Goal: Communication & Community: Answer question/provide support

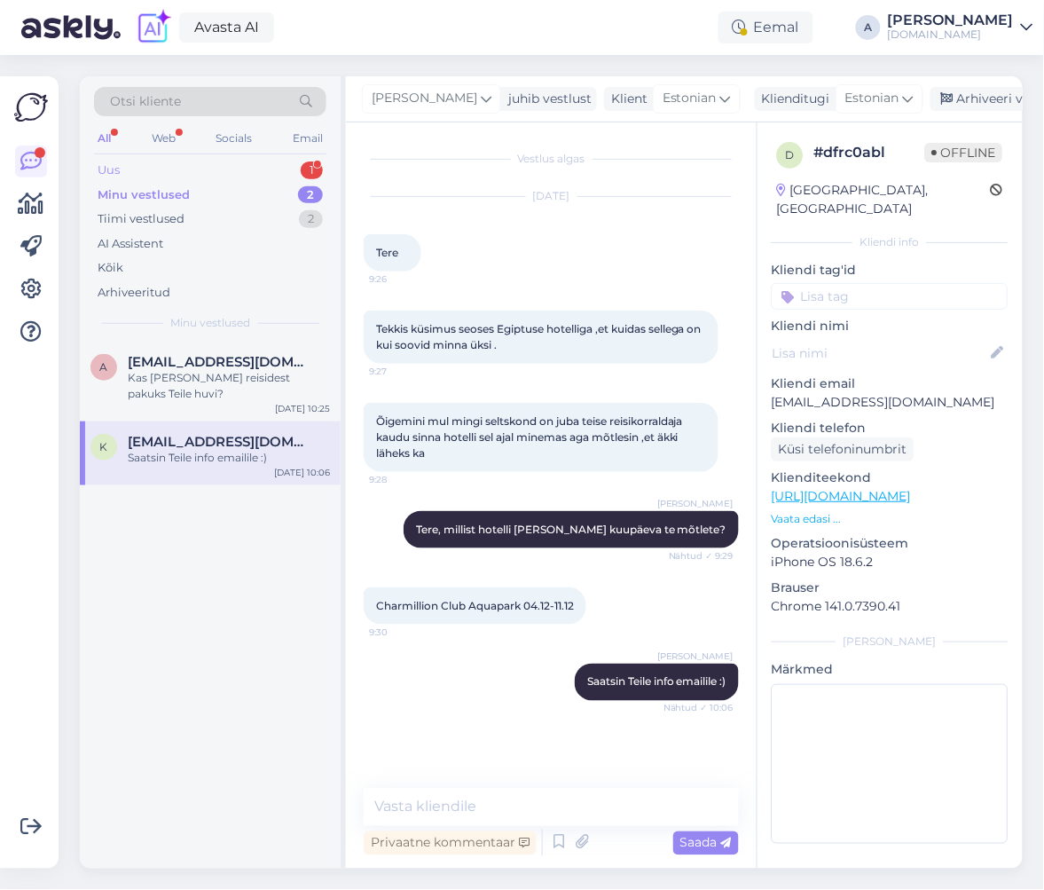
click at [287, 165] on div "Uus 1" at bounding box center [210, 170] width 232 height 25
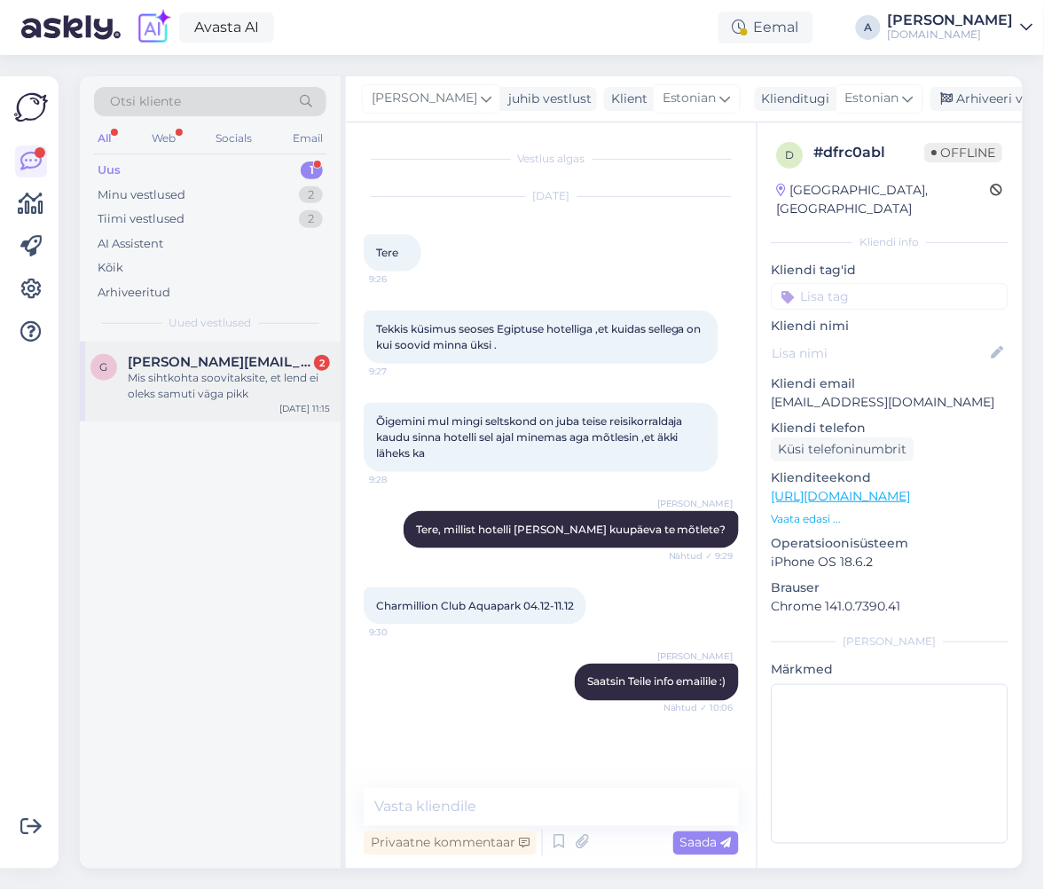
click at [248, 374] on div "Mis sihtkohta soovitaksite, et lend ei oleks samuti väga pikk" at bounding box center [229, 386] width 202 height 32
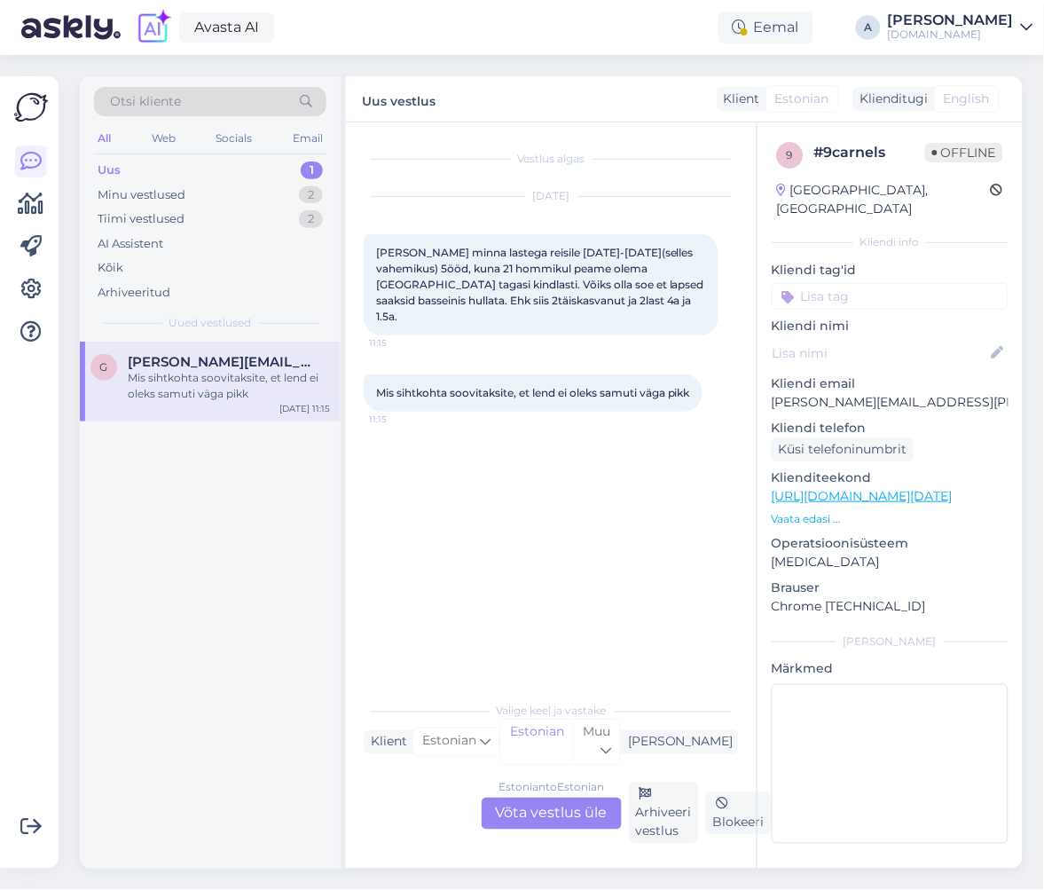
click at [580, 818] on div "Estonian to Estonian Võta vestlus üle" at bounding box center [552, 814] width 140 height 32
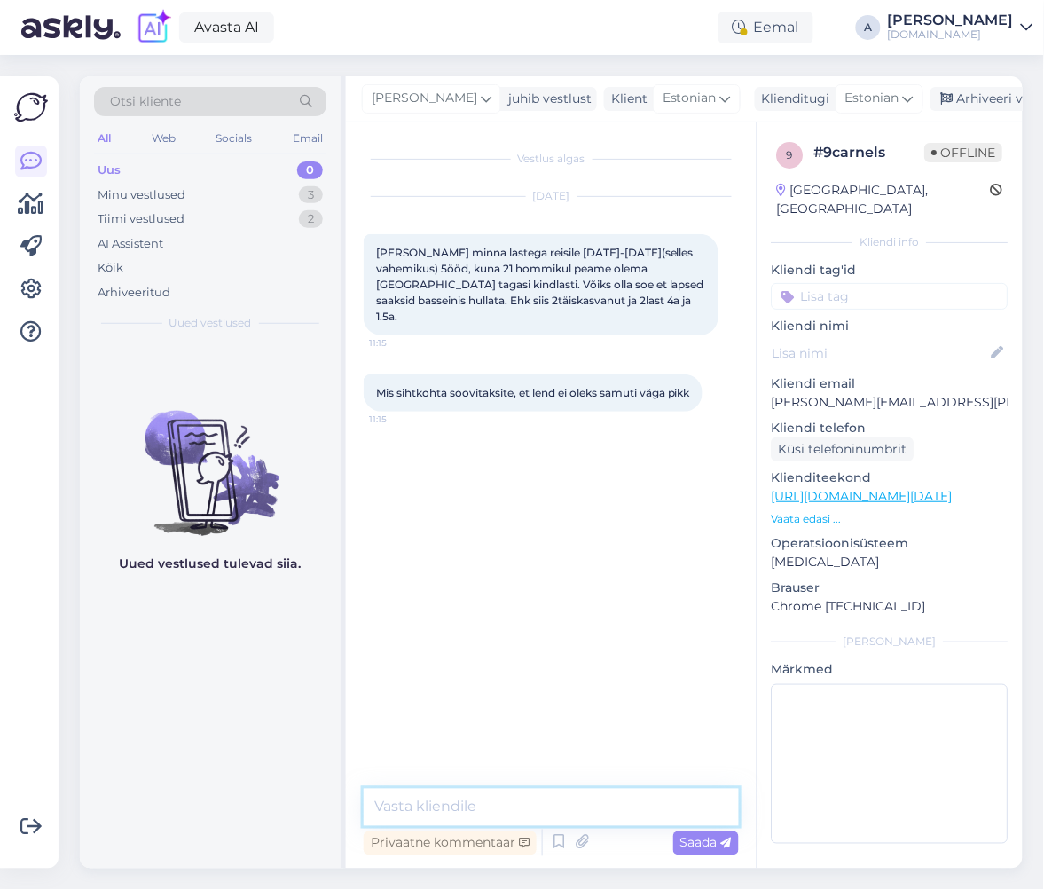
click at [543, 809] on textarea at bounding box center [551, 807] width 375 height 37
click at [542, 809] on textarea at bounding box center [551, 807] width 375 height 37
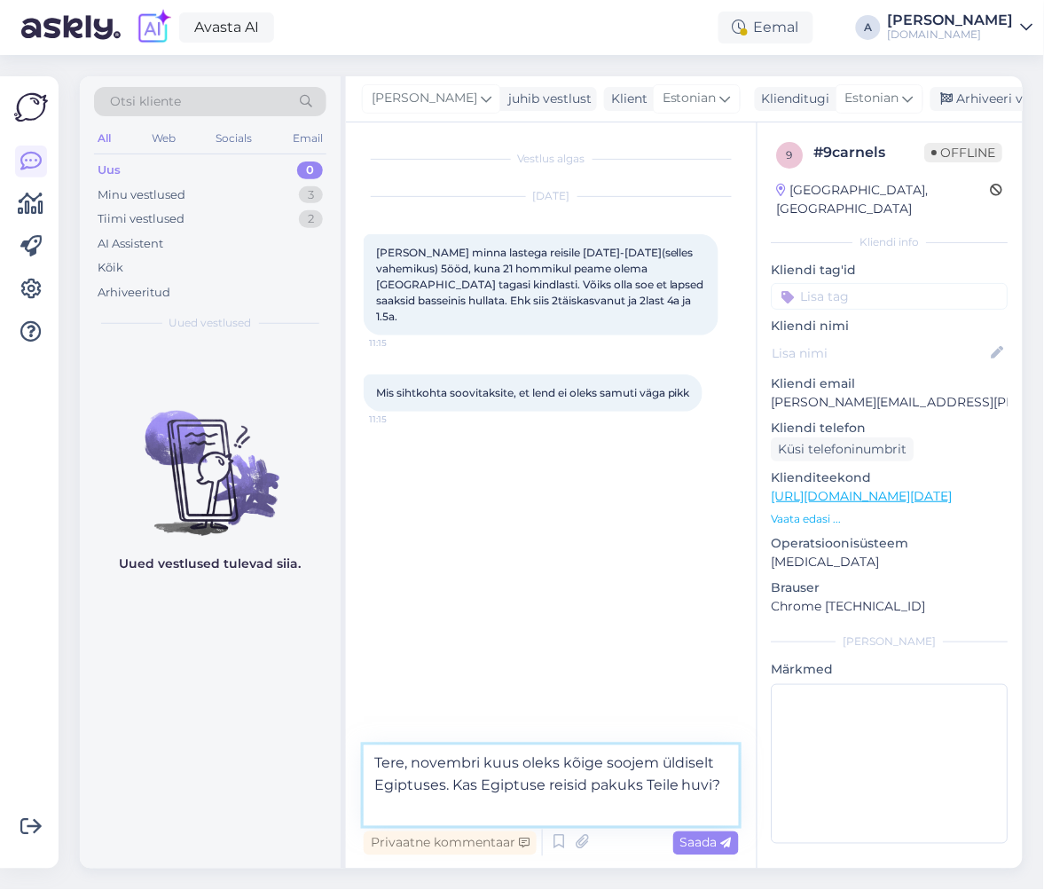
type textarea "Tere, novembri kuus oleks kõige soojem üldiselt Egiptuses. Kas Egiptuse reisid …"
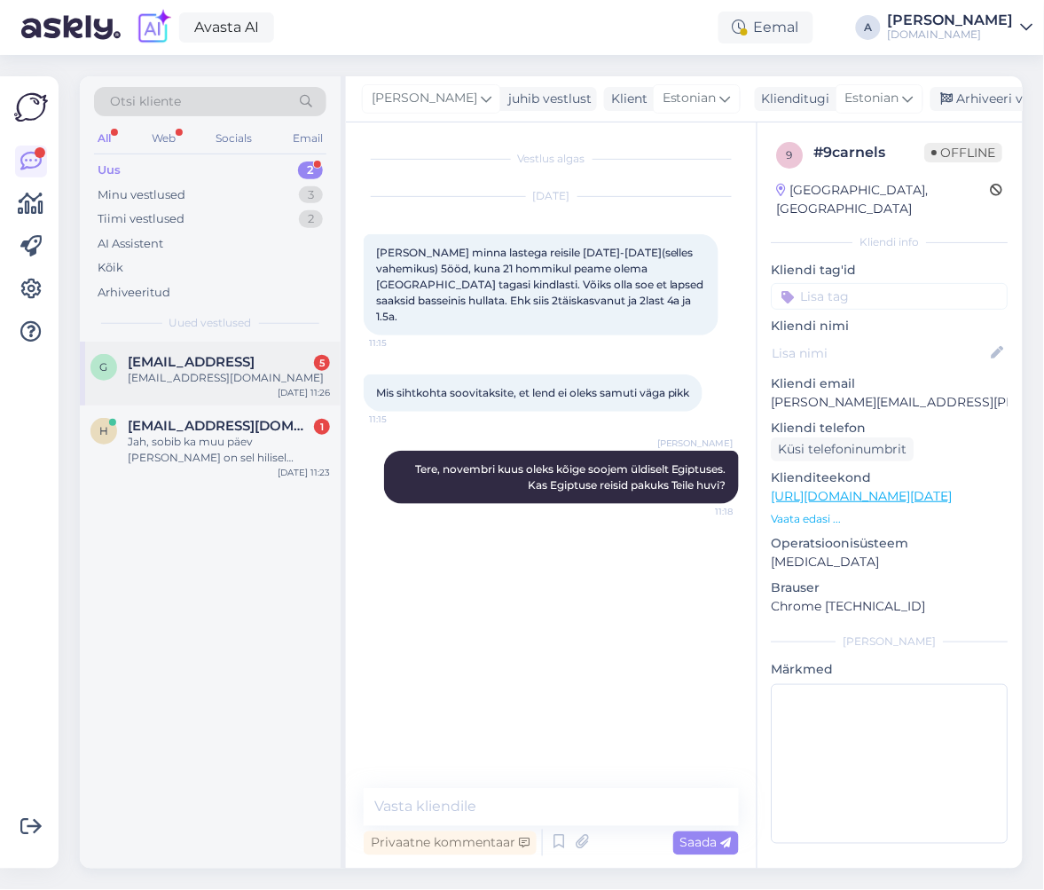
click at [267, 388] on div "g gerli.aasmaa@gmail.vom 5 gerli.aasmaa@gmail.com Oct 10 11:26" at bounding box center [210, 374] width 261 height 64
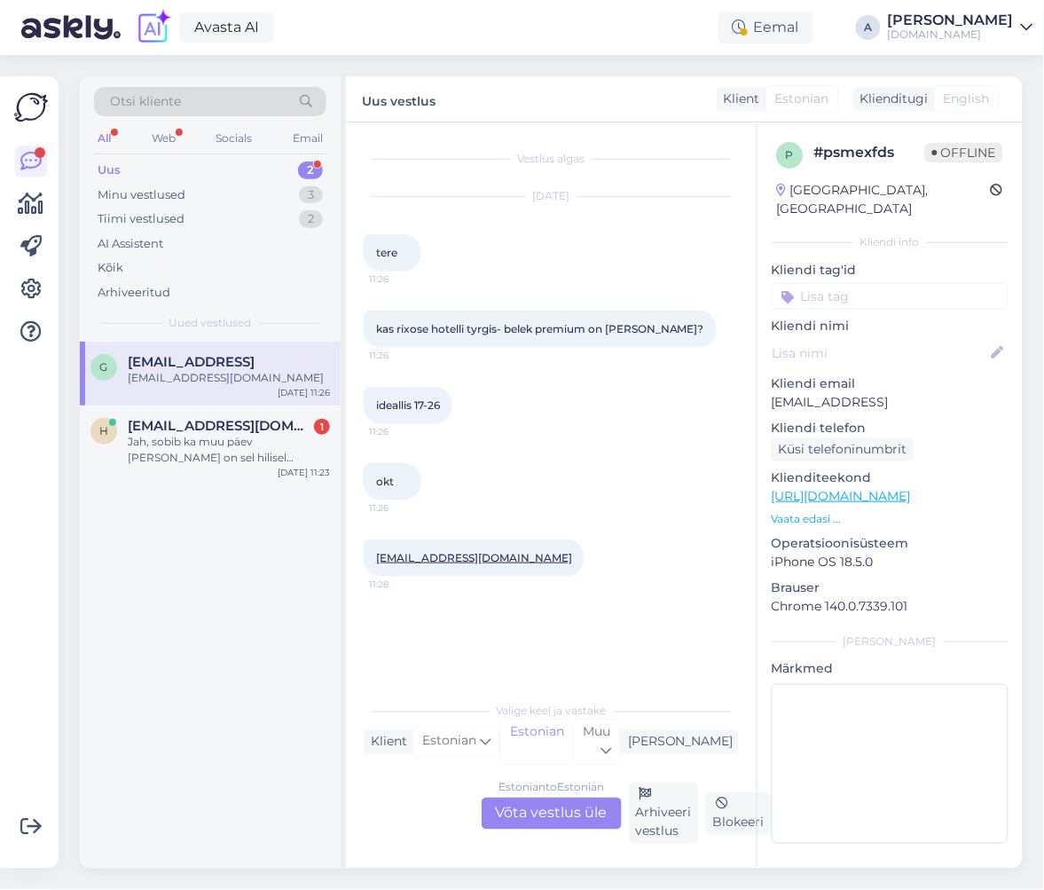
click at [519, 806] on div "Estonian to Estonian Võta vestlus üle" at bounding box center [552, 814] width 140 height 32
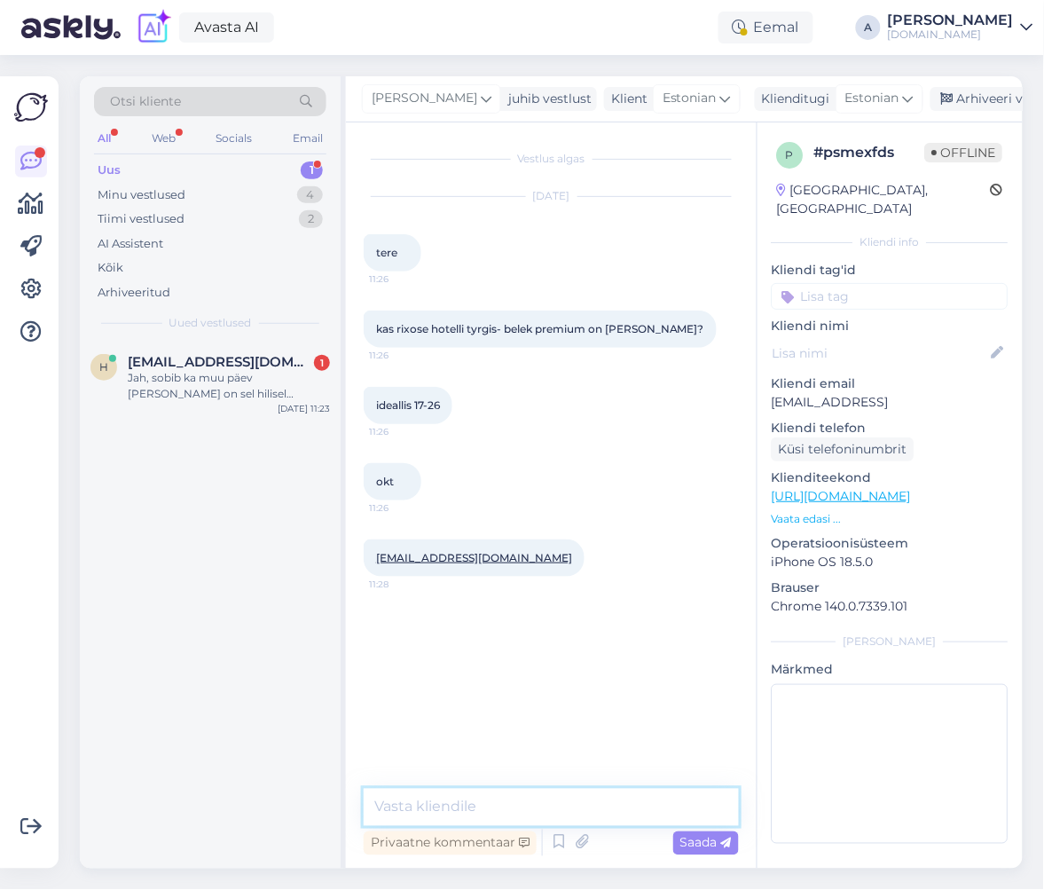
click at [516, 801] on textarea at bounding box center [551, 807] width 375 height 37
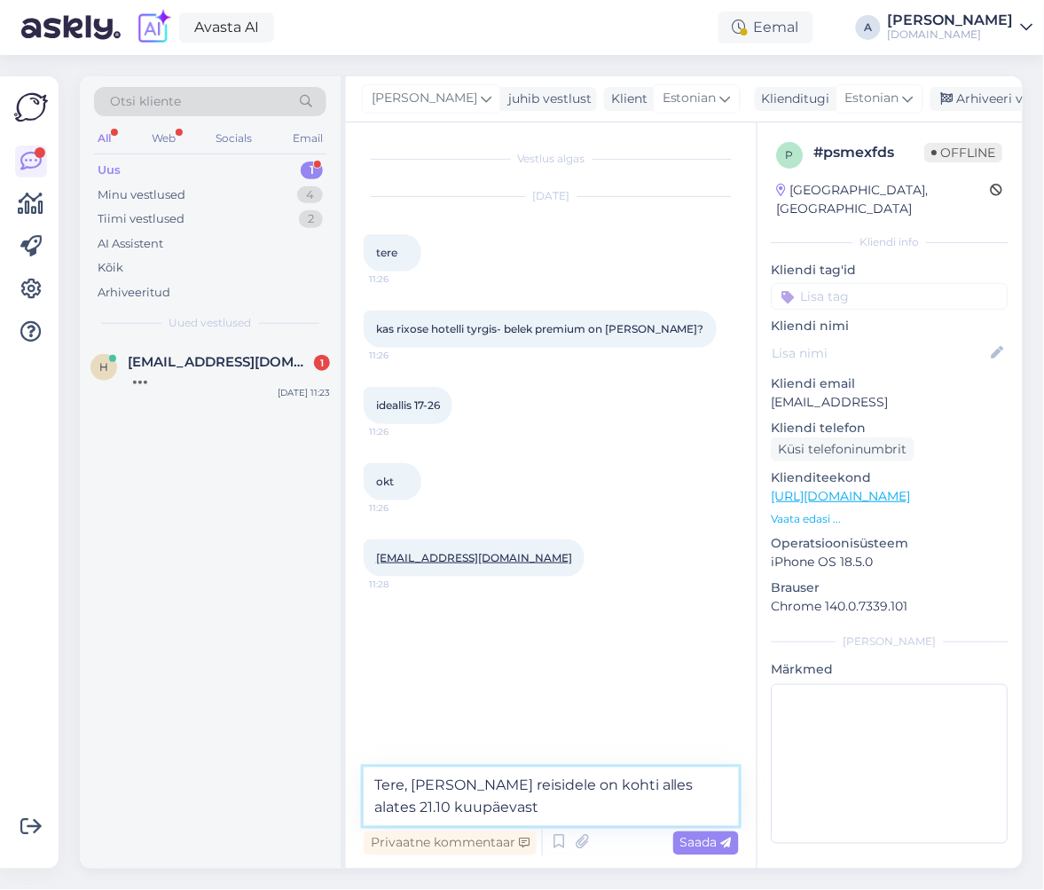
type textarea "Tere, [PERSON_NAME] reisidele on kohti alles alates 21.10 kuupäevast."
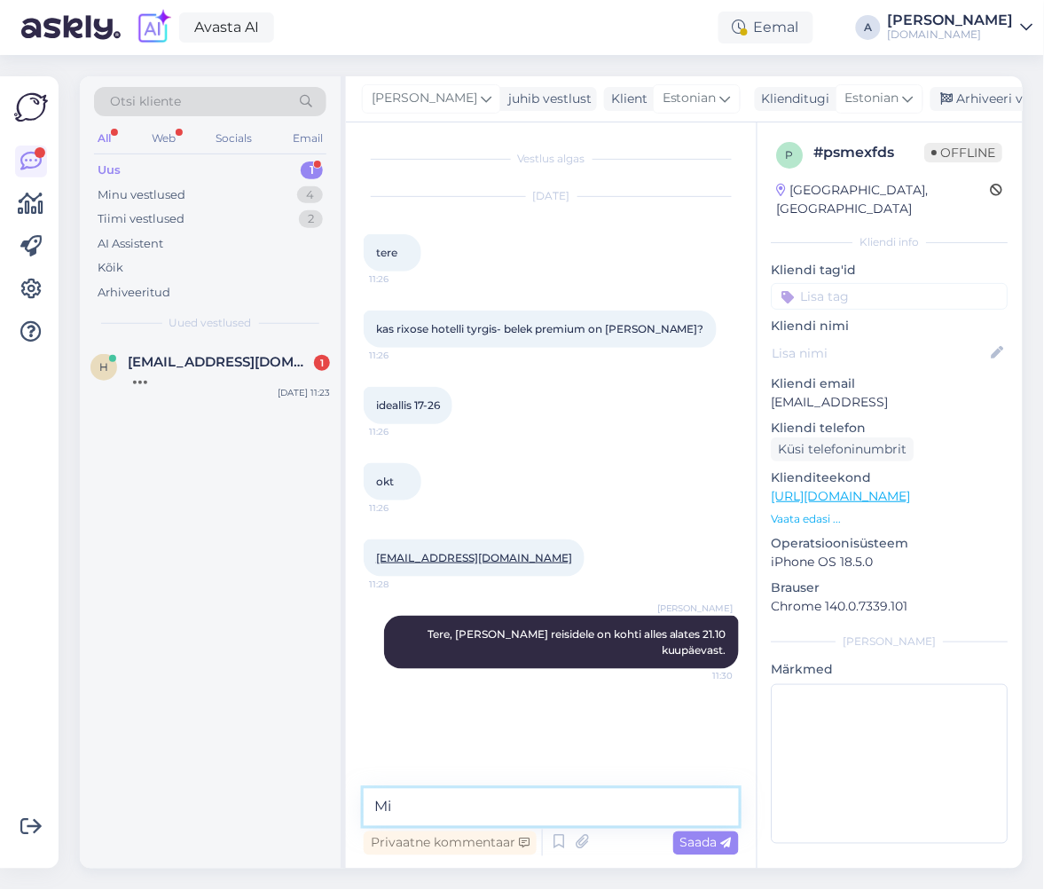
type textarea "M"
type textarea "Kas Teile sobib reisida ka koolivaheaja välisel ajal?"
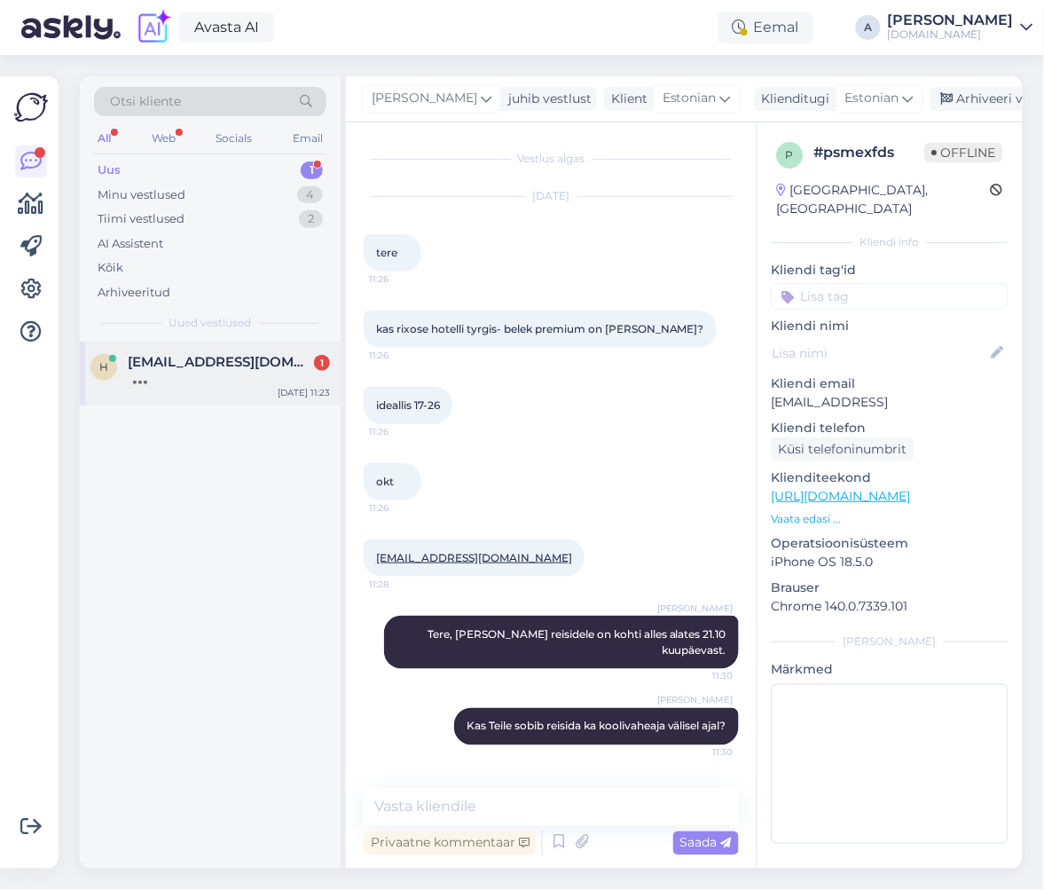
click at [211, 356] on span "[EMAIL_ADDRESS][DOMAIN_NAME]" at bounding box center [220, 362] width 185 height 16
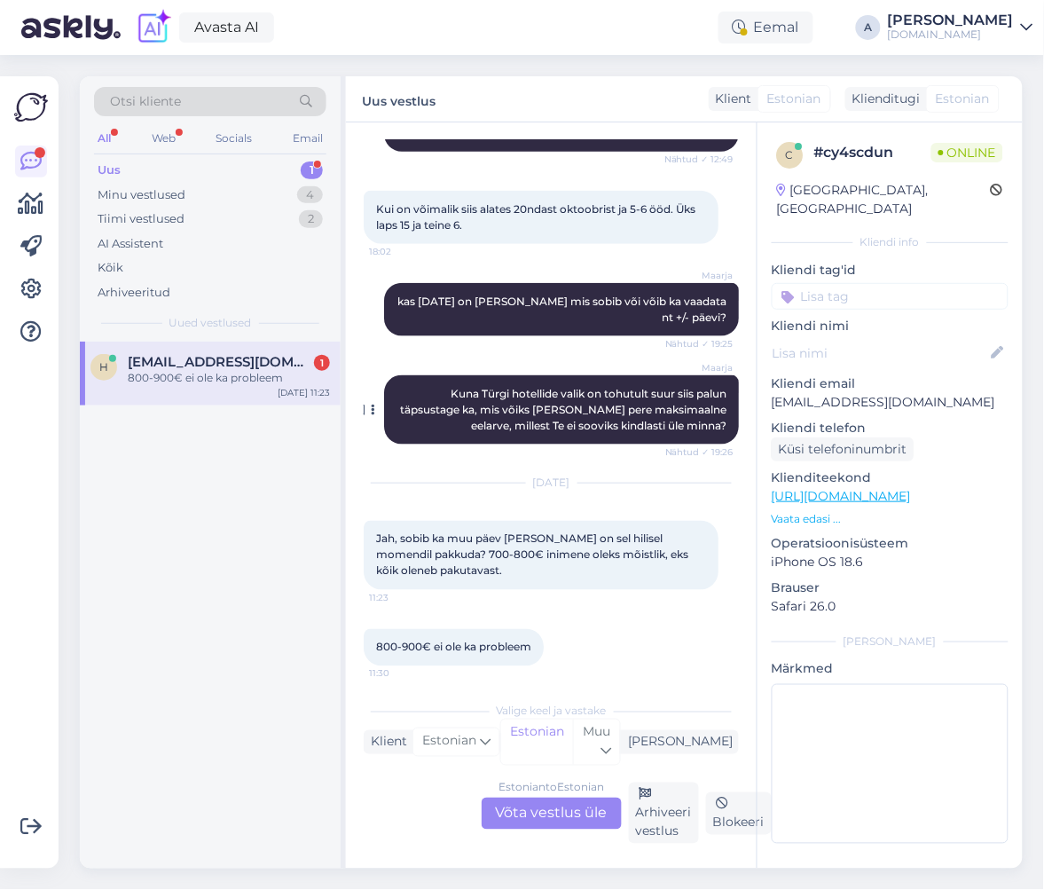
scroll to position [327, 0]
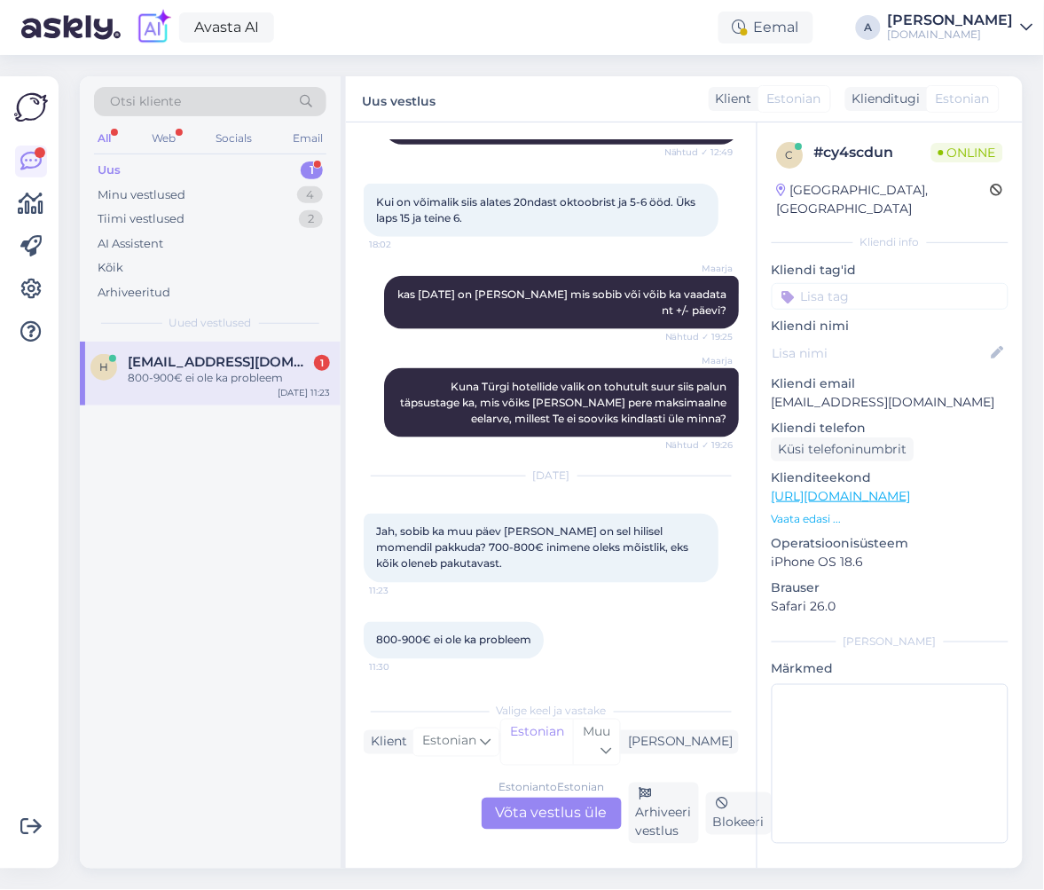
click at [549, 820] on div "Estonian to Estonian Võta vestlus üle" at bounding box center [552, 814] width 140 height 32
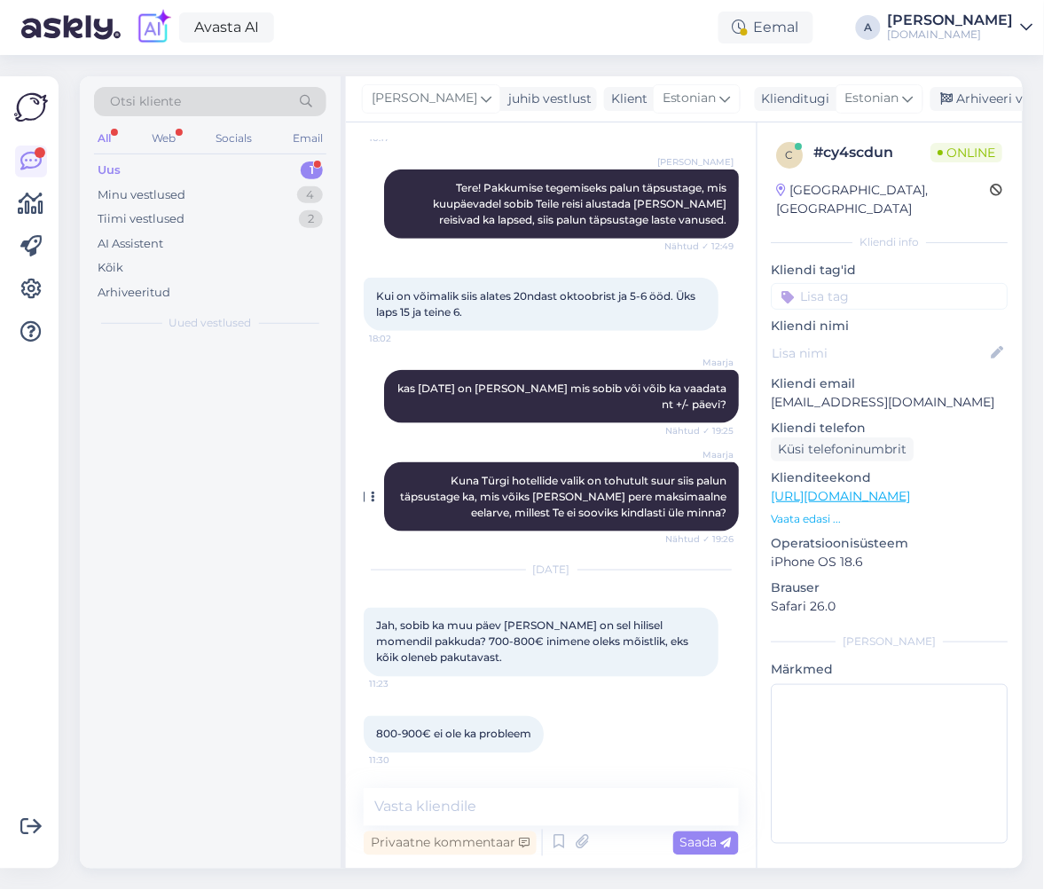
scroll to position [232, 0]
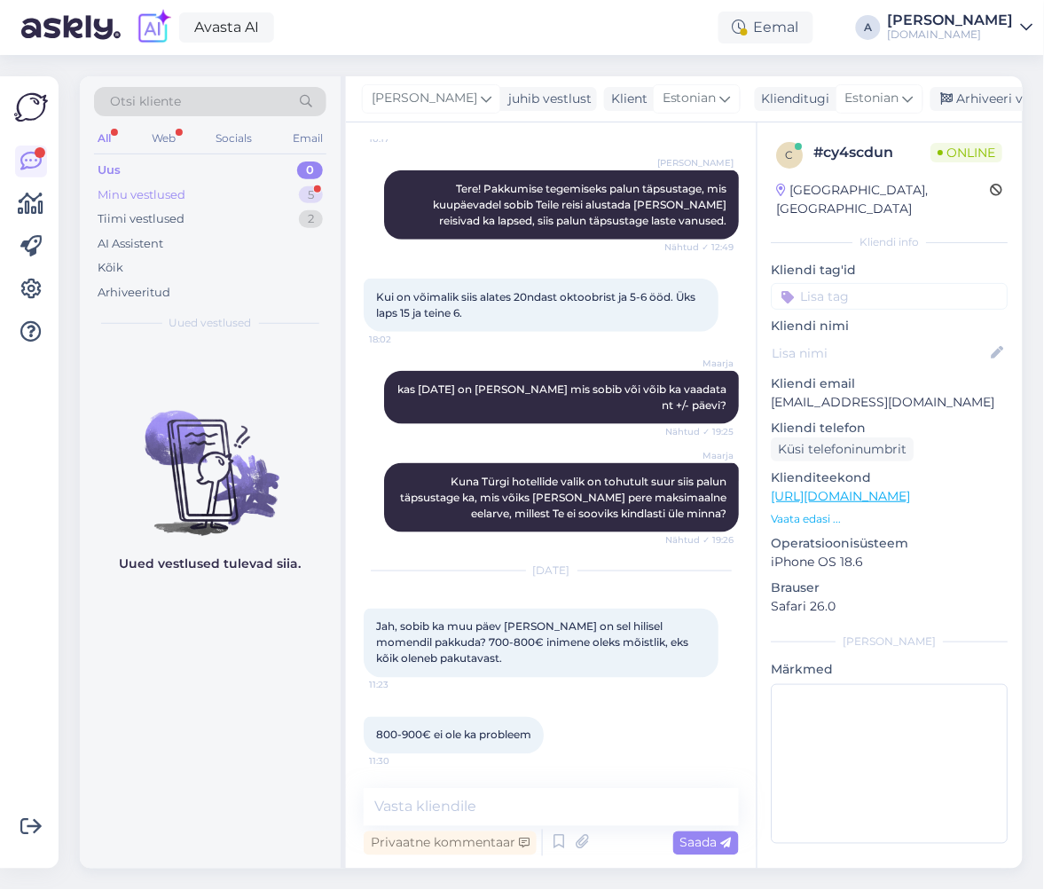
click at [235, 191] on div "Minu vestlused 5" at bounding box center [210, 195] width 232 height 25
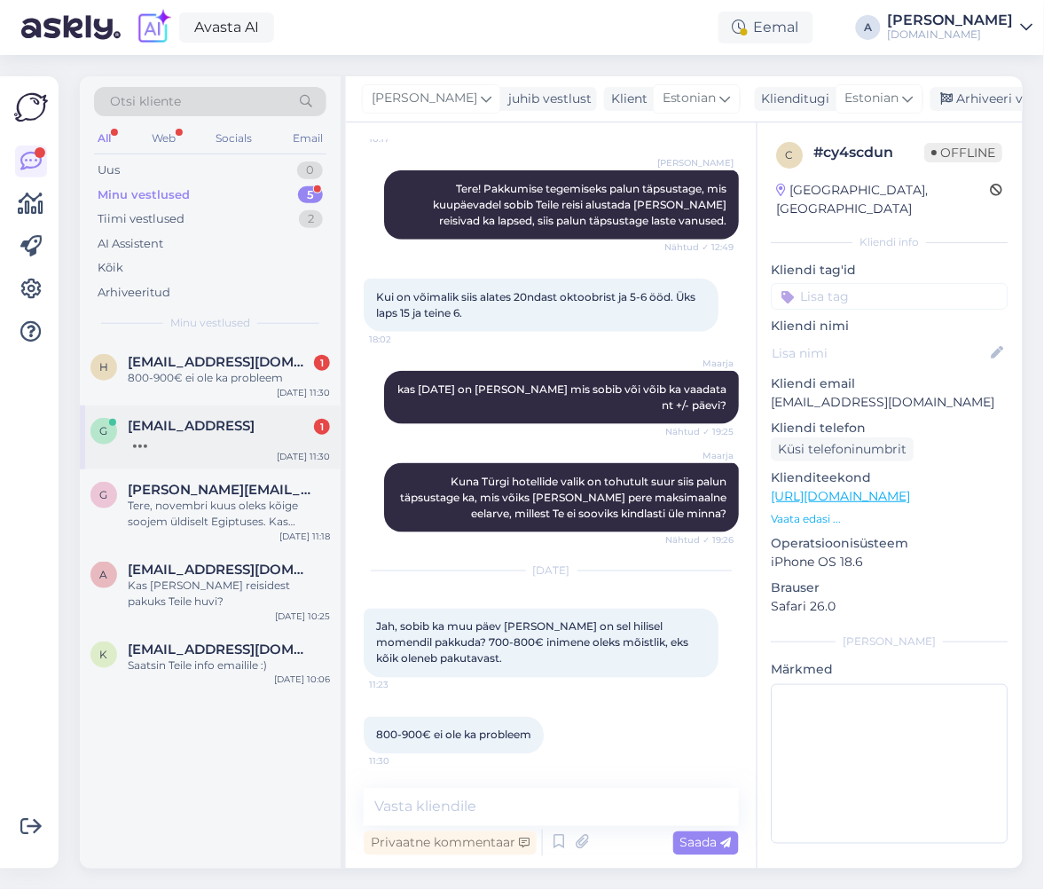
click at [208, 445] on div at bounding box center [229, 442] width 202 height 16
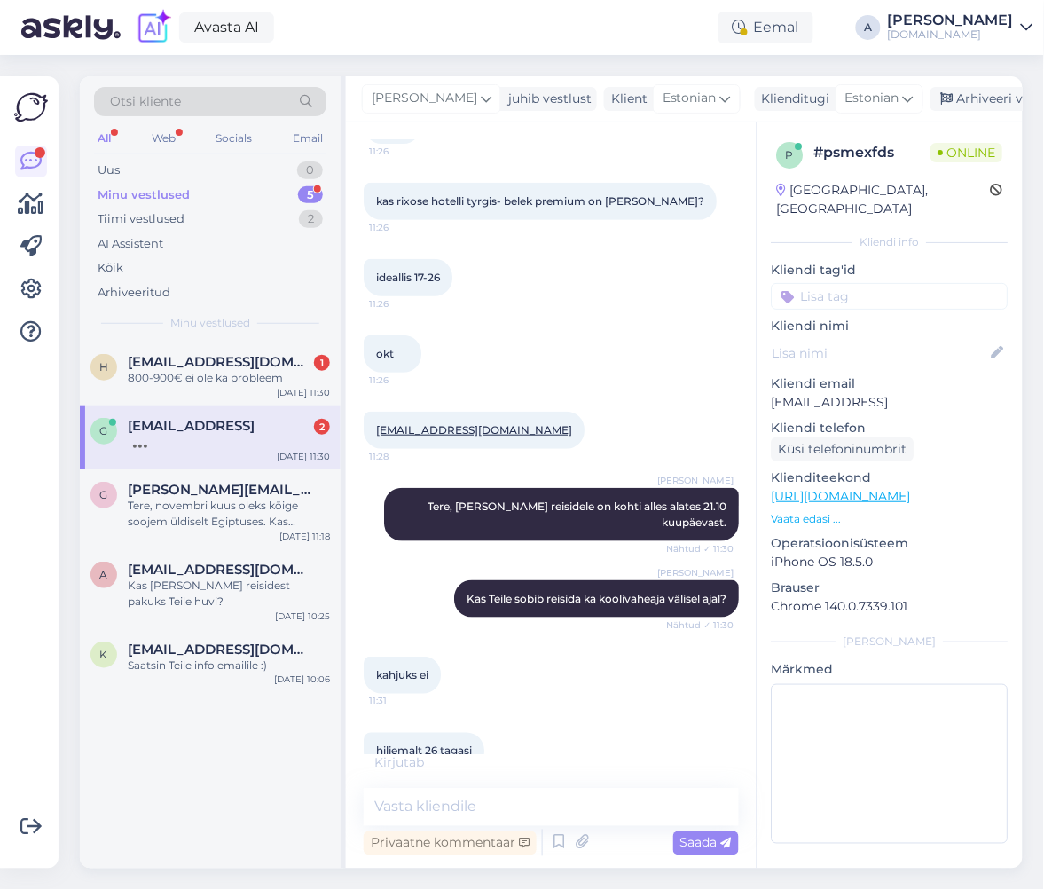
scroll to position [204, 0]
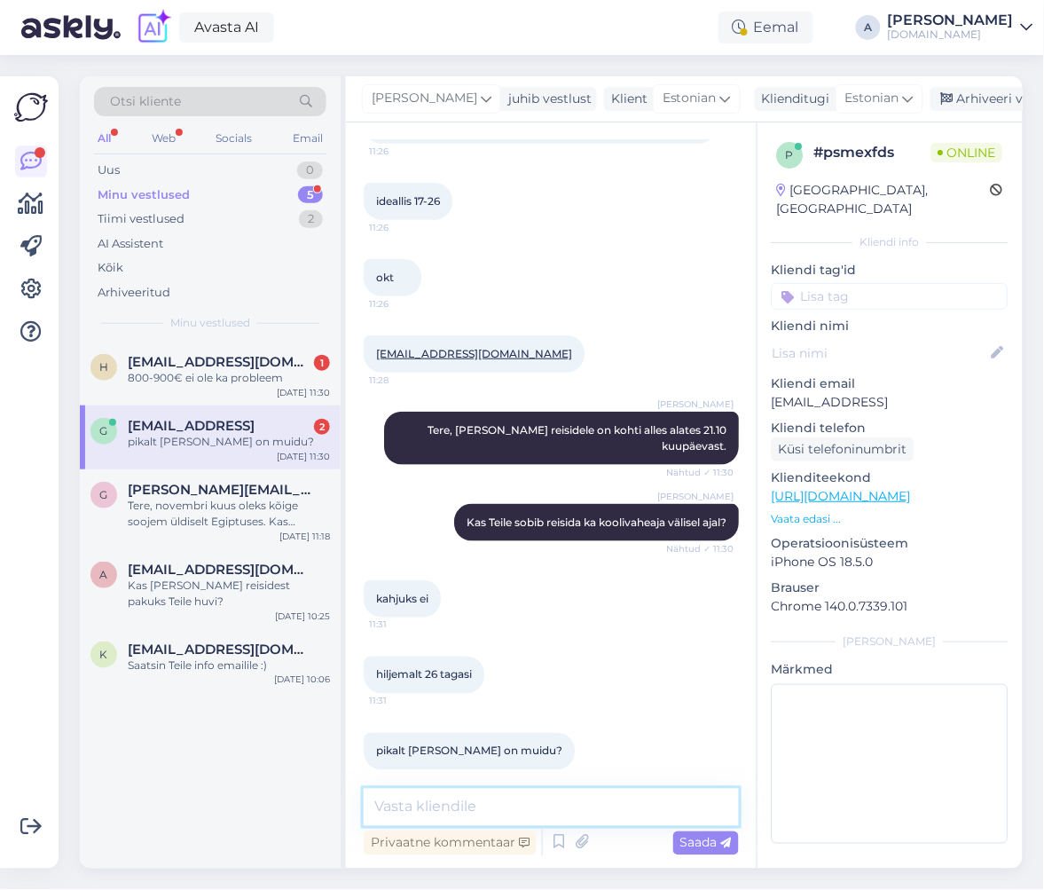
click at [470, 794] on textarea at bounding box center [551, 807] width 375 height 37
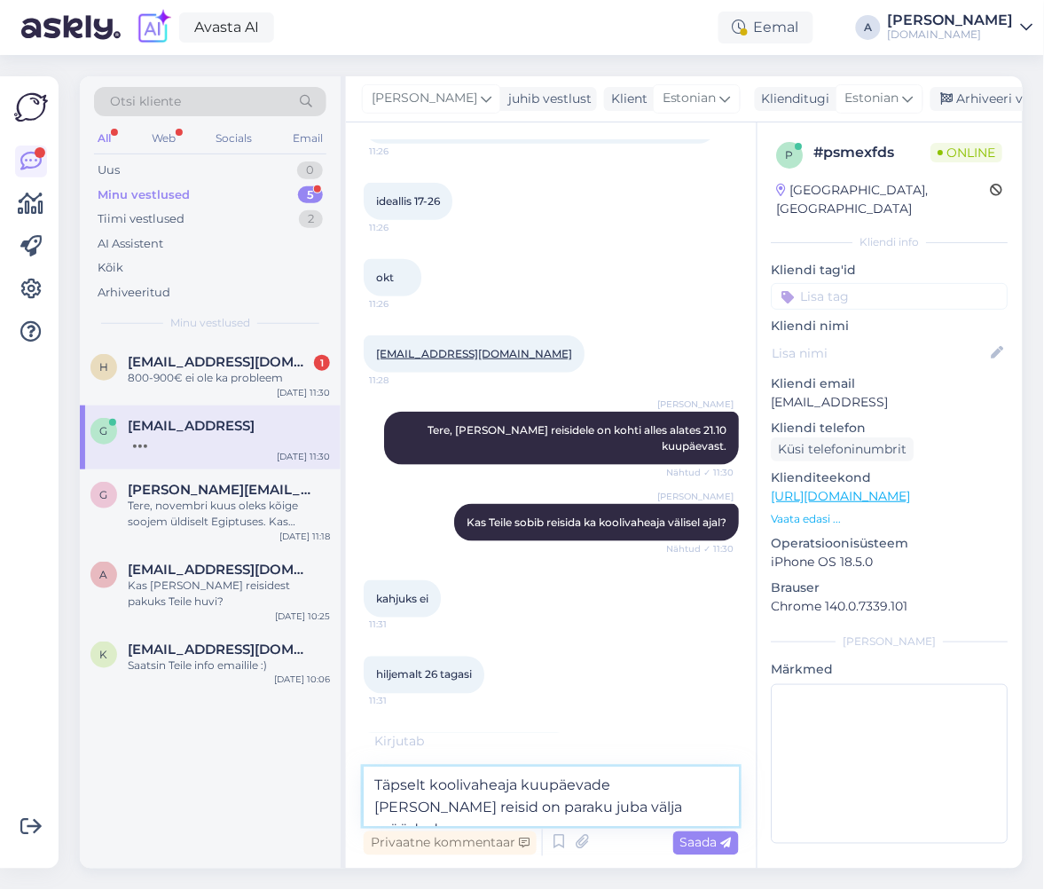
type textarea "Täpselt koolivaheaja kuupäevade [PERSON_NAME] reisid on paraku juba välja müüdu…"
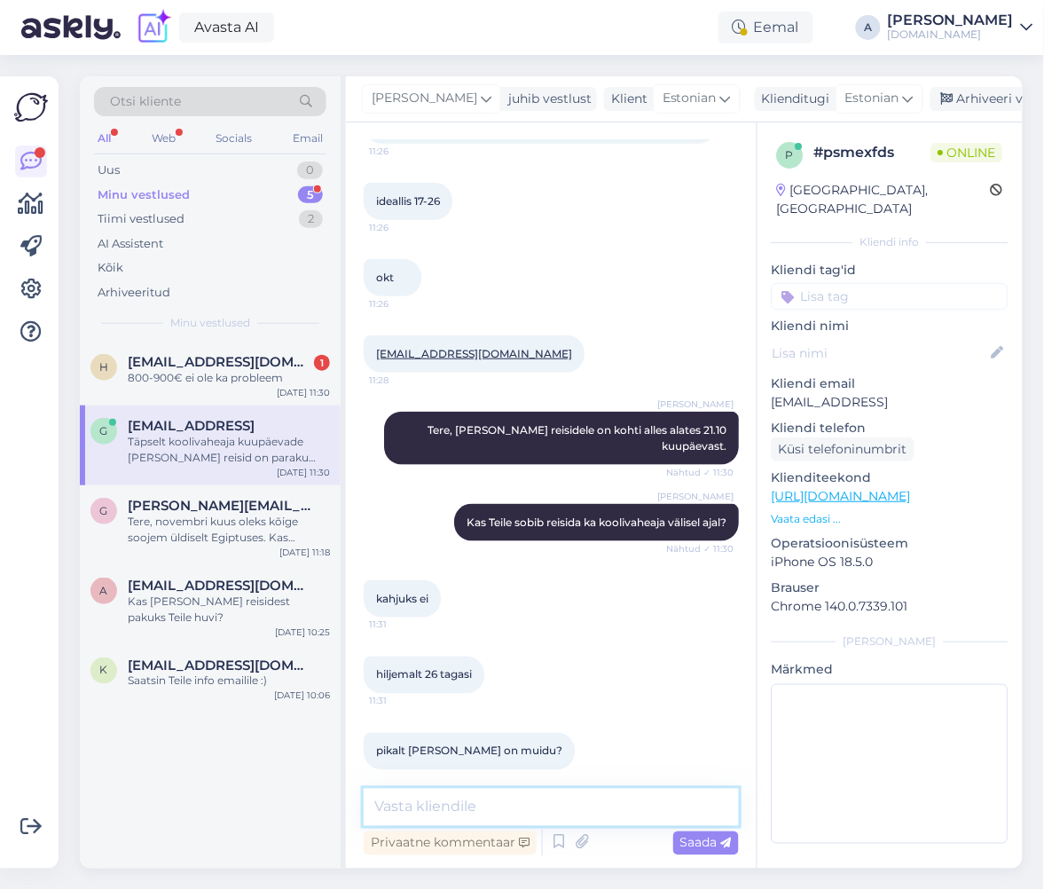
scroll to position [296, 0]
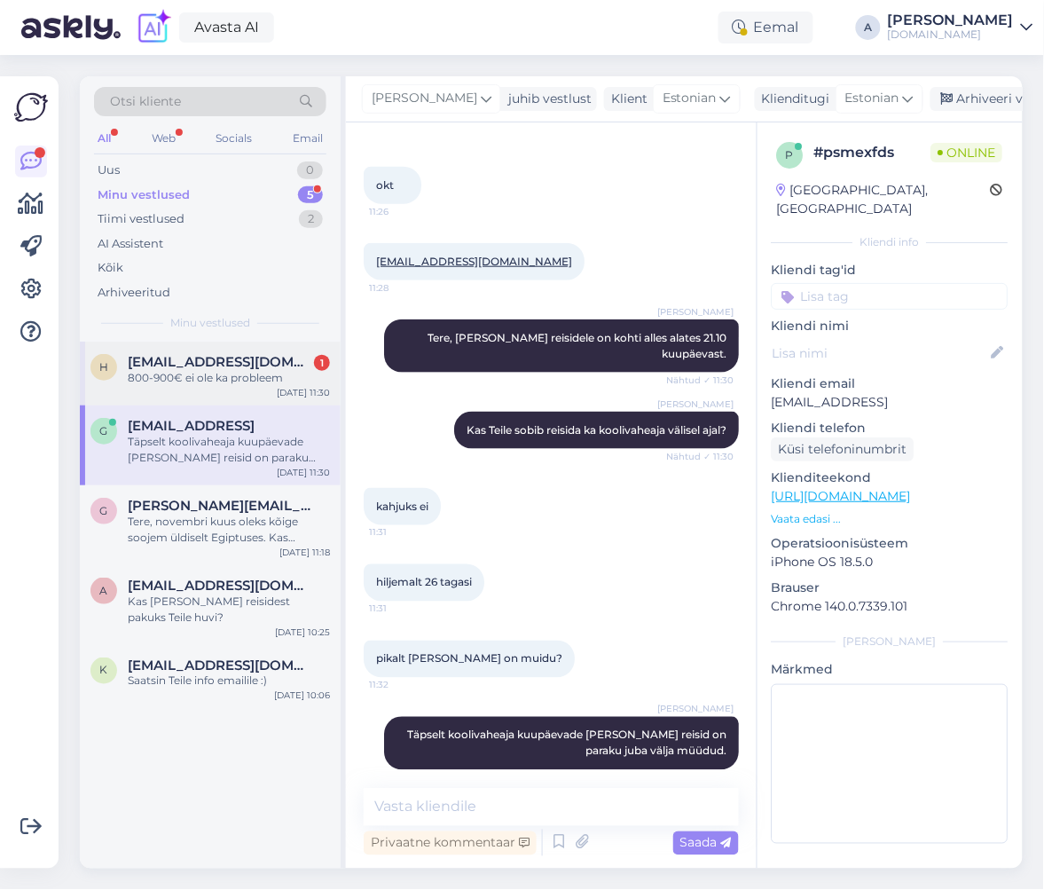
click at [254, 393] on div "h helenkars1@gmail.com 1 800-900€ ei ole ka probleem Oct 10 11:30" at bounding box center [210, 374] width 261 height 64
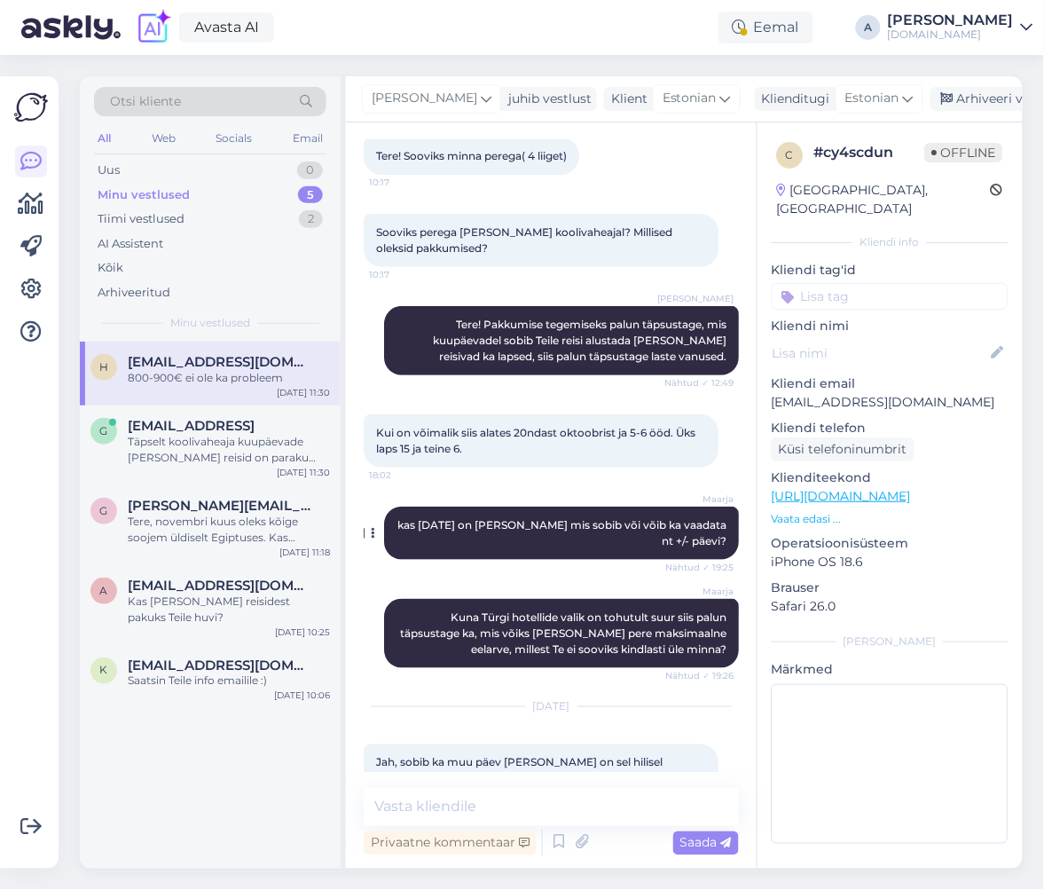
scroll to position [232, 0]
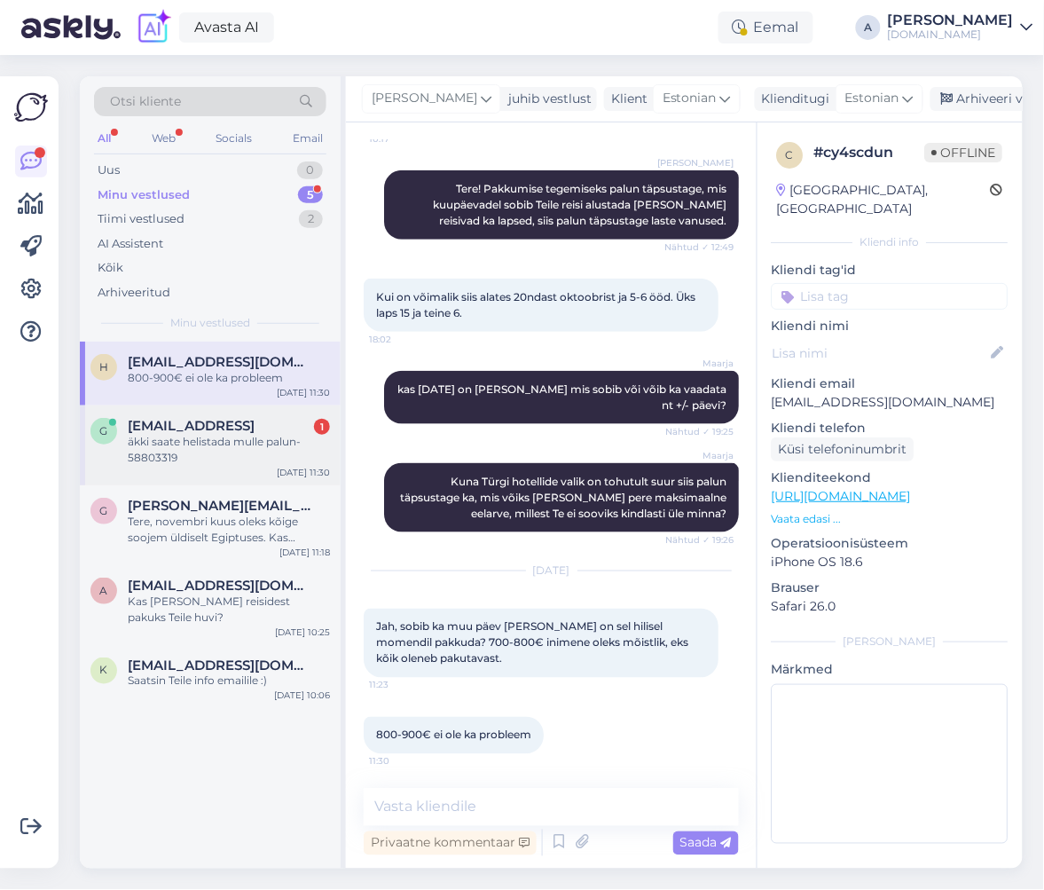
click at [255, 419] on span "[EMAIL_ADDRESS]" at bounding box center [191, 426] width 127 height 16
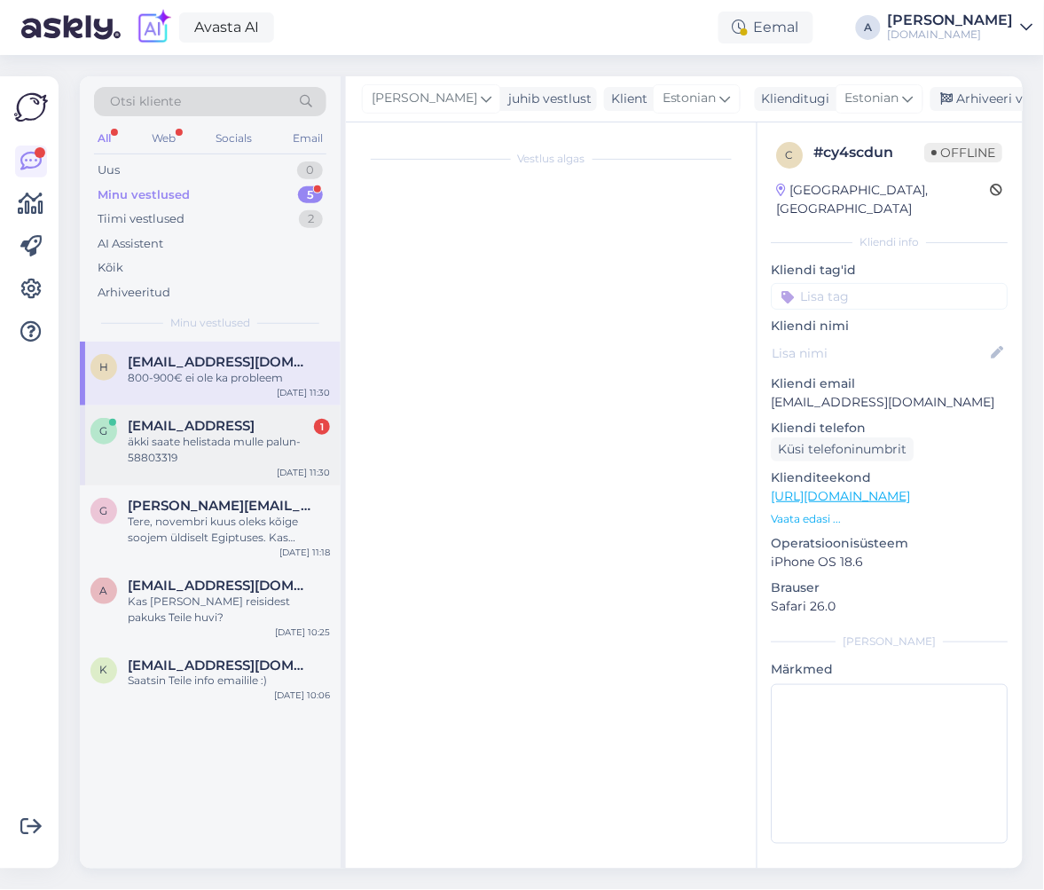
scroll to position [373, 0]
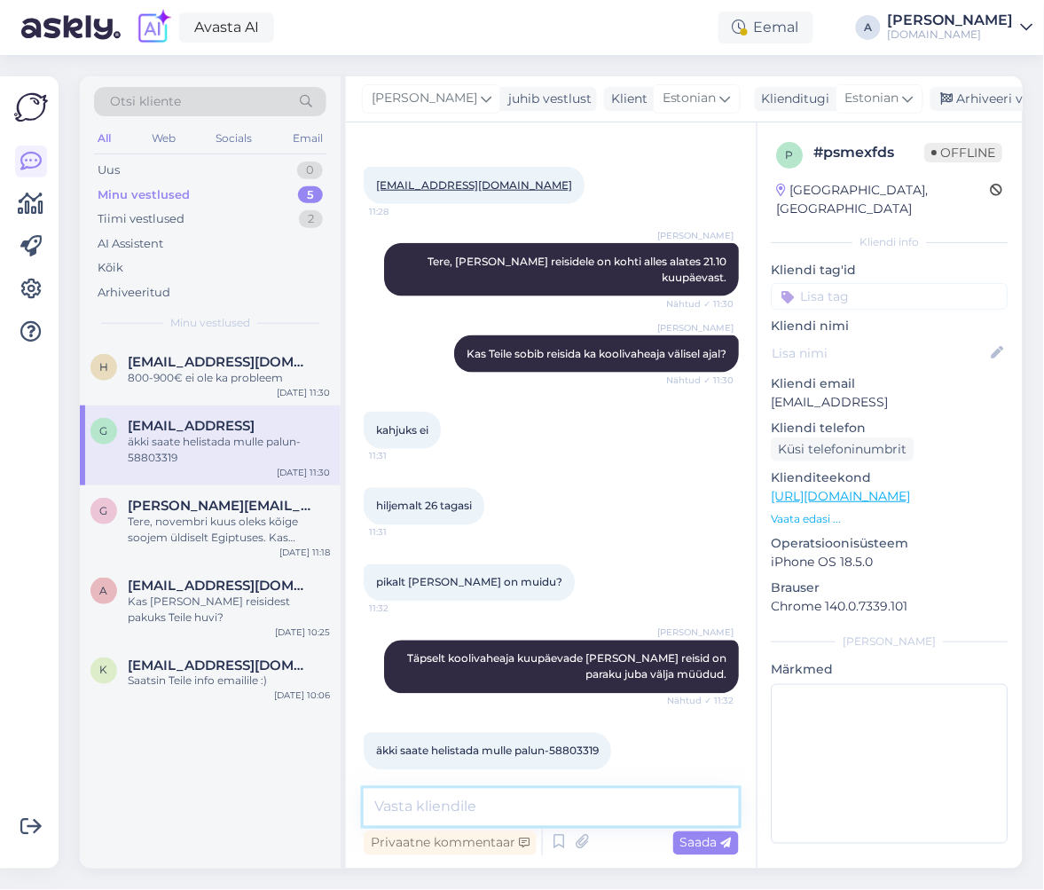
click at [513, 791] on textarea at bounding box center [551, 807] width 375 height 37
click at [512, 792] on textarea at bounding box center [551, 807] width 375 height 37
type textarea "Viimased [PERSON_NAME] alles 21.10, 22.10 kuupäeva 7-öistele reisidele"
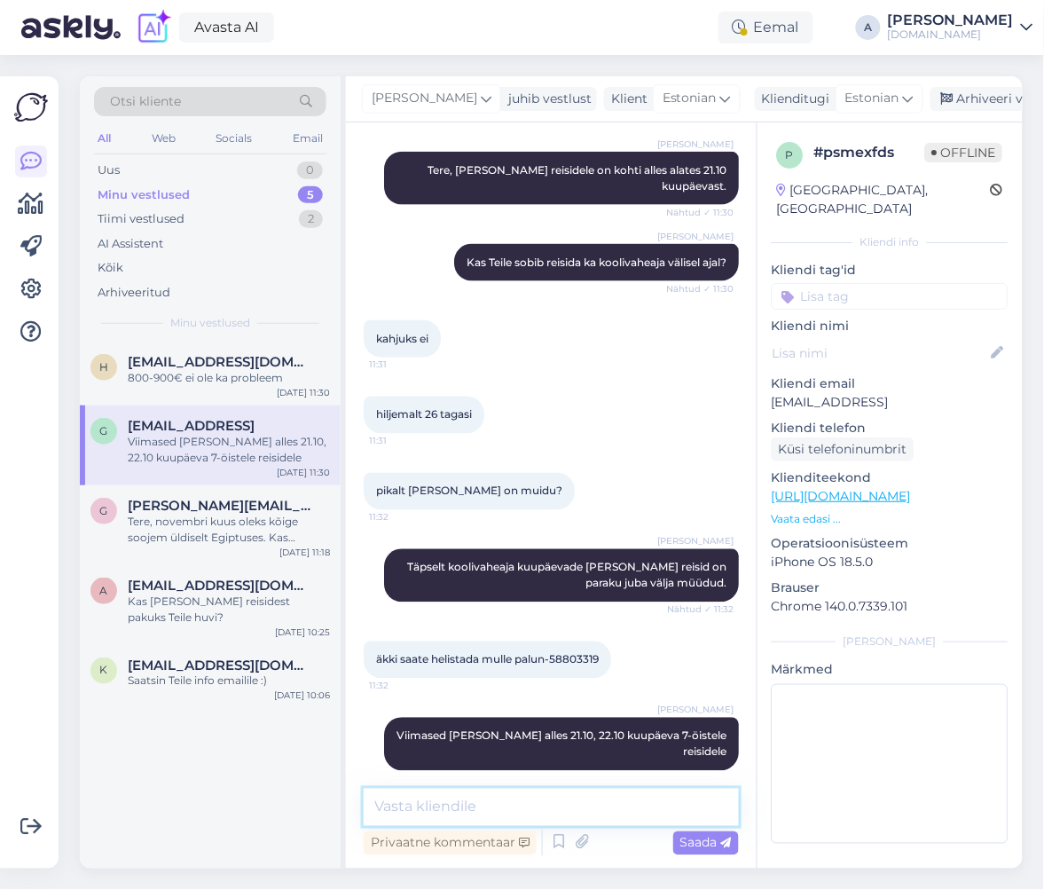
scroll to position [465, 0]
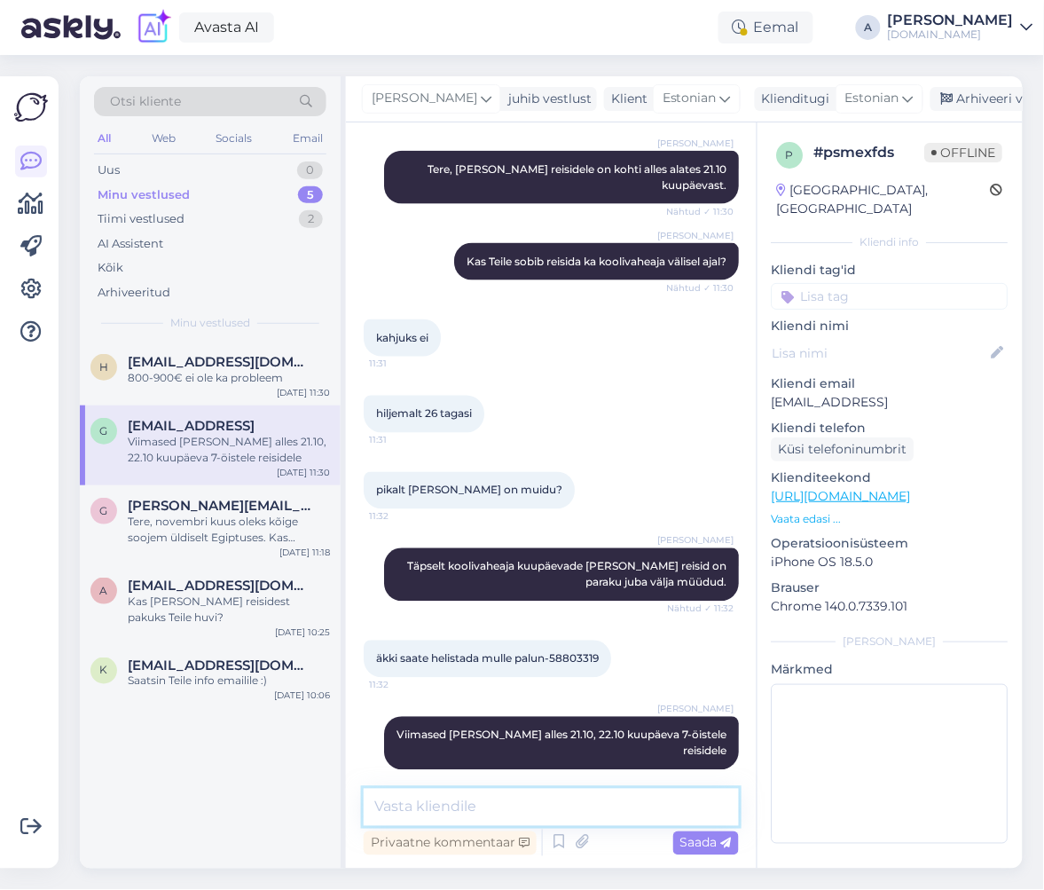
click at [646, 795] on textarea at bounding box center [551, 807] width 375 height 37
type textarea "V"
type textarea "Lühemad reisid on välja müüdud."
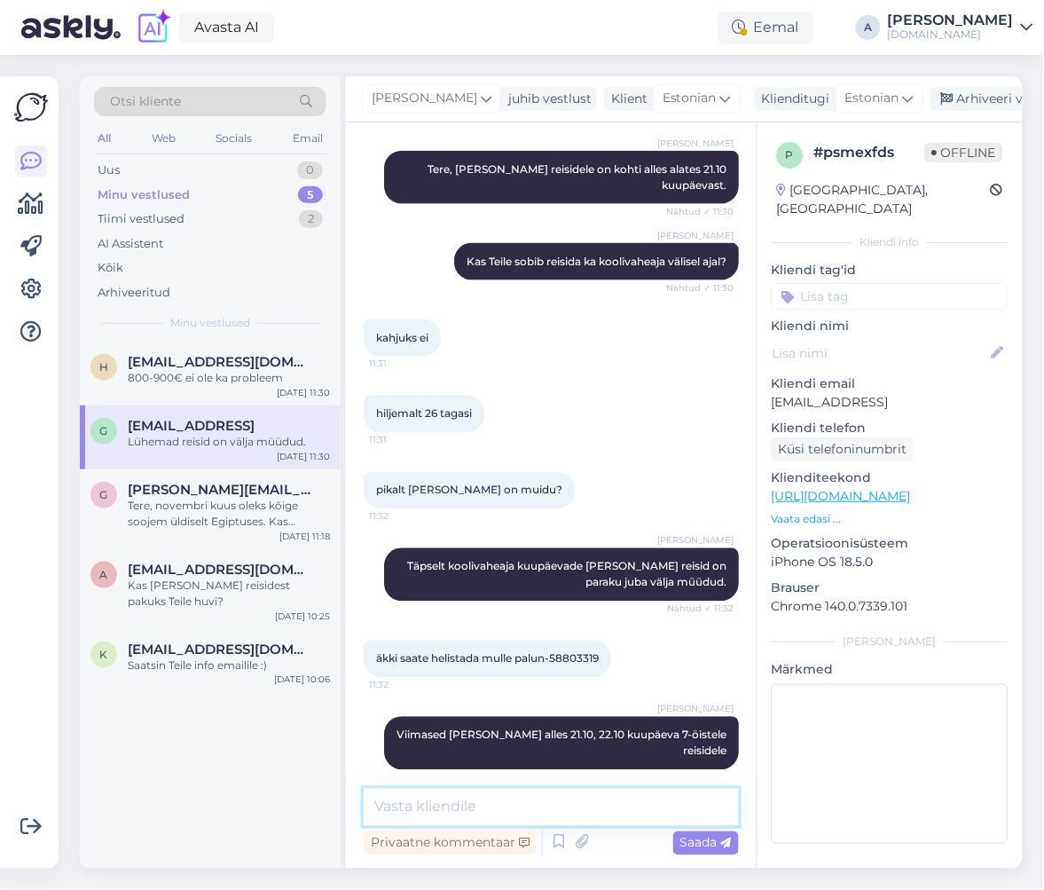
scroll to position [541, 0]
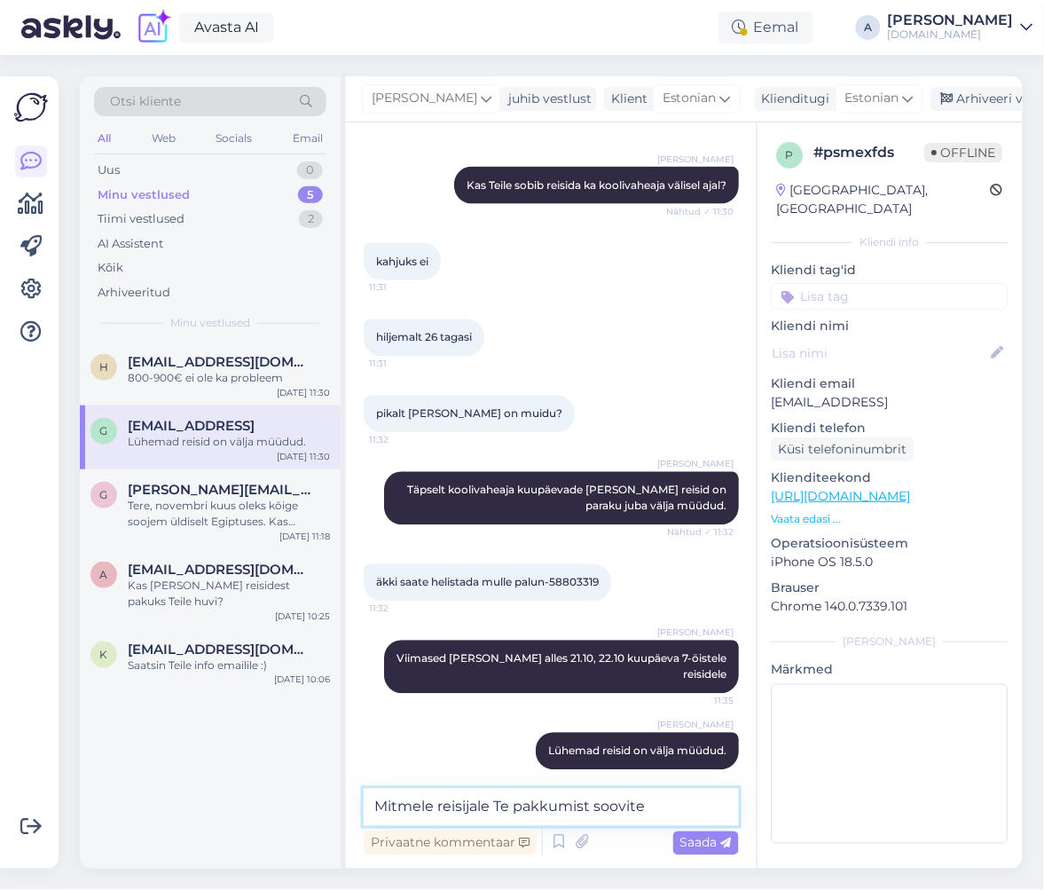
type textarea "Mitmele reisijale Te pakkumist soovite?"
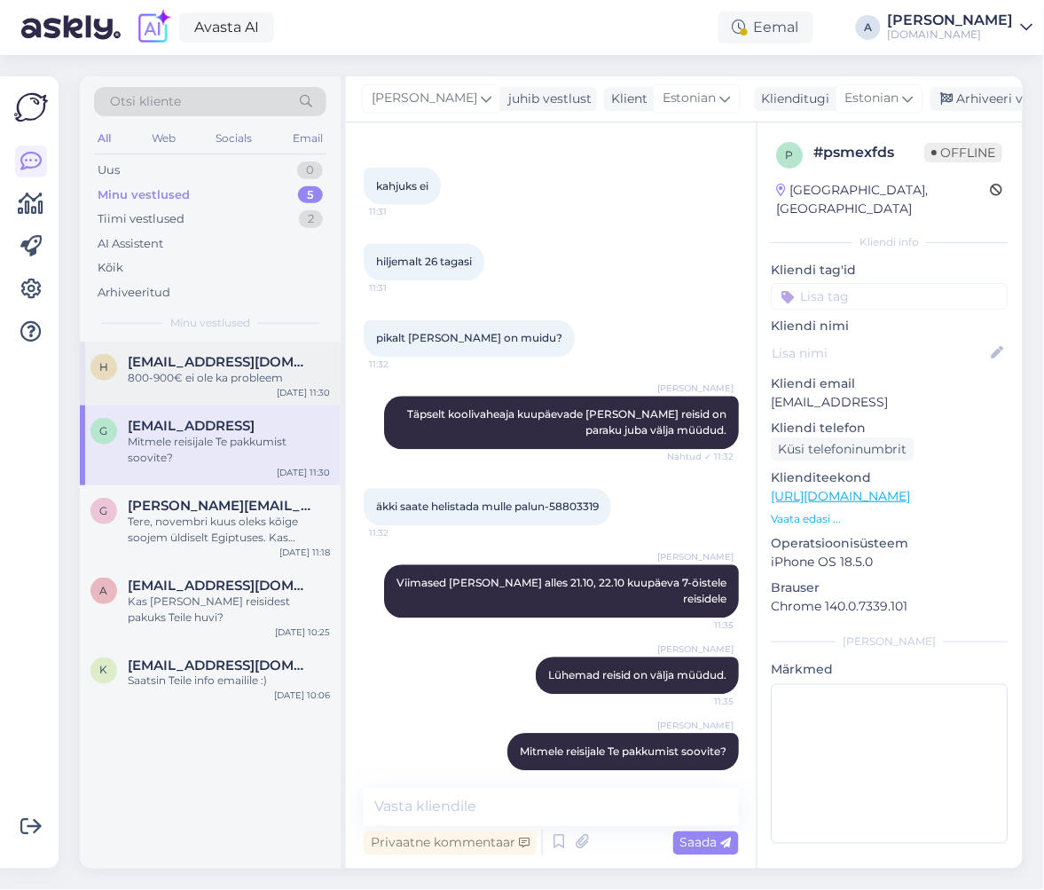
click at [231, 370] on div "800-900€ ei ole ka probleem" at bounding box center [229, 378] width 202 height 16
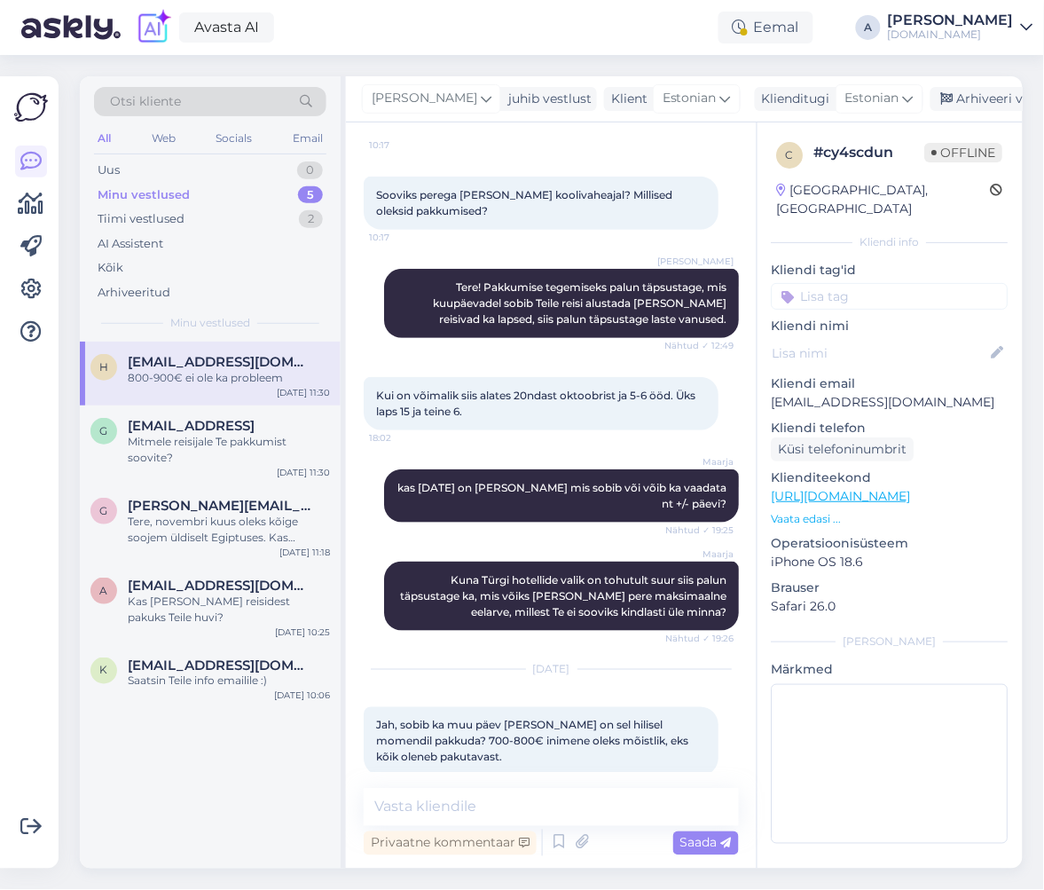
scroll to position [232, 0]
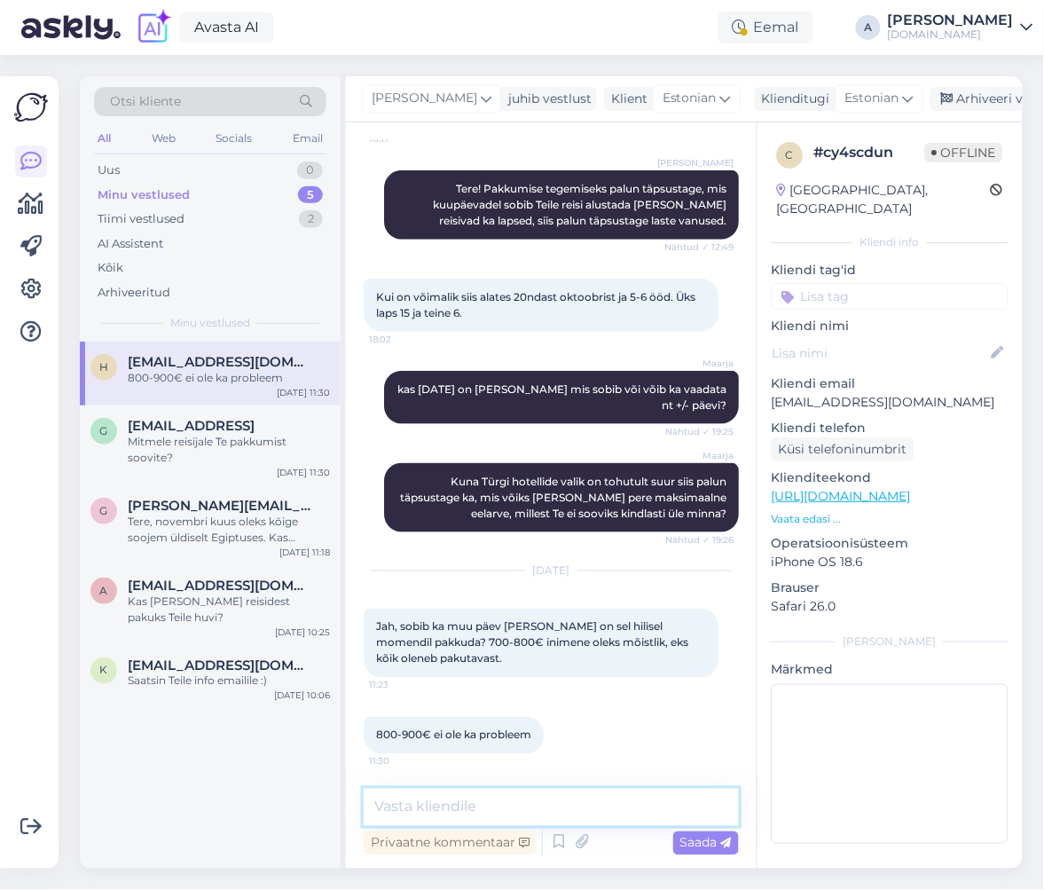
click at [507, 807] on textarea at bounding box center [551, 807] width 375 height 37
type textarea "Türgi reisidele on kohti 21.10, 22.10 kuupäevadel 7-ööks"
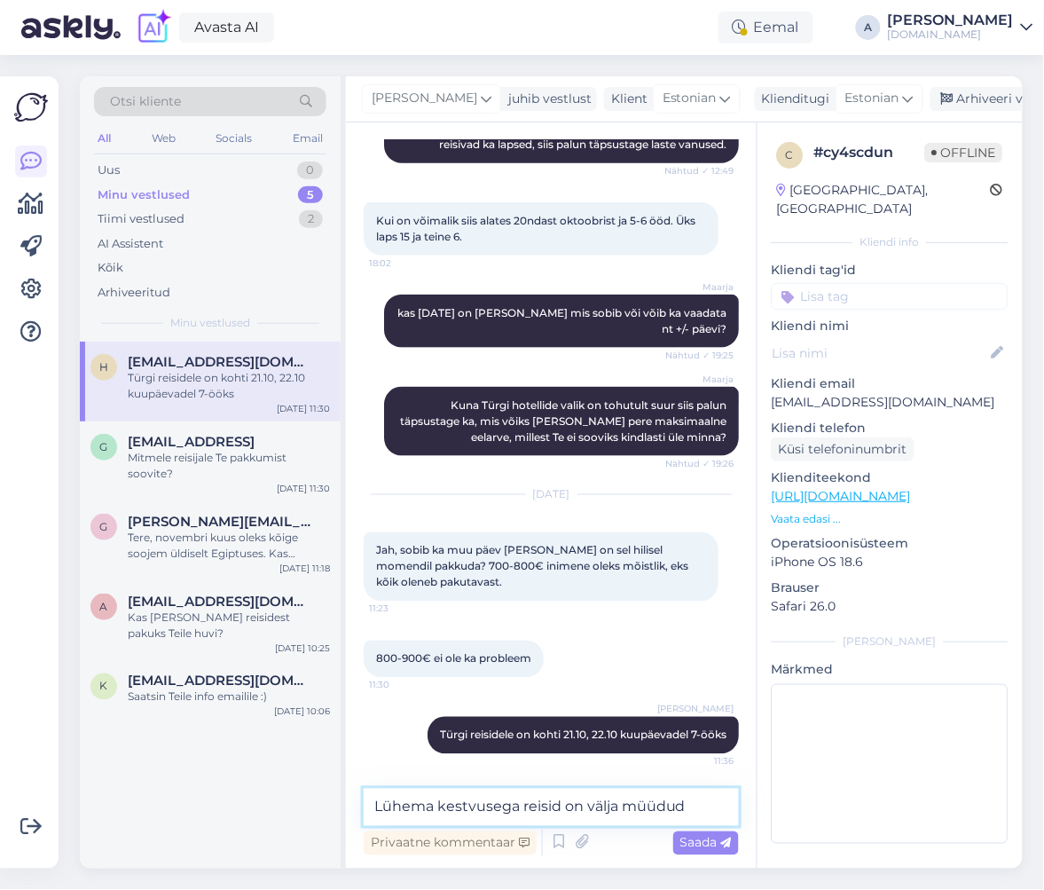
type textarea "Lühema kestvusega reisid on välja müüdud."
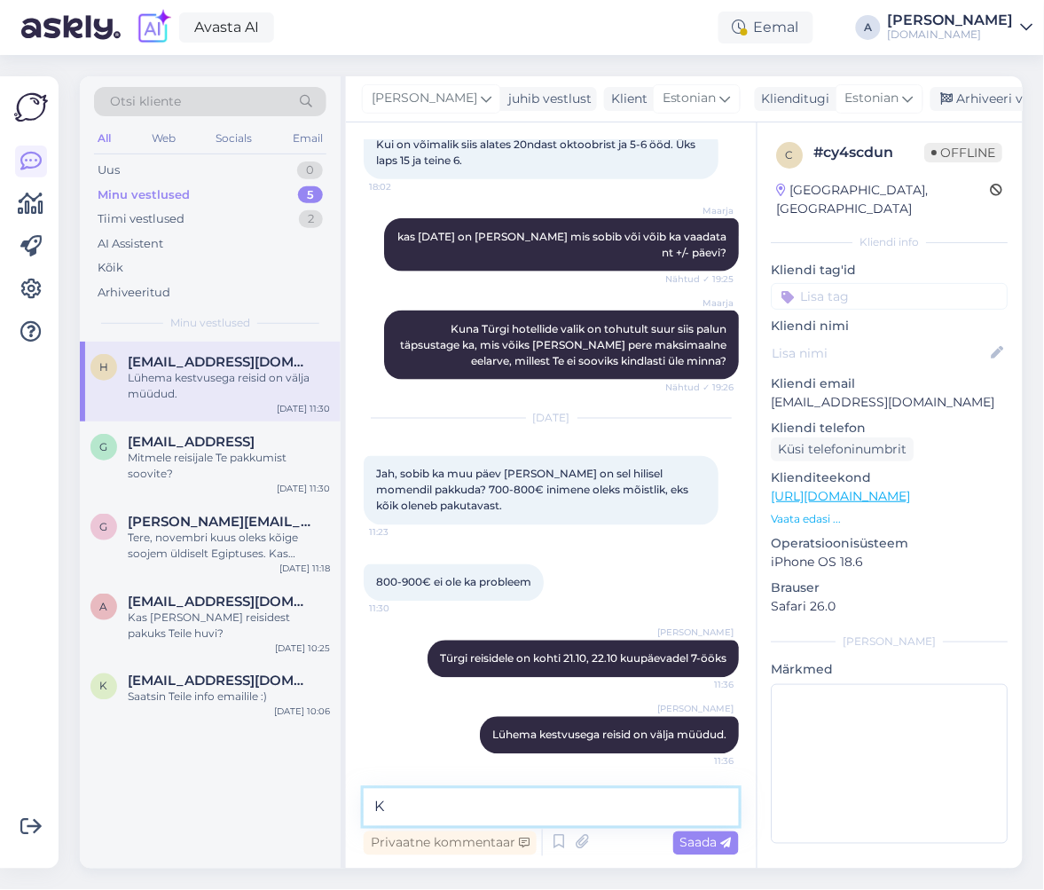
type textarea "K"
drag, startPoint x: 500, startPoint y: 805, endPoint x: 248, endPoint y: 797, distance: 251.2
click at [248, 797] on div "Otsi kliente All Web Socials Email Uus 0 Minu vestlused 5 Tiimi vestlused 2 AI …" at bounding box center [551, 472] width 943 height 792
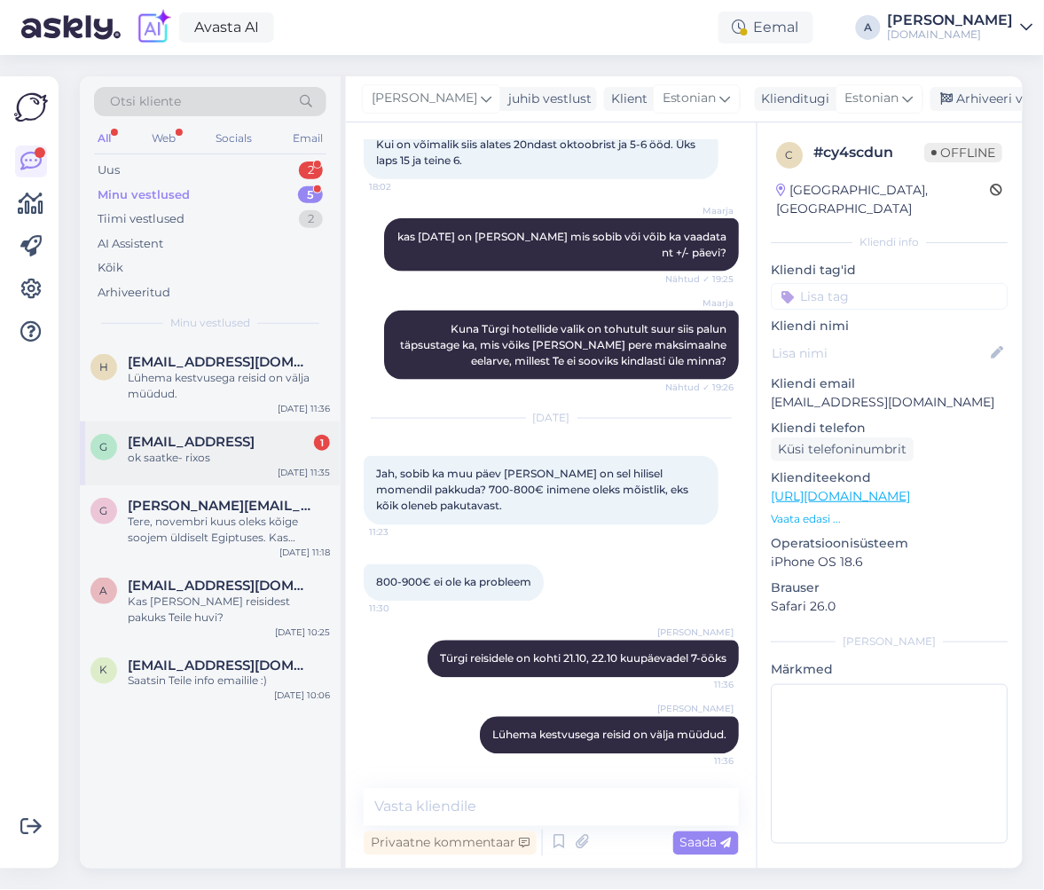
click at [290, 451] on div "ok saatke- rixos" at bounding box center [229, 458] width 202 height 16
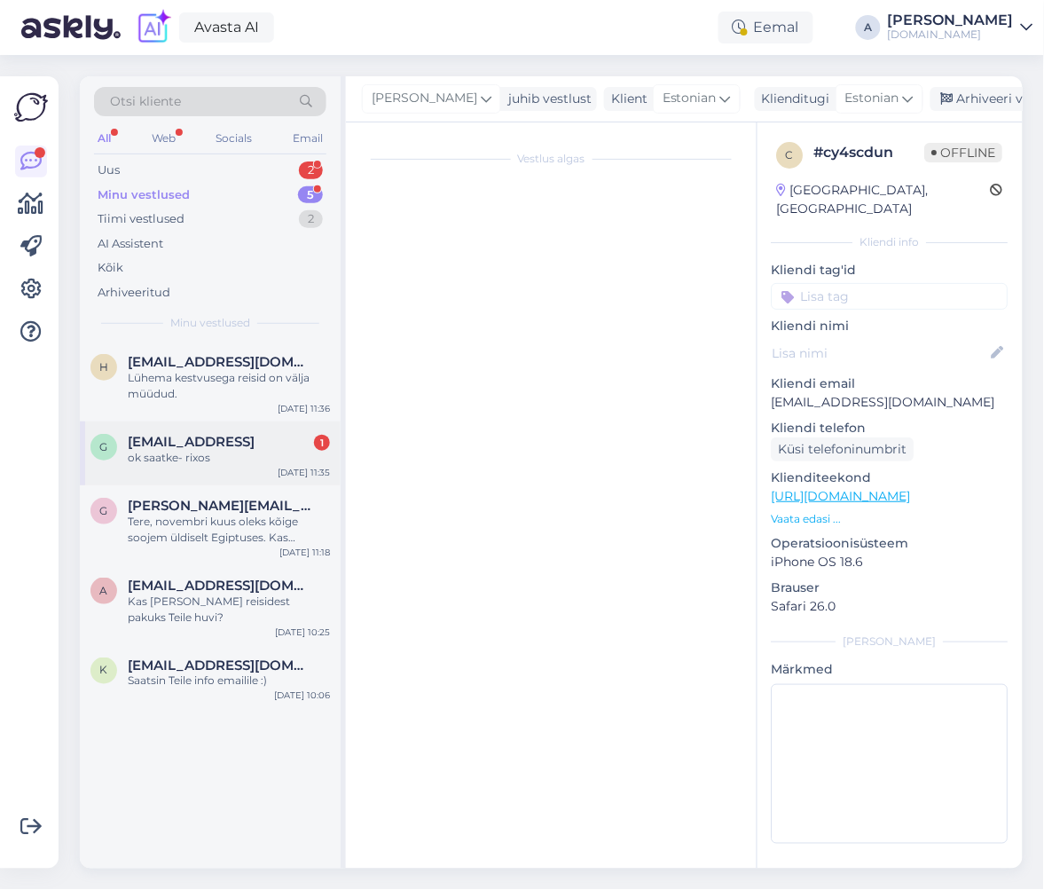
scroll to position [693, 0]
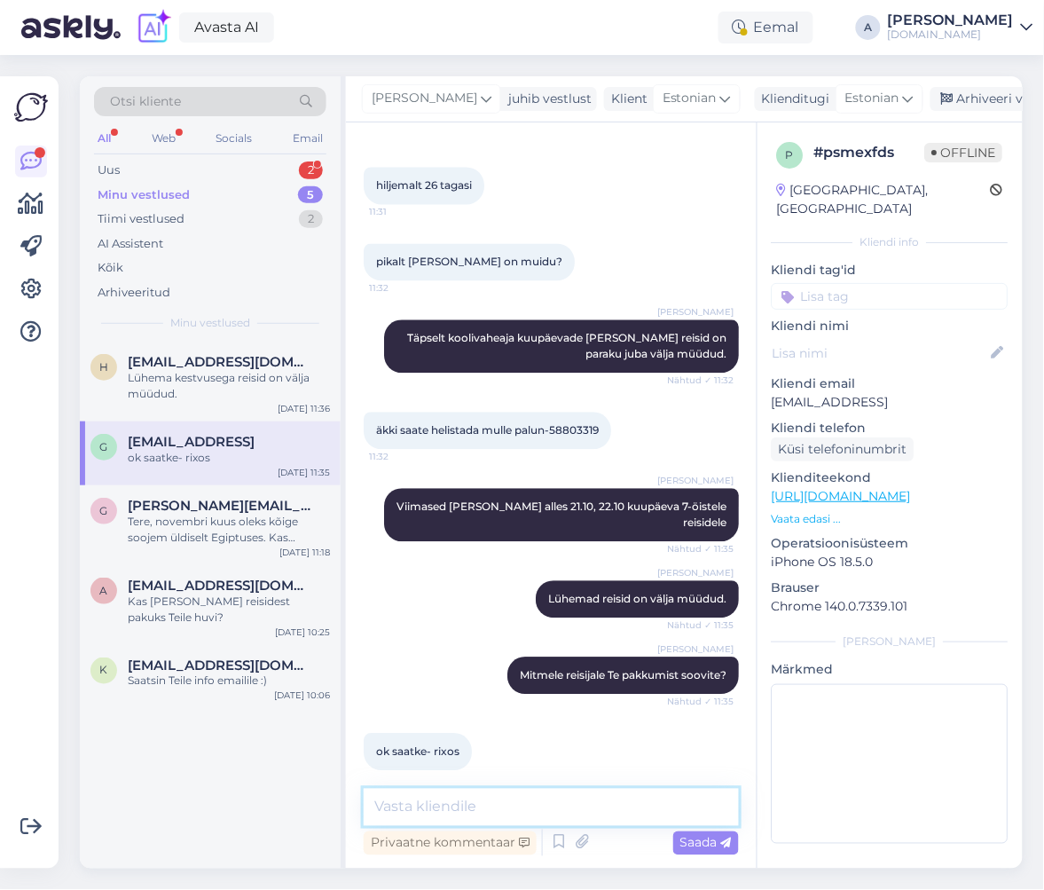
click at [509, 797] on textarea at bounding box center [551, 807] width 375 height 37
type textarea "Mitmekesi te reisite?"
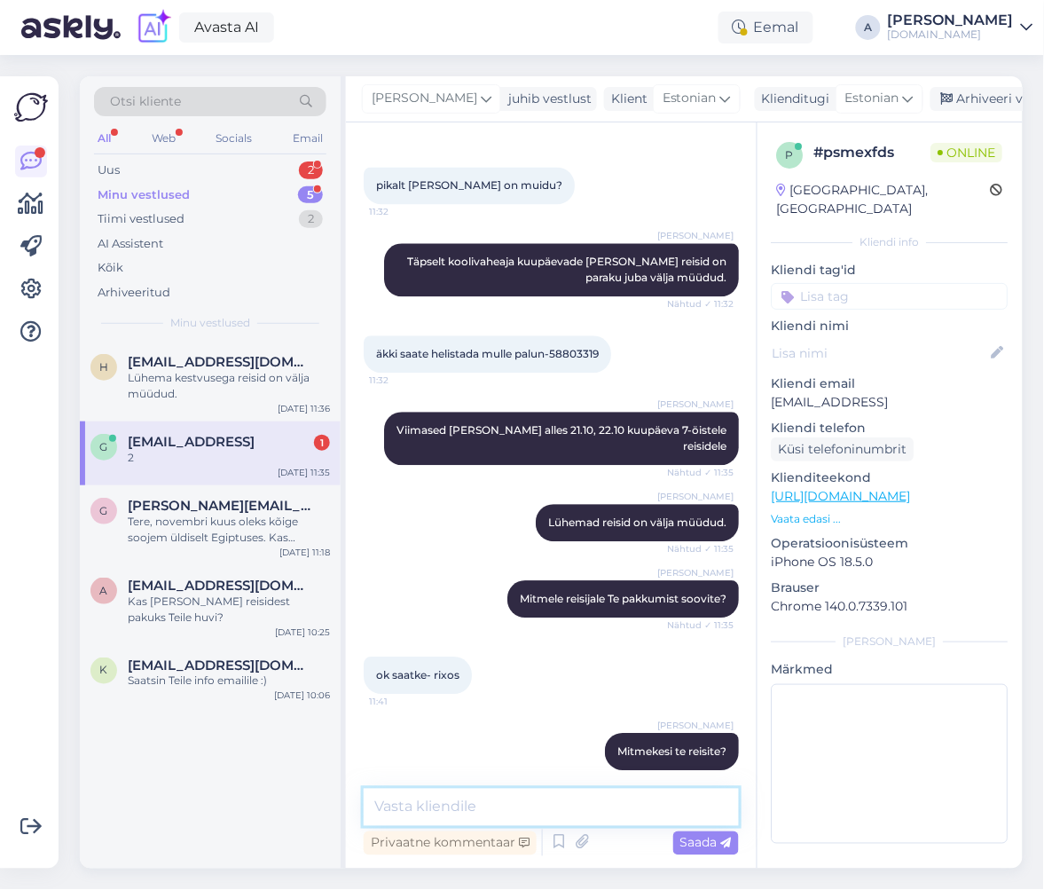
scroll to position [846, 0]
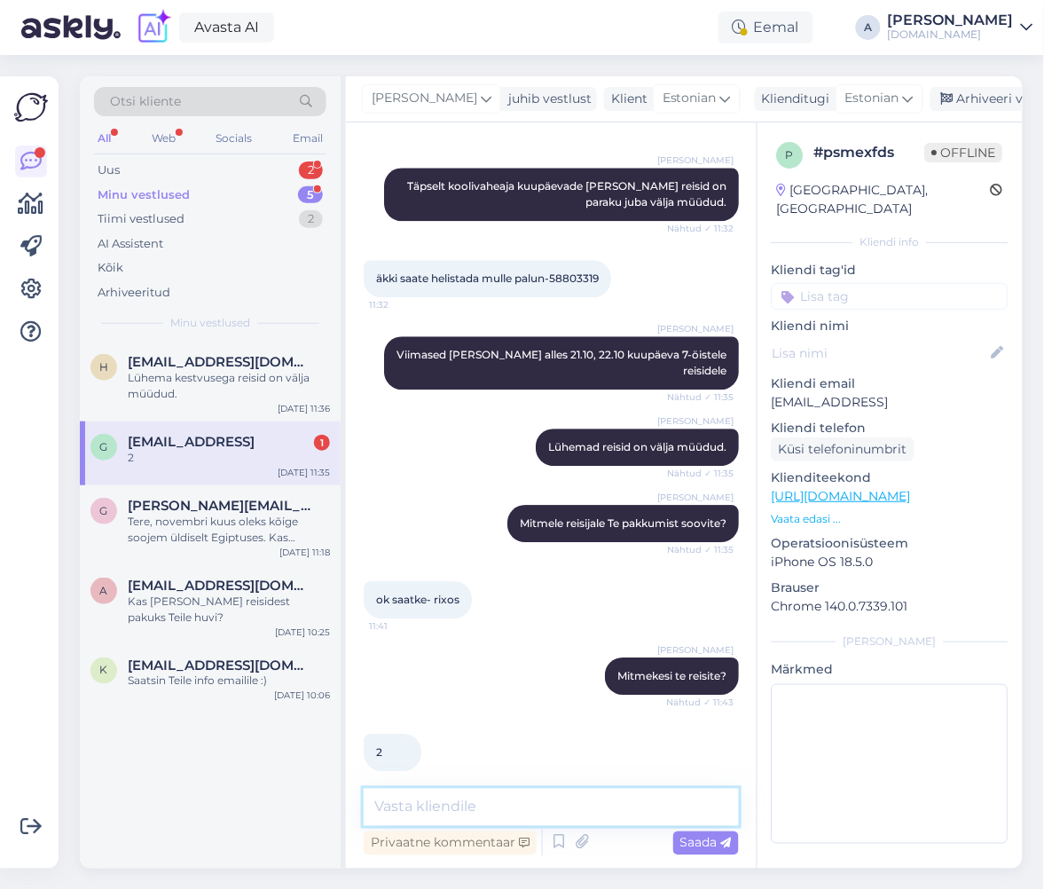
click at [579, 810] on textarea at bounding box center [551, 807] width 375 height 37
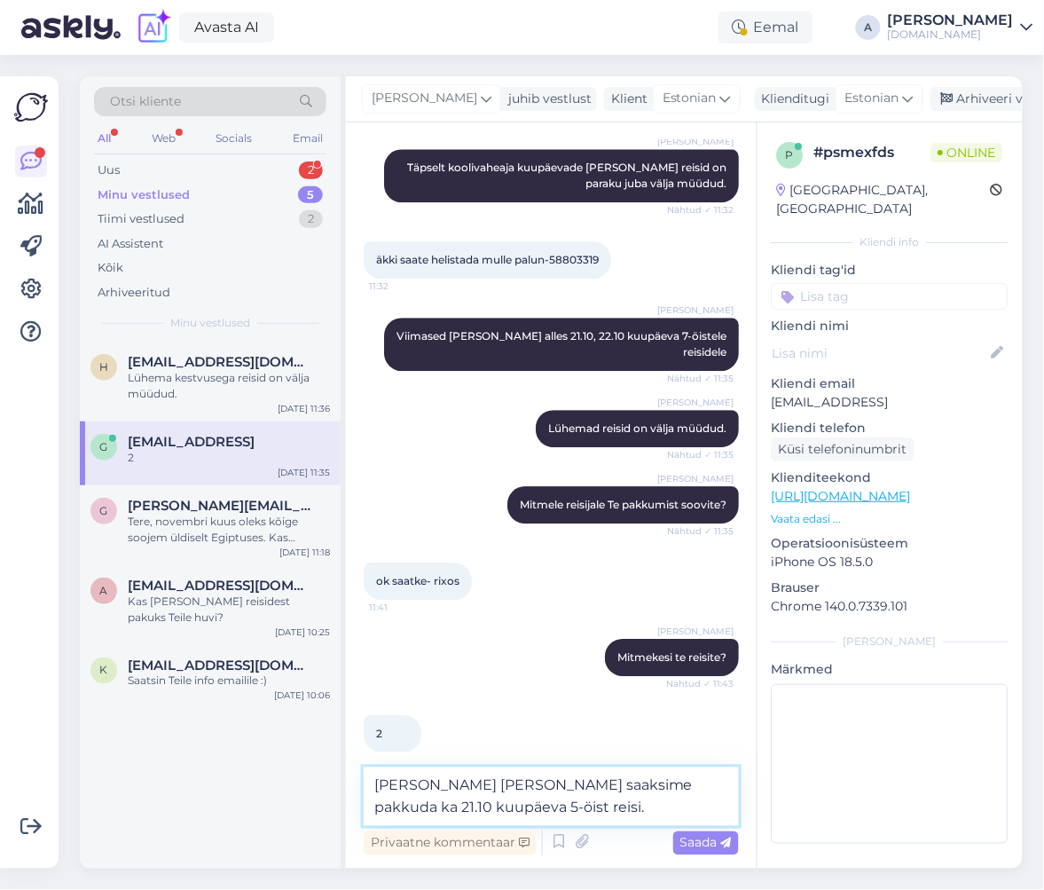
click at [552, 787] on textarea "Vaatasin üle ja saaksime pakkuda ka 21.10 kuupäeva 5-öist reisi." at bounding box center [551, 797] width 375 height 59
type textarea "[PERSON_NAME] [PERSON_NAME] saaksime siiski pakkuda ka 21.10 kuupäeva 5-öist re…"
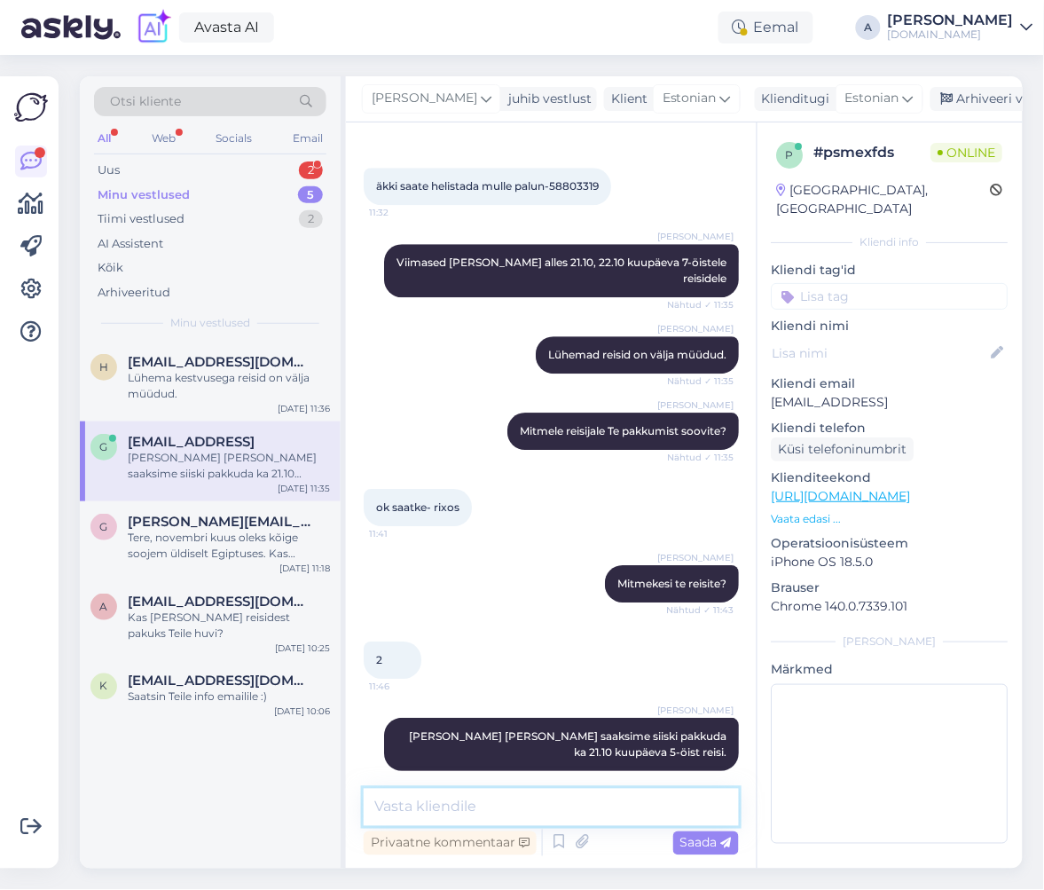
click at [613, 791] on textarea at bounding box center [551, 807] width 375 height 37
type textarea "22.10*"
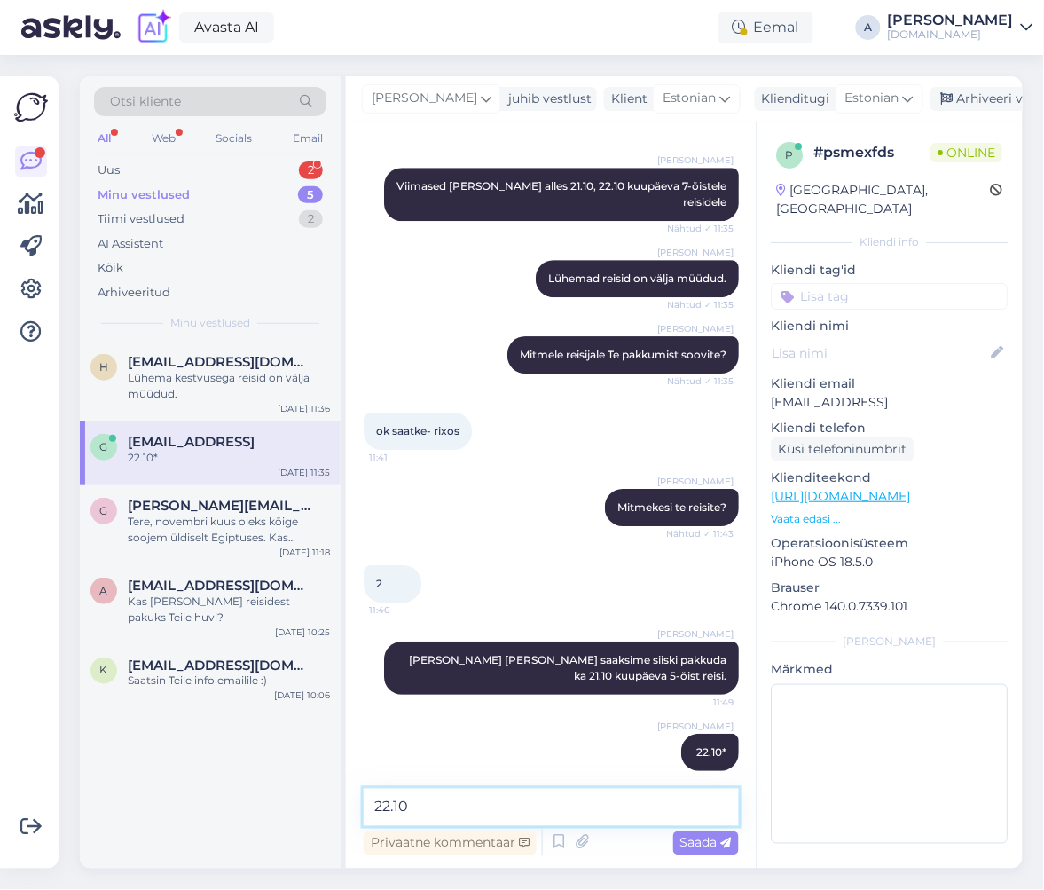
paste textarea "RIXOS SUNGATE - THE LAND OF LEGENDS FREE"
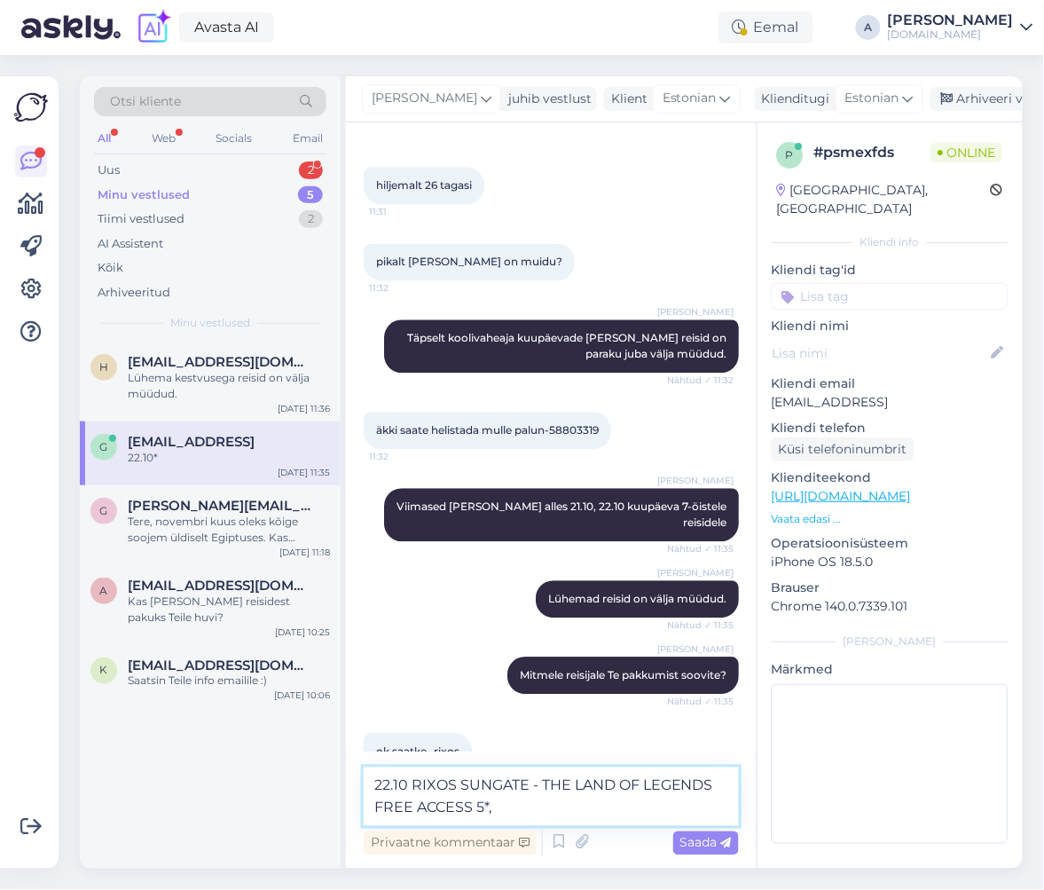
scroll to position [1036, 0]
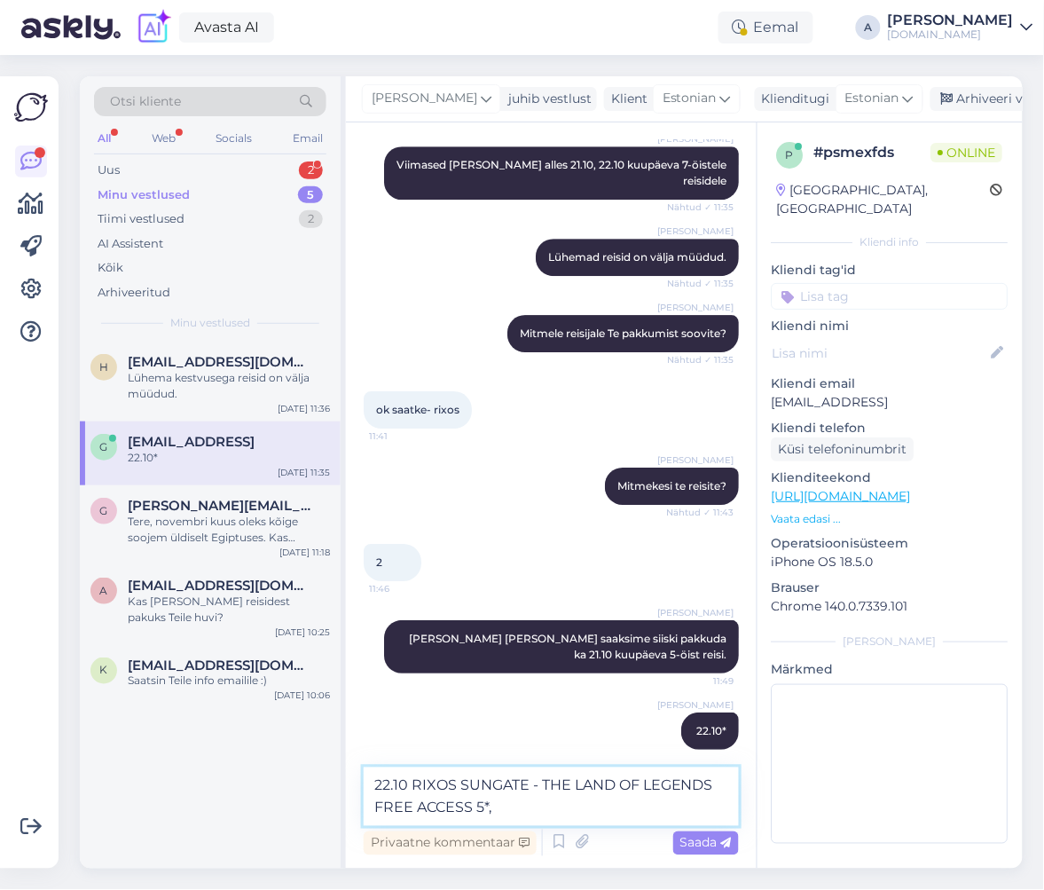
click at [368, 785] on textarea "22.10 RIXOS SUNGATE - THE LAND OF LEGENDS FREE ACCESS 5*," at bounding box center [551, 797] width 375 height 59
click at [533, 799] on textarea "Kõige soodsam Rixose pakett sellel perioodil: 22.10 RIXOS SUNGATE - THE LAND OF…" at bounding box center [551, 785] width 375 height 81
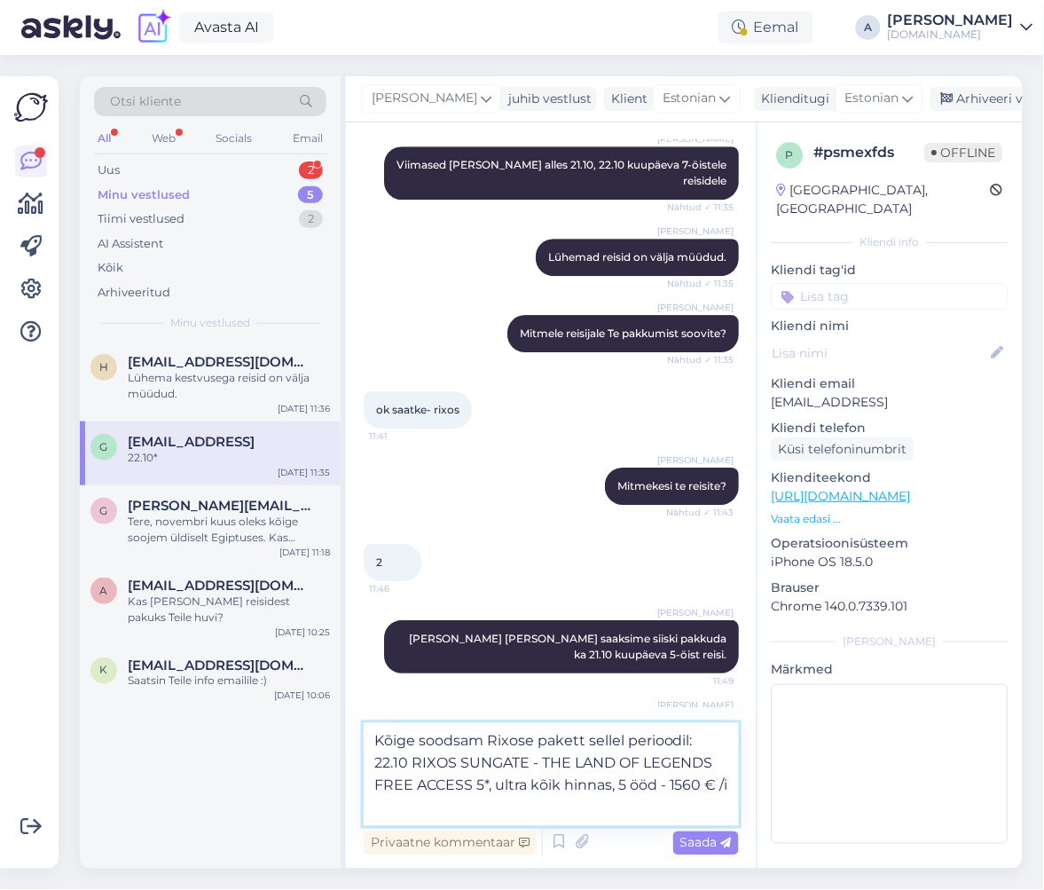
type textarea "Kõige soodsam Rixose pakett sellel perioodil: 22.10 RIXOS SUNGATE - THE LAND OF…"
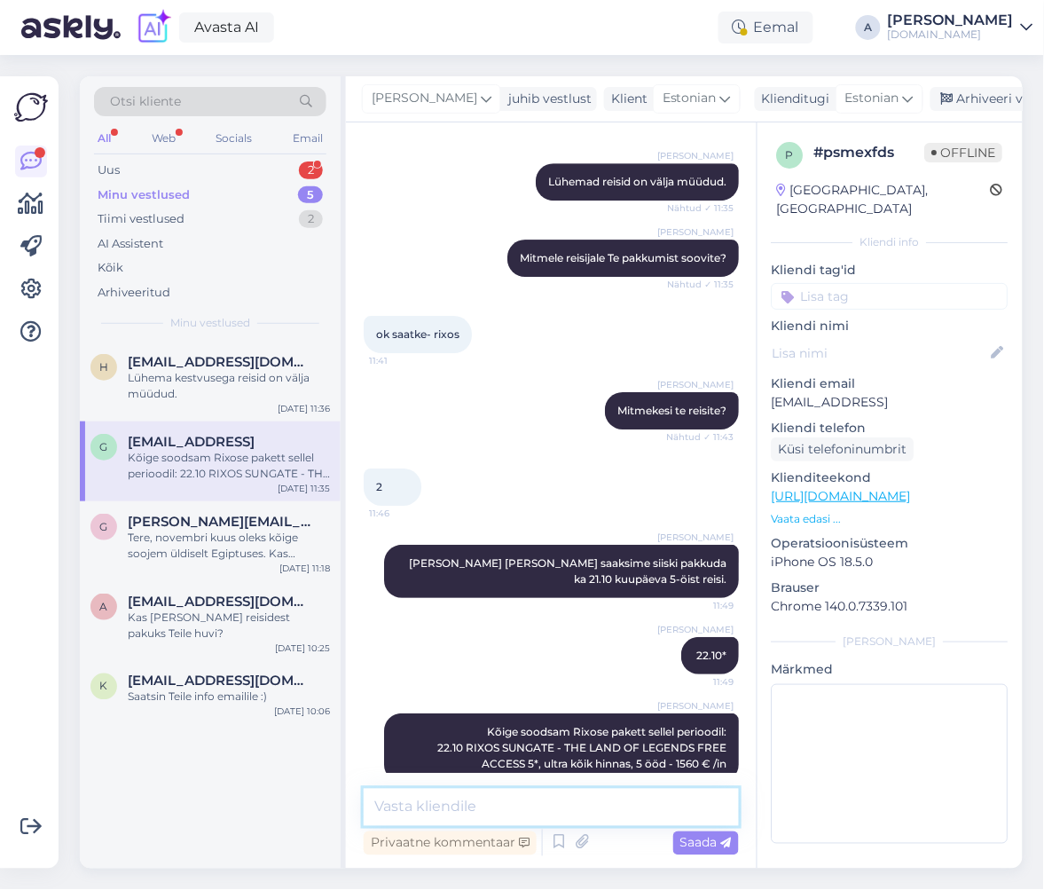
scroll to position [1122, 0]
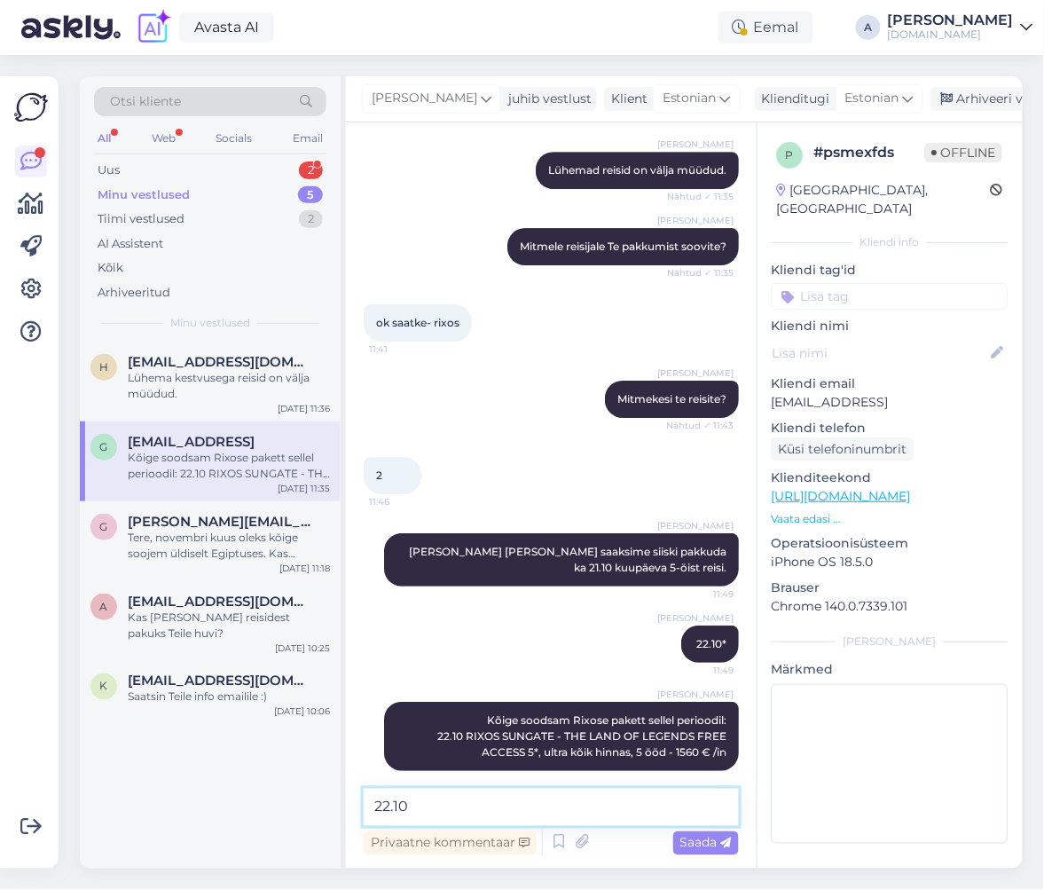
paste textarea "RIXOS PREMIUM BELEK - THE LAND OF LEGEND"
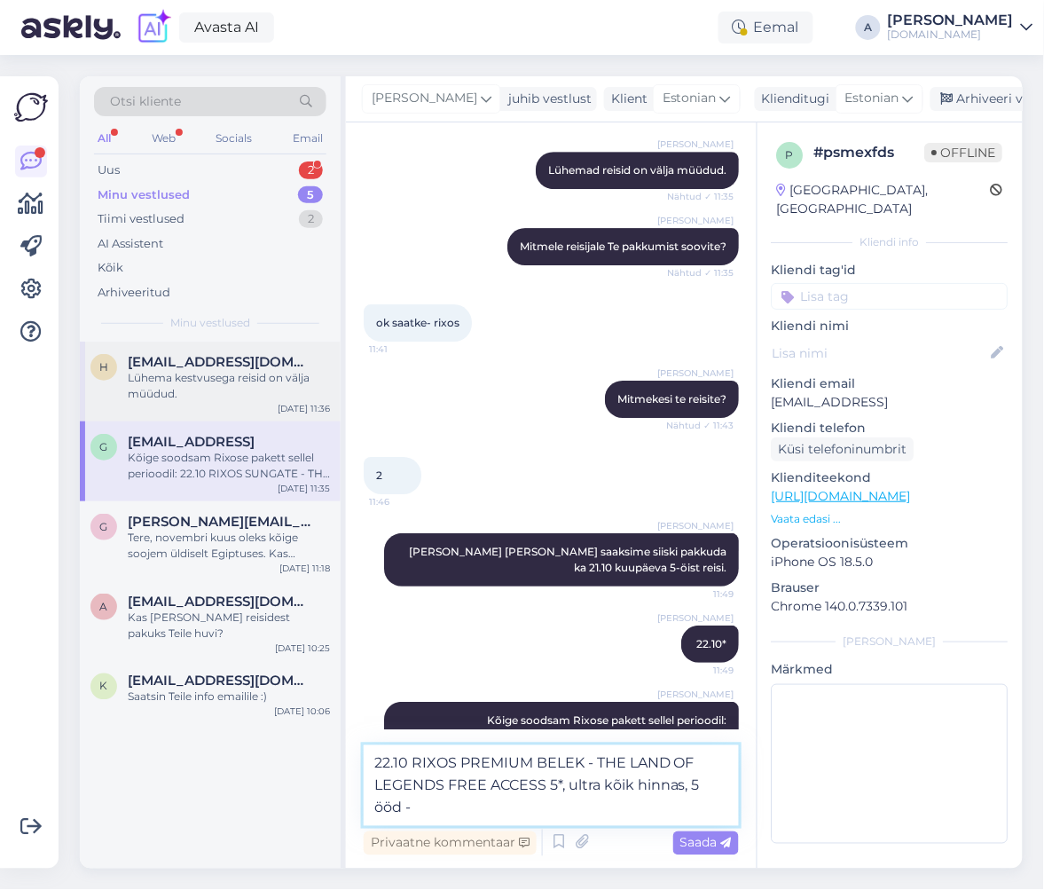
type textarea "22.10 RIXOS PREMIUM BELEK - THE LAND OF LEGENDS FREE ACCESS 5*, ultra kõik hinn…"
click at [273, 389] on div "Lühema kestvusega reisid on välja müüdud." at bounding box center [229, 386] width 202 height 32
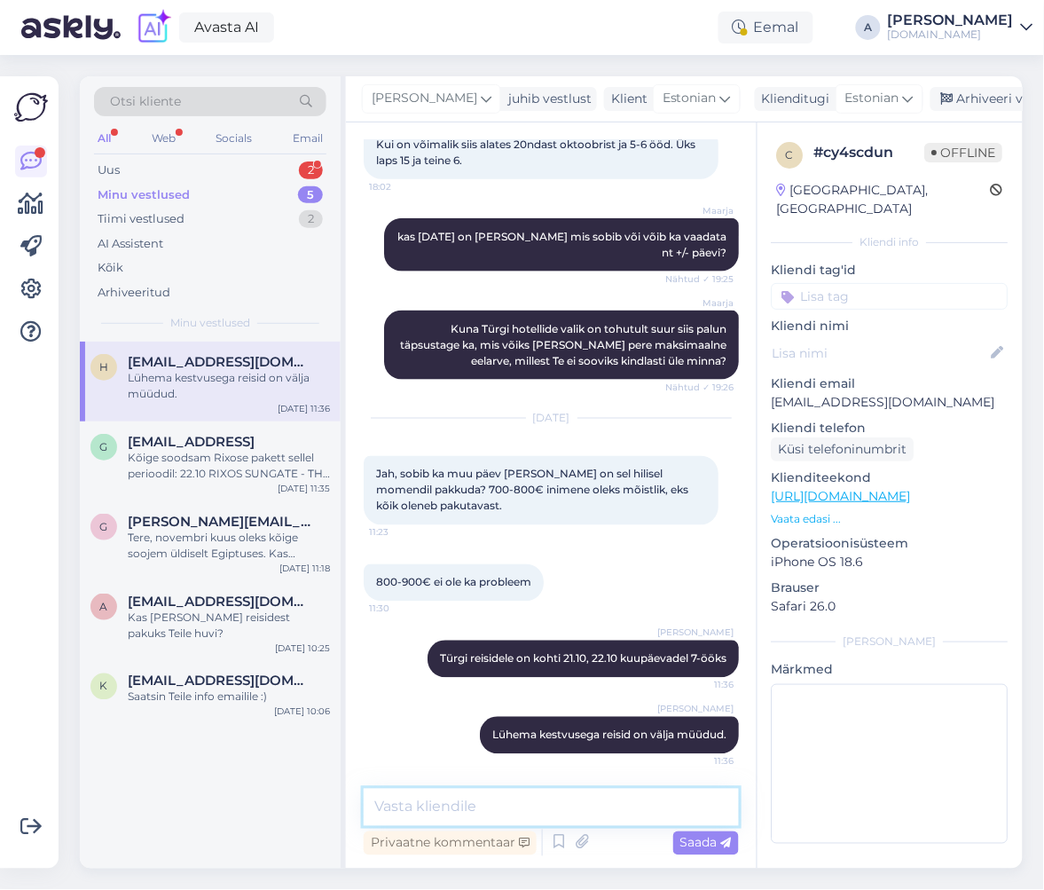
click at [545, 811] on textarea at bounding box center [551, 807] width 375 height 37
drag, startPoint x: 717, startPoint y: 806, endPoint x: 132, endPoint y: 806, distance: 584.7
click at [132, 806] on div "Otsi kliente All Web Socials Email Uus 2 Minu vestlused 5 Tiimi vestlused 2 AI …" at bounding box center [551, 472] width 943 height 792
type textarea "5-öised reisid oleks valikus 22.10 kuupäeval."
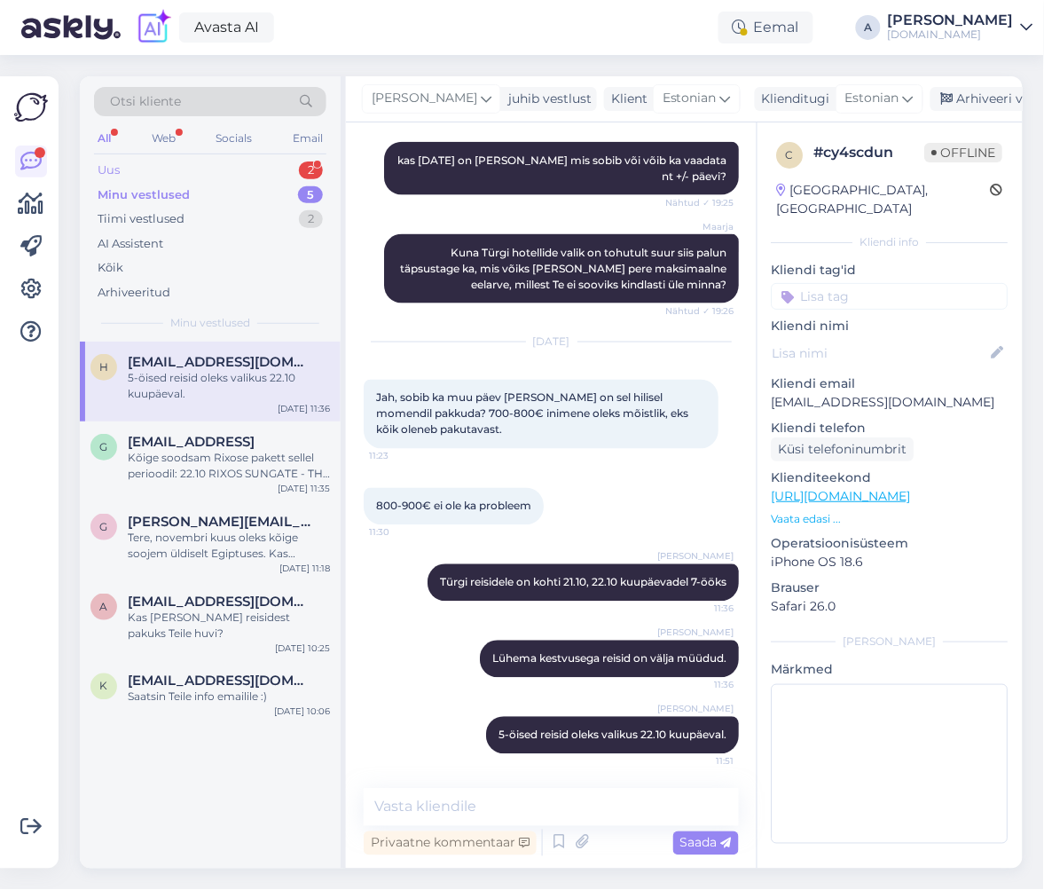
click at [248, 172] on div "Uus 2" at bounding box center [210, 170] width 232 height 25
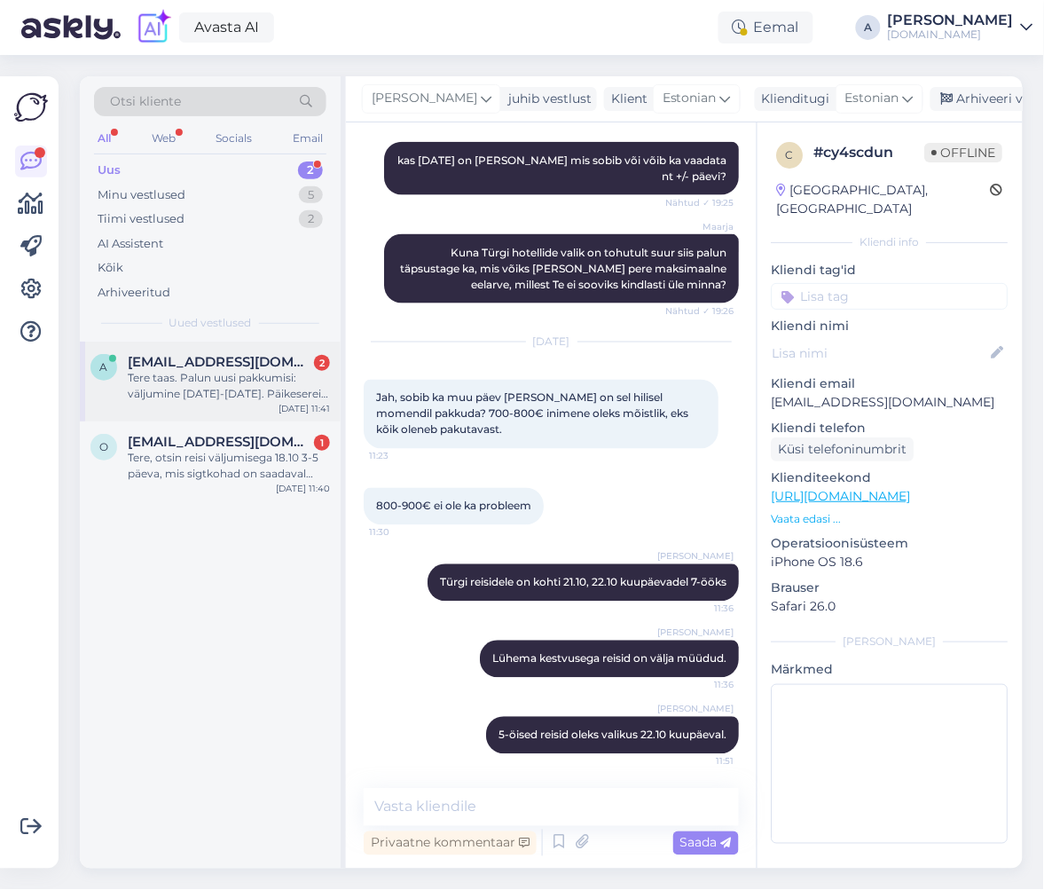
click at [242, 360] on span "[EMAIL_ADDRESS][DOMAIN_NAME]" at bounding box center [220, 362] width 185 height 16
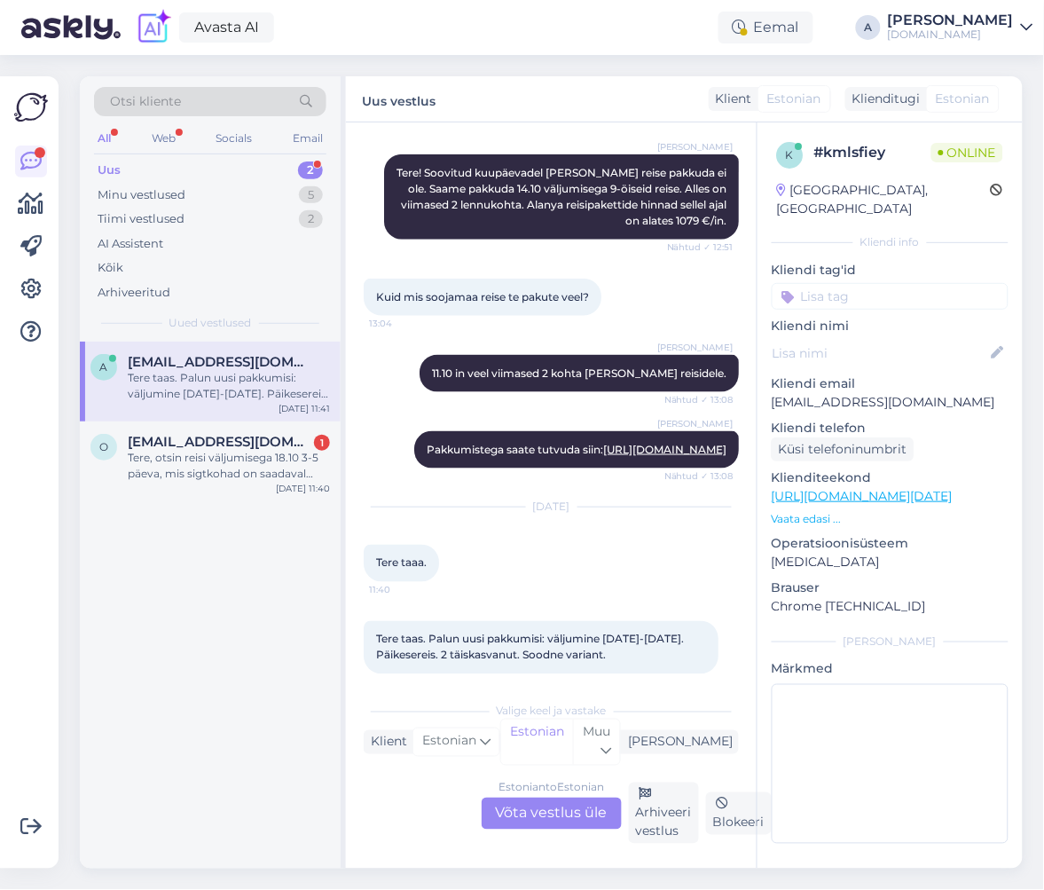
click at [561, 807] on div "Estonian to Estonian Võta vestlus üle" at bounding box center [552, 814] width 140 height 32
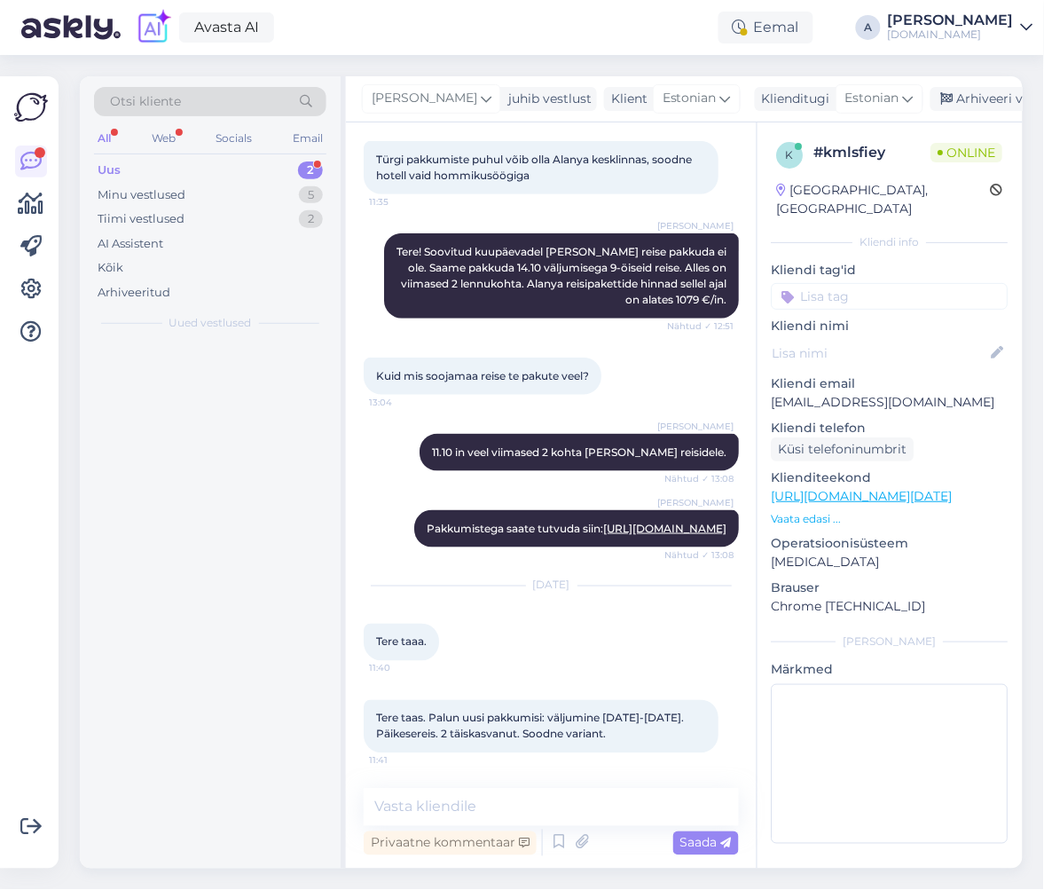
scroll to position [217, 0]
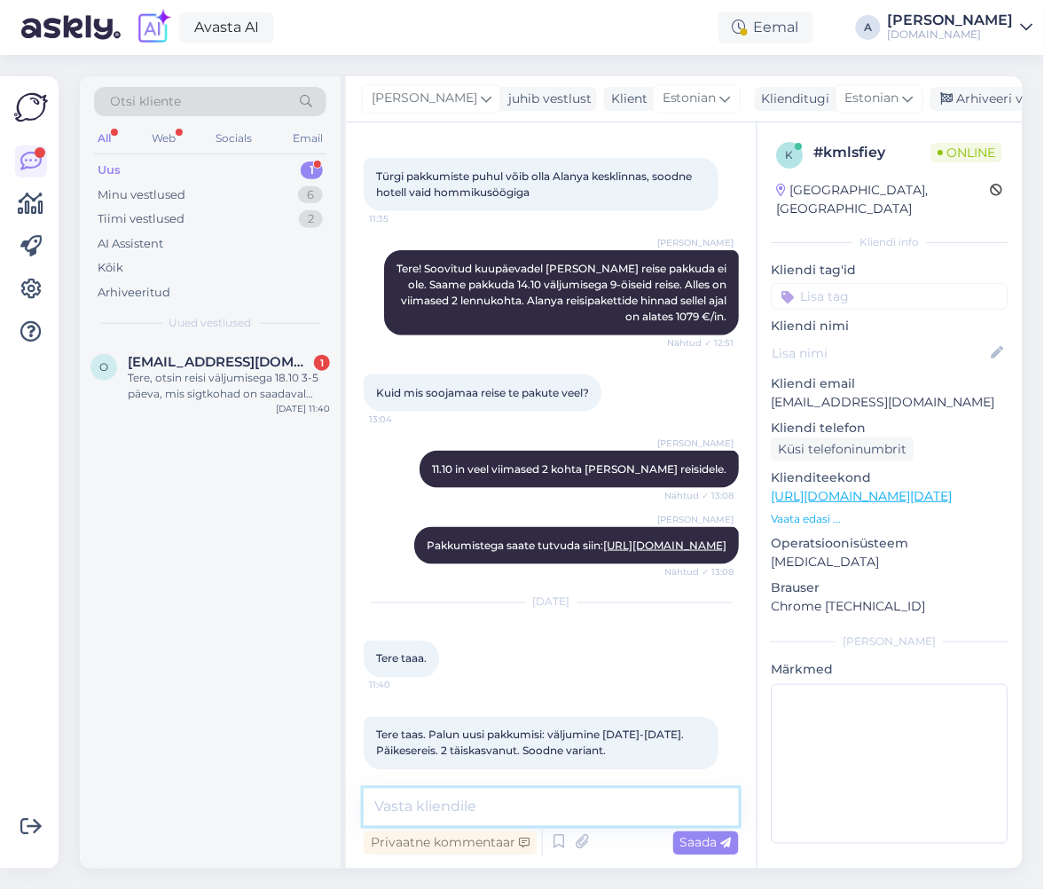
click at [524, 821] on textarea at bounding box center [551, 807] width 375 height 37
type textarea "Tere, mis oleks Teile sobiv reisi eelarve?"
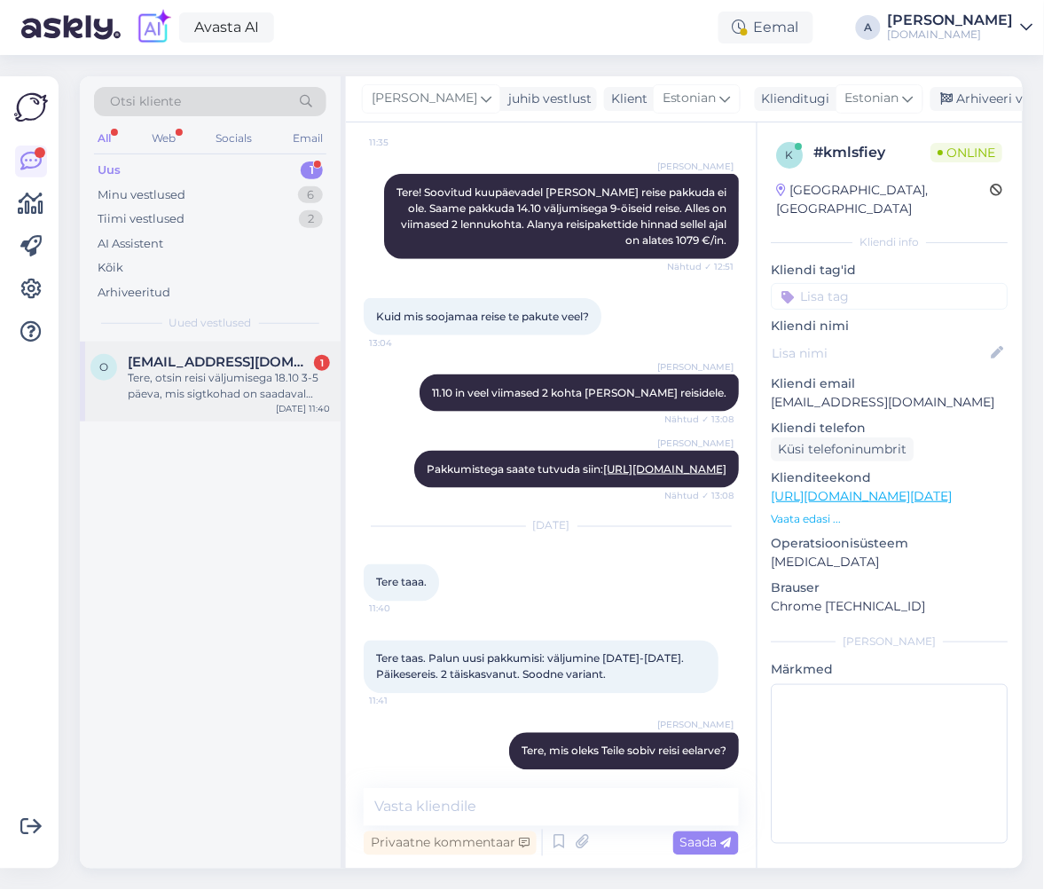
click at [232, 380] on div "Tere, otsin reisi väljumisega 18.10 3-5 päeva, mis sigtkohad on saadaval 2täisk…" at bounding box center [229, 386] width 202 height 32
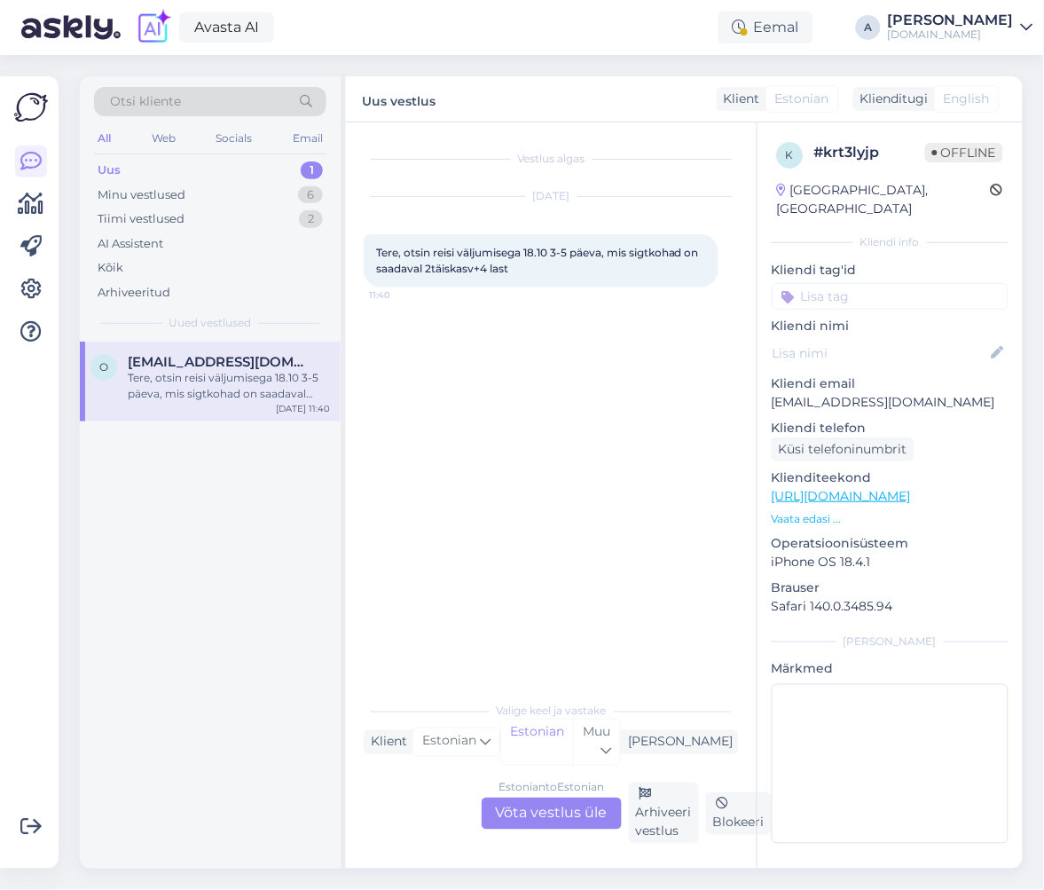
click at [539, 808] on div "Estonian to Estonian Võta vestlus üle" at bounding box center [552, 814] width 140 height 32
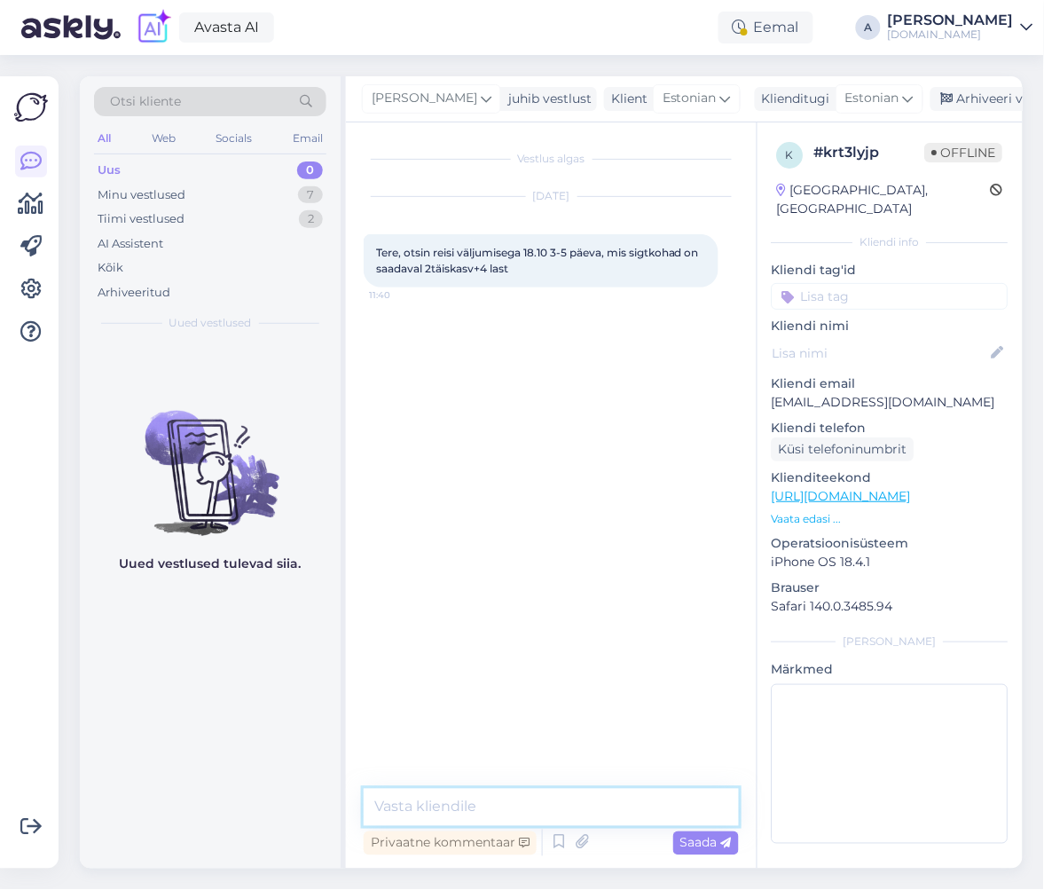
click at [539, 808] on textarea at bounding box center [551, 807] width 375 height 37
type textarea "Tere, paraku nendel kuupäevadel on kõik reisid välja müüdud."
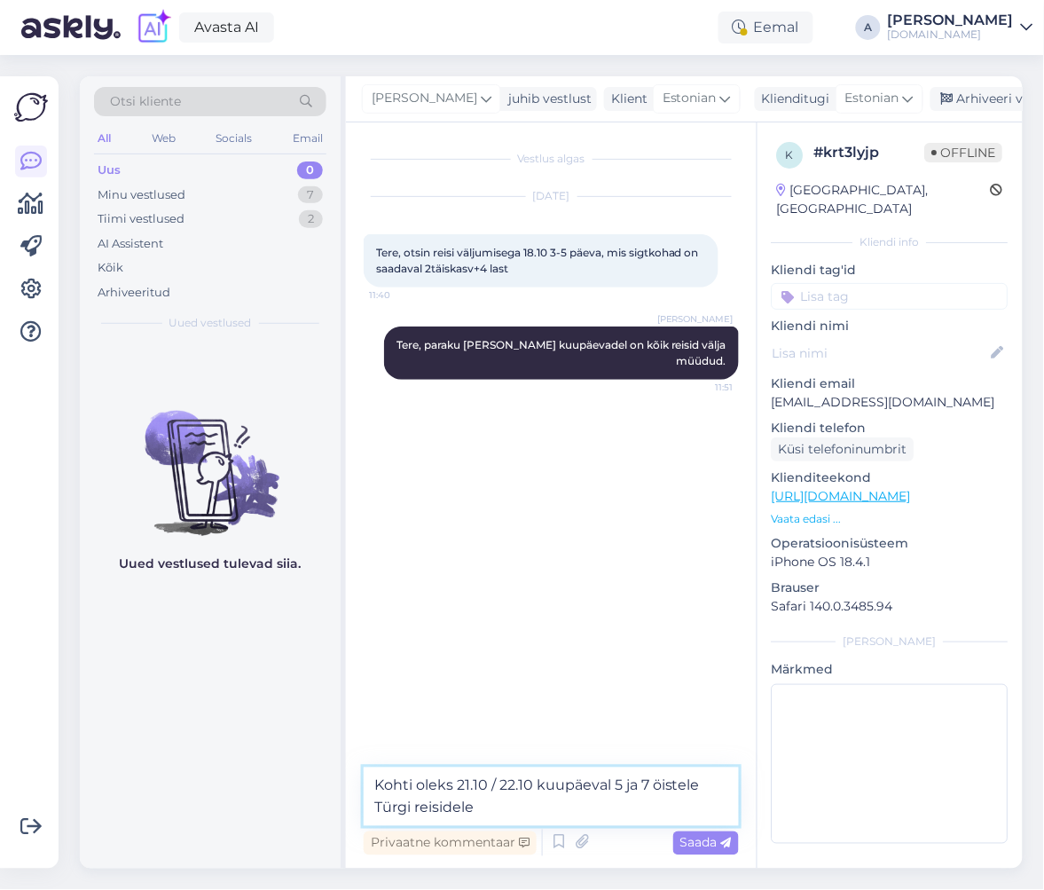
type textarea "Kohti oleks 21.10 / 22.10 kuupäeval 5 ja 7 öistele Türgi reisidele."
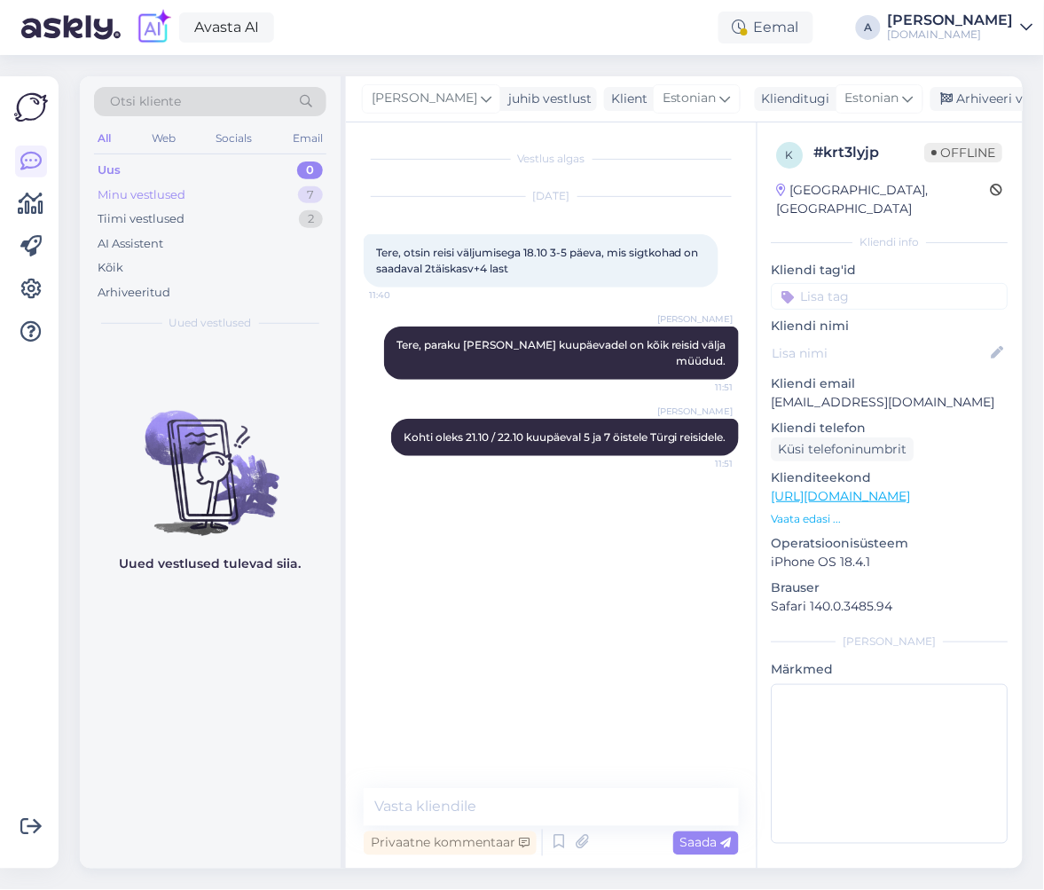
click at [259, 190] on div "Minu vestlused 7" at bounding box center [210, 195] width 232 height 25
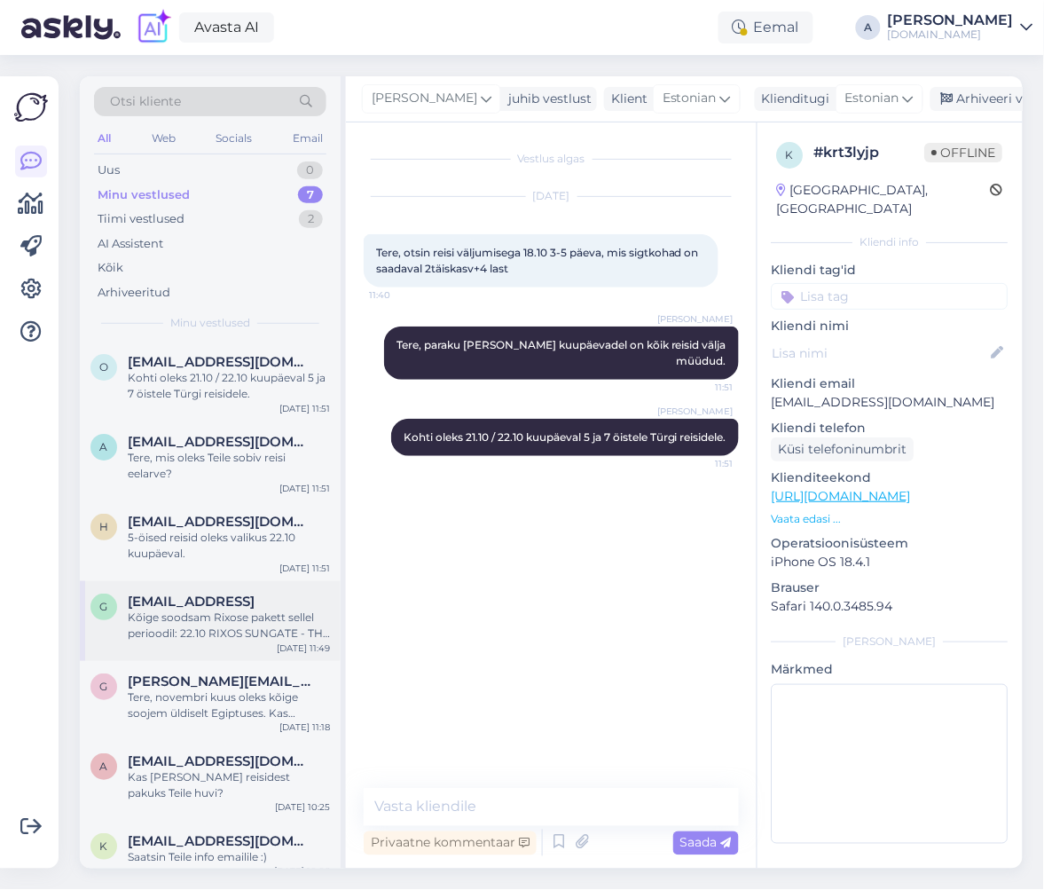
click at [255, 613] on div "Kõige soodsam Rixose pakett sellel perioodil: 22.10 RIXOS SUNGATE - THE LAND OF…" at bounding box center [229, 626] width 202 height 32
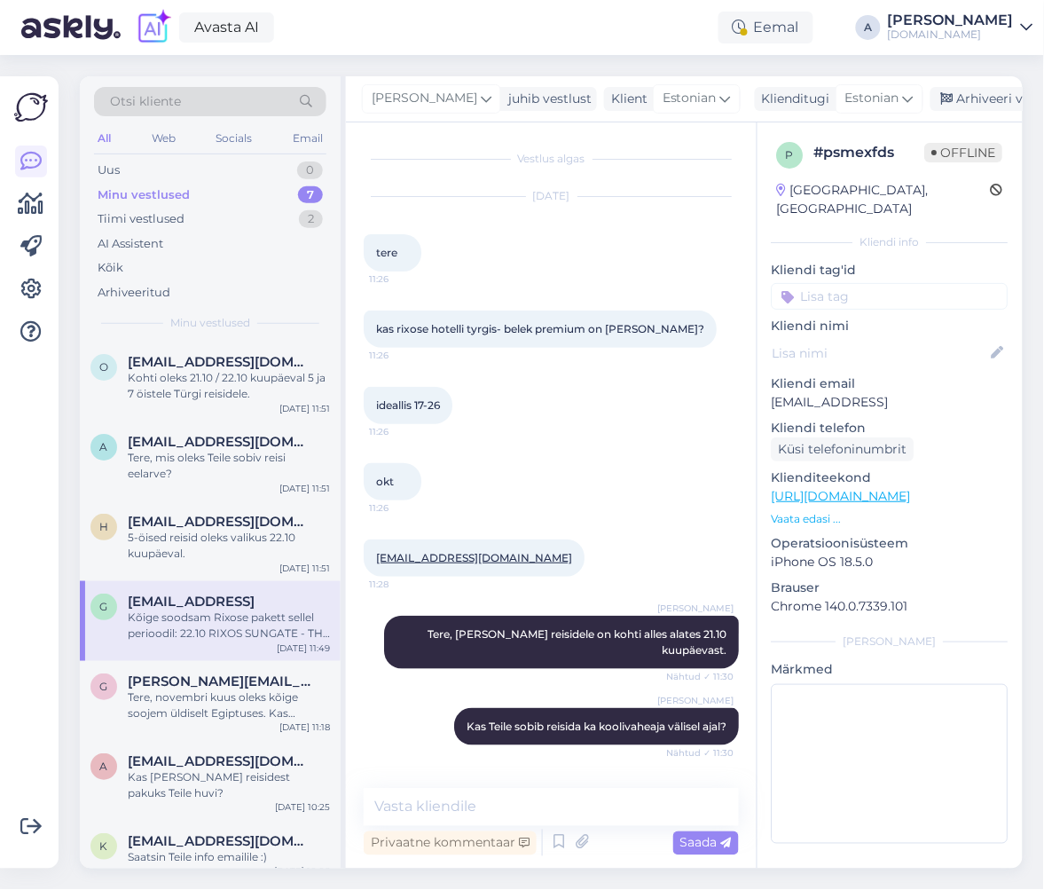
scroll to position [1122, 0]
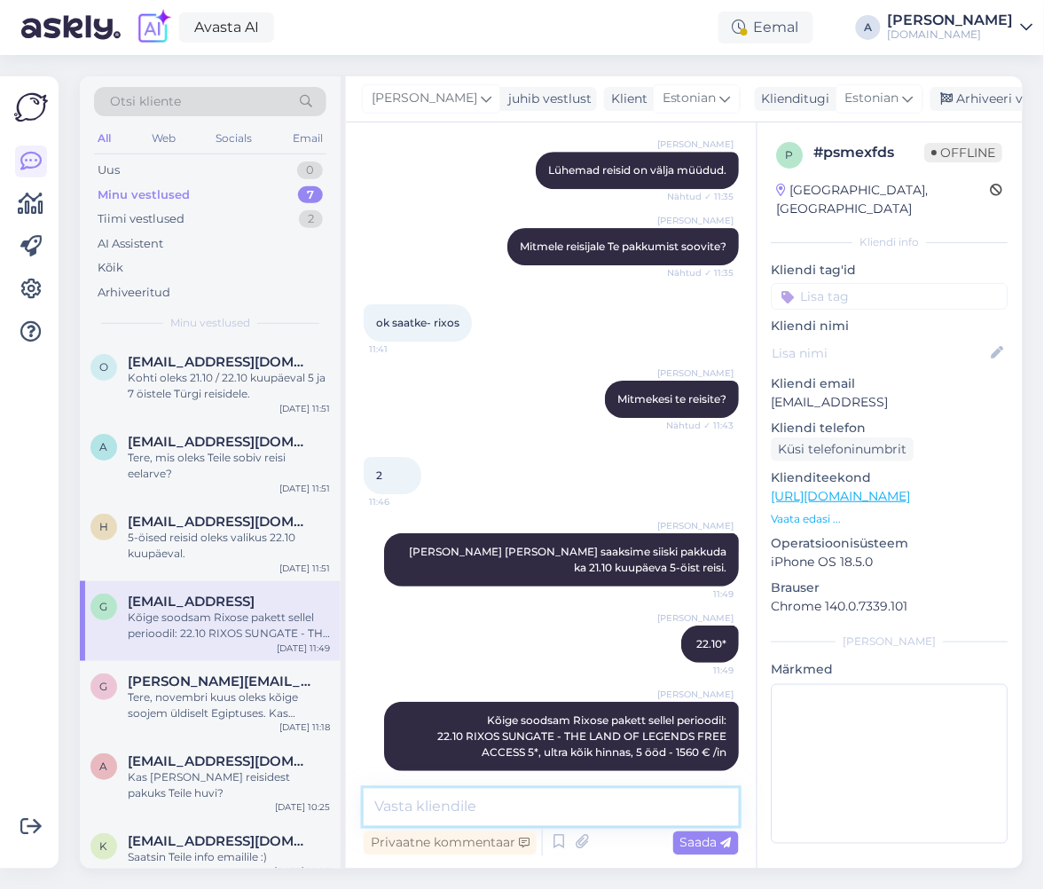
click at [540, 815] on textarea at bounding box center [551, 807] width 375 height 37
paste textarea "RIXOS PREMIUM BELEK - THE LAND OF LEGEND"
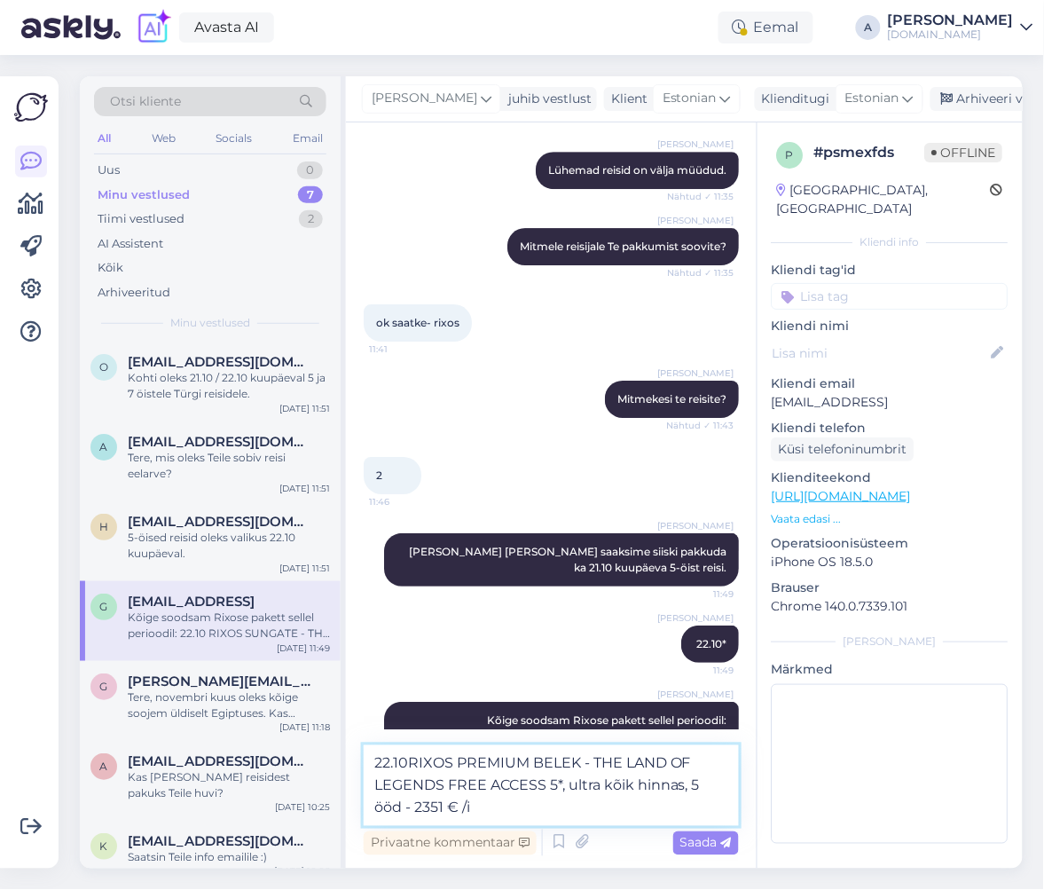
type textarea "22.10RIXOS PREMIUM BELEK - THE LAND OF LEGENDS FREE ACCESS 5*, ultra kõik hinna…"
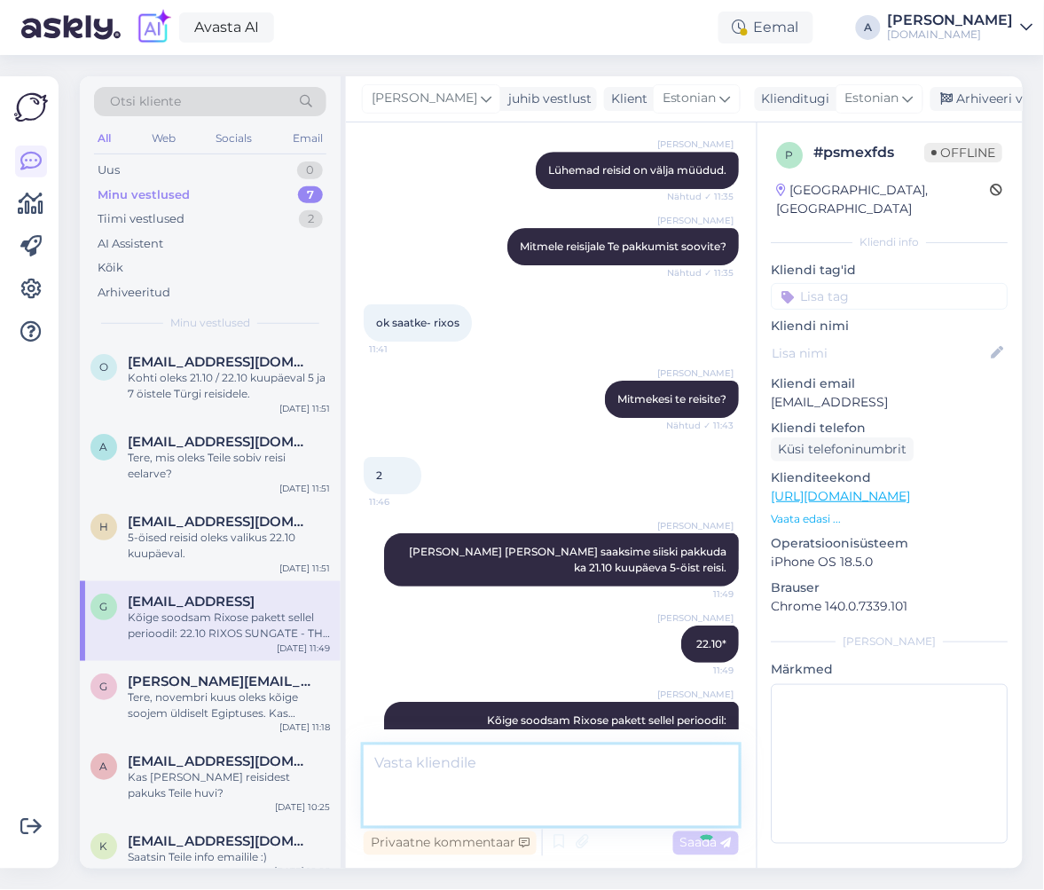
scroll to position [1215, 0]
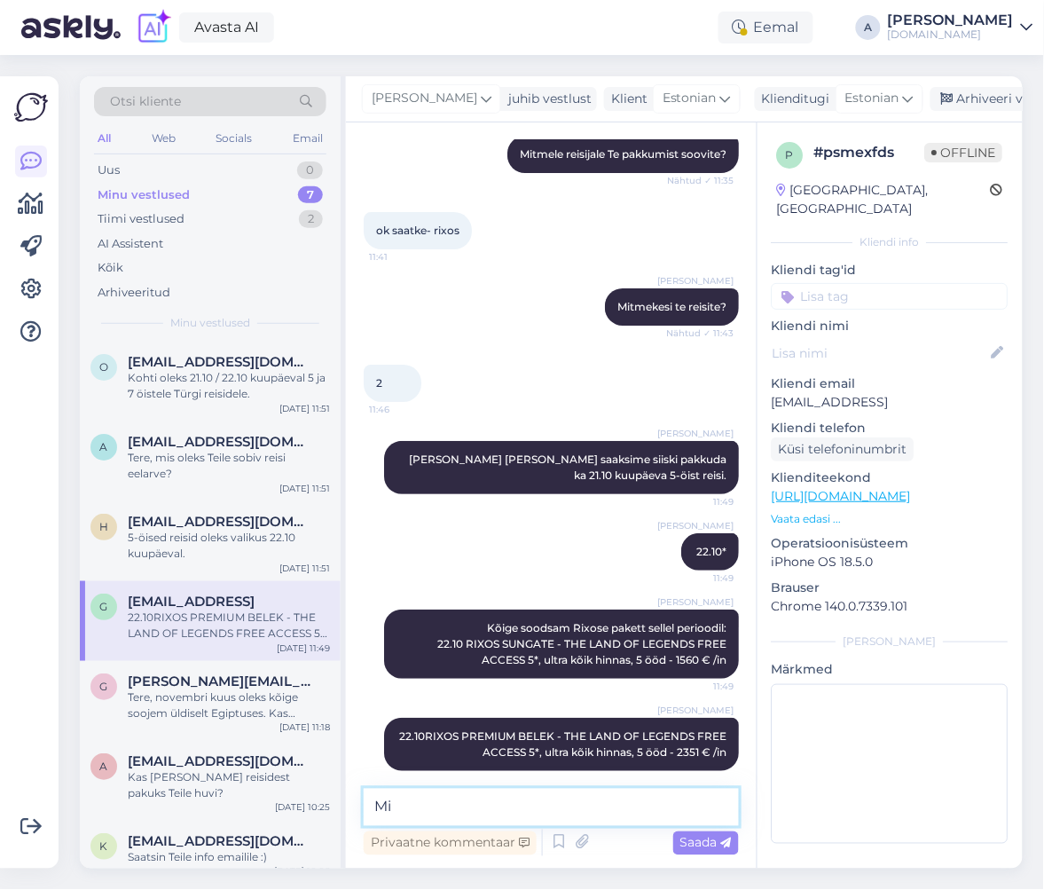
type textarea "M"
type textarea "K"
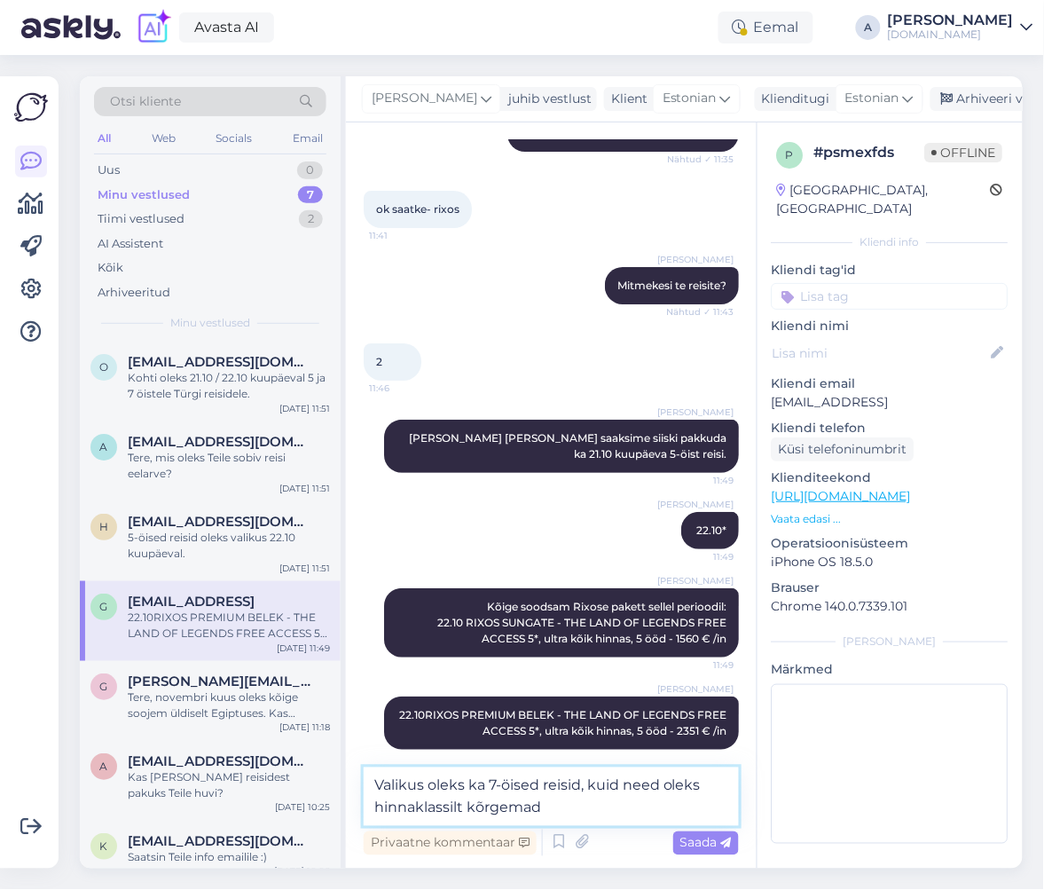
type textarea "Valikus oleks ka 7-öised reisid, kuid need oleks hinnaklassilt kõrgemad."
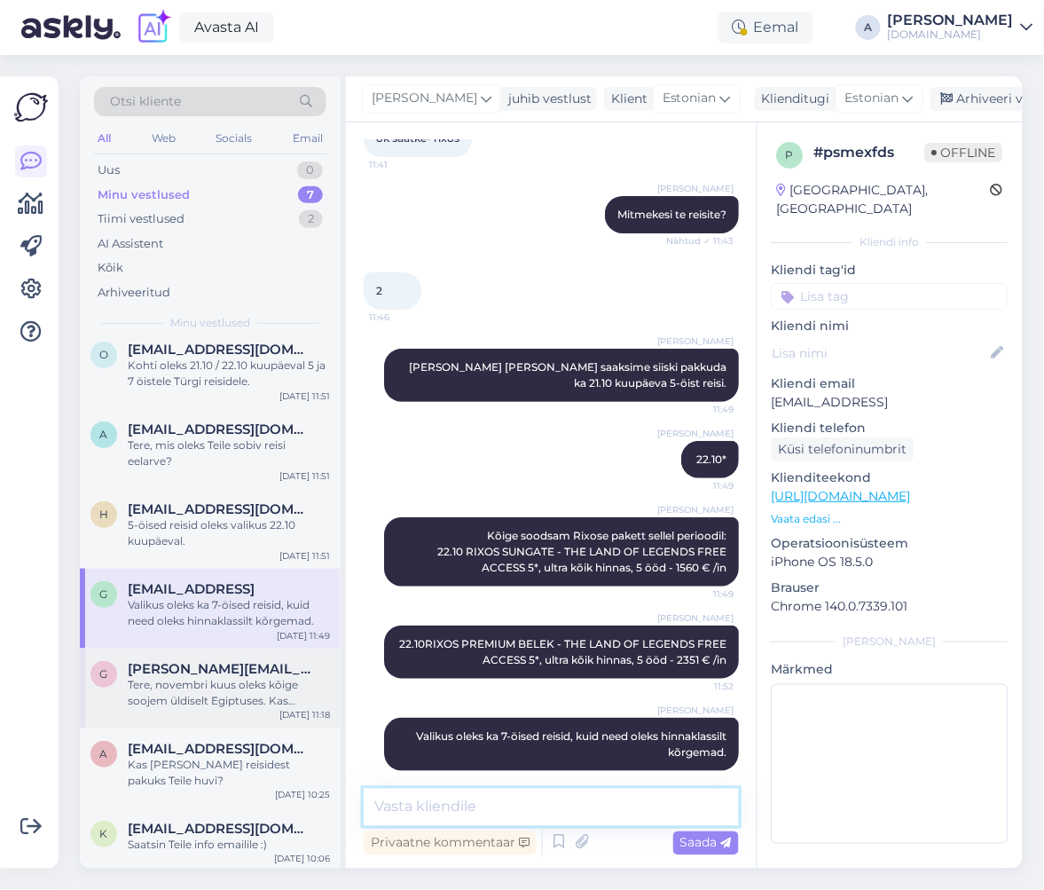
scroll to position [16, 0]
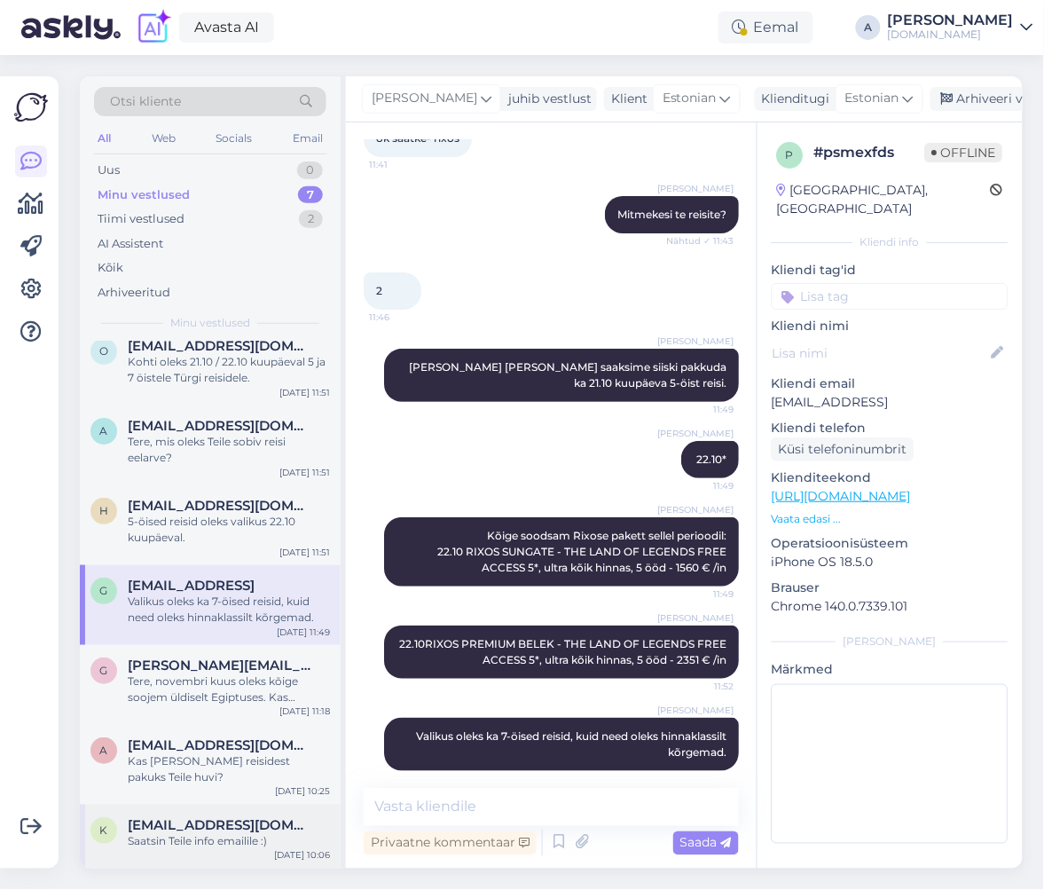
click at [255, 854] on div "K Kauri.adman@gmail.com Saatsin Teile info emailile :) Oct 10 10:06" at bounding box center [210, 837] width 261 height 64
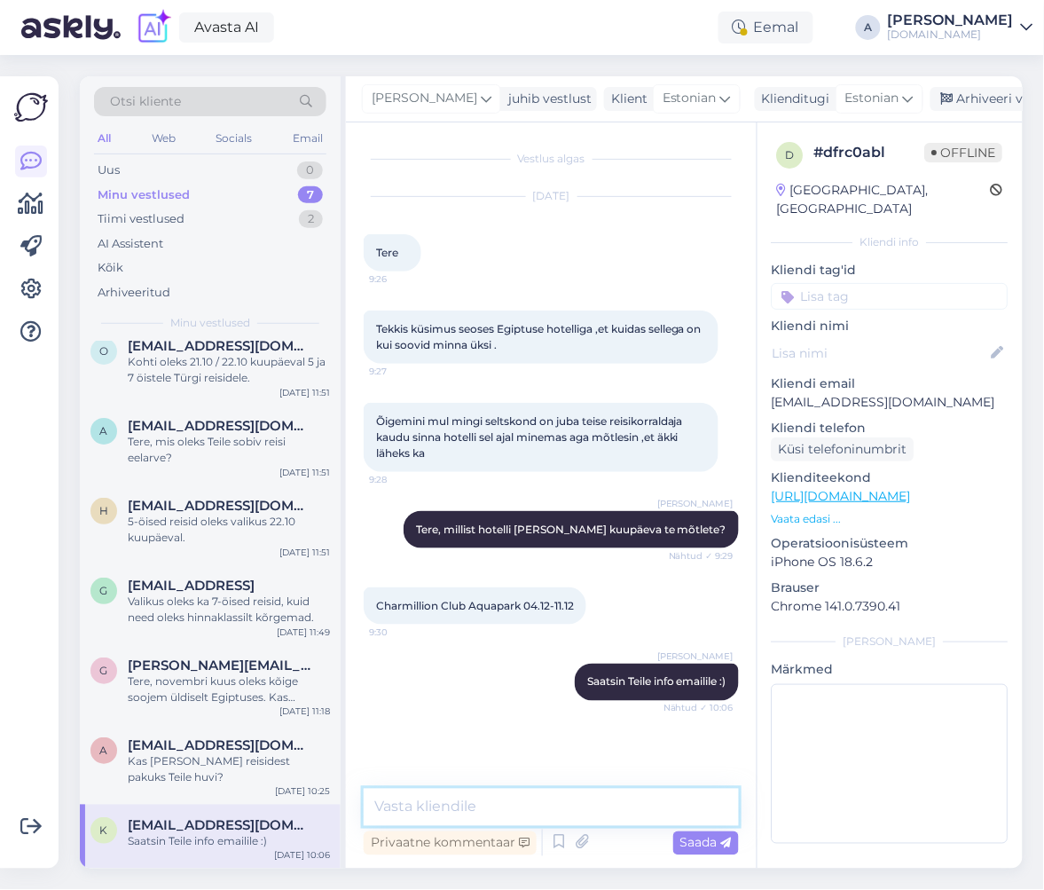
click at [421, 810] on textarea at bounding box center [551, 807] width 375 height 37
drag, startPoint x: 512, startPoint y: 808, endPoint x: 555, endPoint y: 805, distance: 43.6
click at [555, 805] on textarea "Kas üks neist variantidets sobiks Teile? :)" at bounding box center [551, 807] width 375 height 37
type textarea "Kas üks neist variantidest sobiks Teile? :)"
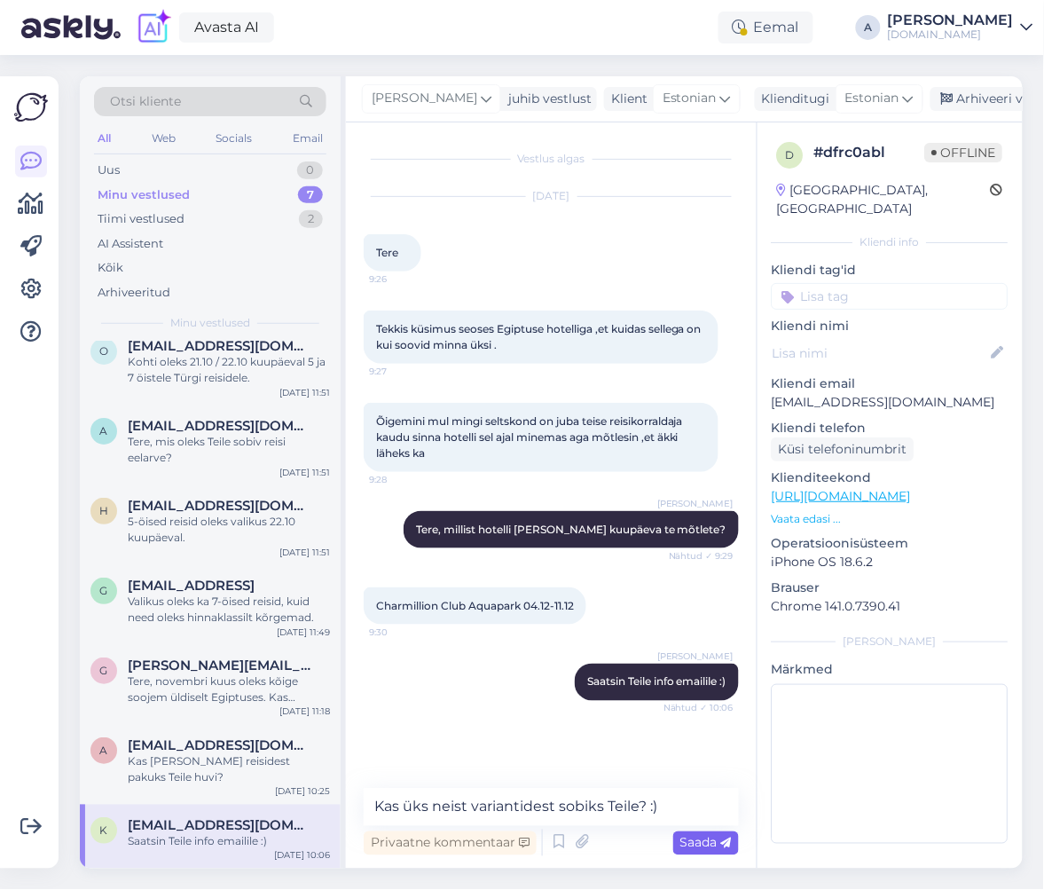
click at [686, 844] on span "Saada" at bounding box center [706, 843] width 51 height 16
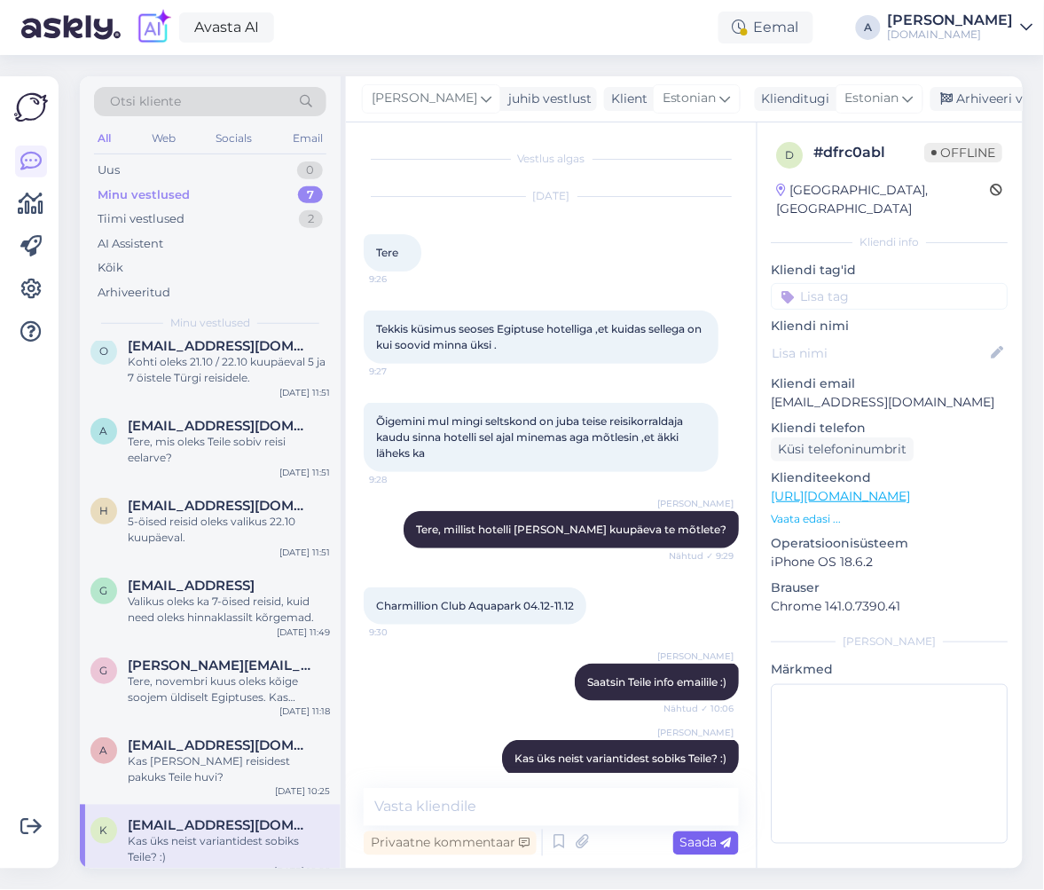
scroll to position [23, 0]
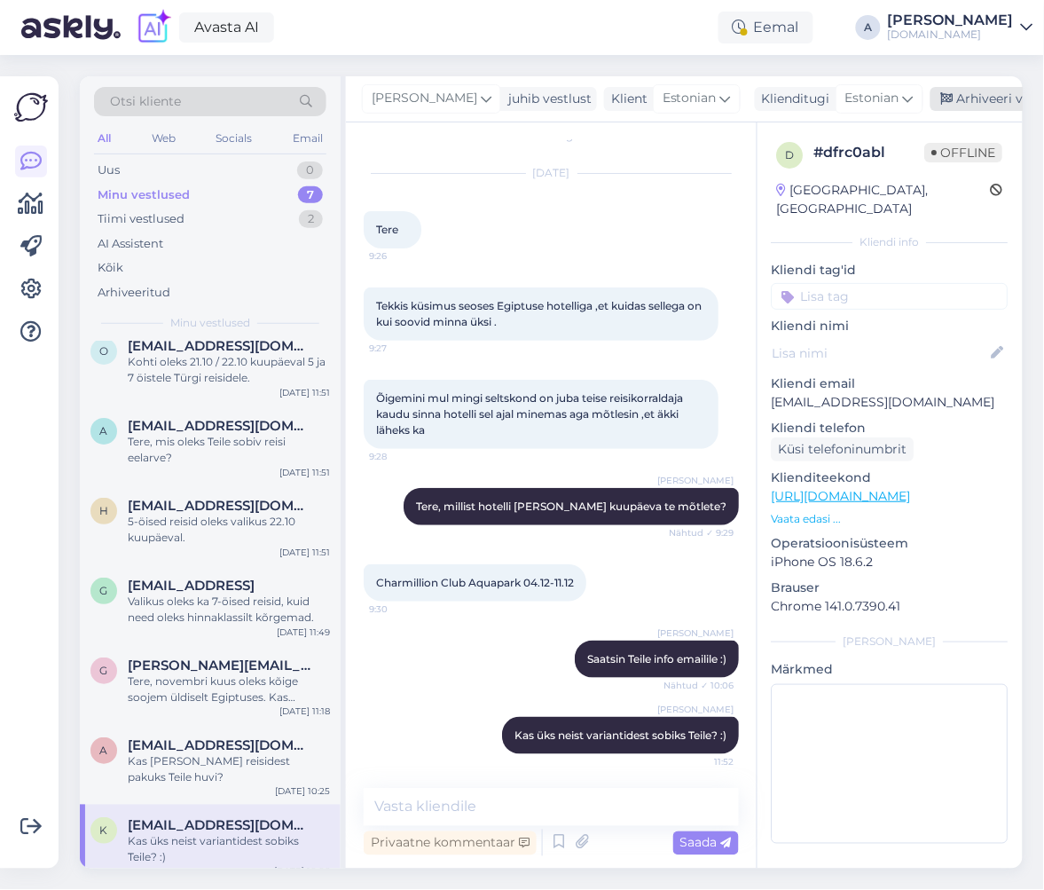
click at [940, 94] on div "Arhiveeri vestlus" at bounding box center [999, 99] width 137 height 24
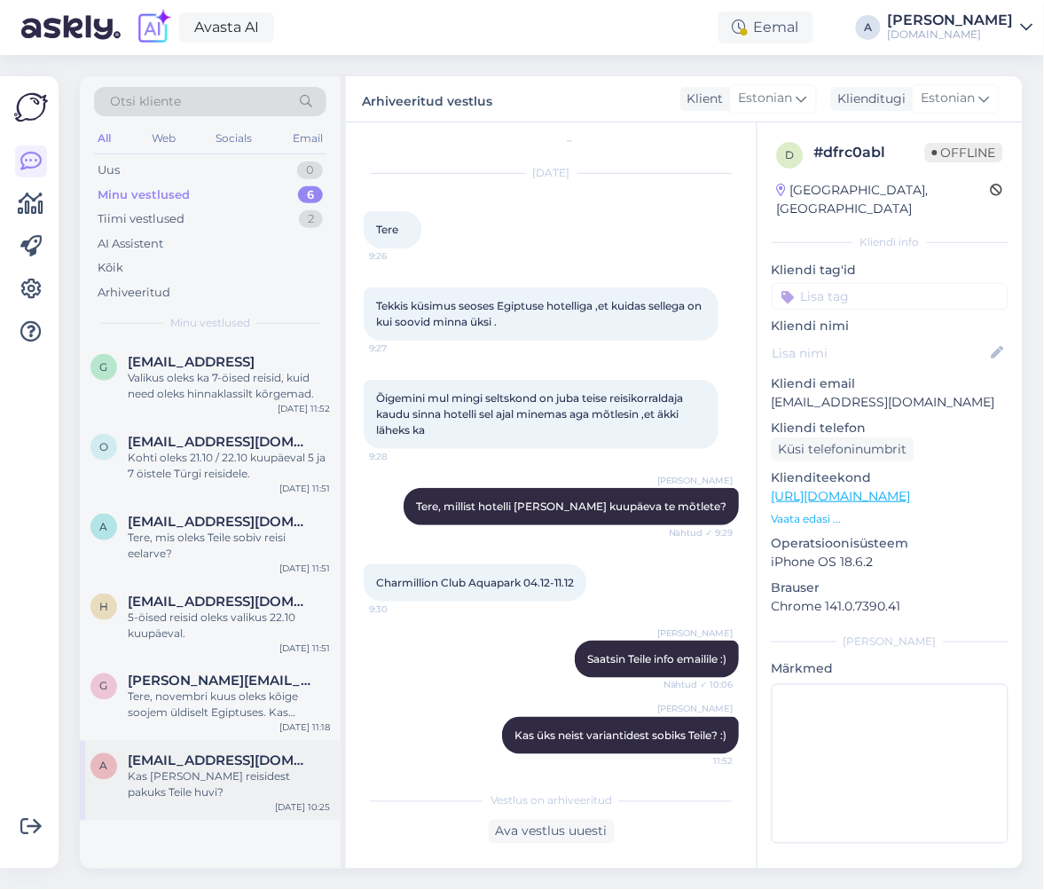
click at [217, 760] on span "aiakatlin@gmail.com" at bounding box center [220, 761] width 185 height 16
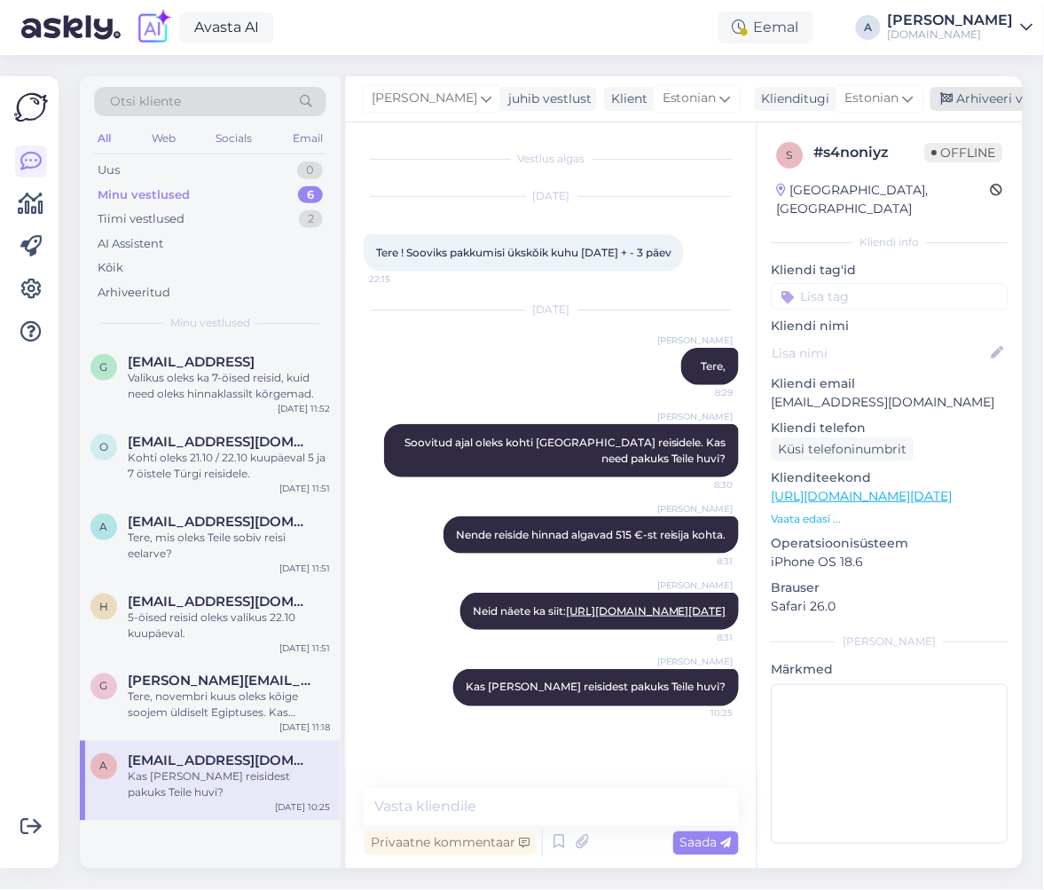
click at [973, 96] on div "Arhiveeri vestlus" at bounding box center [999, 99] width 137 height 24
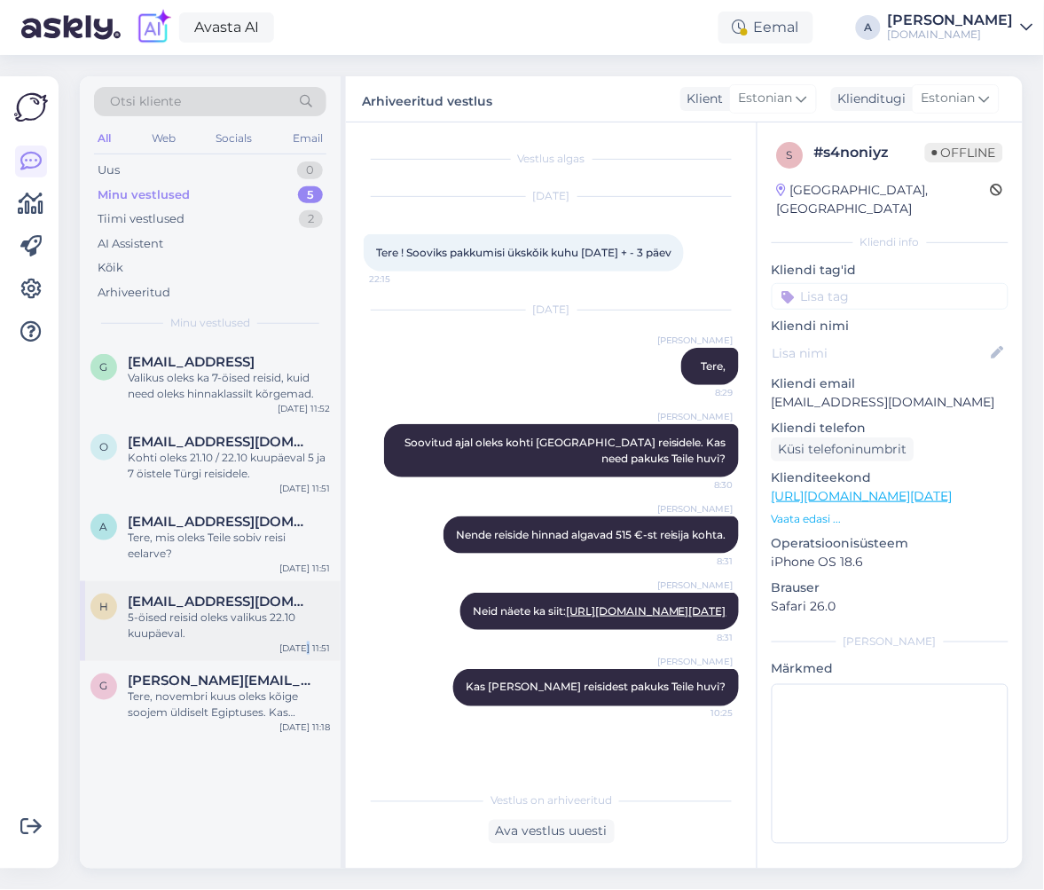
click at [308, 645] on div "[DATE] 11:51" at bounding box center [305, 648] width 51 height 13
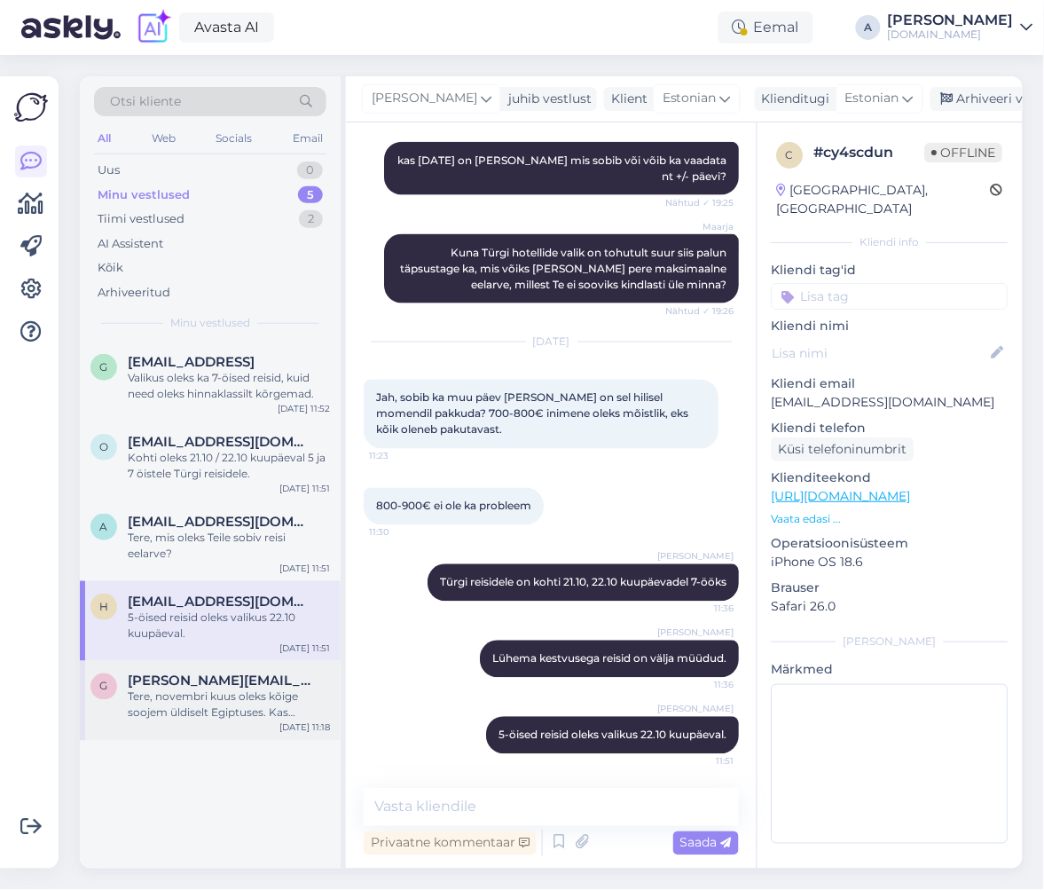
click at [297, 694] on div "Tere, novembri kuus oleks kõige soojem üldiselt Egiptuses. Kas Egiptuse reisid …" at bounding box center [229, 705] width 202 height 32
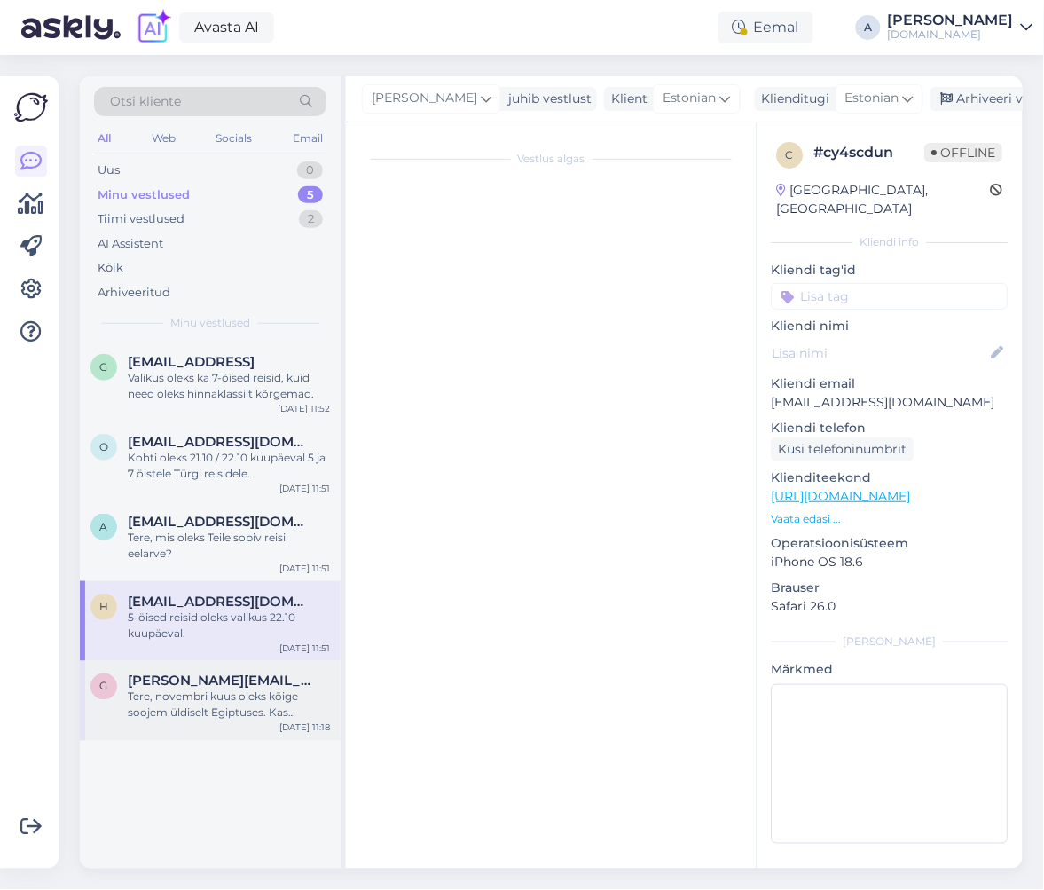
scroll to position [0, 0]
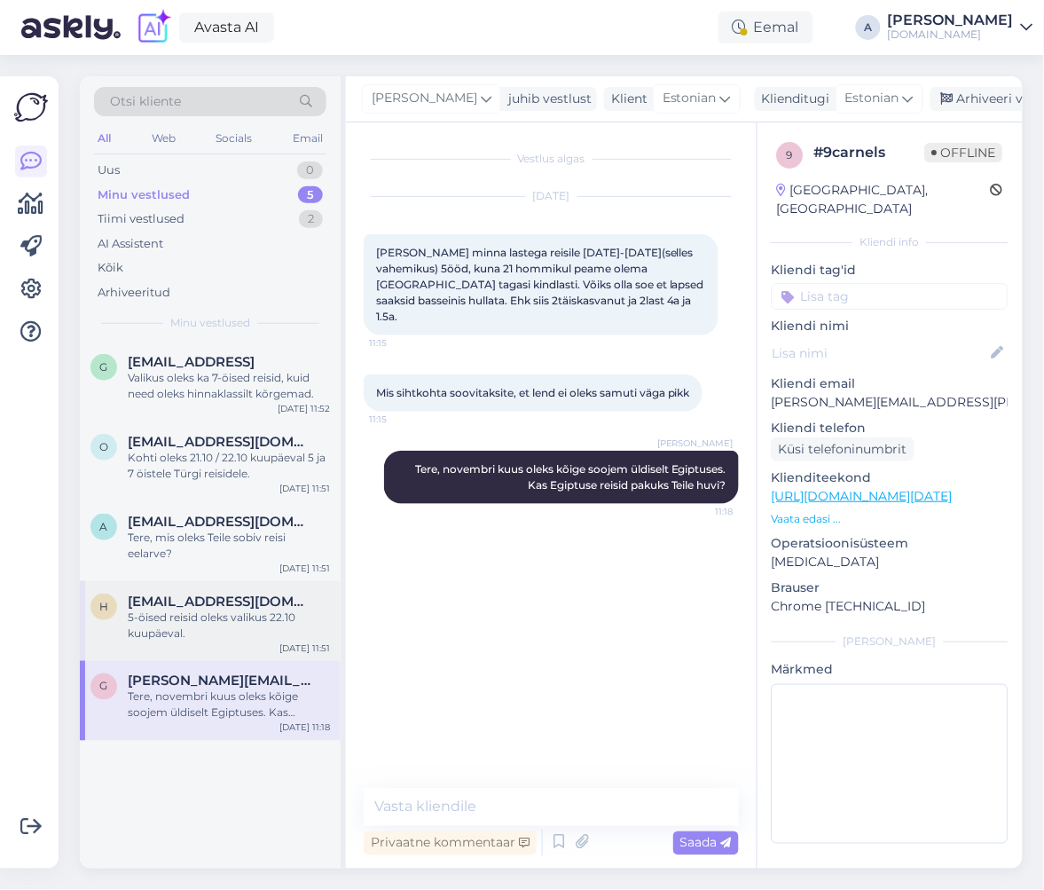
click at [249, 626] on div "5-öised reisid oleks valikus 22.10 kuupäeval." at bounding box center [229, 626] width 202 height 32
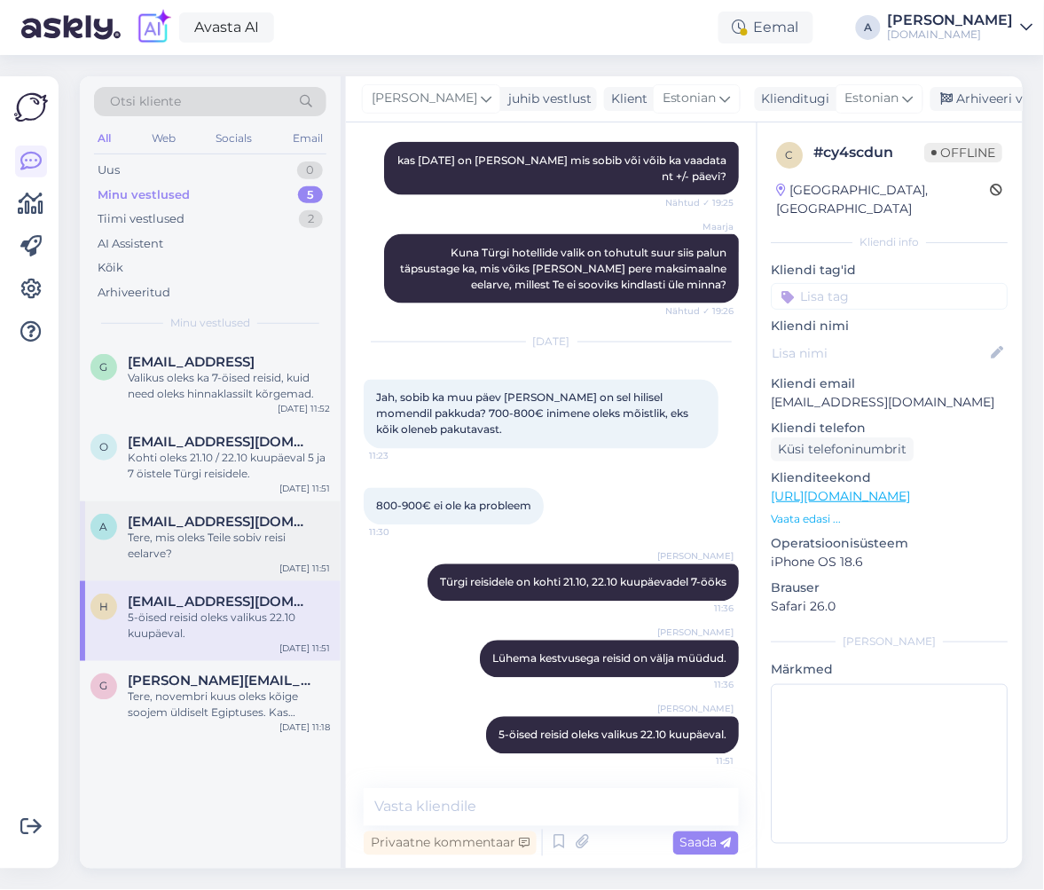
click at [242, 553] on div "Tere, mis oleks Teile sobiv reisi eelarve?" at bounding box center [229, 546] width 202 height 32
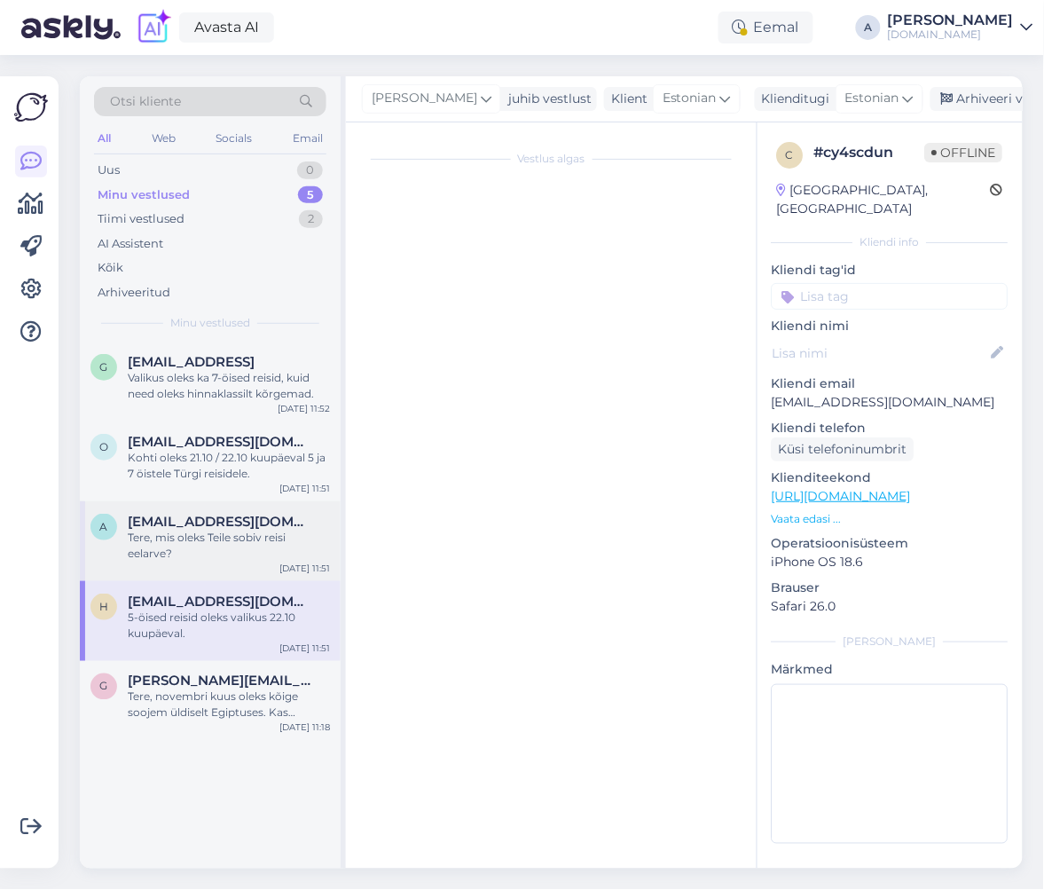
scroll to position [293, 0]
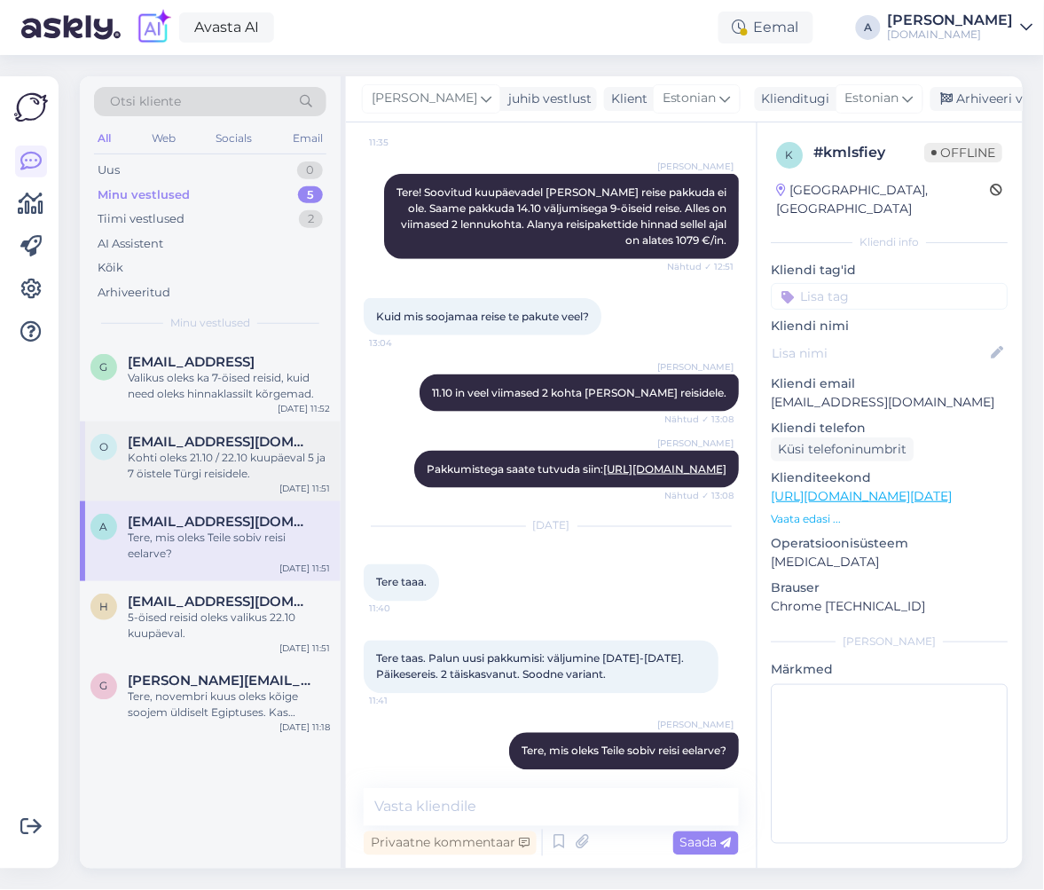
click at [235, 480] on div "Kohti oleks 21.10 / 22.10 kuupäeval 5 ja 7 öistele Türgi reisidele." at bounding box center [229, 466] width 202 height 32
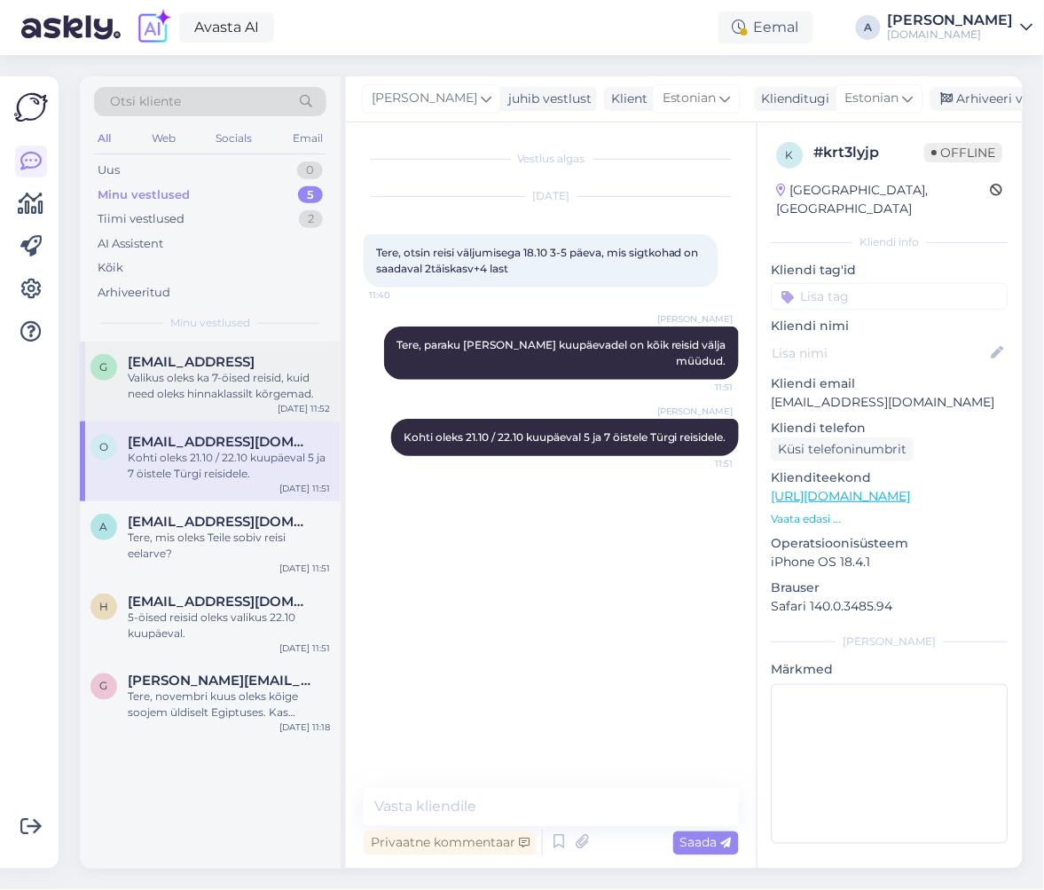
click at [227, 388] on div "Valikus oleks ka 7-öised reisid, kuid need oleks hinnaklassilt kõrgemad." at bounding box center [229, 386] width 202 height 32
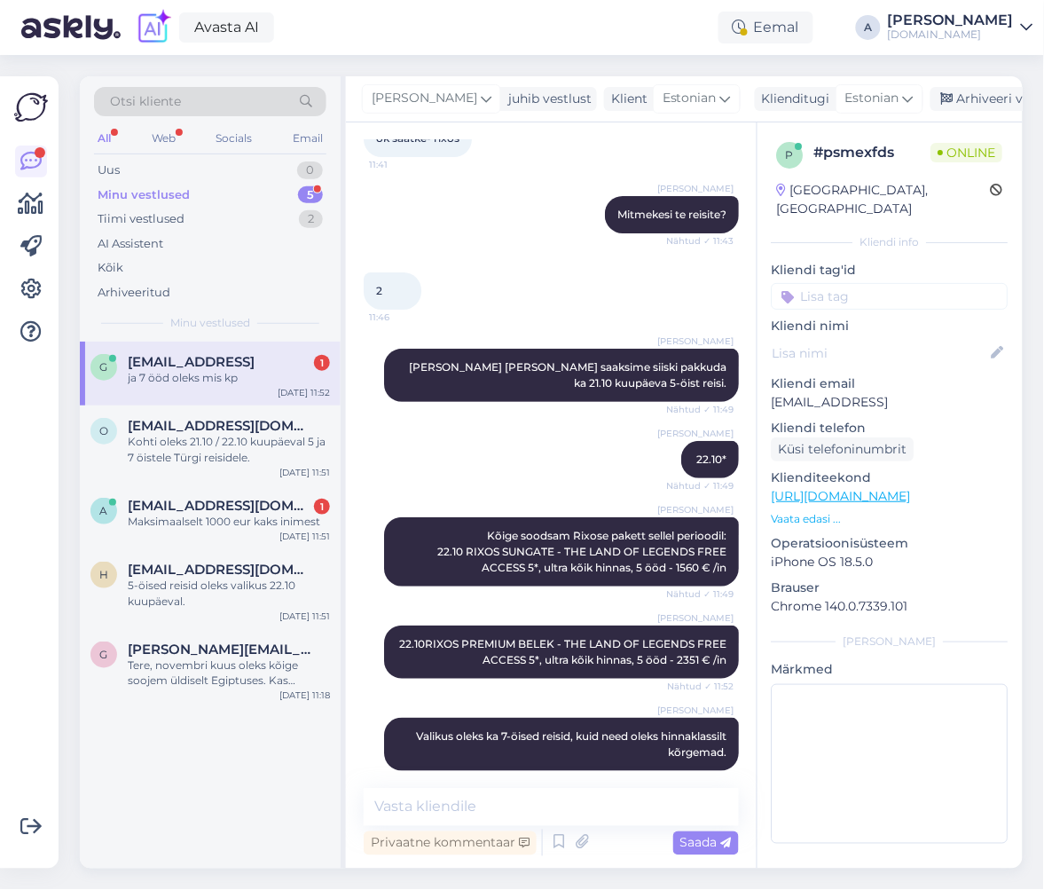
scroll to position [1383, 0]
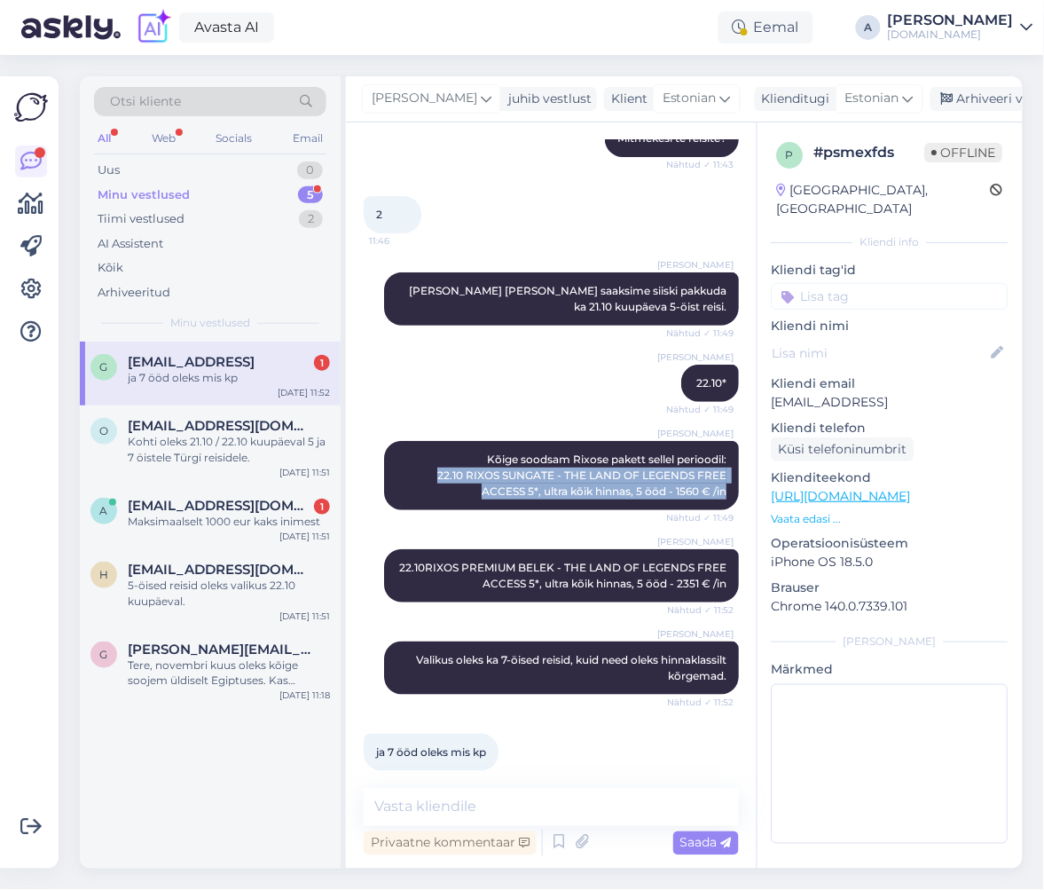
copy span "22.10 RIXOS SUNGATE - THE LAND OF LEGENDS FREE ACCESS 5*, ultra kõik hinnas, 5 …"
drag, startPoint x: 493, startPoint y: 458, endPoint x: 636, endPoint y: 685, distance: 268.3
click at [713, 484] on div "Agnes Kõige soodsam Rixose pakett sellel perioodil: 22.10 RIXOS SUNGATE - THE L…" at bounding box center [561, 475] width 355 height 69
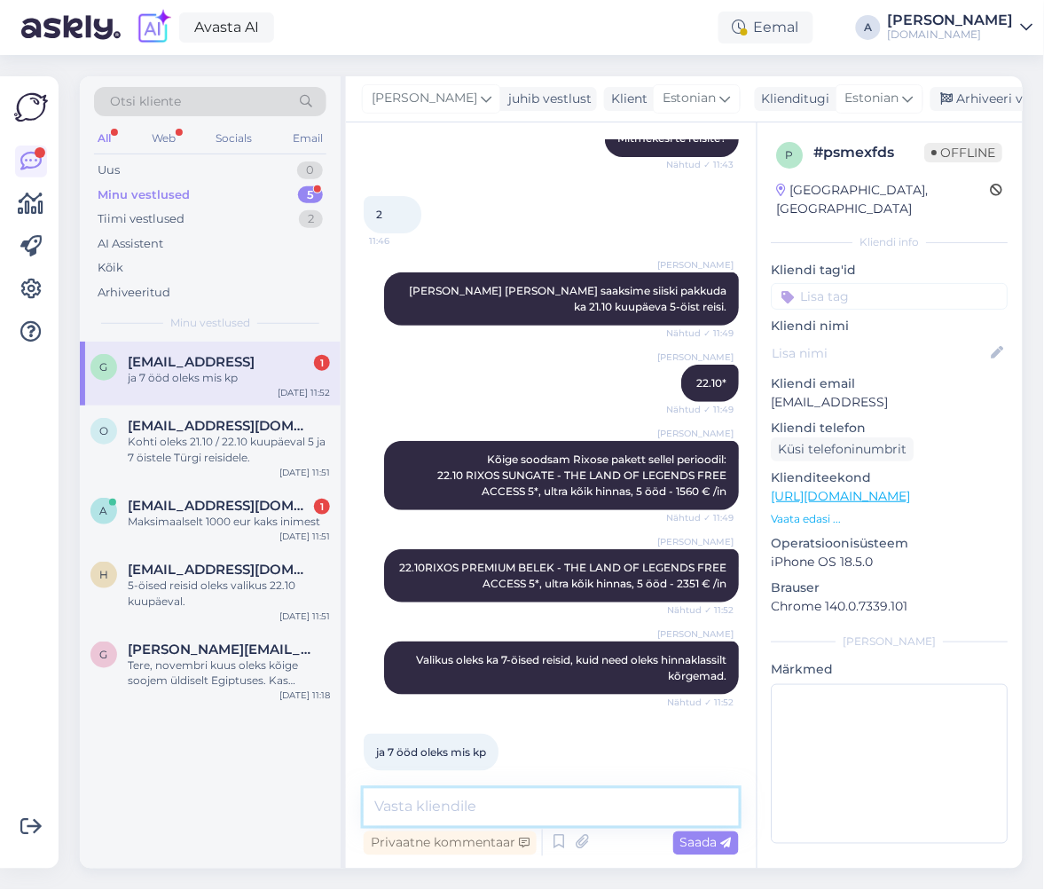
click at [545, 804] on textarea at bounding box center [551, 807] width 375 height 37
paste textarea "22.10 RIXOS SUNGATE - THE LAND OF LEGENDS FREE ACCESS 5*, ultra kõik hinnas, 5 …"
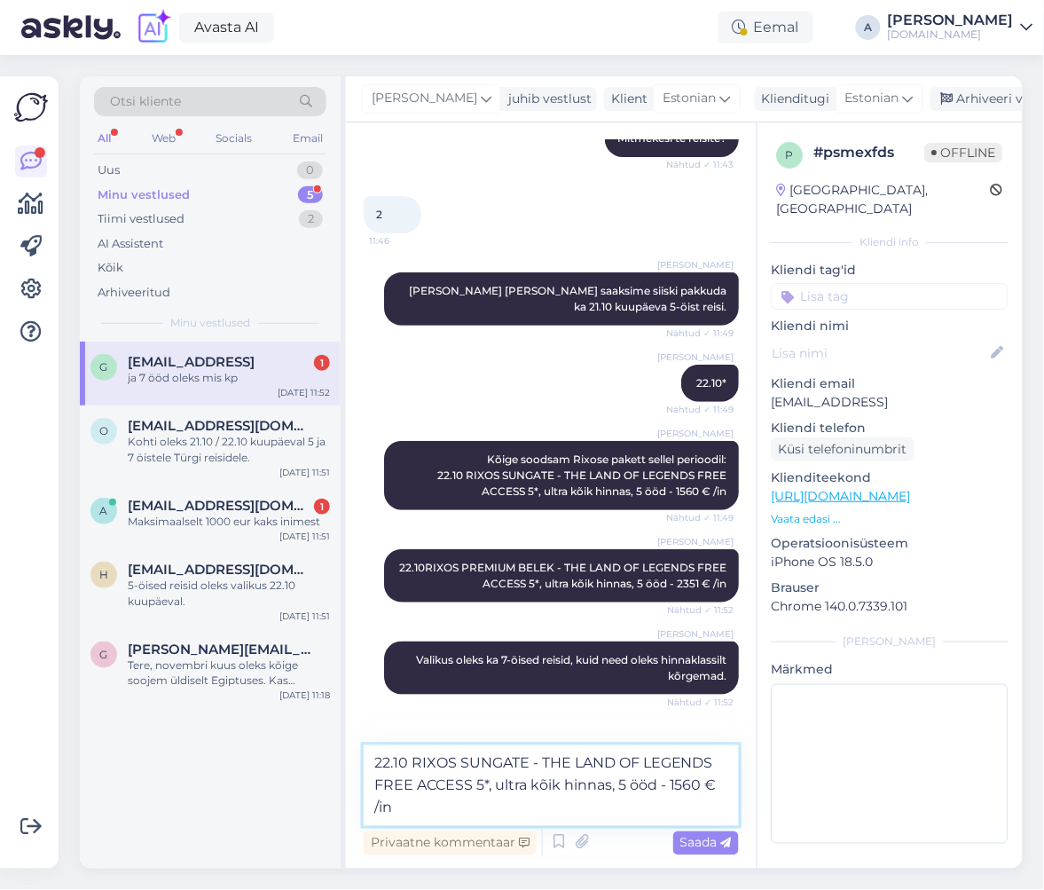
scroll to position [1402, 0]
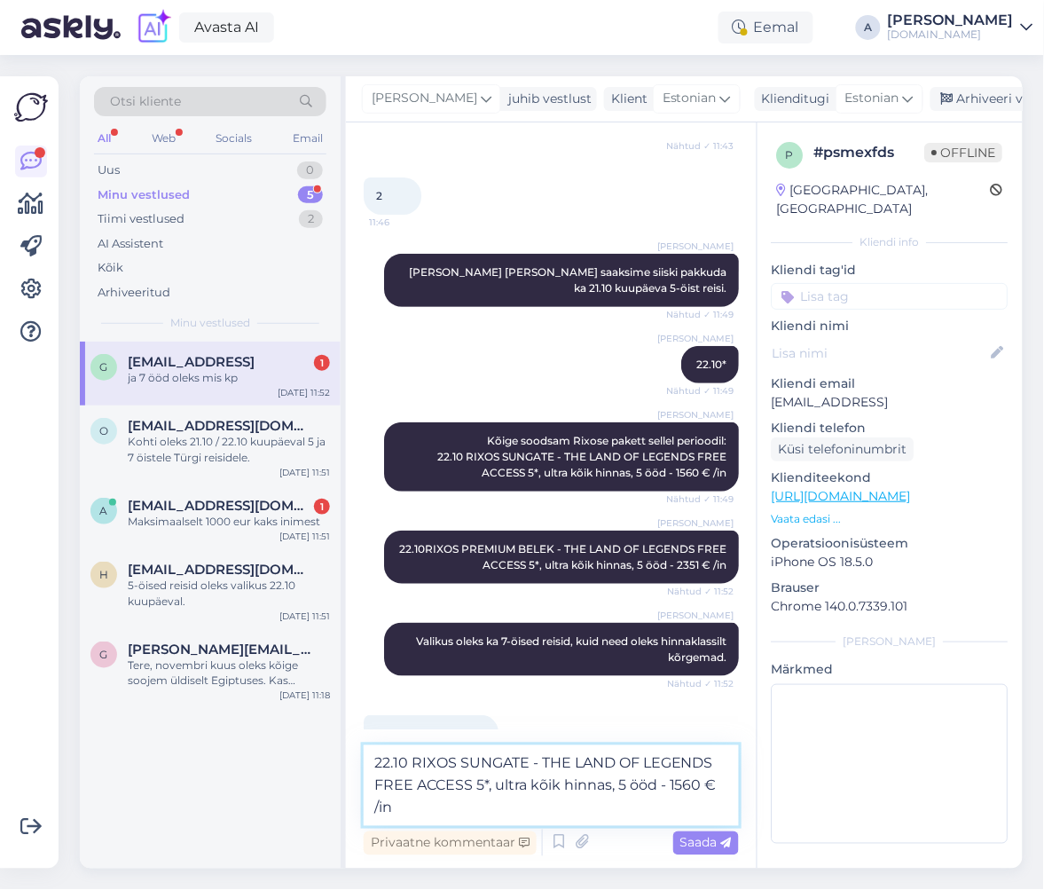
drag, startPoint x: 677, startPoint y: 784, endPoint x: 704, endPoint y: 783, distance: 26.7
click at [704, 783] on textarea "22.10 RIXOS SUNGATE - THE LAND OF LEGENDS FREE ACCESS 5*, ultra kõik hinnas, 5 …" at bounding box center [551, 785] width 375 height 81
click at [622, 785] on textarea "22.10 RIXOS SUNGATE - THE LAND OF LEGENDS FREE ACCESS 5*, ultra kõik hinnas, 5 …" at bounding box center [551, 785] width 375 height 81
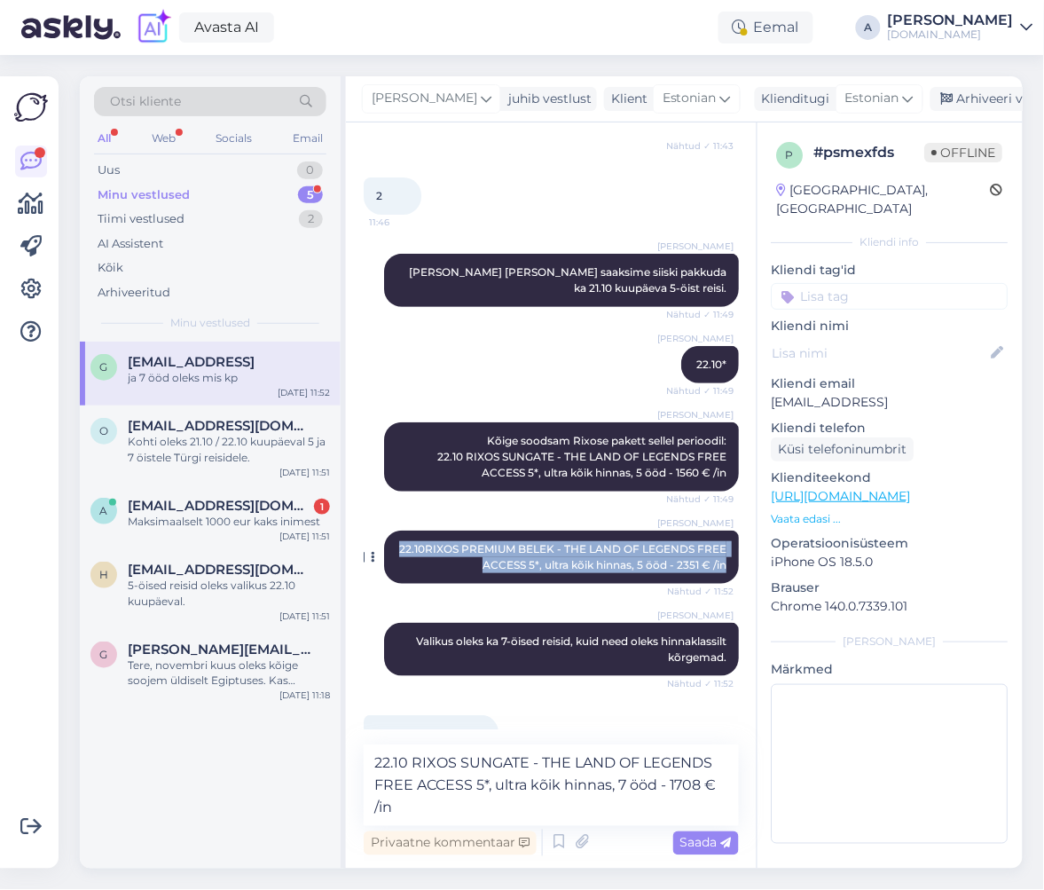
copy span "22.10RIXOS PREMIUM BELEK - THE LAND OF LEGENDS FREE ACCESS 5*, ultra kõik hinna…"
drag, startPoint x: 385, startPoint y: 530, endPoint x: 721, endPoint y: 549, distance: 336.9
click at [721, 549] on div "Agnes 22.10RIXOS PREMIUM BELEK - THE LAND OF LEGENDS FREE ACCESS 5*, ultra kõik…" at bounding box center [561, 557] width 355 height 53
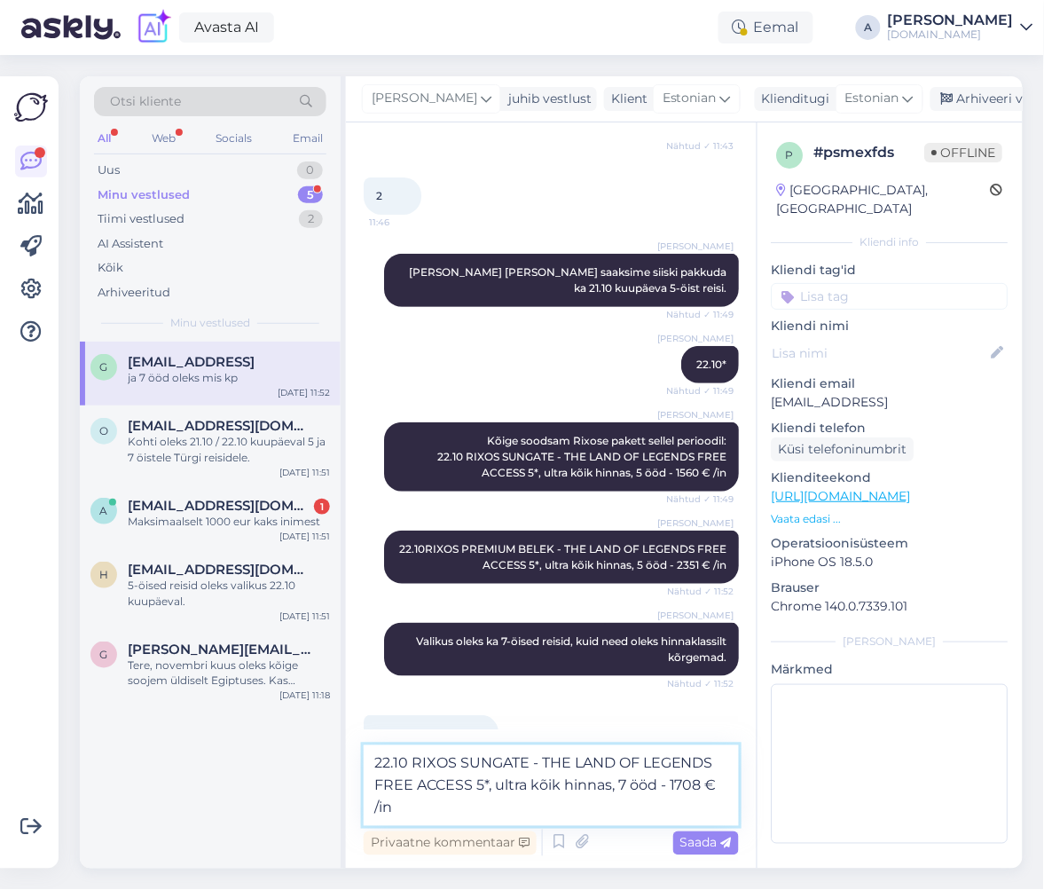
click at [602, 813] on textarea "22.10 RIXOS SUNGATE - THE LAND OF LEGENDS FREE ACCESS 5*, ultra kõik hinnas, 7 …" at bounding box center [551, 785] width 375 height 81
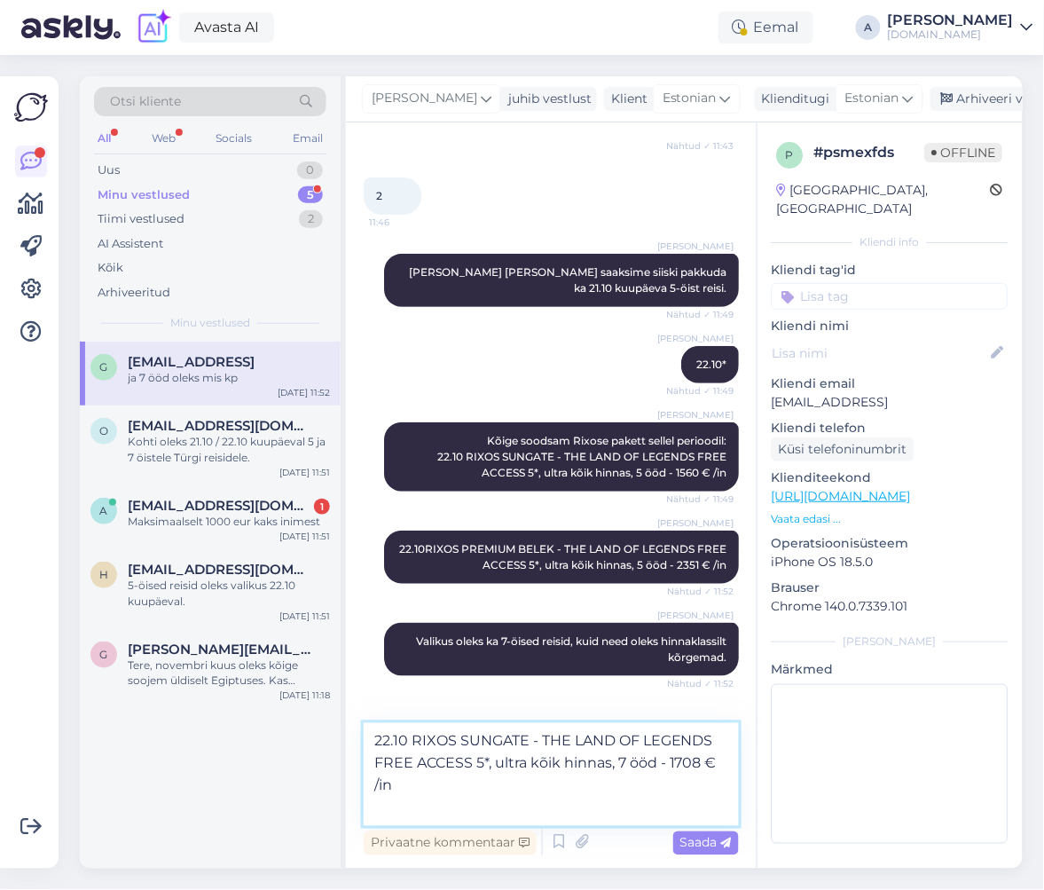
paste textarea "22.10RIXOS PREMIUM BELEK - THE LAND OF LEGENDS FREE ACCESS 5*, ultra kõik hinna…"
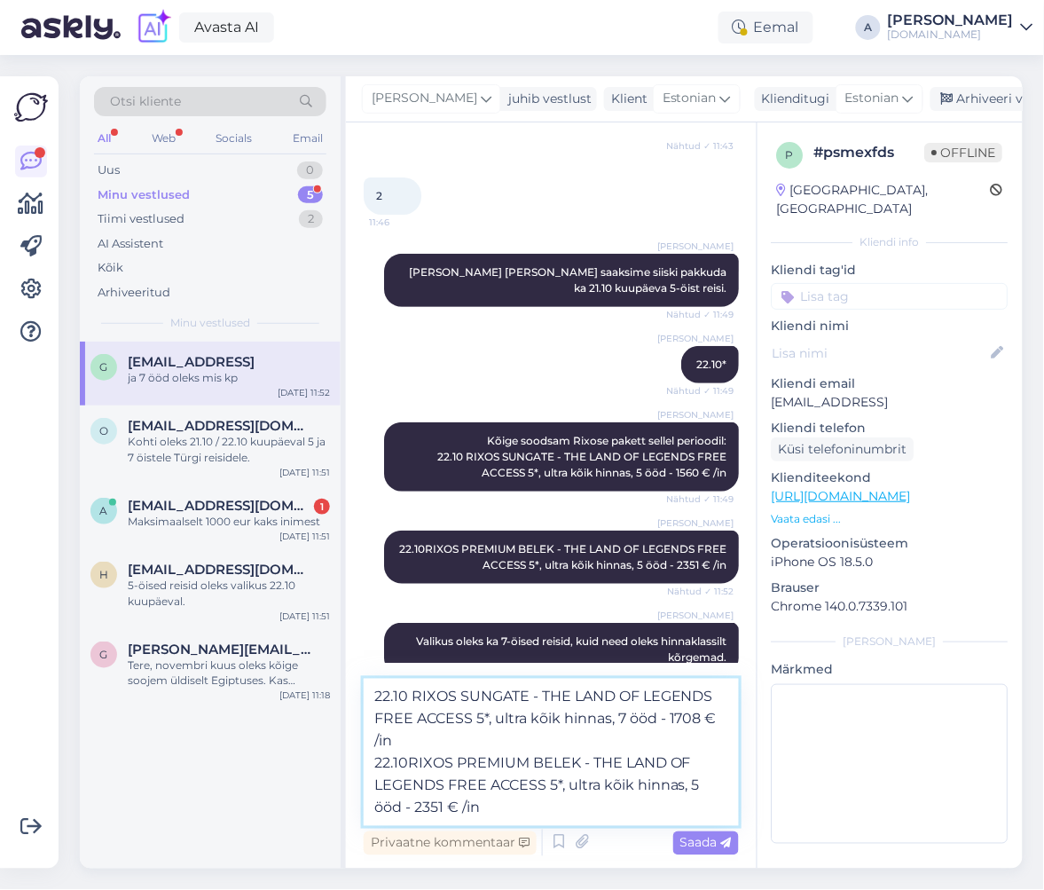
click at [410, 761] on textarea "22.10 RIXOS SUNGATE - THE LAND OF LEGENDS FREE ACCESS 5*, ultra kõik hinnas, 7 …" at bounding box center [551, 752] width 375 height 147
click at [411, 748] on textarea "22.10 RIXOS SUNGATE - THE LAND OF LEGENDS FREE ACCESS 5*, ultra kõik hinnas, 7 …" at bounding box center [551, 752] width 375 height 147
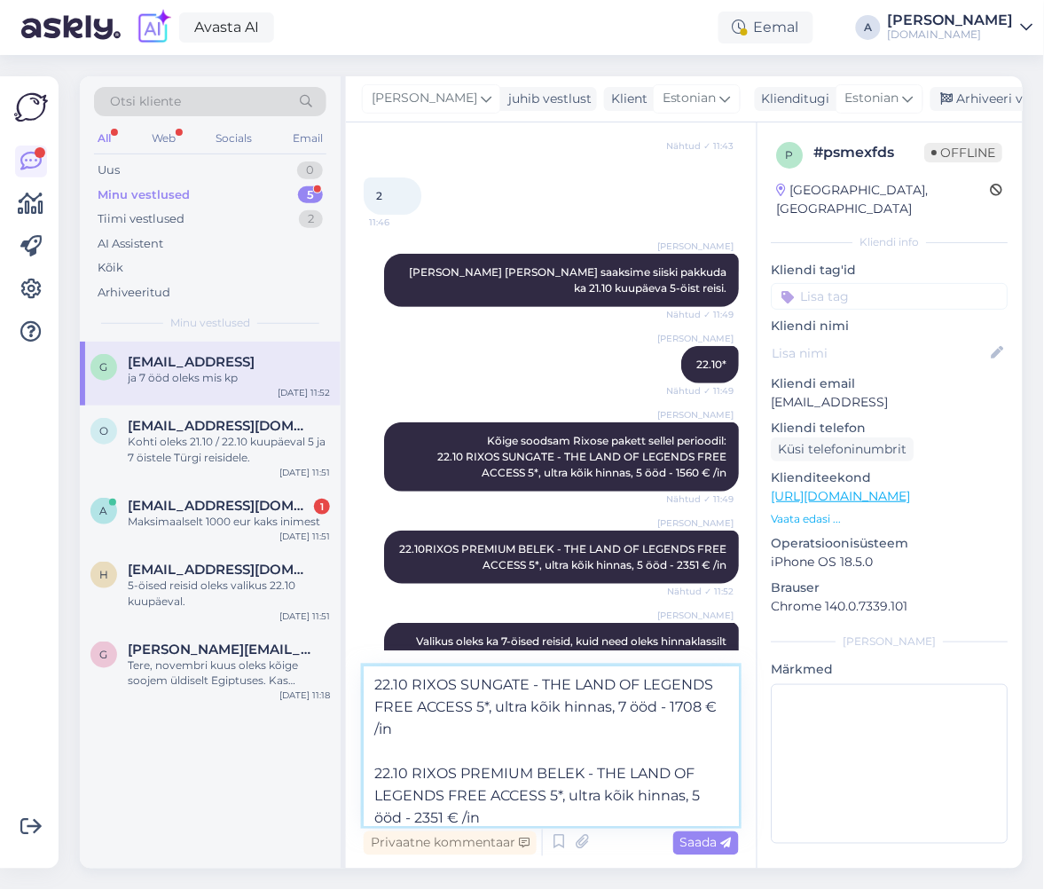
drag, startPoint x: 694, startPoint y: 795, endPoint x: 704, endPoint y: 795, distance: 9.8
click at [704, 795] on textarea "22.10 RIXOS SUNGATE - THE LAND OF LEGENDS FREE ACCESS 5*, ultra kõik hinnas, 7 …" at bounding box center [551, 746] width 375 height 160
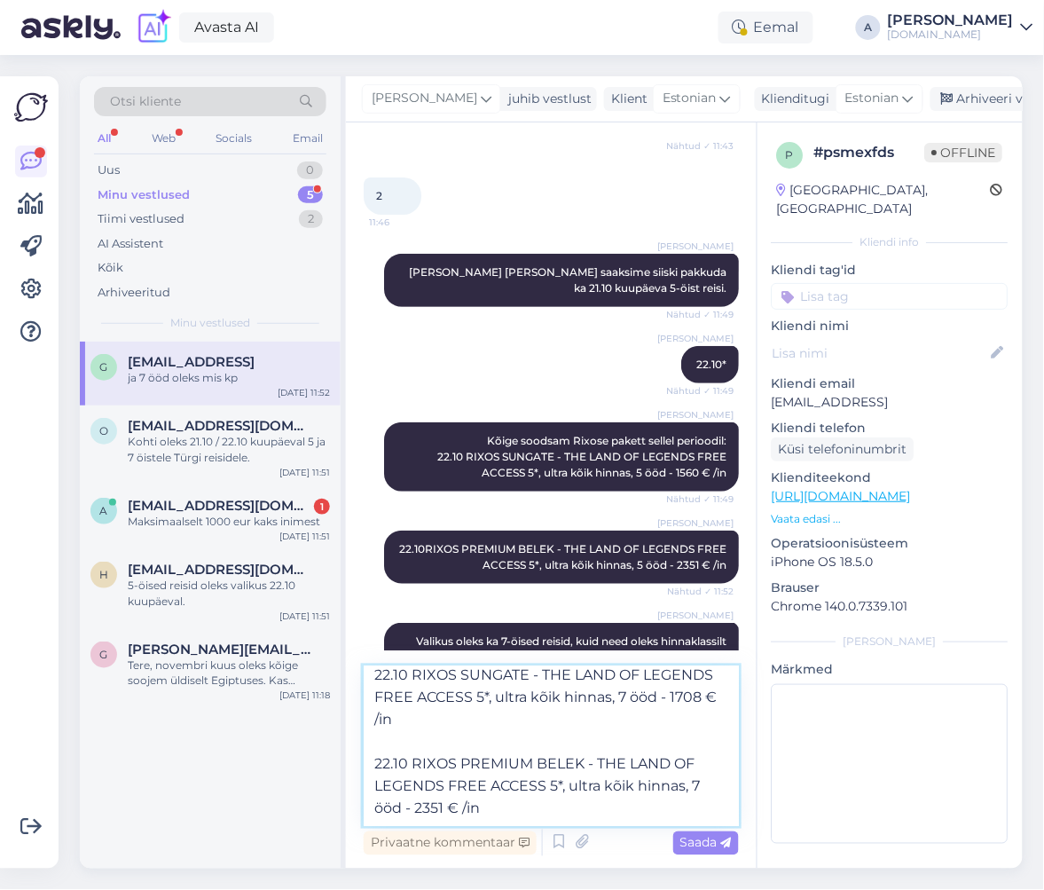
drag, startPoint x: 445, startPoint y: 818, endPoint x: 419, endPoint y: 801, distance: 30.8
click at [417, 815] on textarea "22.10 RIXOS SUNGATE - THE LAND OF LEGENDS FREE ACCESS 5*, ultra kõik hinnas, 7 …" at bounding box center [551, 746] width 375 height 160
drag, startPoint x: 437, startPoint y: 810, endPoint x: 443, endPoint y: 797, distance: 14.7
click at [446, 808] on textarea "22.10 RIXOS SUNGATE - THE LAND OF LEGENDS FREE ACCESS 5*, ultra kõik hinnas, 7 …" at bounding box center [551, 746] width 375 height 160
drag, startPoint x: 424, startPoint y: 804, endPoint x: 445, endPoint y: 804, distance: 21.3
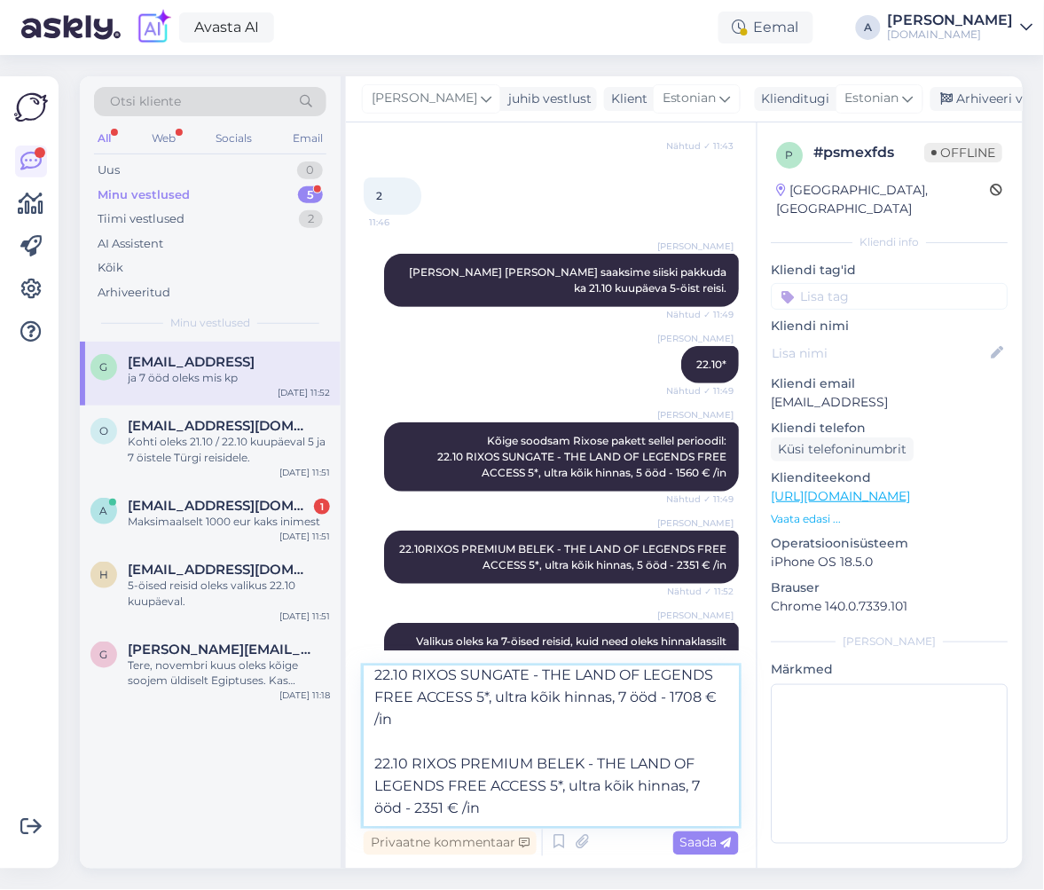
click at [445, 804] on textarea "22.10 RIXOS SUNGATE - THE LAND OF LEGENDS FREE ACCESS 5*, ultra kõik hinnas, 7 …" at bounding box center [551, 746] width 375 height 160
type textarea "22.10 RIXOS SUNGATE - THE LAND OF LEGENDS FREE ACCESS 5*, ultra kõik hinnas, 7 …"
click at [705, 826] on div "Privaatne kommentaar Saada" at bounding box center [551, 843] width 375 height 34
click at [707, 839] on span "Saada" at bounding box center [706, 843] width 51 height 16
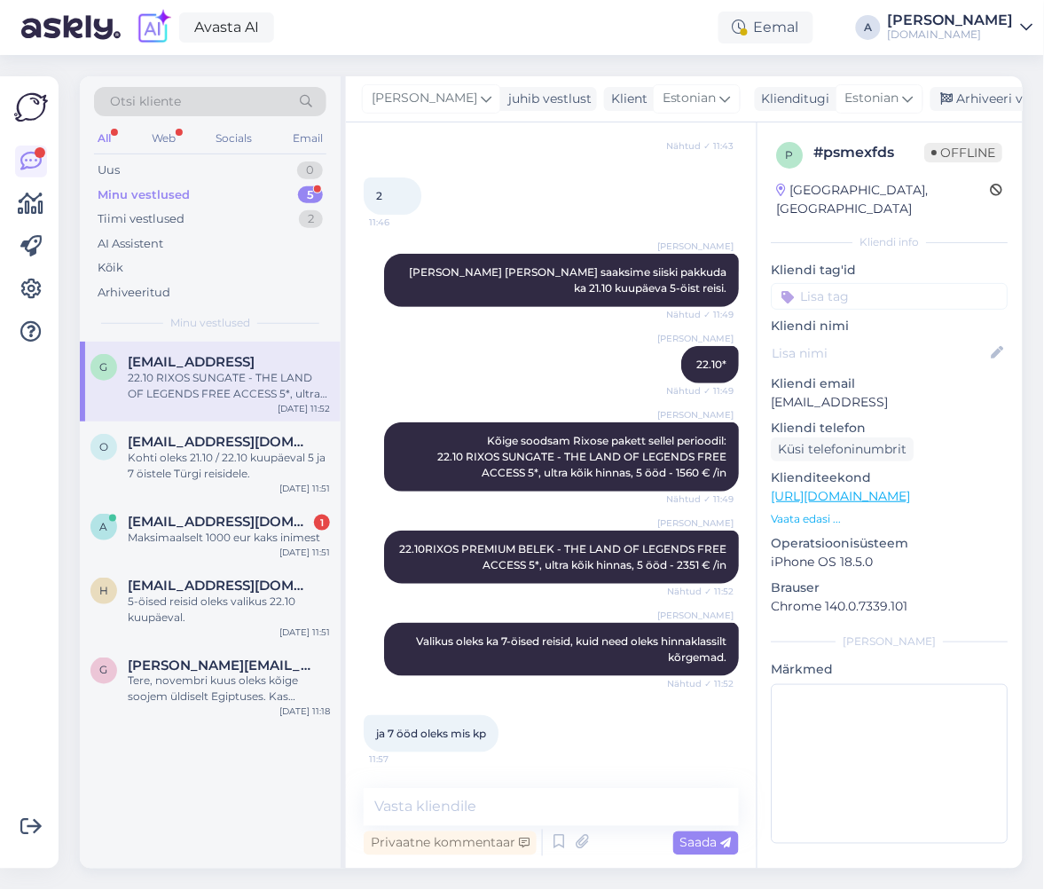
scroll to position [0, 0]
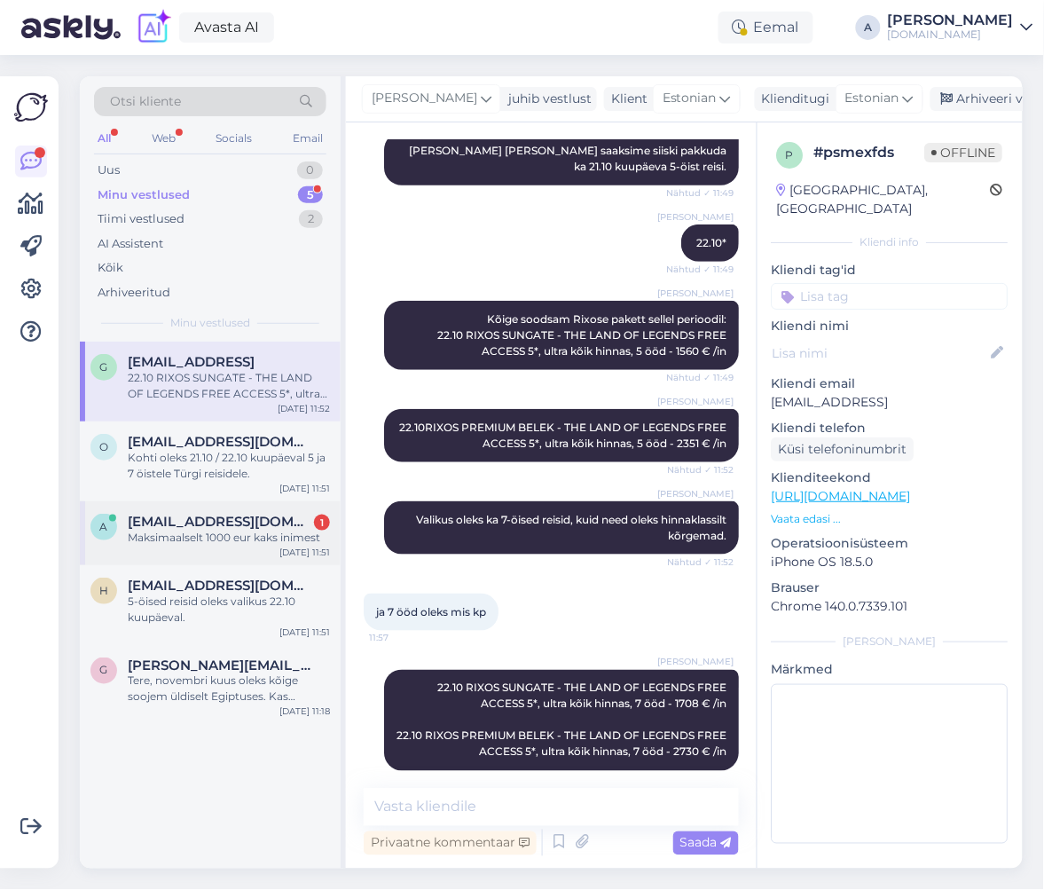
click at [227, 517] on span "[EMAIL_ADDRESS][DOMAIN_NAME]" at bounding box center [220, 522] width 185 height 16
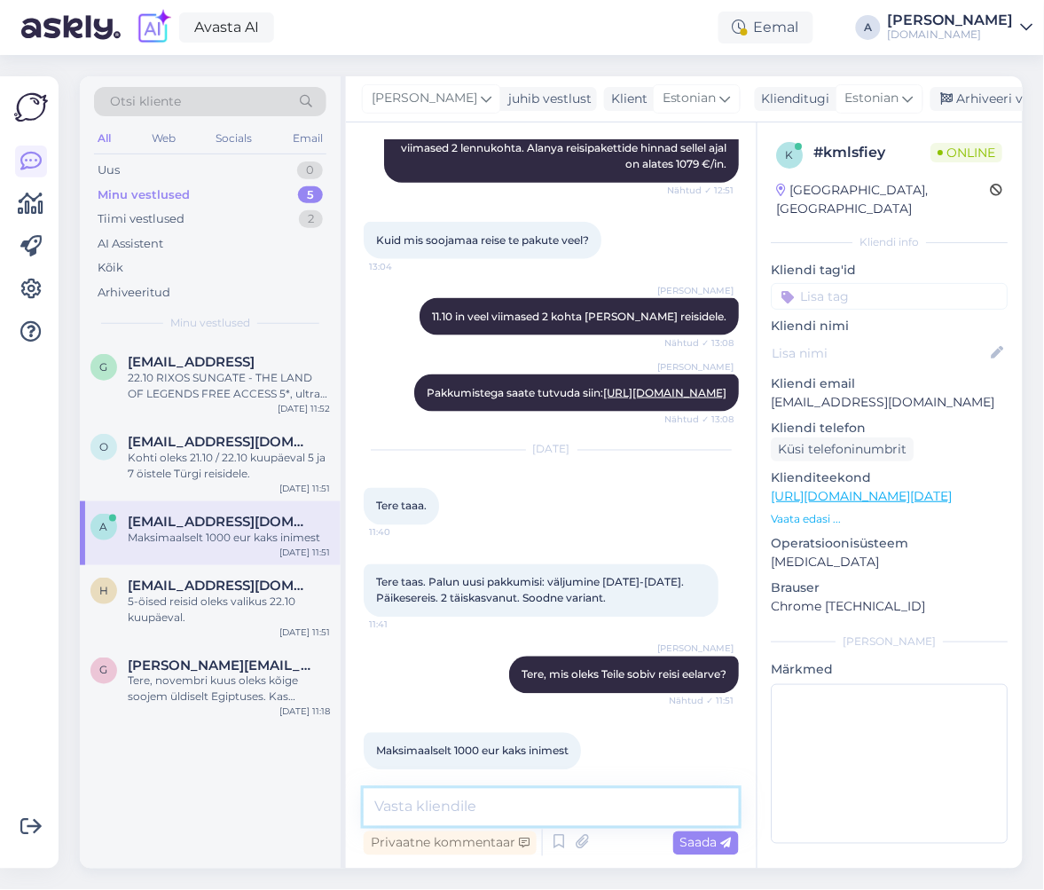
click at [484, 807] on textarea at bounding box center [551, 807] width 375 height 37
type textarea "S"
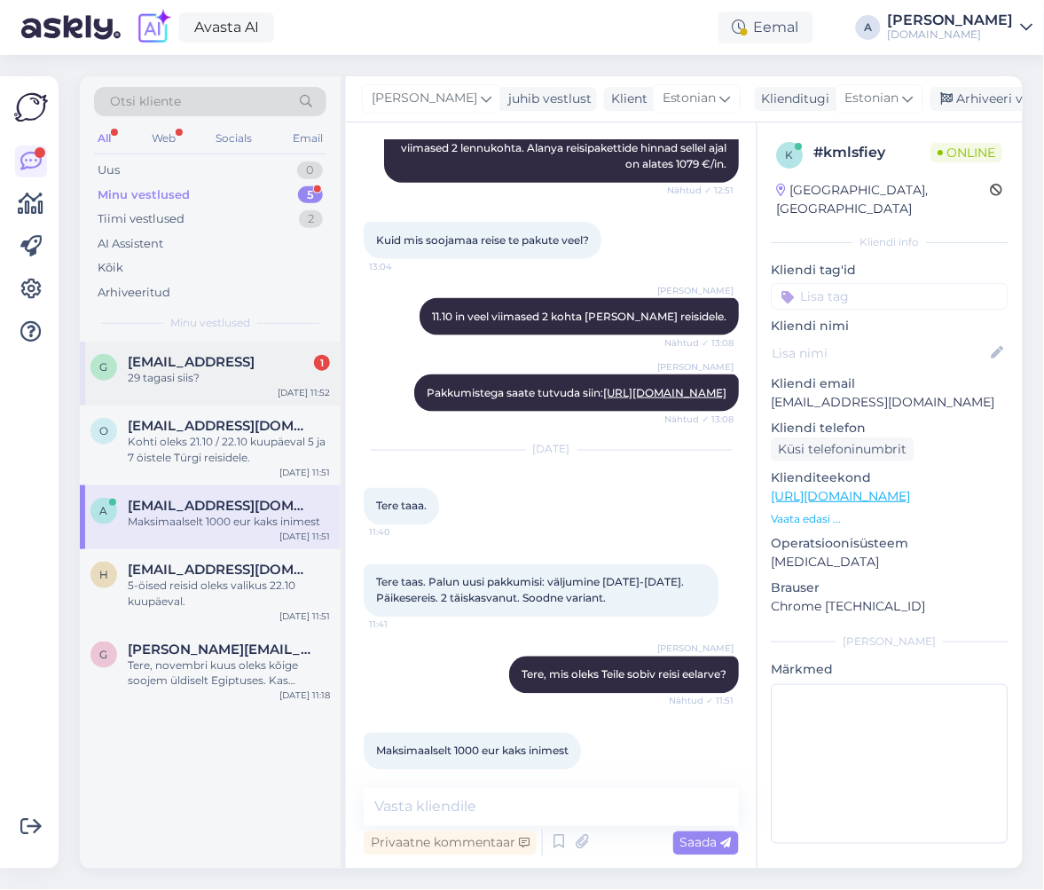
click at [267, 383] on div "29 tagasi siis?" at bounding box center [229, 378] width 202 height 16
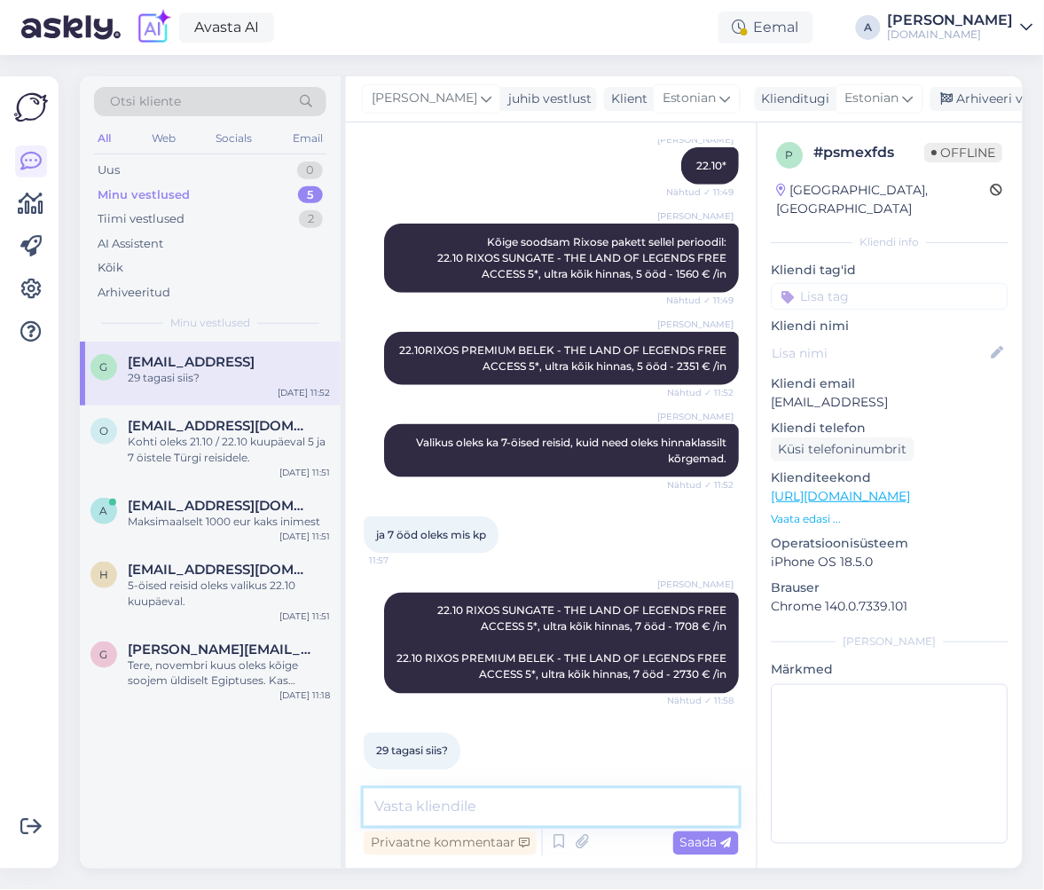
click at [542, 802] on textarea at bounding box center [551, 807] width 375 height 37
type textarea "t"
type textarea "Tagasilend väljub 29.10 kuupäeval kell 23:30J"
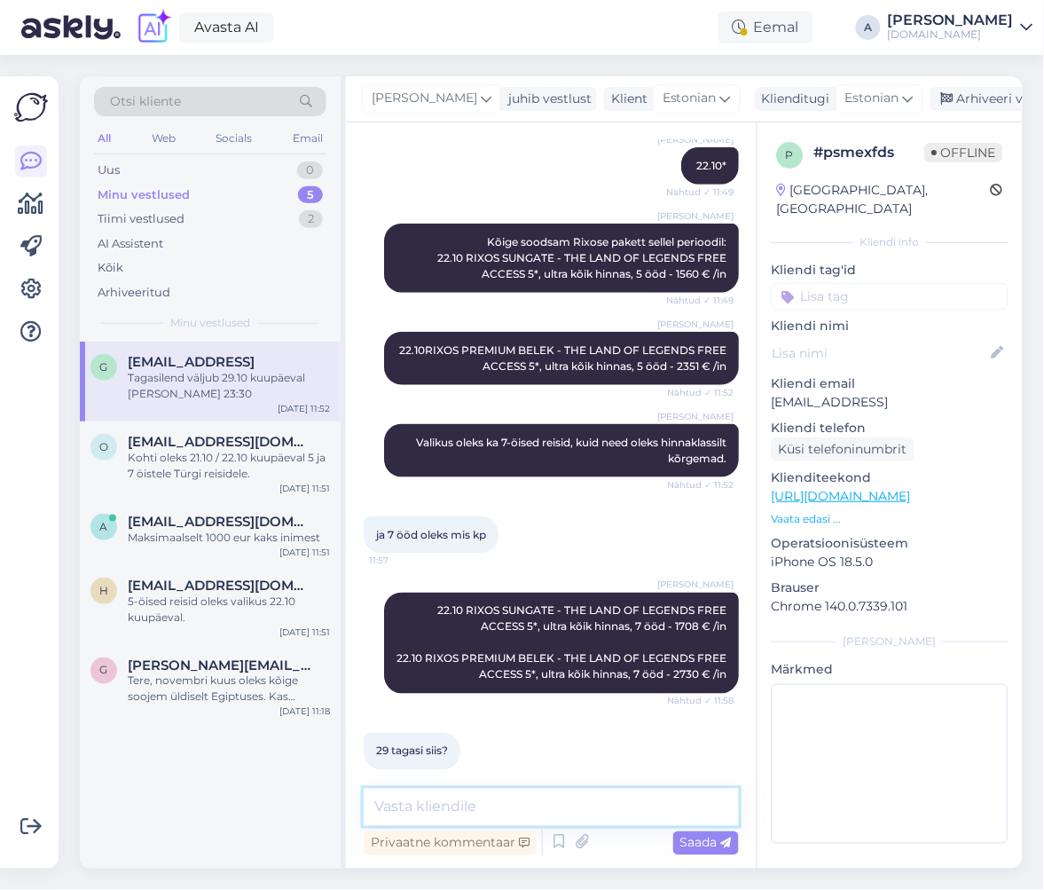
scroll to position [1676, 0]
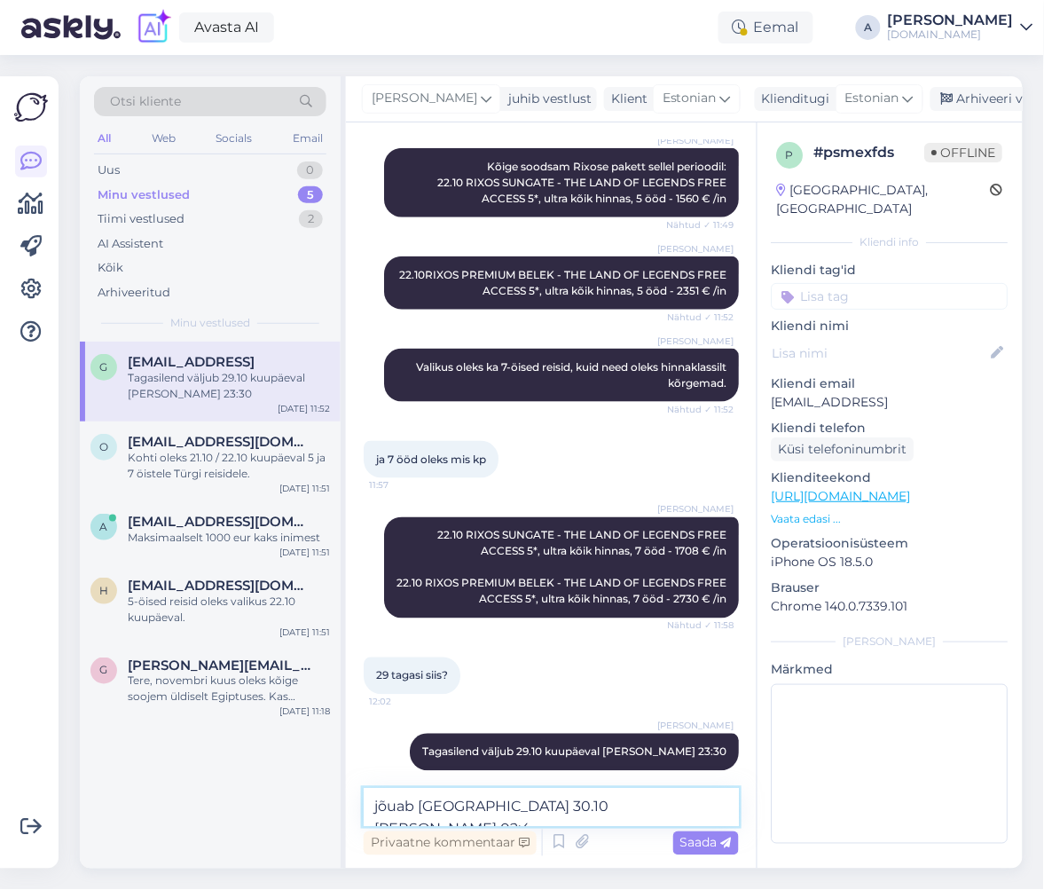
type textarea "jõuab [GEOGRAPHIC_DATA] [DATE][PERSON_NAME] 02:40"
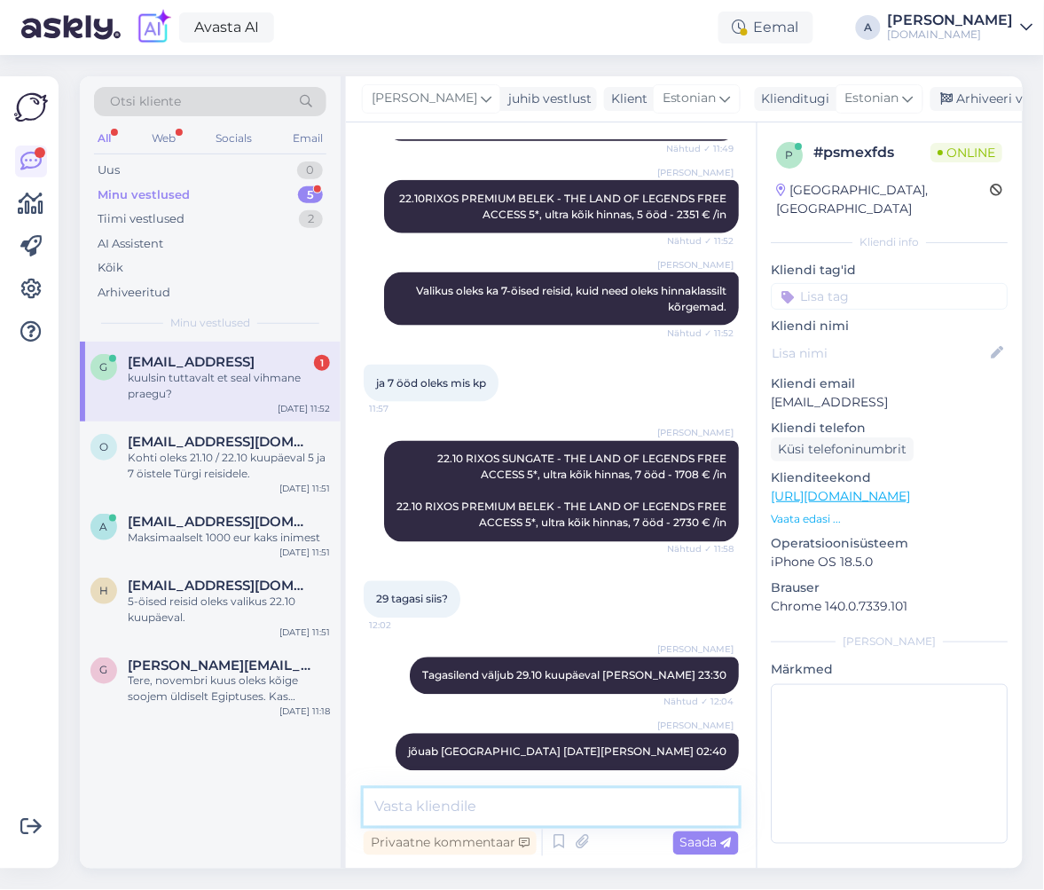
scroll to position [1829, 0]
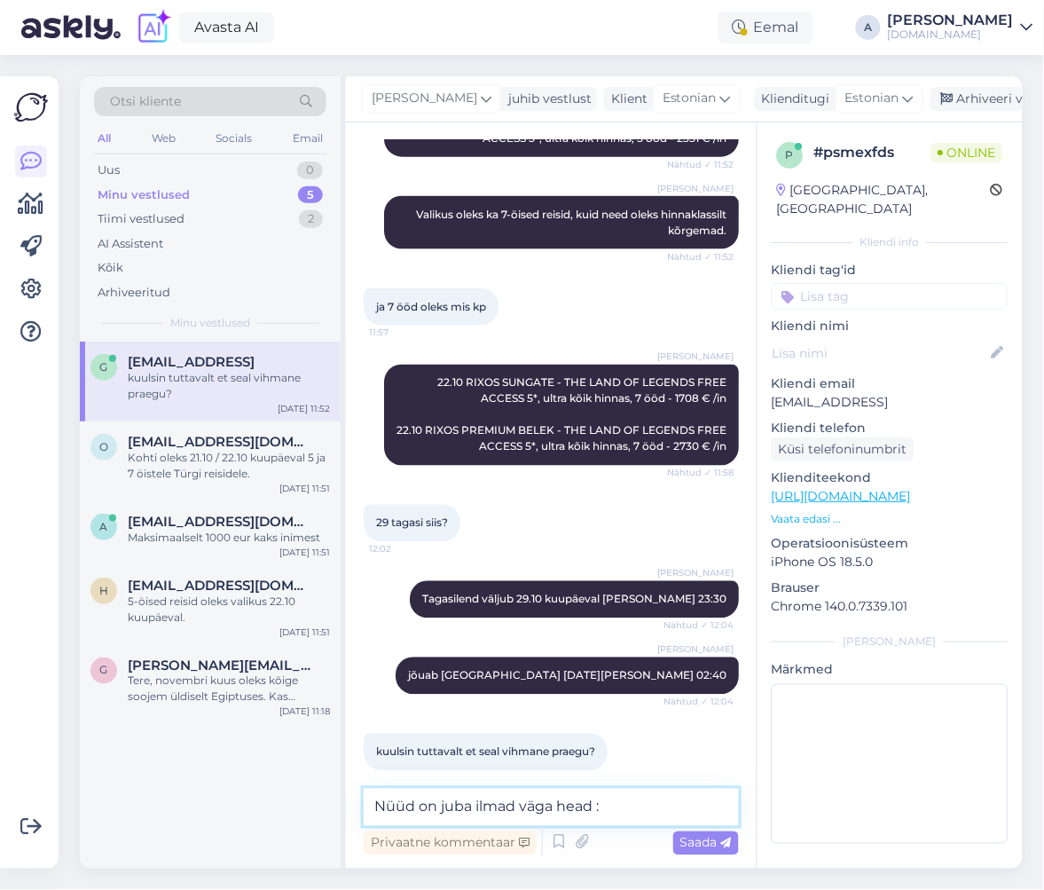
type textarea "Nüüd on juba ilmad väga head :)"
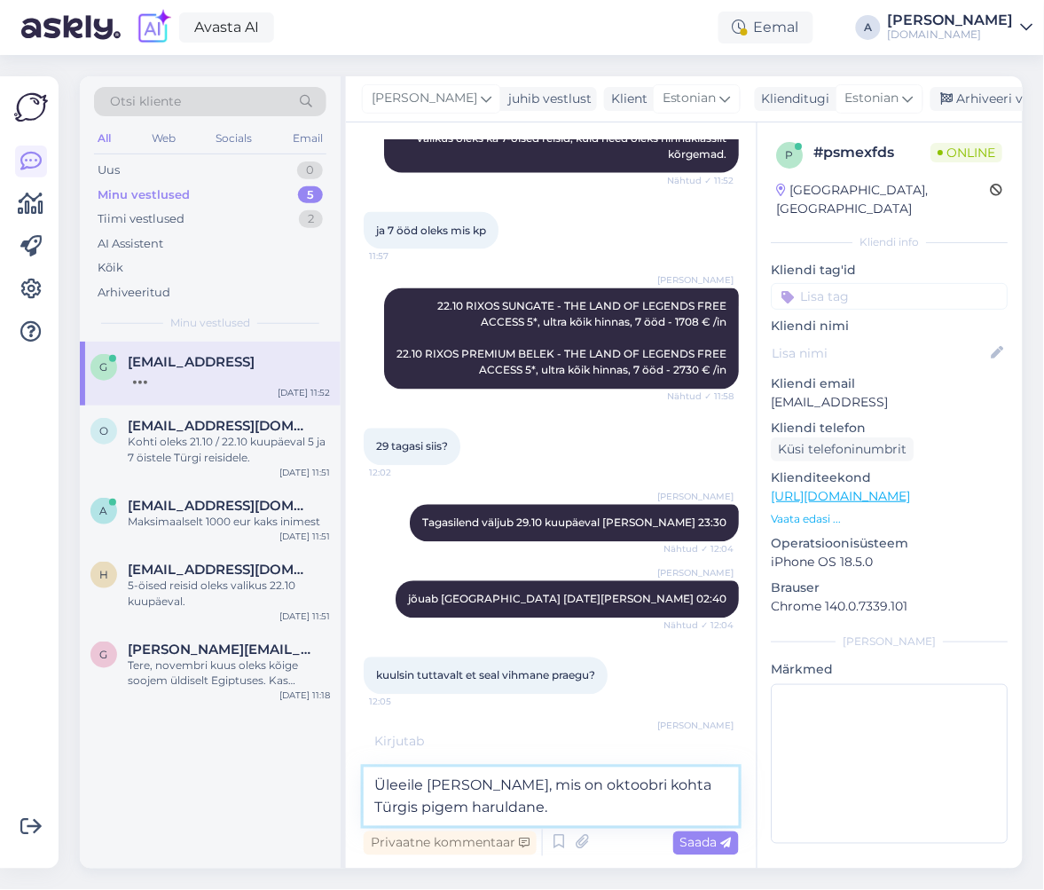
click at [634, 784] on textarea "Üleeile sadas vihma, mis on oktoobri kohta Türgis pigem haruldane." at bounding box center [551, 797] width 375 height 59
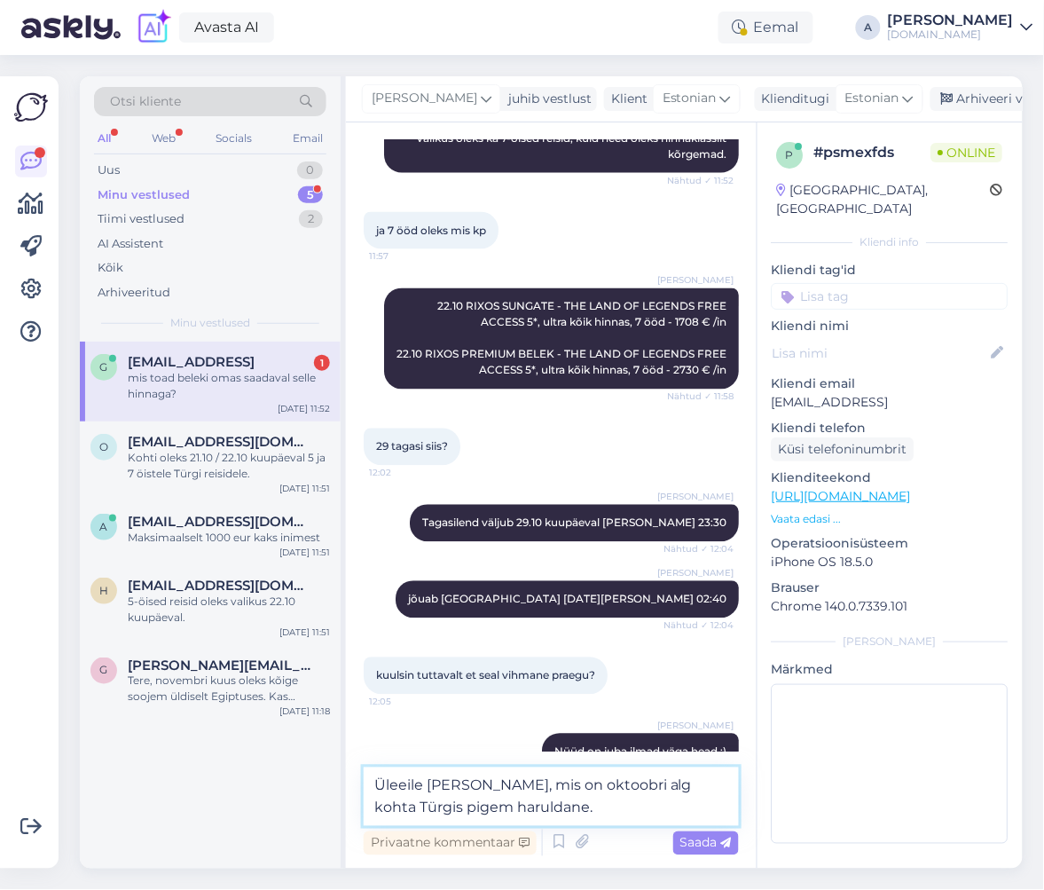
scroll to position [2003, 0]
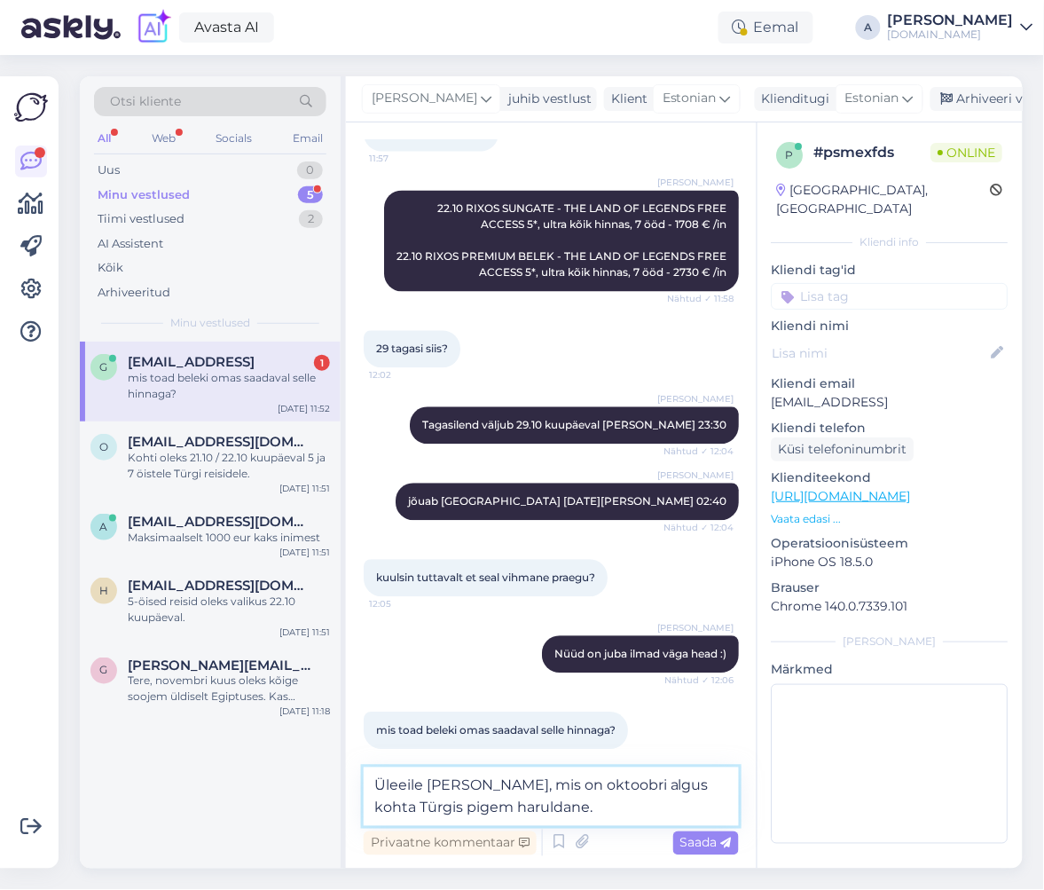
type textarea "Üleeile [PERSON_NAME], mis on oktoobri alguse kohta Türgis pigem haruldane."
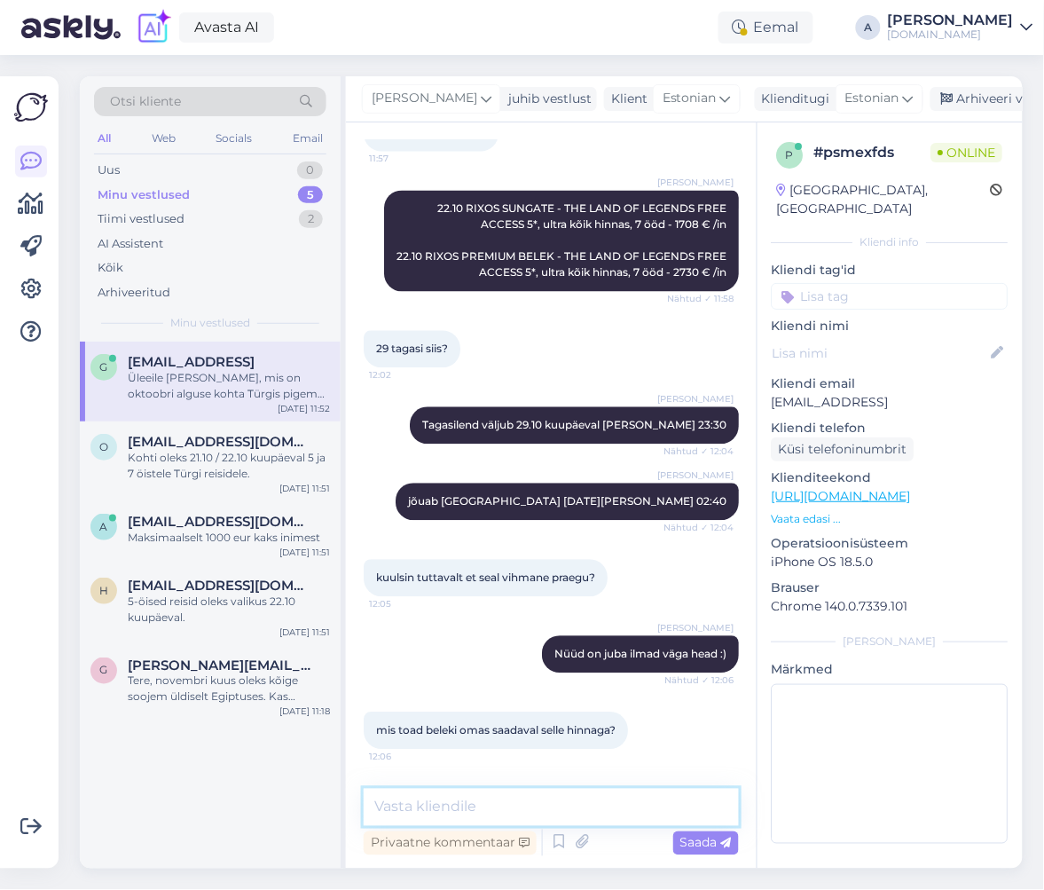
scroll to position [2074, 0]
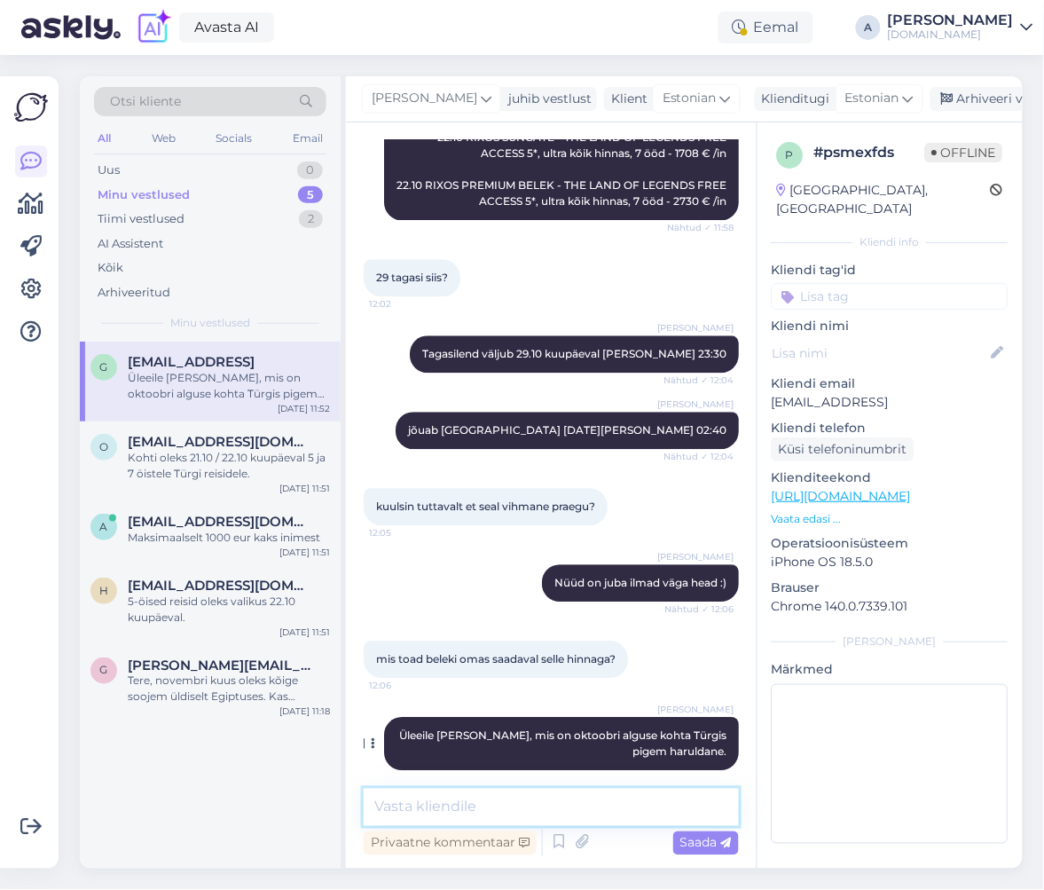
paste textarea "Deluxe Room Garden View"
type textarea "Deluxe Room Garden View tuba"
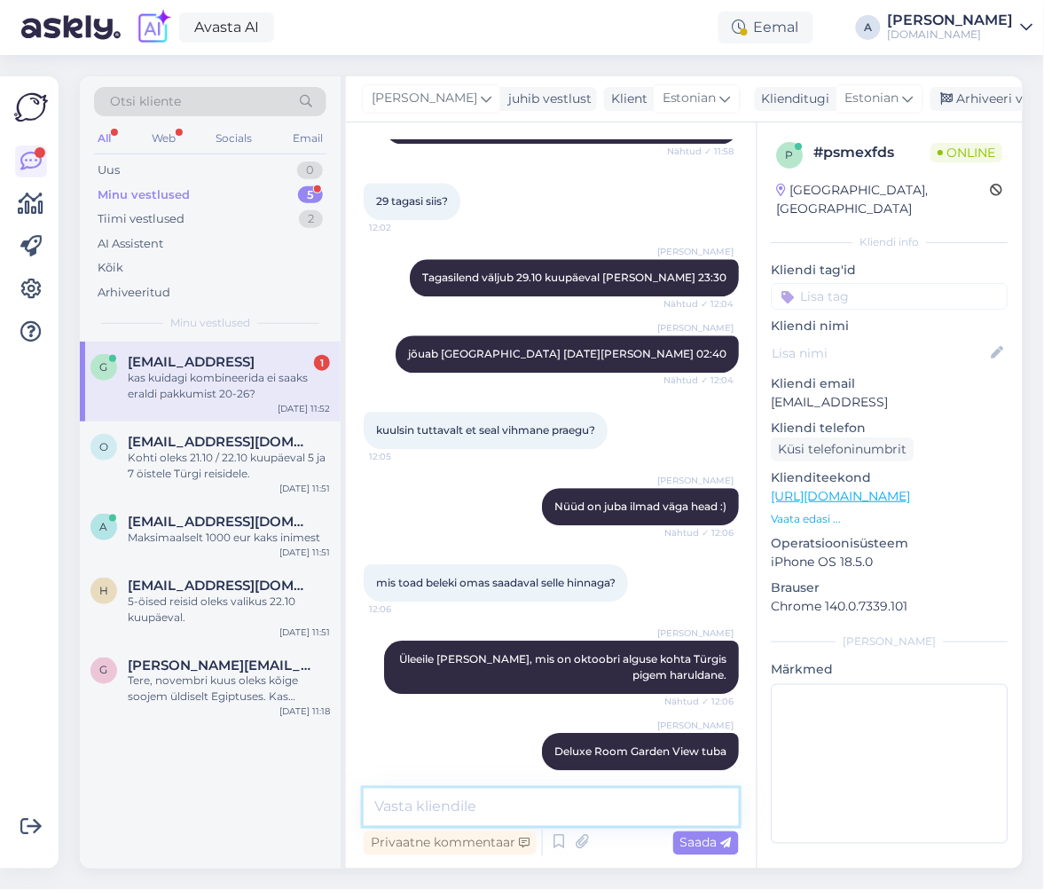
scroll to position [2226, 0]
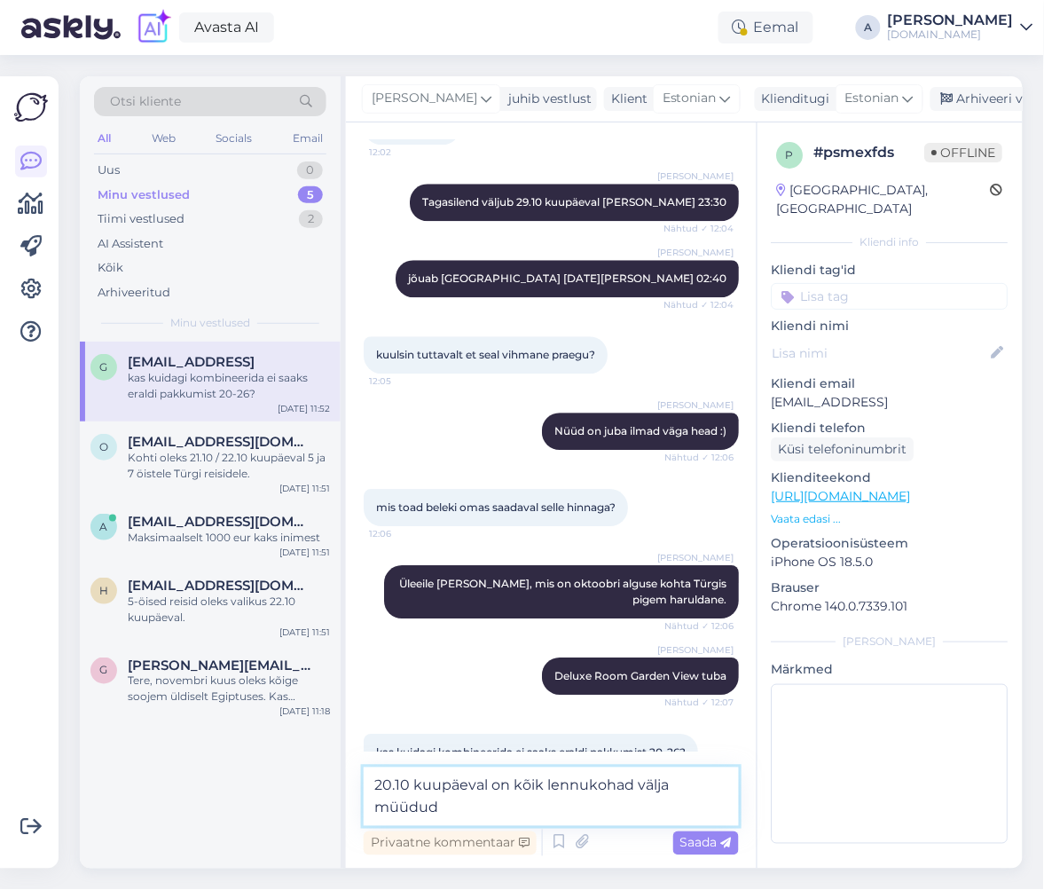
type textarea "20.10 kuupäeval on kõik lennukohad välja müüdud."
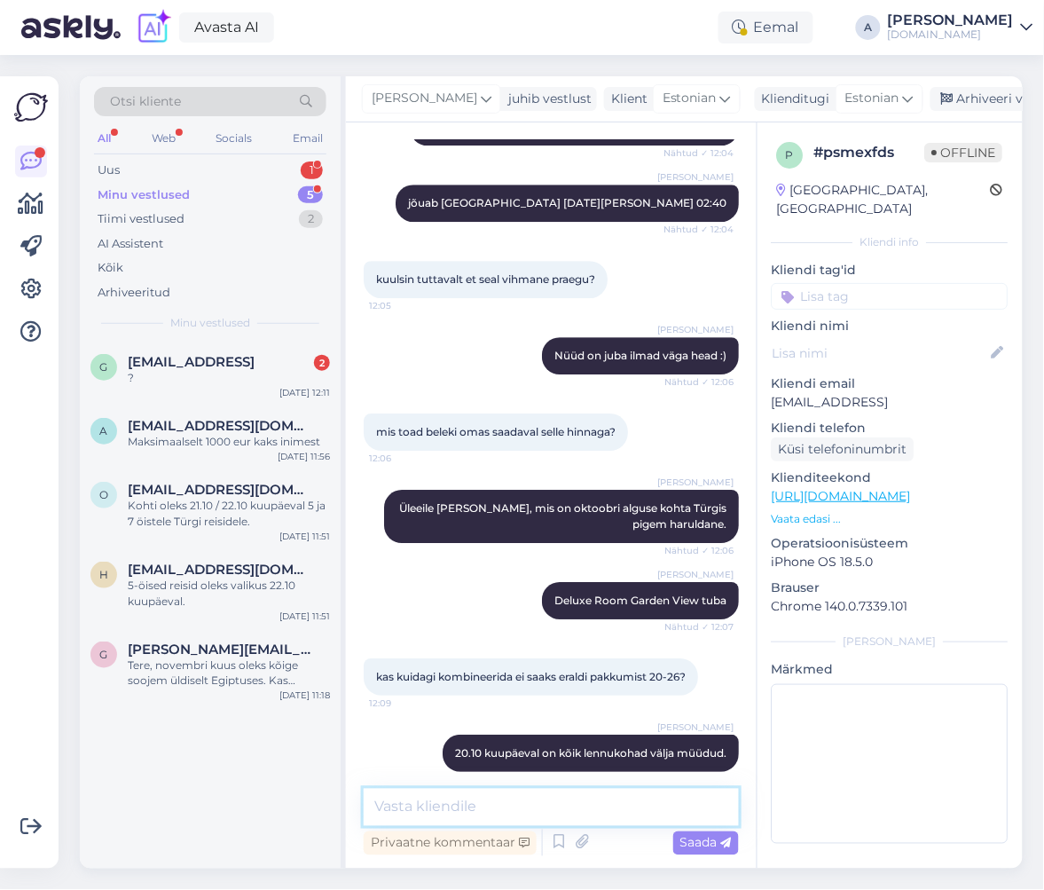
scroll to position [2454, 0]
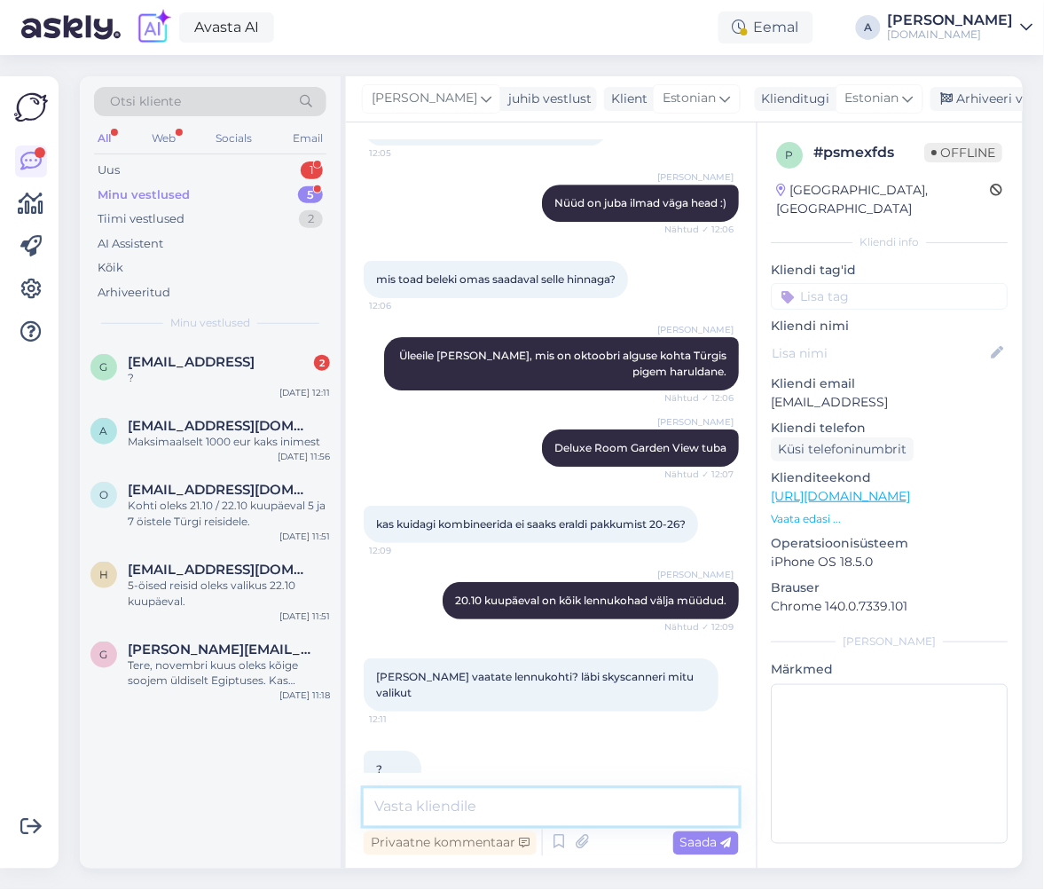
click at [526, 811] on textarea at bounding box center [551, 807] width 375 height 37
type textarea "Me müüme pakettreise."
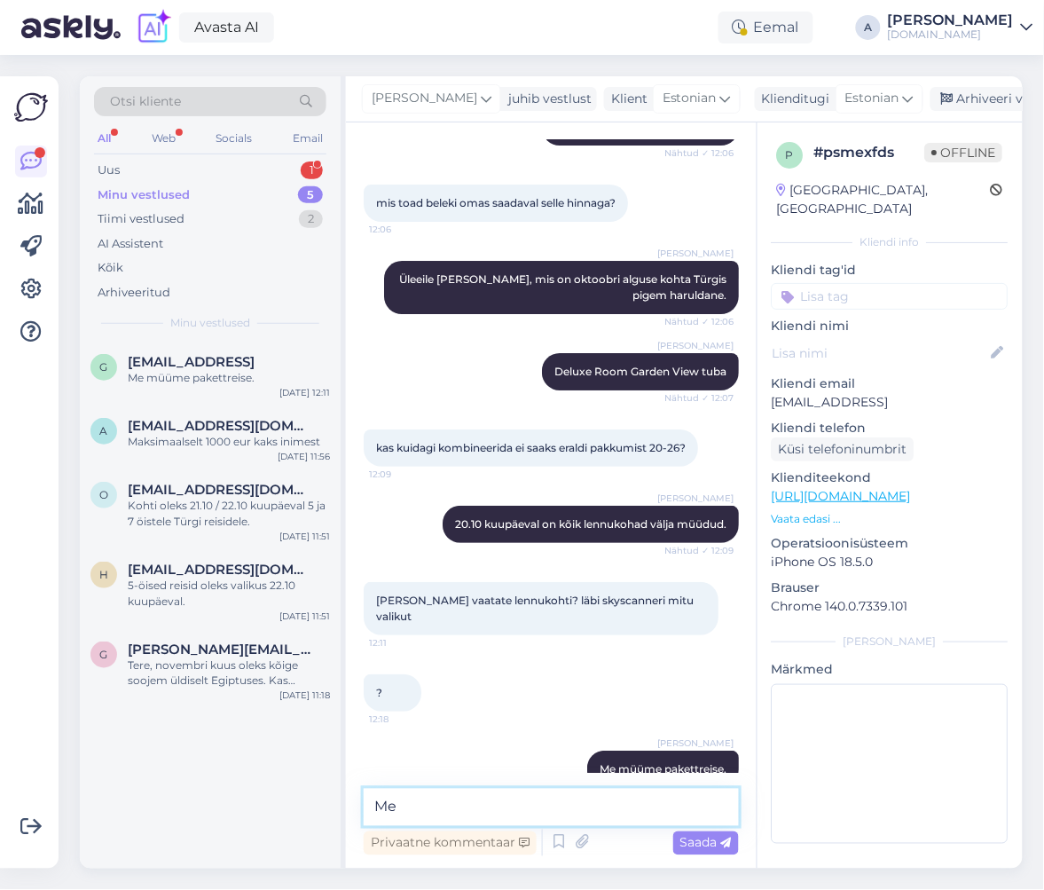
type textarea "M"
type textarea "ehk saame pakkuda Teile [PERSON_NAME] tšarterlende"
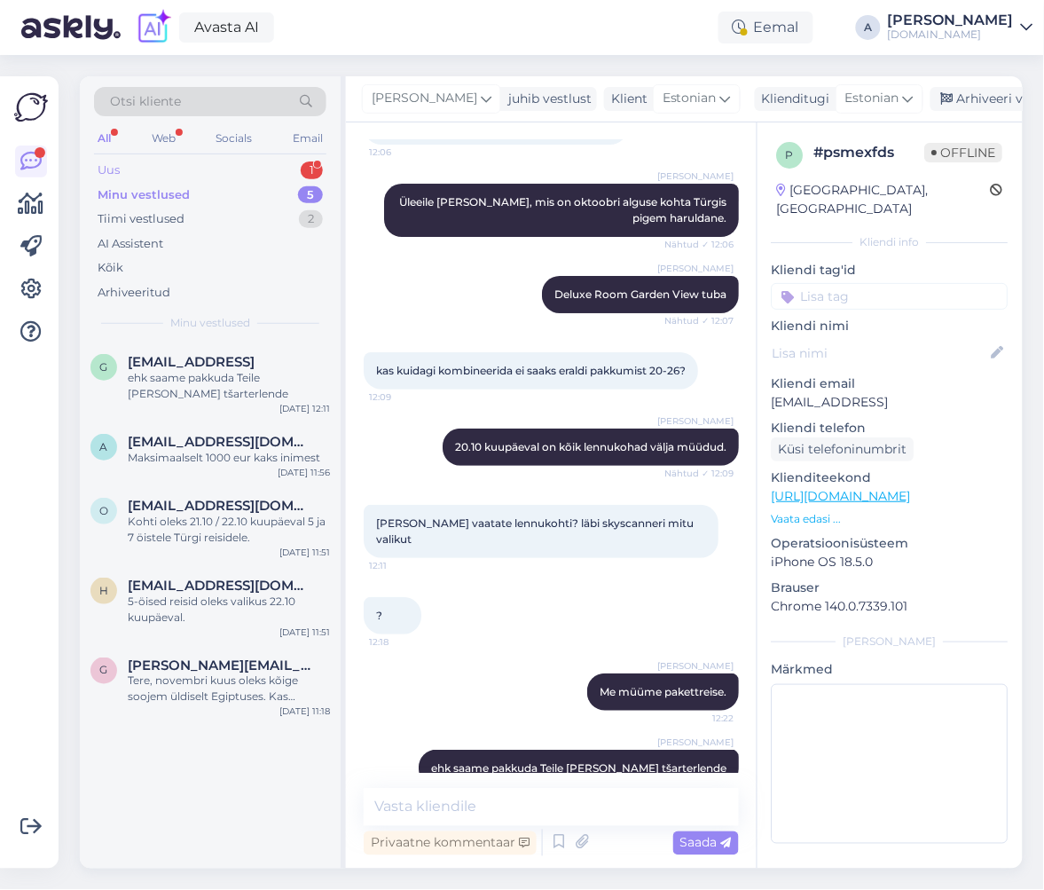
click at [311, 163] on div "1" at bounding box center [312, 170] width 22 height 18
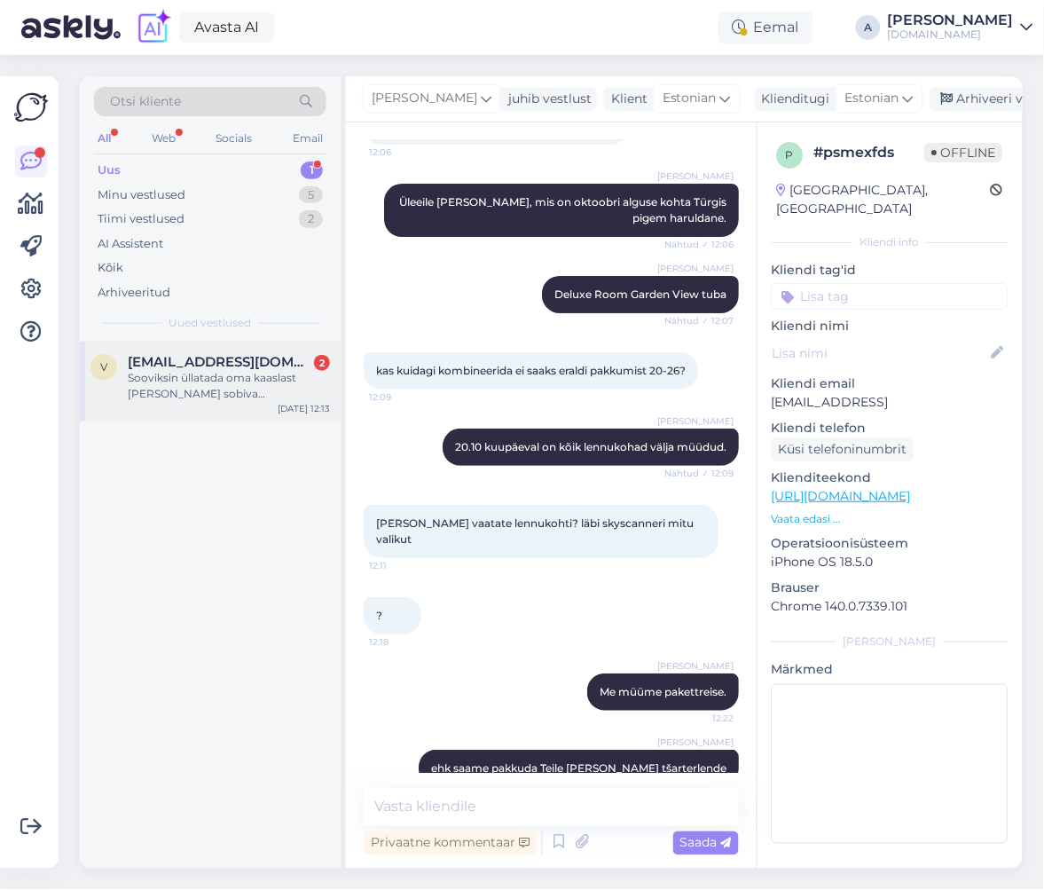
click at [268, 343] on div "V Viljandipaadimees@mail.ee 2 Sooviksin üllatada oma kaaslast ja leida sobiva r…" at bounding box center [210, 382] width 261 height 80
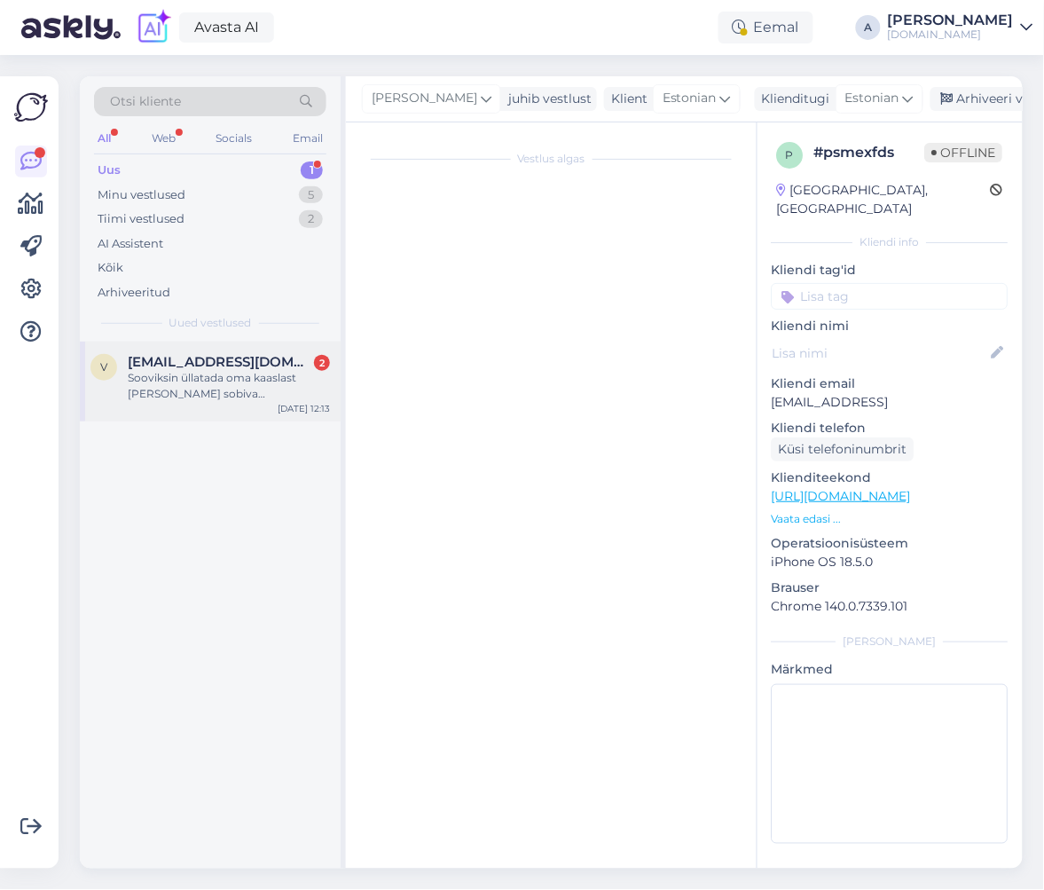
scroll to position [0, 0]
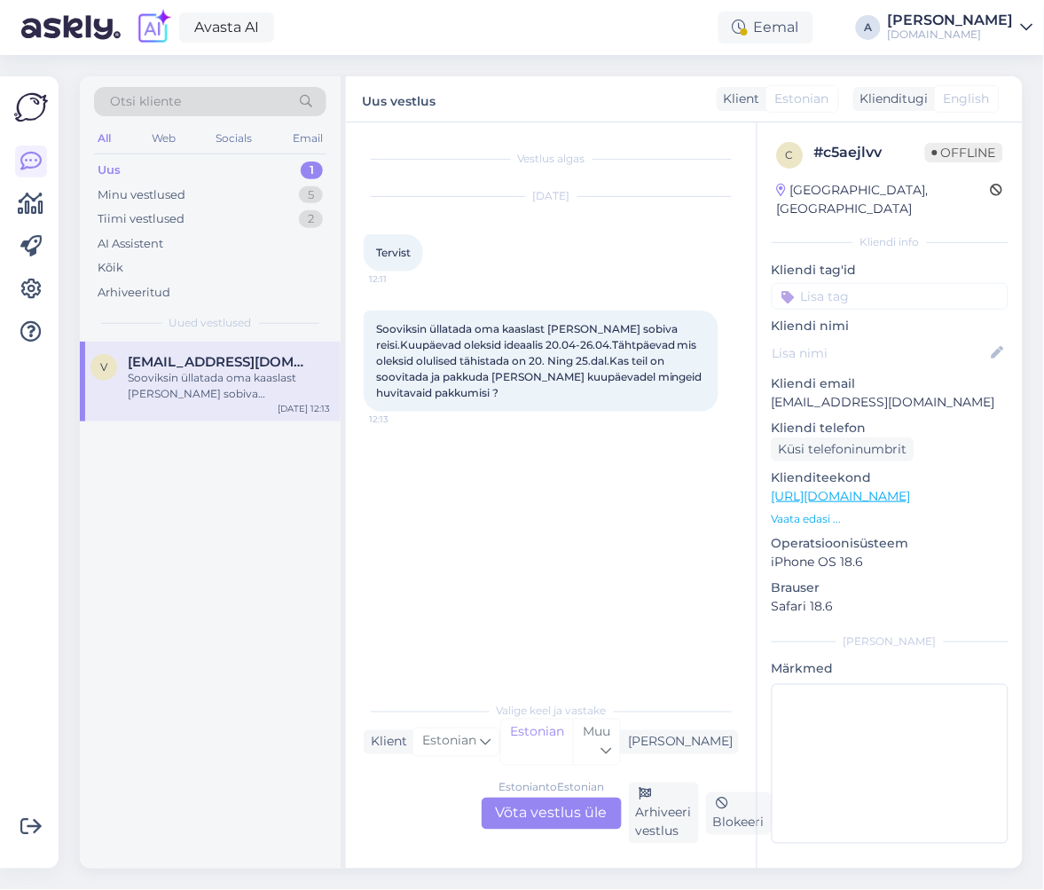
click at [588, 802] on div "Estonian to Estonian Võta vestlus üle" at bounding box center [552, 814] width 140 height 32
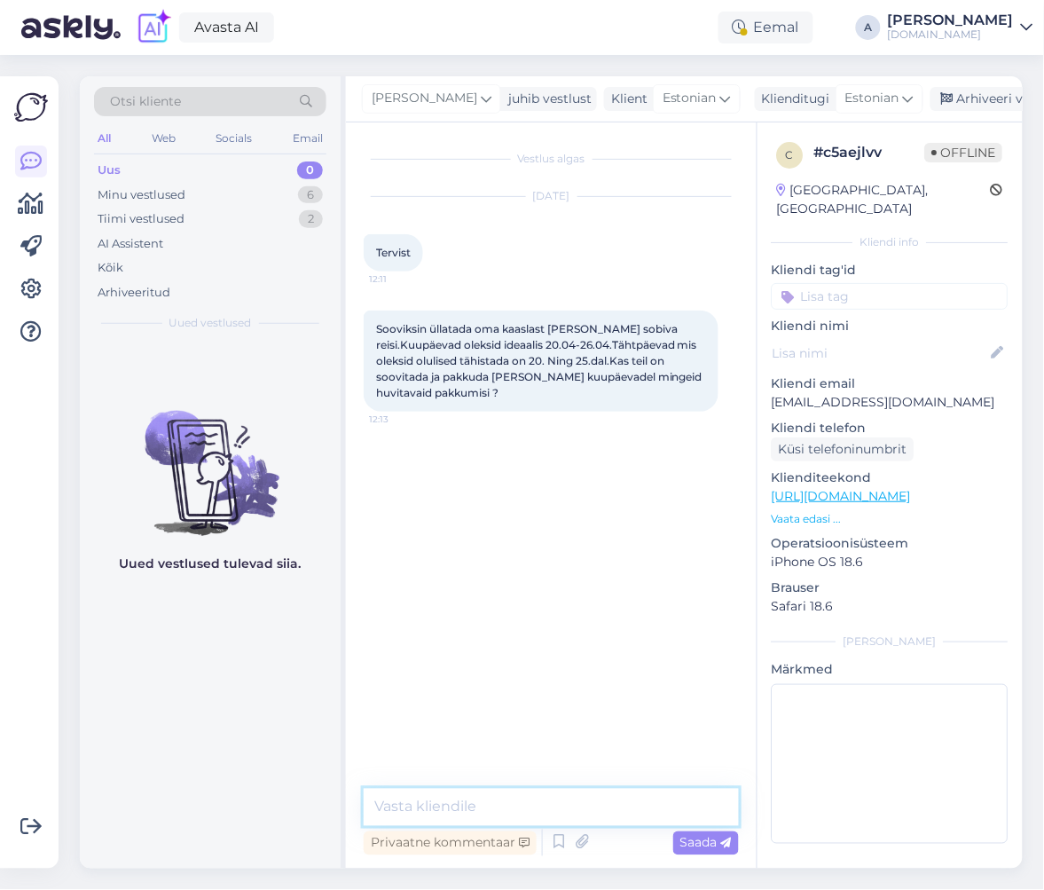
click at [537, 798] on textarea at bounding box center [551, 807] width 375 height 37
type textarea "Tere"
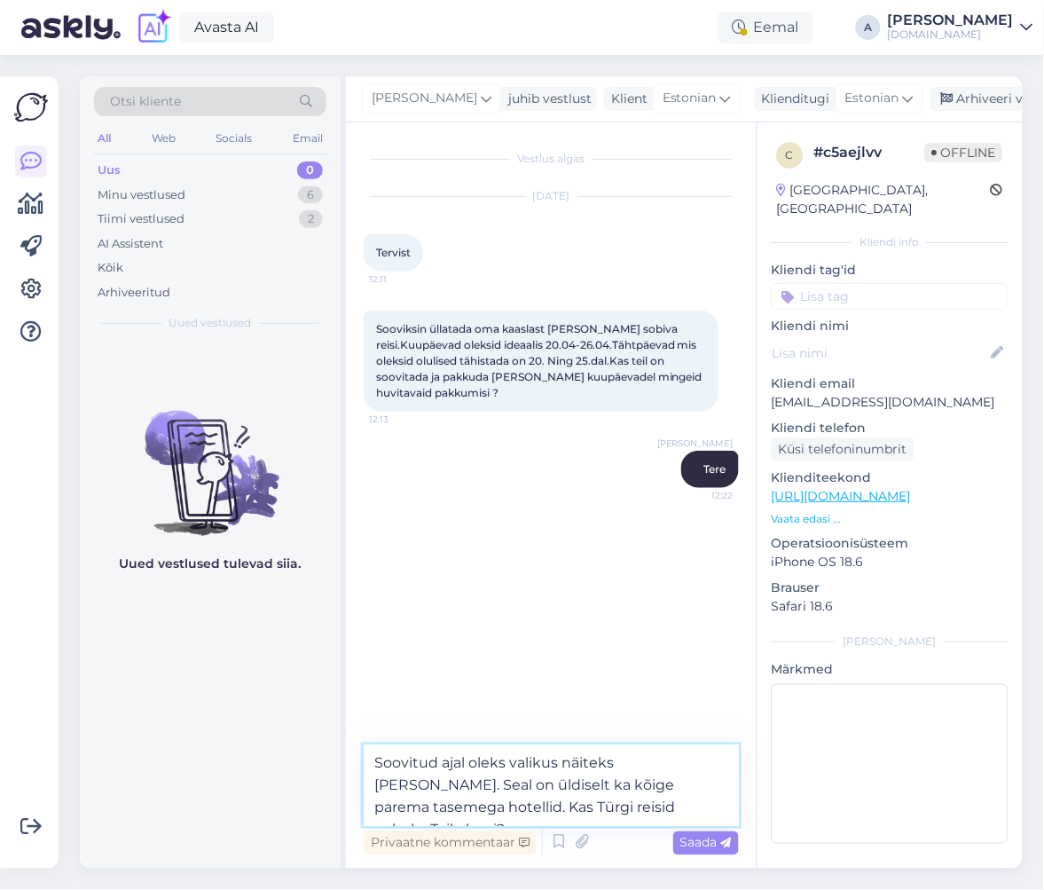
click at [378, 764] on textarea "Soovitud ajal oleks valikus näiteks Türgi reisid. Seal on üldiselt ka kõige par…" at bounding box center [551, 785] width 375 height 81
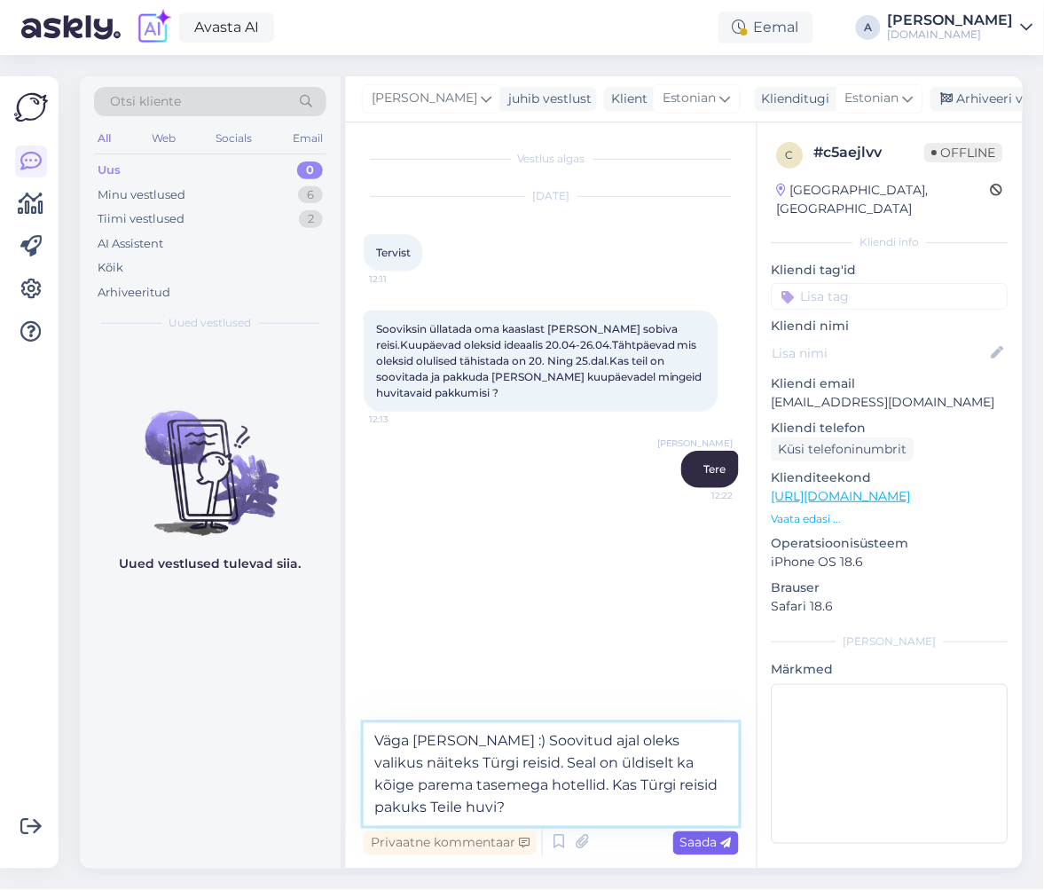
type textarea "Väga [PERSON_NAME] :) Soovitud ajal oleks valikus näiteks Türgi reisid. Seal on…"
click at [694, 842] on span "Saada" at bounding box center [706, 843] width 51 height 16
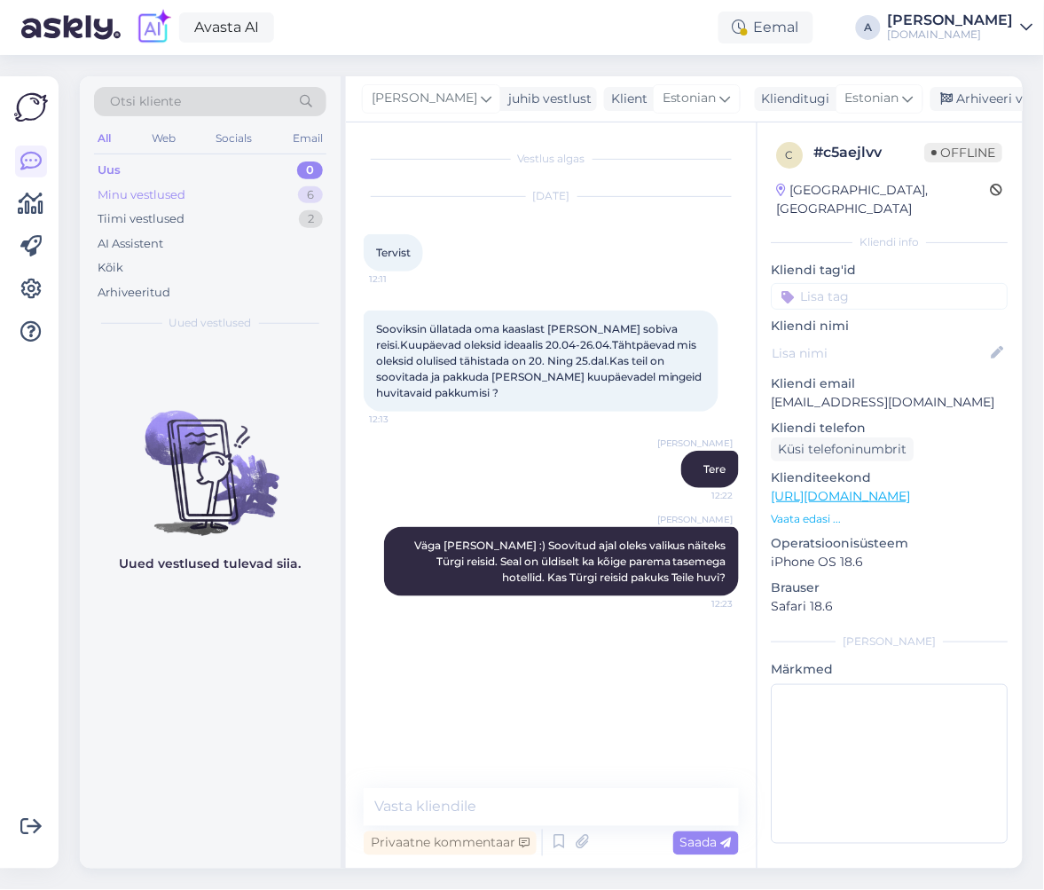
click at [242, 193] on div "Minu vestlused 6" at bounding box center [210, 195] width 232 height 25
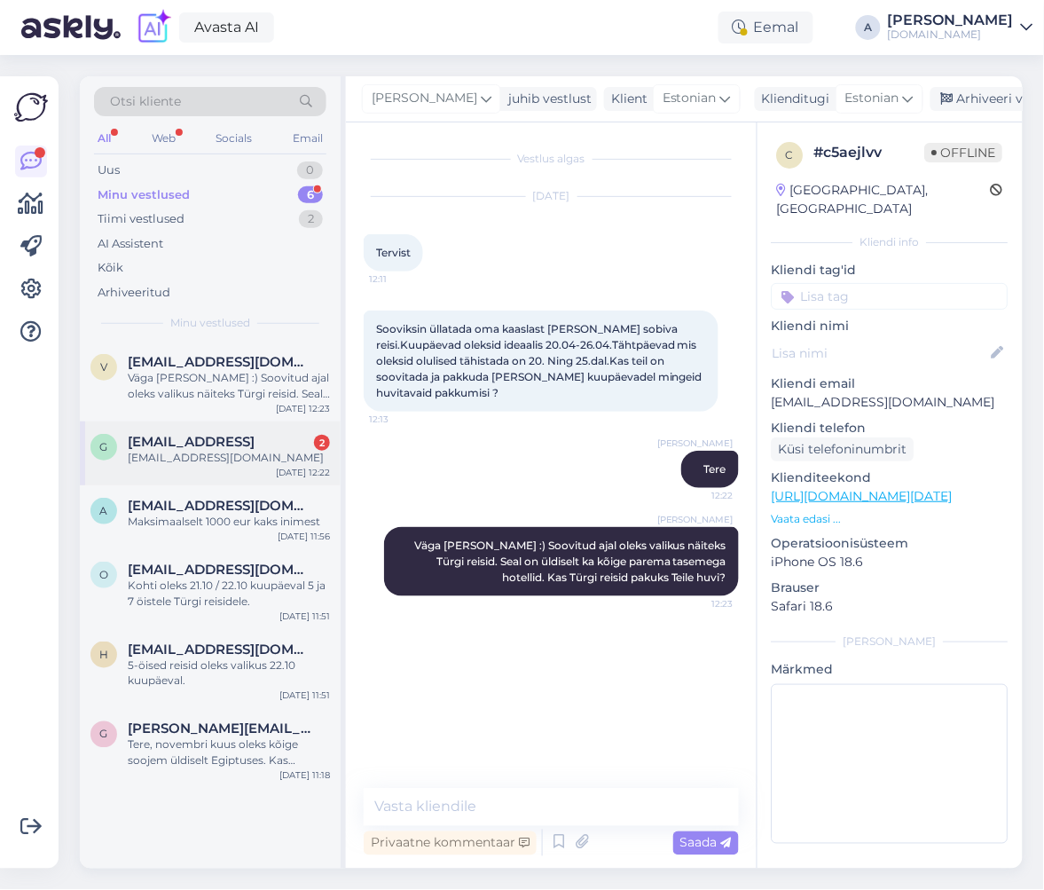
click at [255, 445] on span "[EMAIL_ADDRESS]" at bounding box center [191, 442] width 127 height 16
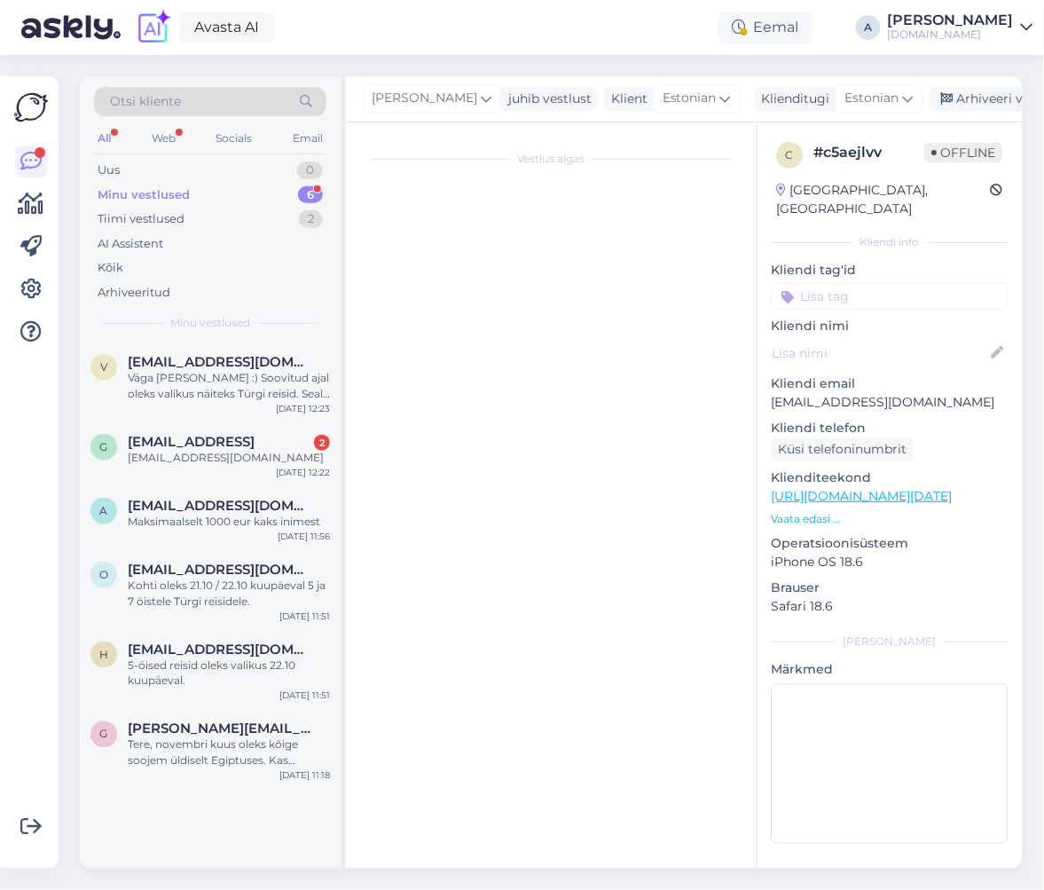
scroll to position [2760, 0]
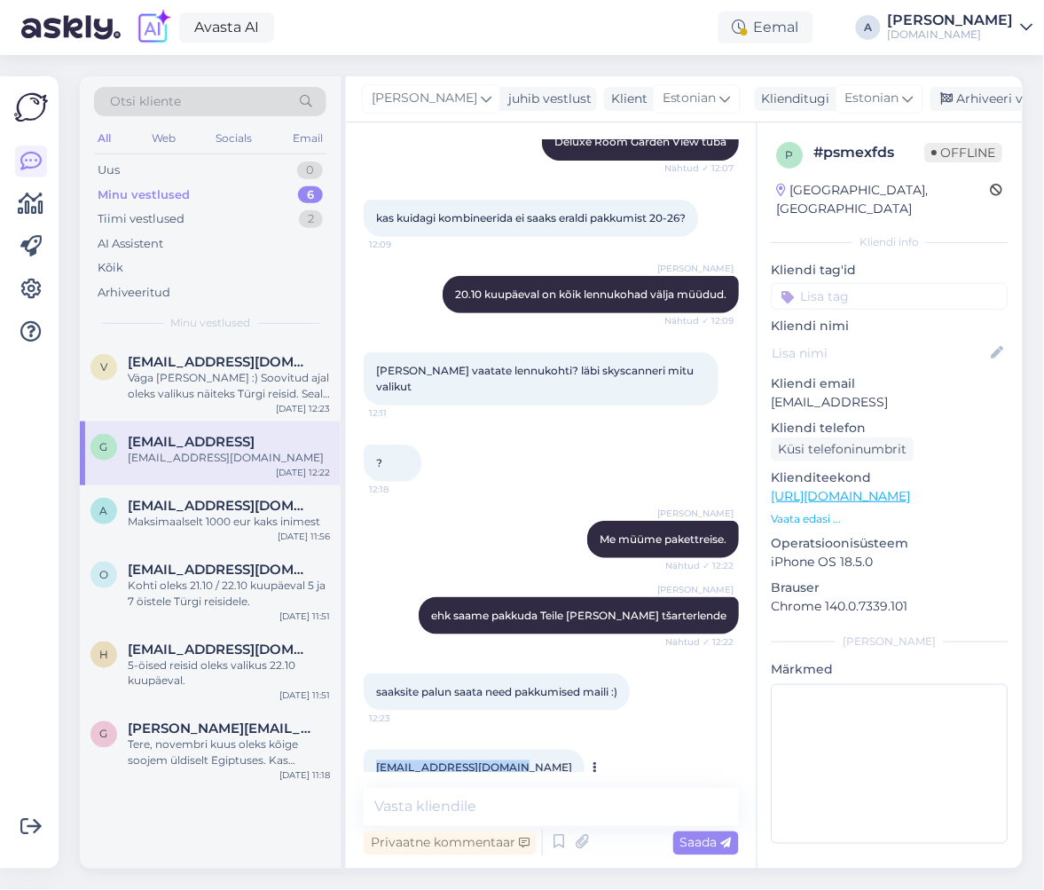
drag, startPoint x: 514, startPoint y: 732, endPoint x: 373, endPoint y: 740, distance: 141.3
click at [373, 750] on div "gerli.aasmaa@gmail.com 12:23" at bounding box center [474, 768] width 221 height 37
copy link "[EMAIL_ADDRESS][DOMAIN_NAME]"
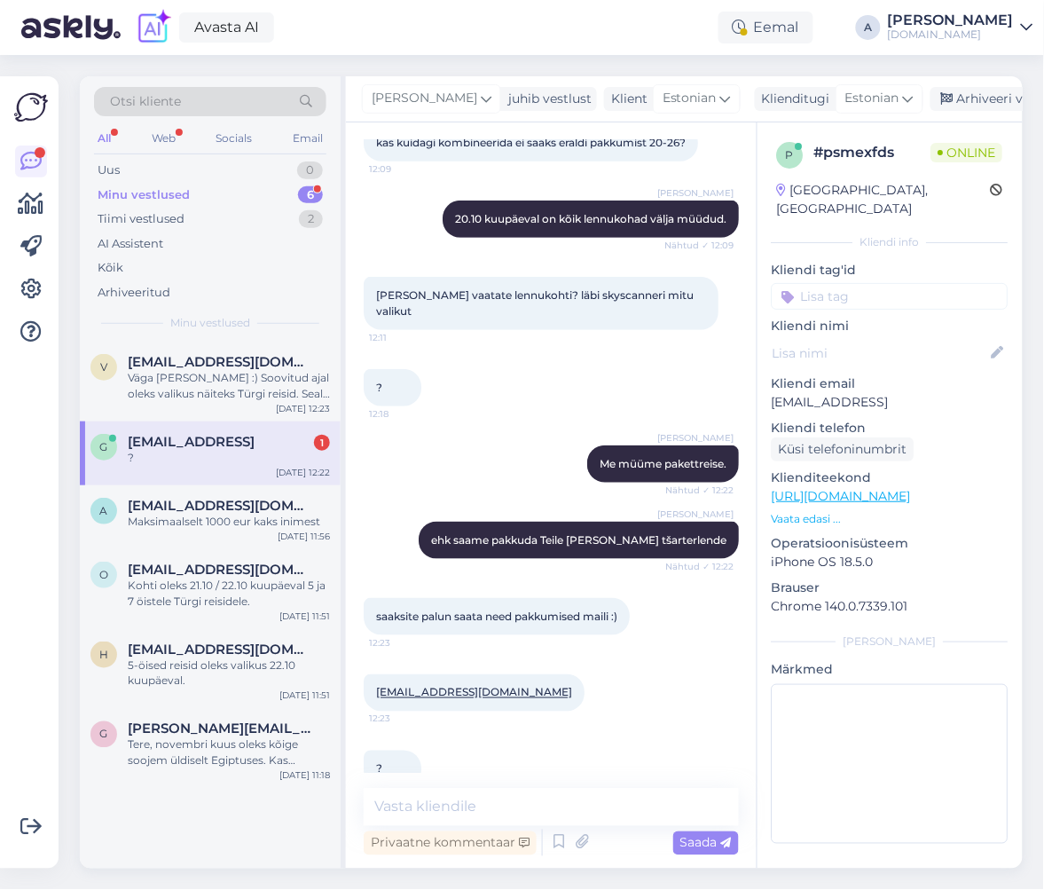
click at [602, 776] on div "Vestlus algas Oct 10 2025 tere 11:26 kas rixose hotelli tyrgis- belek premium o…" at bounding box center [551, 495] width 411 height 746
click at [599, 796] on textarea at bounding box center [551, 807] width 375 height 37
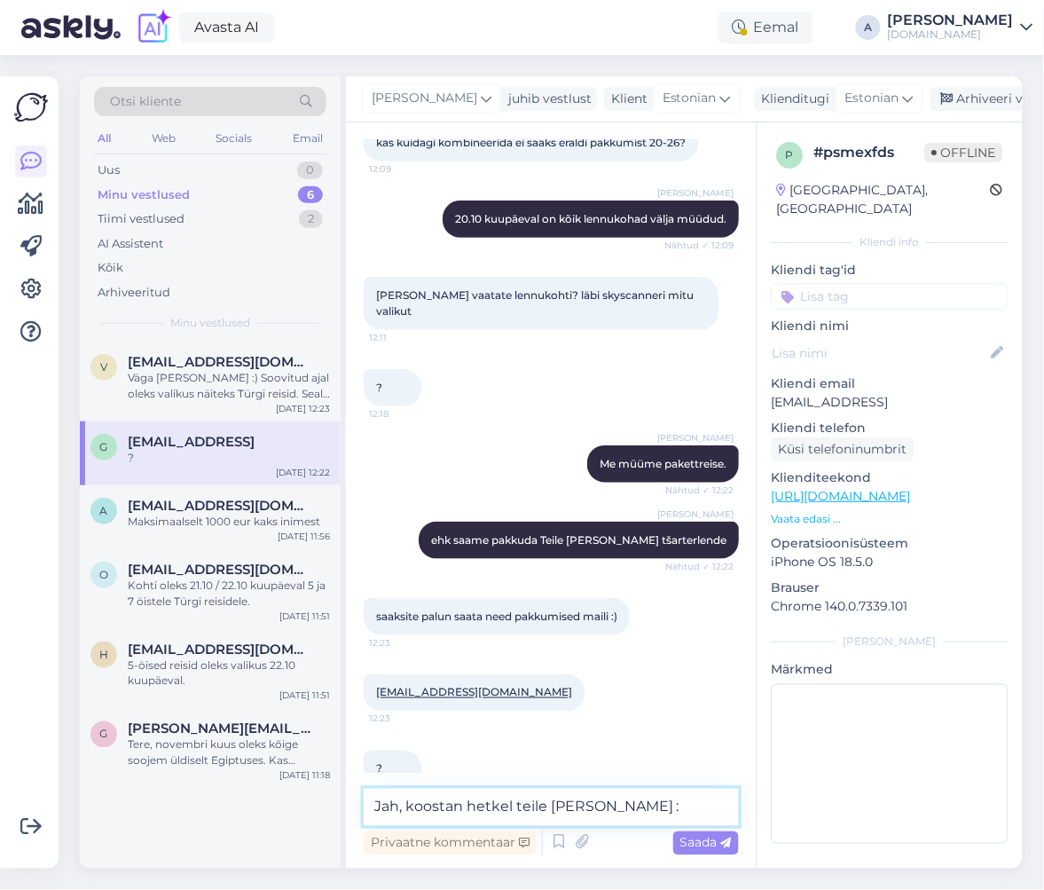
type textarea "Jah, koostan hetkel teile [PERSON_NAME] :)"
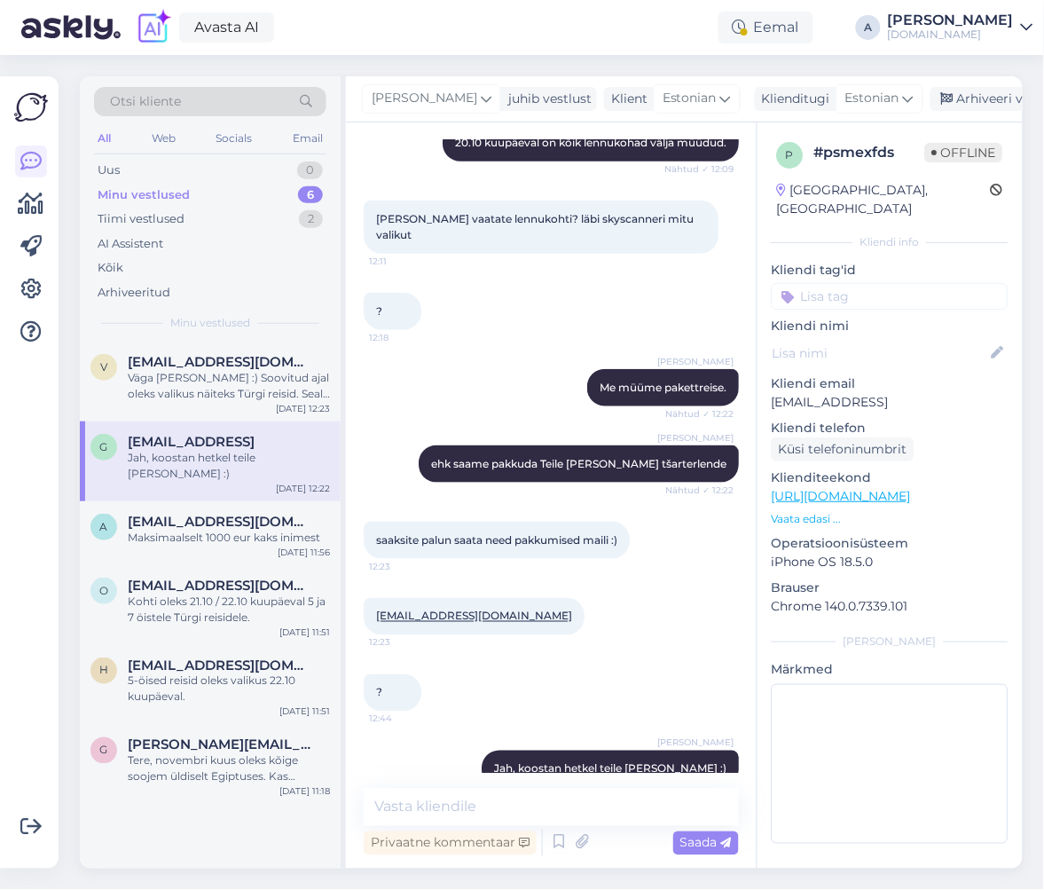
click at [639, 731] on div "Agnes Jah, koostan hetkel teile meili :) 12:44" at bounding box center [551, 769] width 375 height 76
drag, startPoint x: 947, startPoint y: 383, endPoint x: 403, endPoint y: 285, distance: 552.8
click at [757, 378] on div "p # psmexfds Offline Estonia, Tallinn Kliendi info Kliendi tag'id Kliendi nimi …" at bounding box center [890, 495] width 266 height 746
copy p "[EMAIL_ADDRESS]"
click at [565, 823] on div "Privaatne kommentaar Saada" at bounding box center [551, 824] width 375 height 71
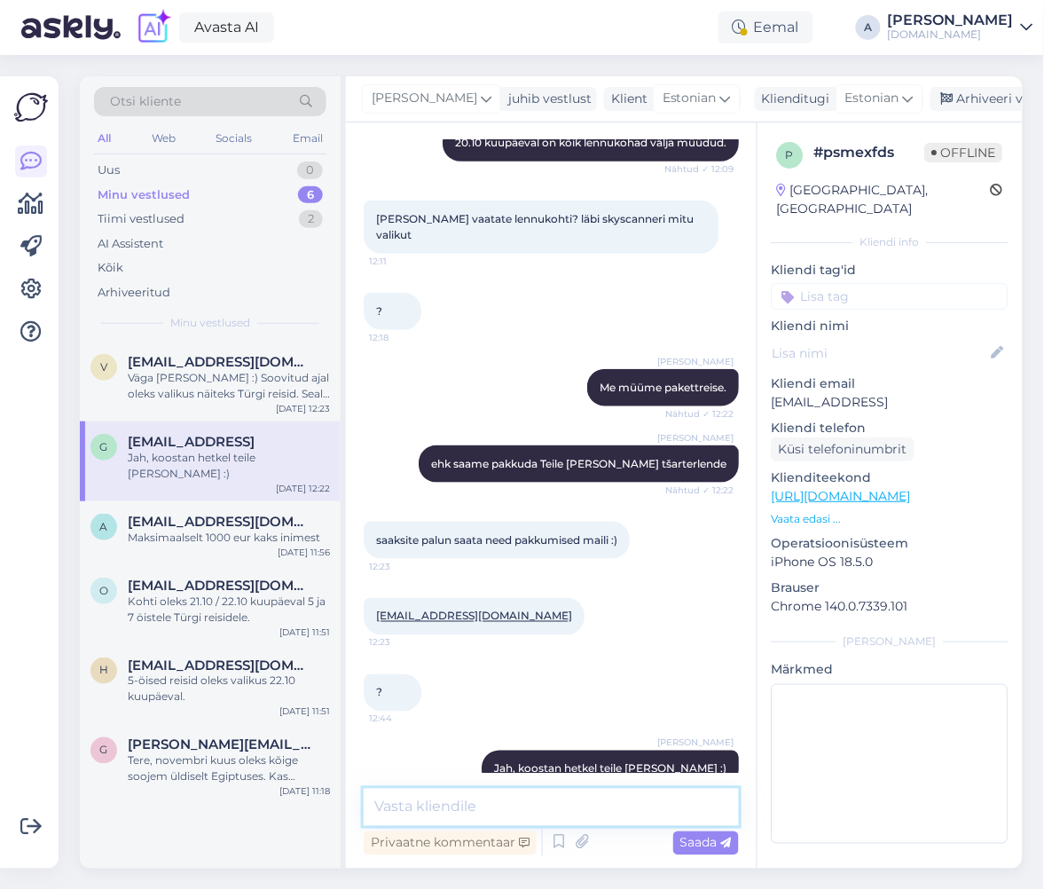
click at [556, 812] on textarea at bounding box center [551, 807] width 375 height 37
type textarea "Saatsin pakkumised emailile."
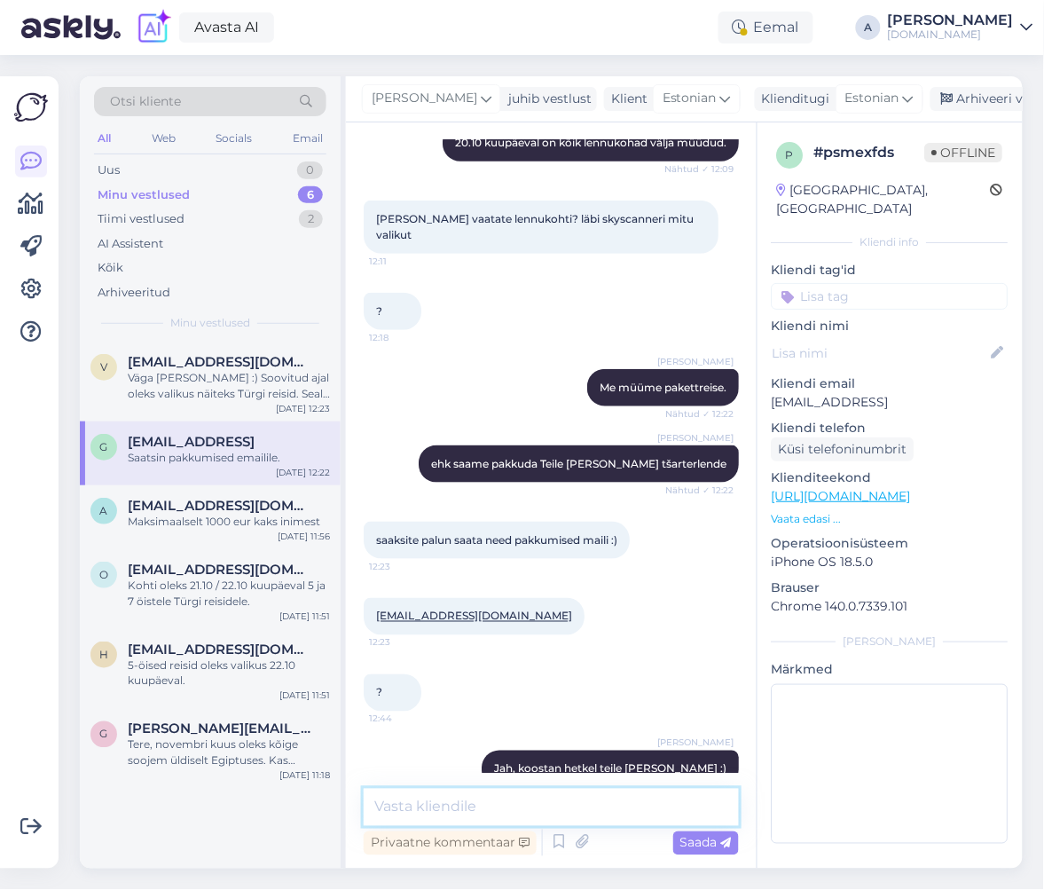
scroll to position [2989, 0]
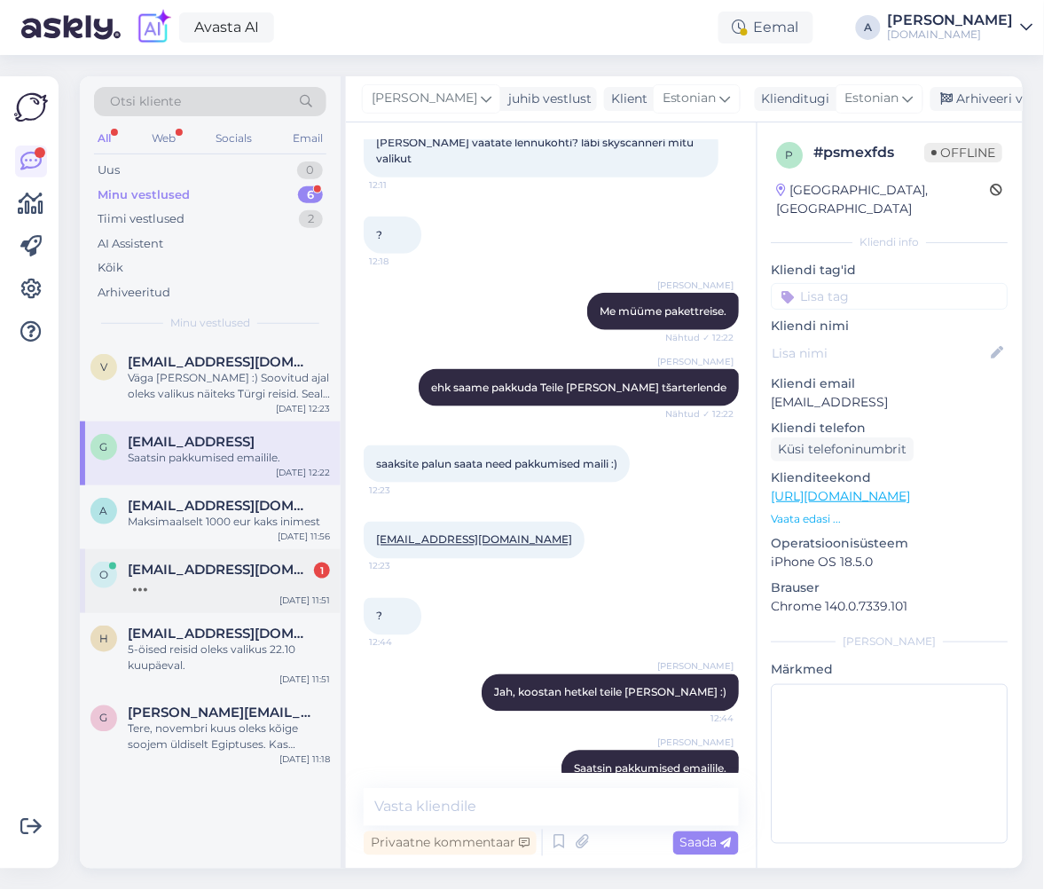
click at [214, 594] on div "O Olgakaunushkina@hotmail.com 1 Oct 10 11:51" at bounding box center [210, 581] width 261 height 64
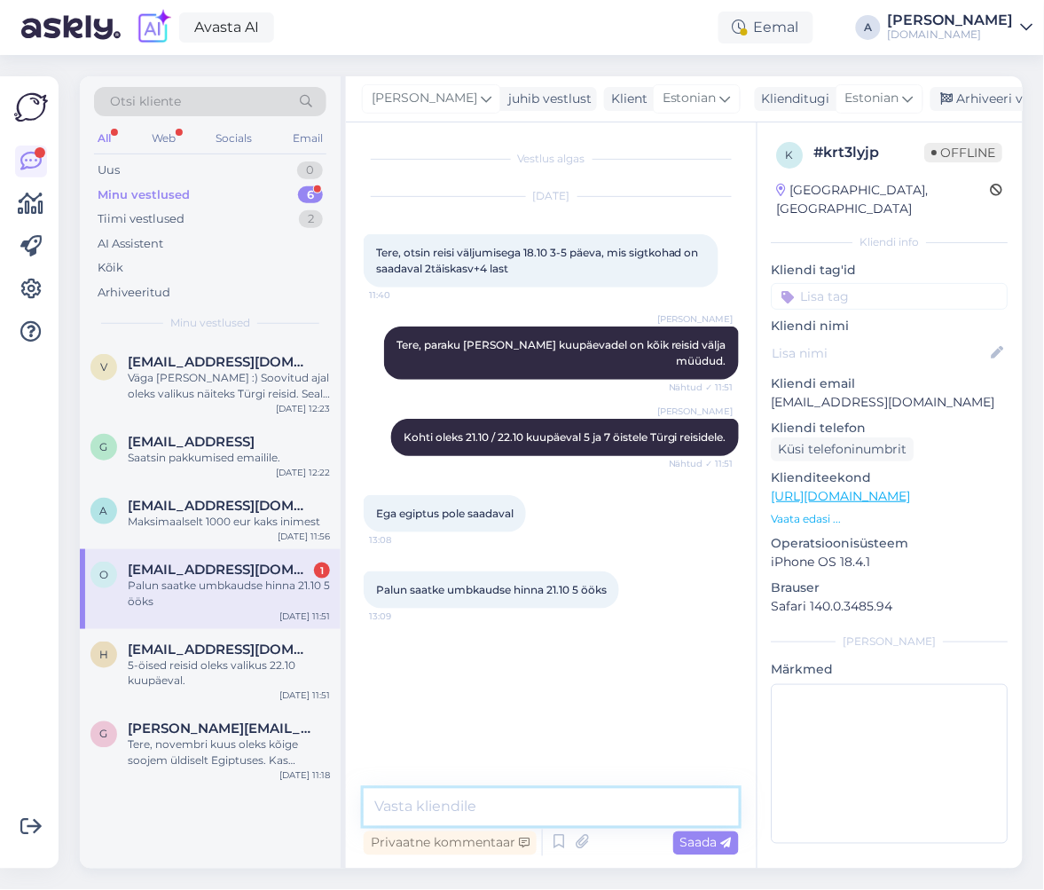
click at [499, 816] on textarea at bounding box center [551, 807] width 375 height 37
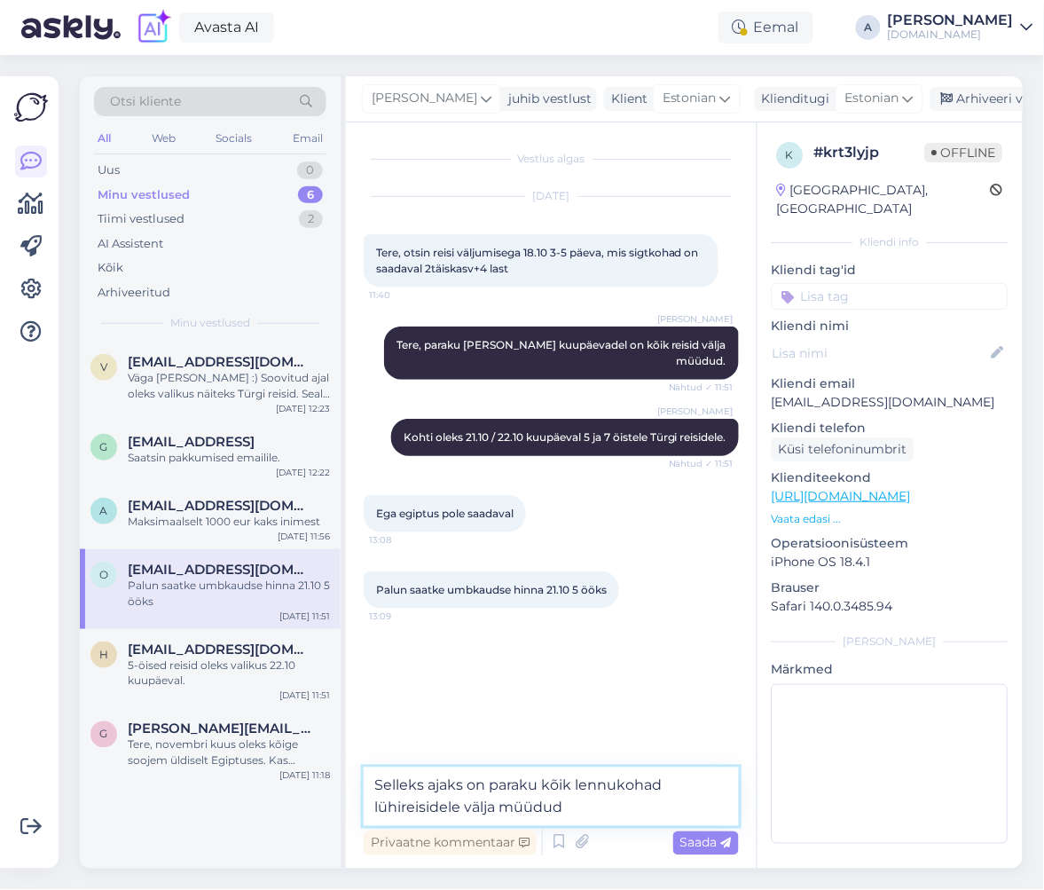
type textarea "Selleks ajaks on paraku kõik lennukohad lühireisidele välja müüdud."
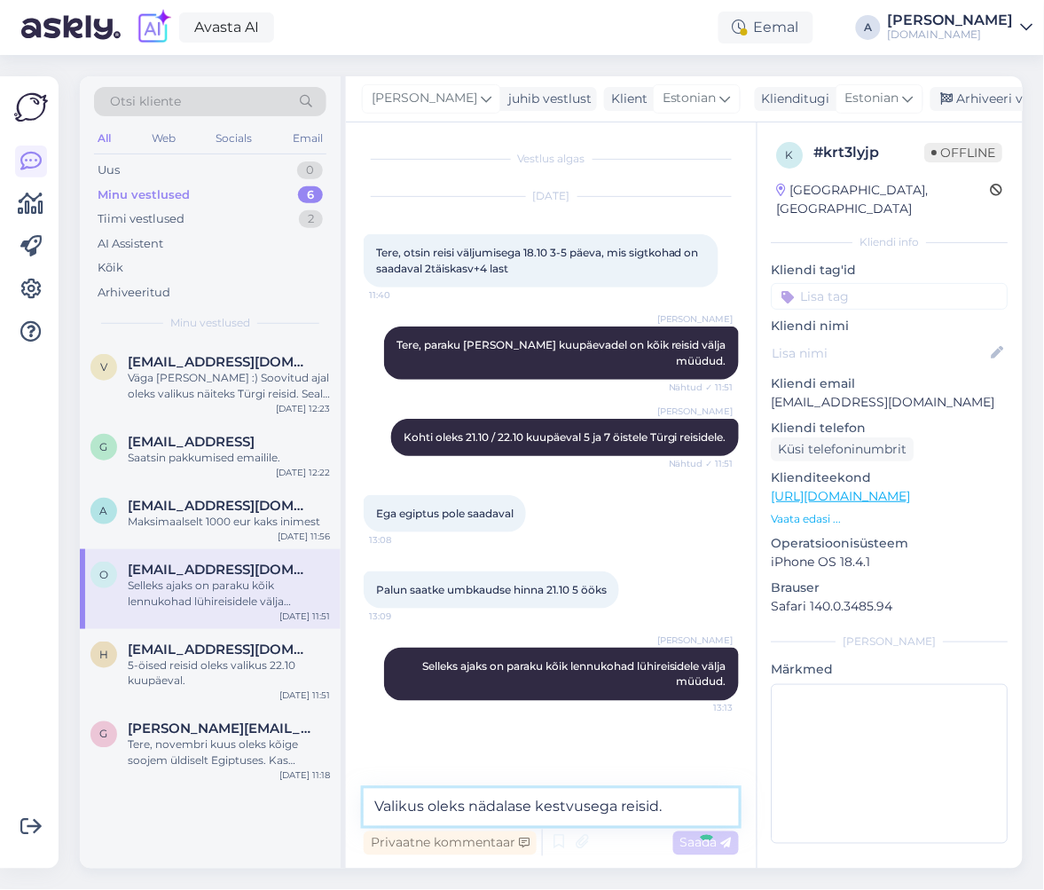
type textarea "Valikus oleks nädalase kestvusega reisid."
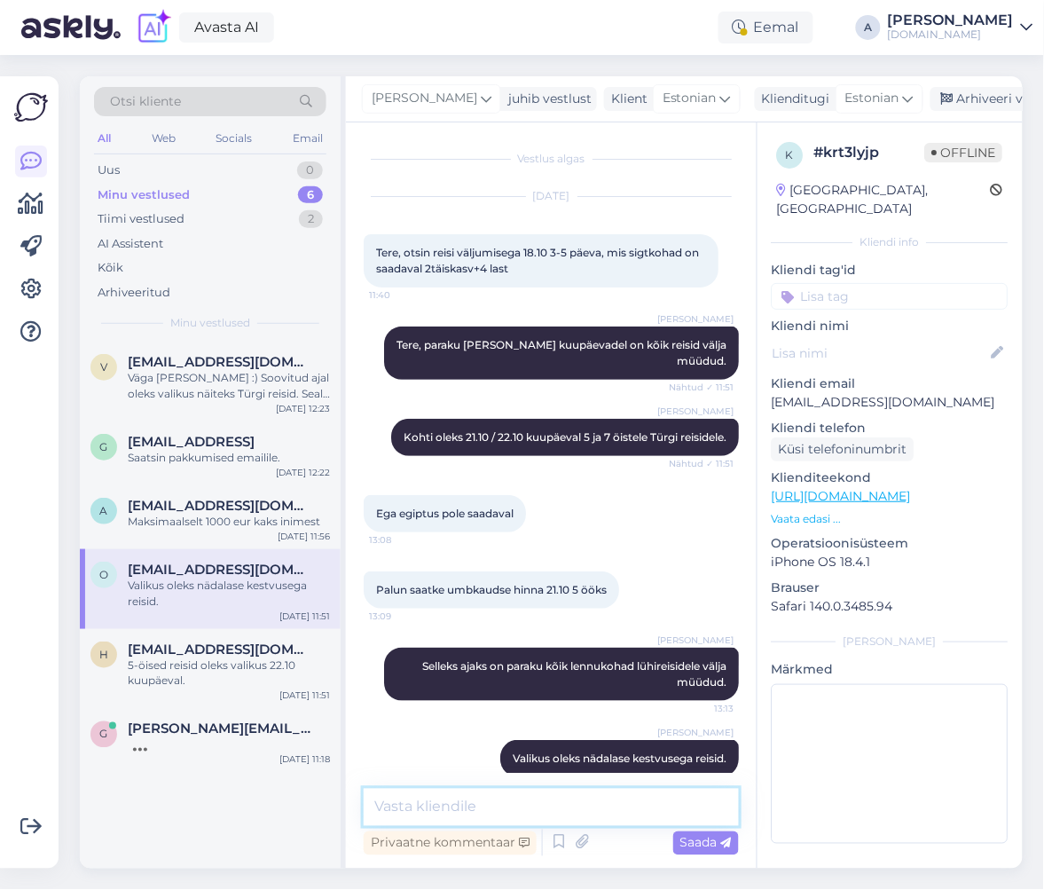
scroll to position [23, 0]
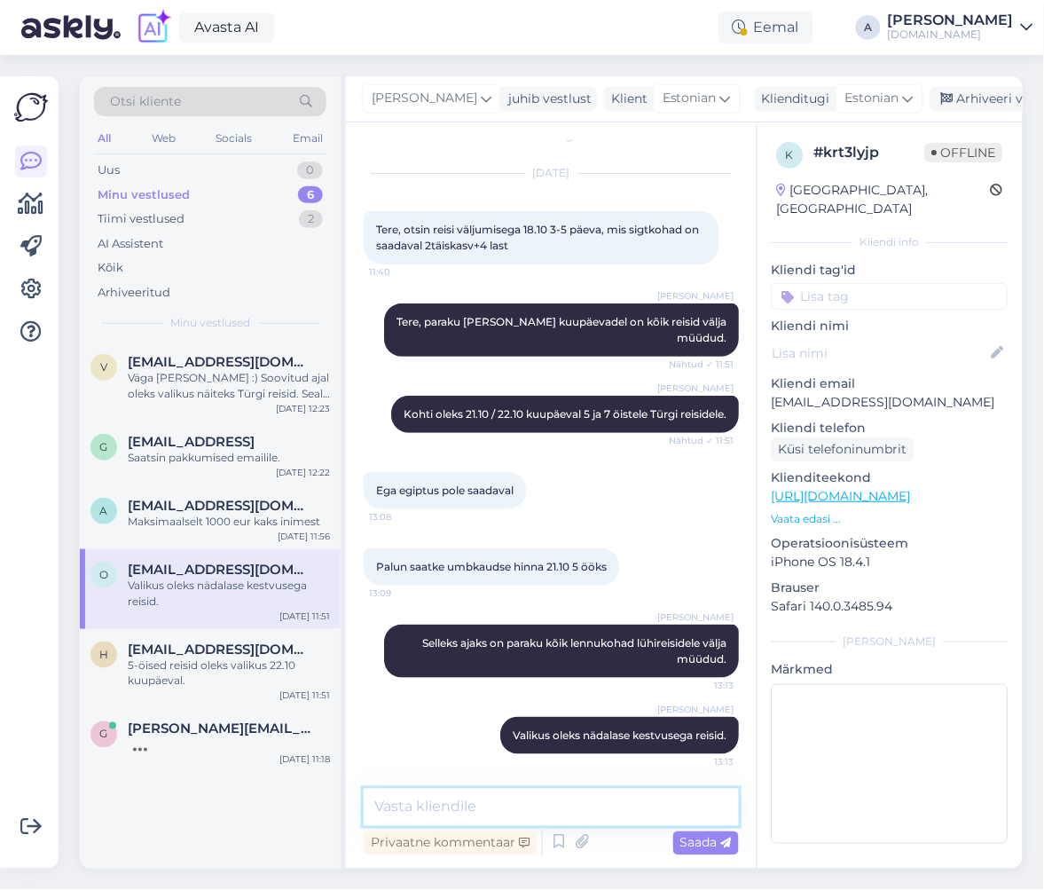
click at [513, 794] on textarea at bounding box center [551, 807] width 375 height 37
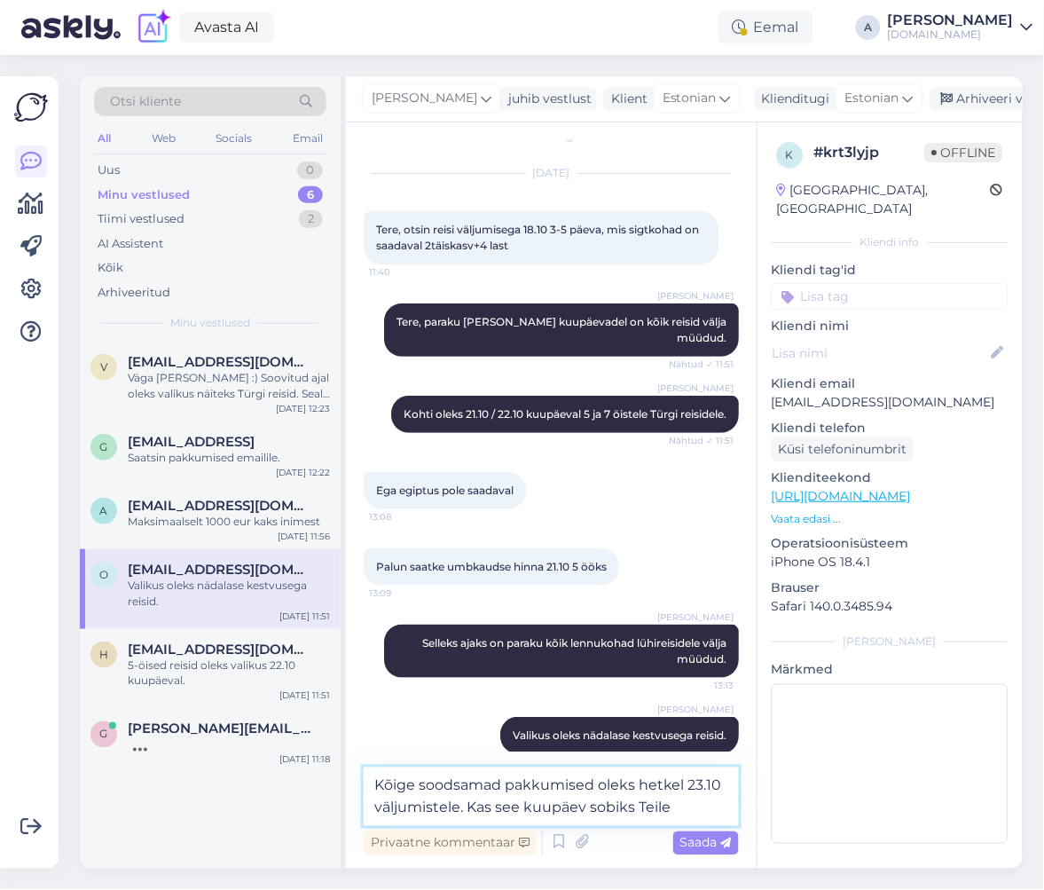
type textarea "Kõige soodsamad pakkumised oleks hetkel 23.10 väljumistele. Kas see kuupäev sob…"
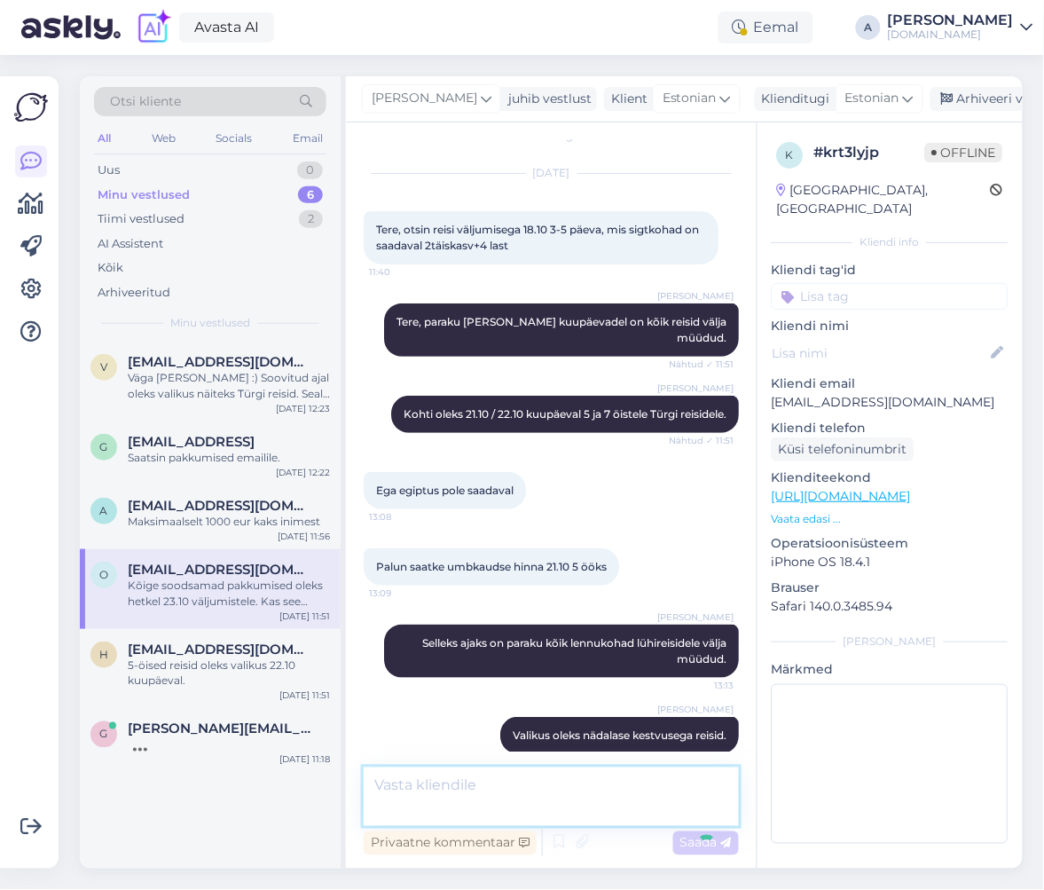
scroll to position [115, 0]
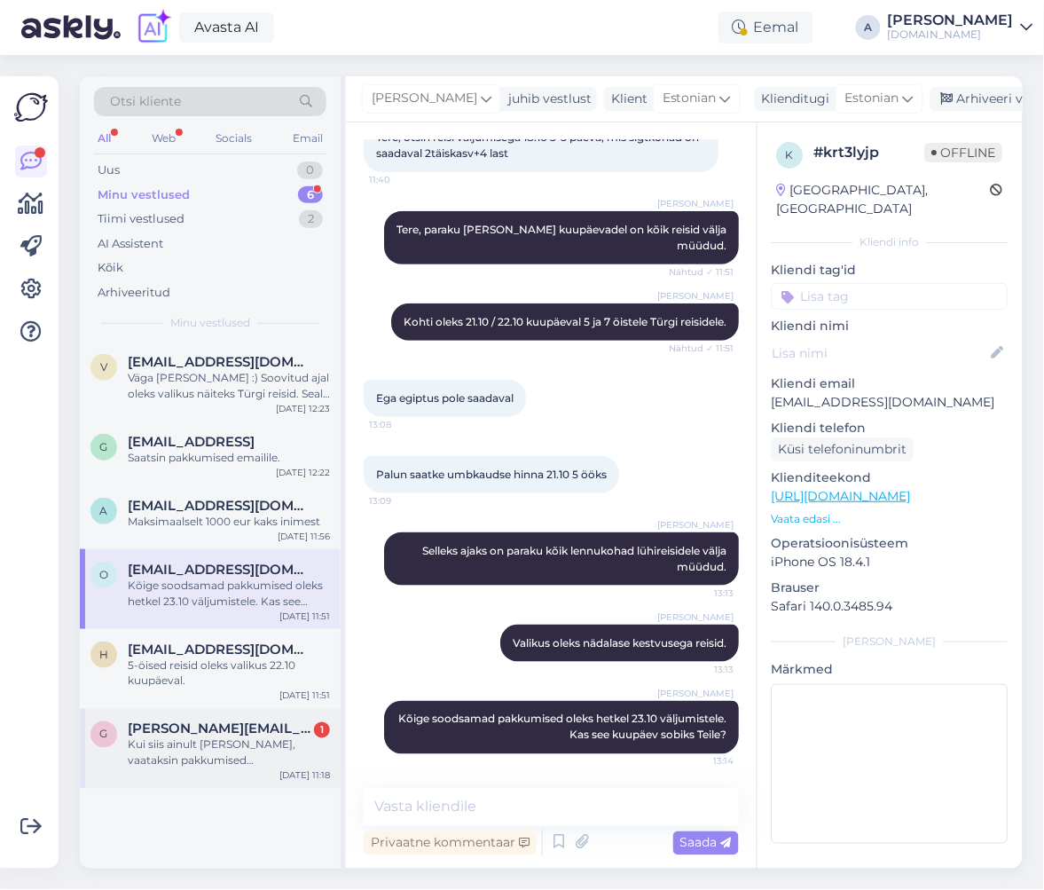
click at [209, 760] on div "Kui siis ainult [PERSON_NAME], vaataksin pakkumised [PERSON_NAME] kindlasti 5tä…" at bounding box center [229, 753] width 202 height 32
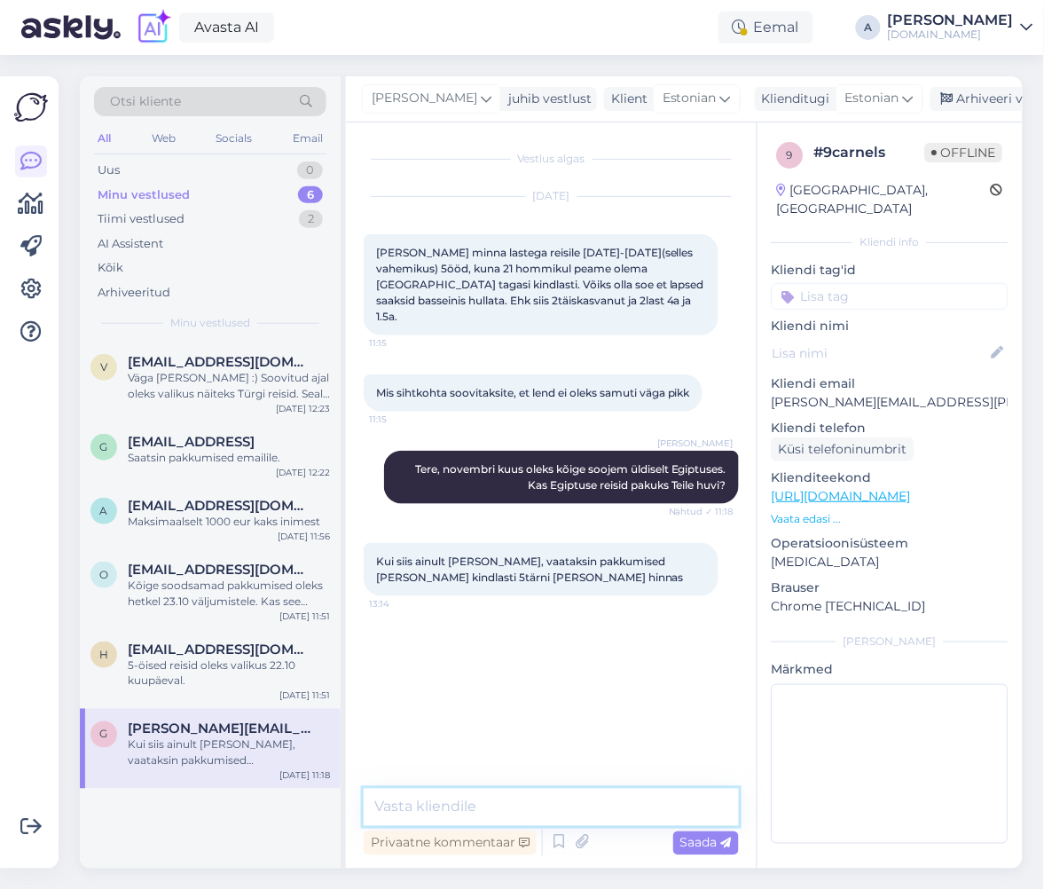
click at [490, 804] on textarea at bounding box center [551, 807] width 375 height 37
type textarea "Kas Teile sobiks reisida ka 13.11 kuupäeval?"
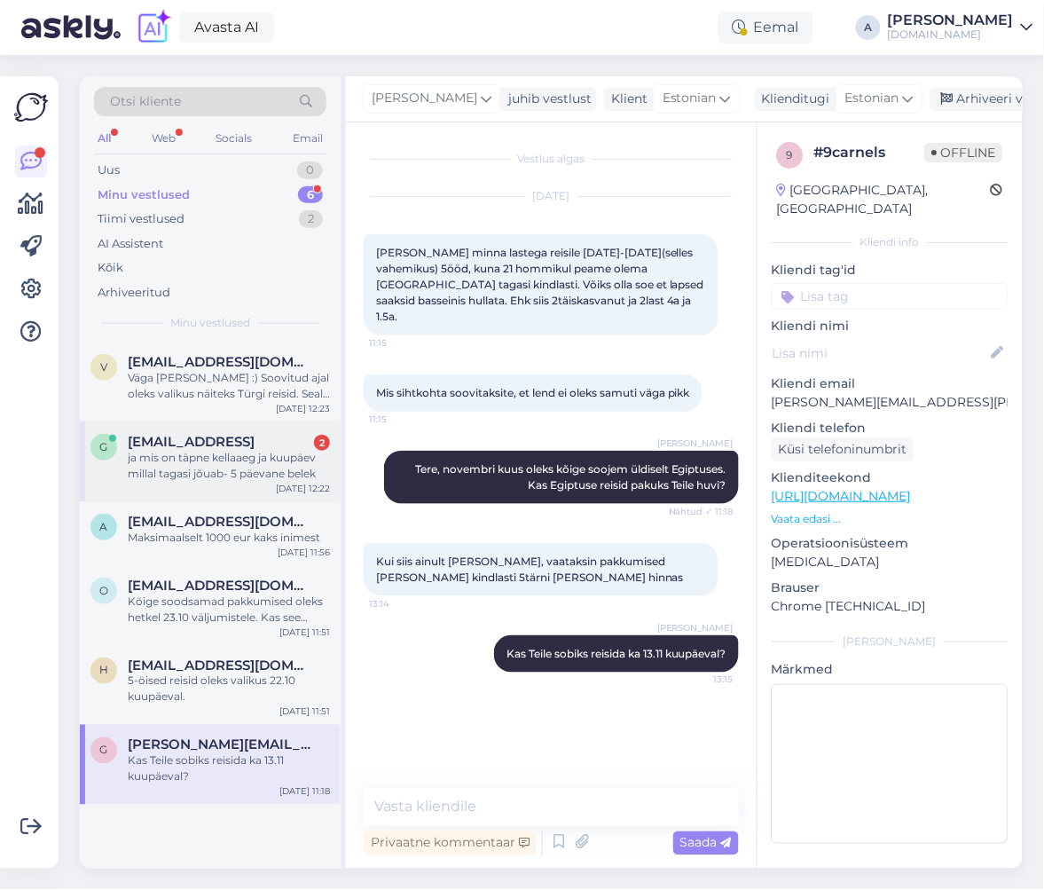
click at [264, 450] on div "ja mis on täpne kellaaeg ja kuupäev millal tagasi jõuab- 5 päevane belek" at bounding box center [229, 466] width 202 height 32
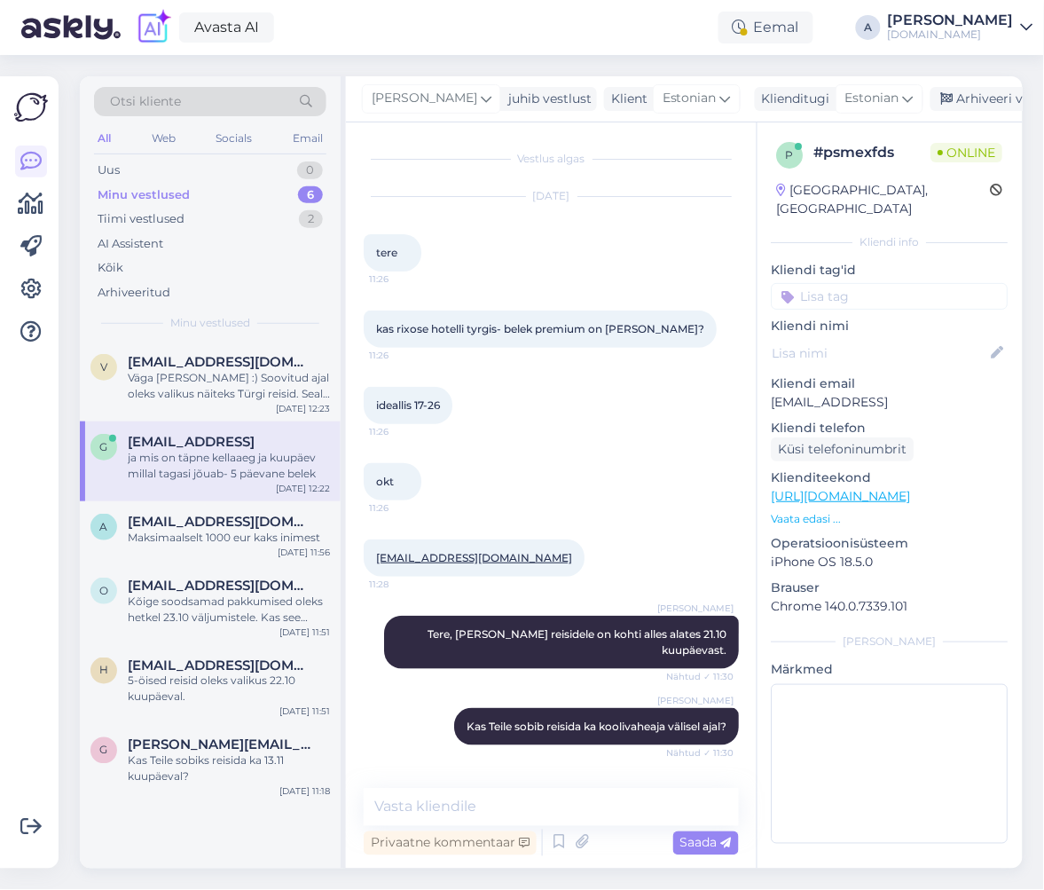
scroll to position [3157, 0]
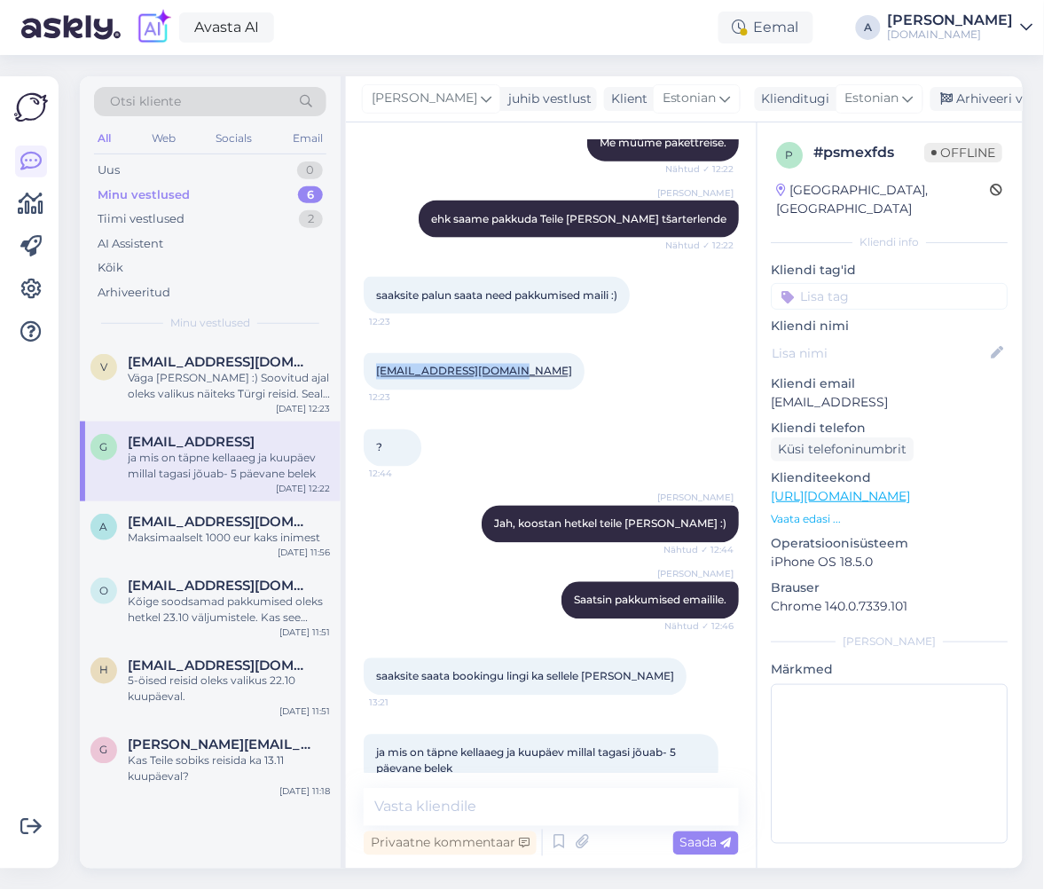
drag, startPoint x: 521, startPoint y: 335, endPoint x: 181, endPoint y: 202, distance: 364.7
click at [350, 334] on div "Vestlus algas Oct 10 2025 tere 11:26 kas rixose hotelli tyrgis- belek premium o…" at bounding box center [551, 495] width 411 height 746
copy link "[EMAIL_ADDRESS][DOMAIN_NAME]"
click at [454, 798] on textarea at bounding box center [551, 807] width 375 height 37
paste textarea "Lennuajad (võivad muutuda): 22.10 Tallinn - Antalya 04:25 - 08:35 29.10 Antalya…"
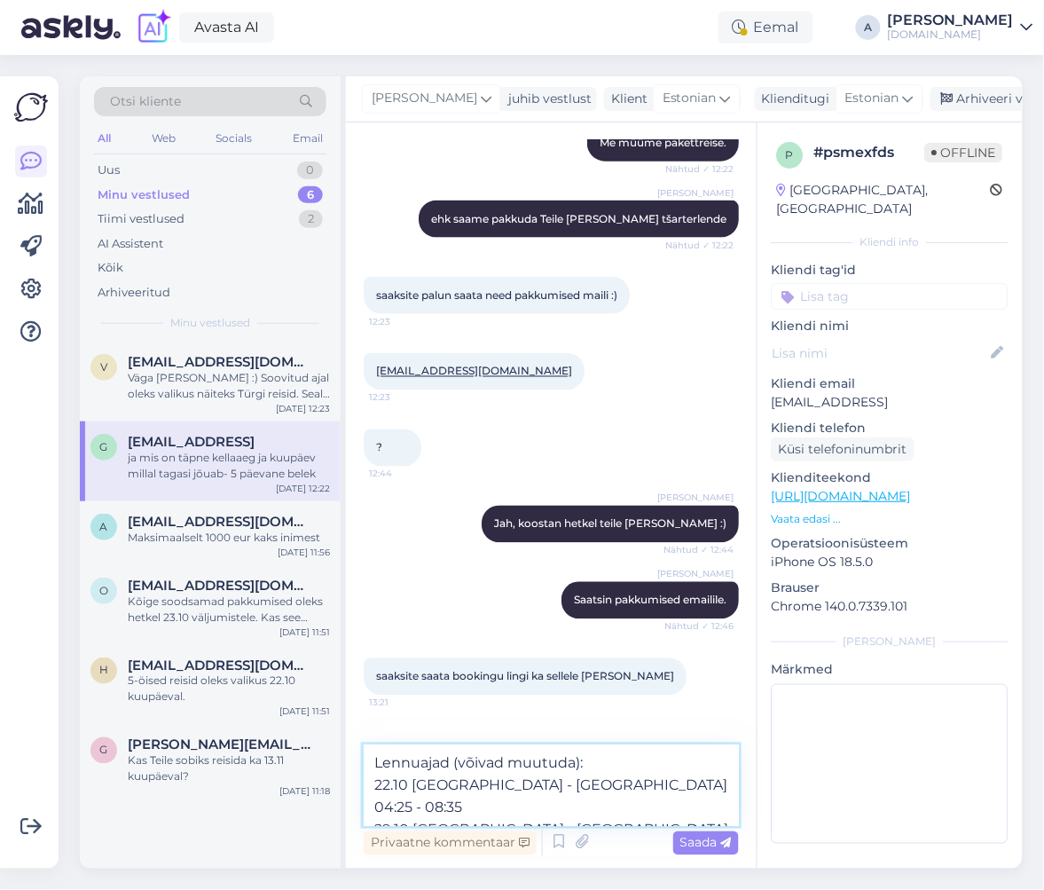
click at [389, 807] on textarea "Lennuajad (võivad muutuda): 22.10 Tallinn - Antalya 04:25 - 08:35 29.10 Antalya…" at bounding box center [551, 785] width 375 height 81
click at [545, 805] on textarea "Lennuajad (võivad muutuda): 22.10 Tallinn - Antalya 04:25 - 08:35 27.10 Antalya…" at bounding box center [551, 785] width 375 height 81
click at [592, 805] on textarea "Lennuajad (võivad muutuda): 22.10 Tallinn - Antalya 04:25 - 08:35 27.10 Antalya…" at bounding box center [551, 785] width 375 height 81
type textarea "Lennuajad (võivad muutuda): 22.10 Tallinn - Antalya 04:25 - 08:35 27.10 Antalya…"
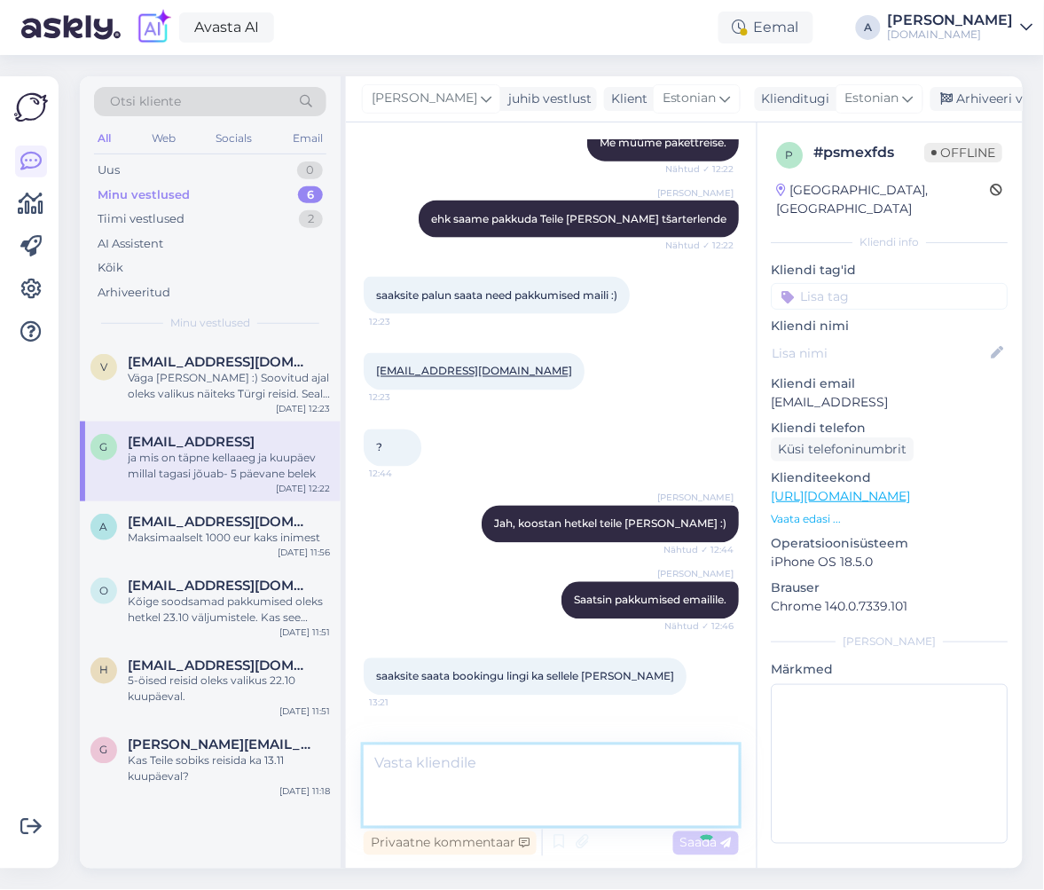
scroll to position [3265, 0]
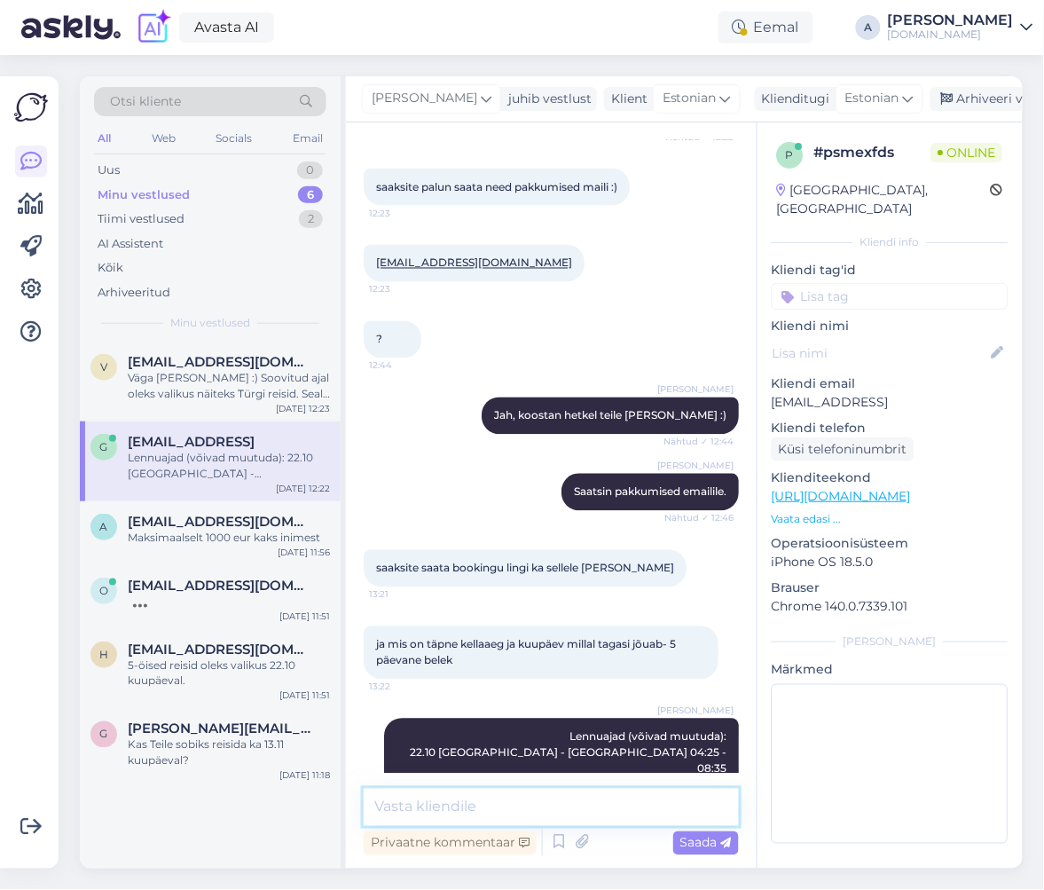
click at [545, 802] on textarea at bounding box center [551, 807] width 375 height 37
paste textarea "Deluxe - Kaheinimesetuba, Double - Aiavaatega"
type textarea "Bookingus on see tuba nimega: Deluxe - Kaheinimesetuba, Double - Aiavaatega"
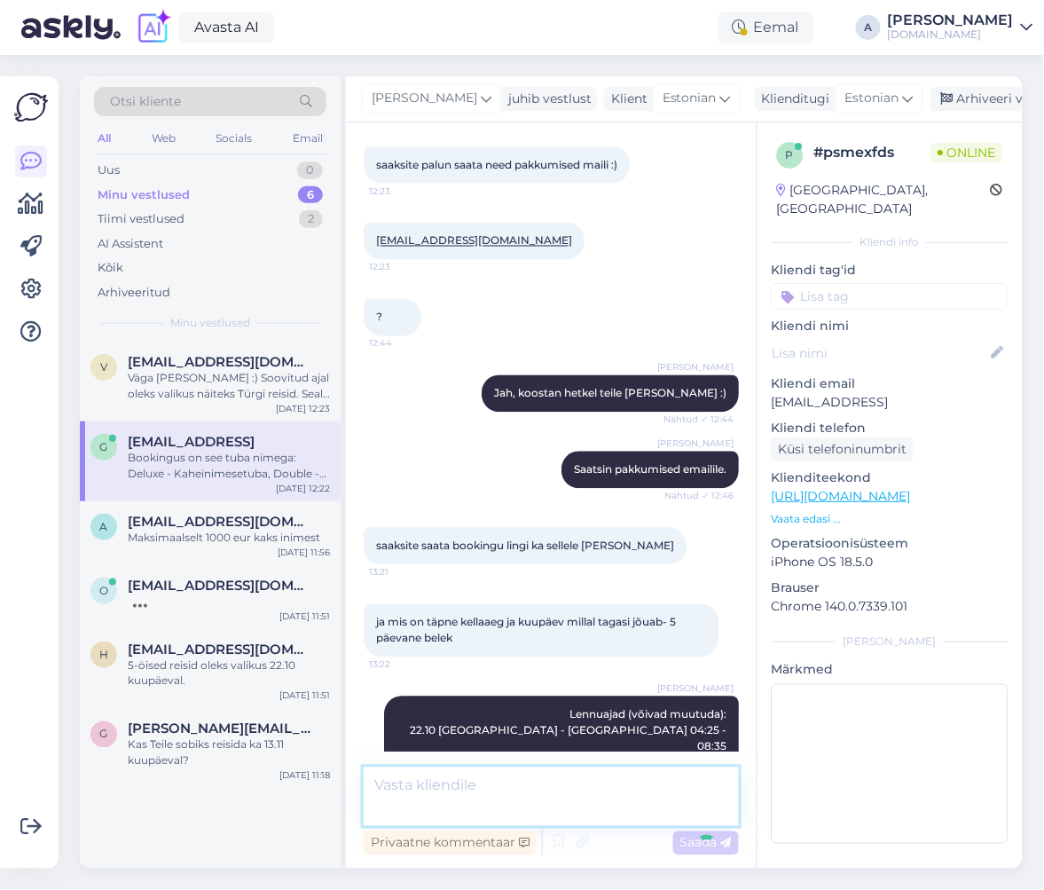
scroll to position [3358, 0]
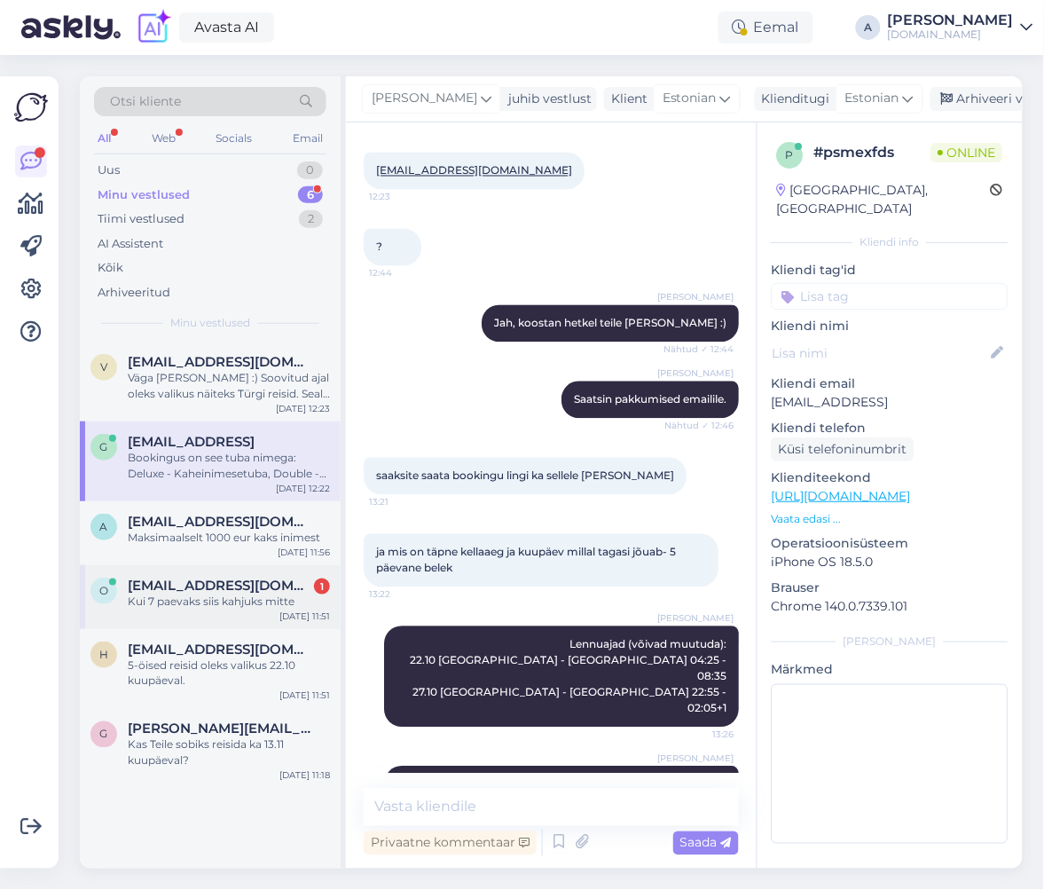
click at [299, 613] on div "[DATE] 11:51" at bounding box center [305, 616] width 51 height 13
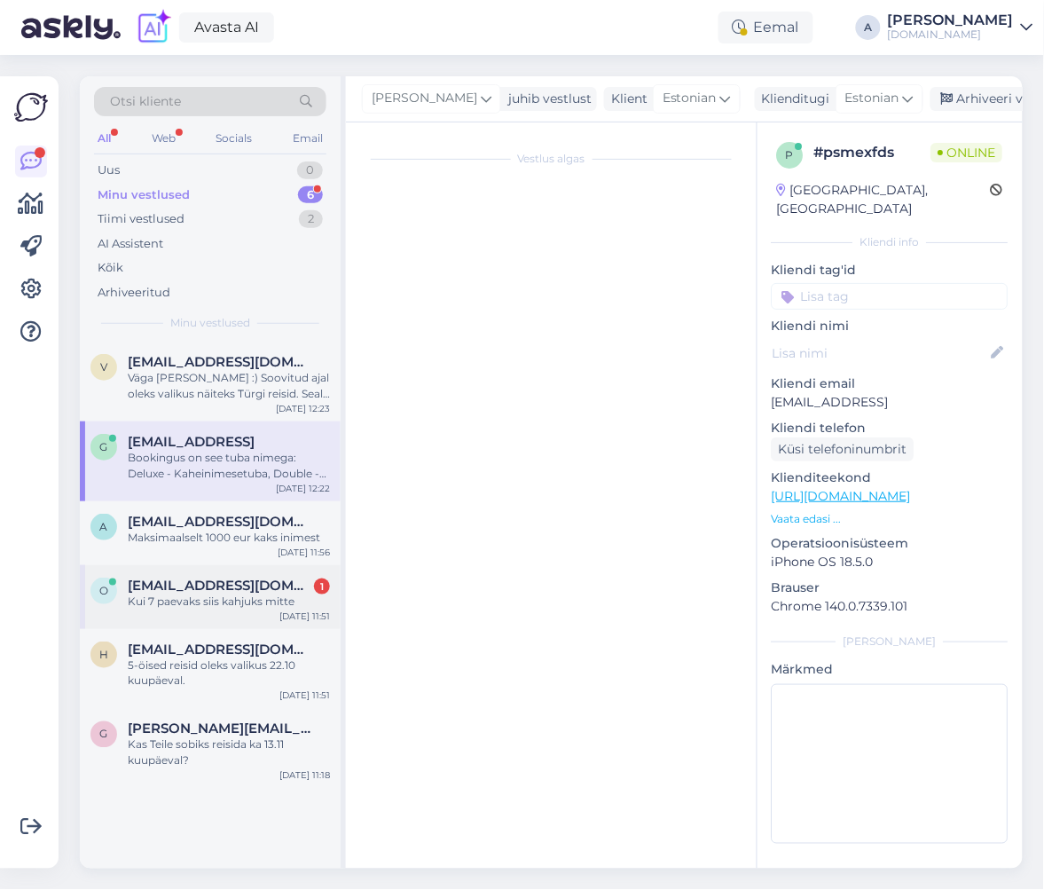
scroll to position [192, 0]
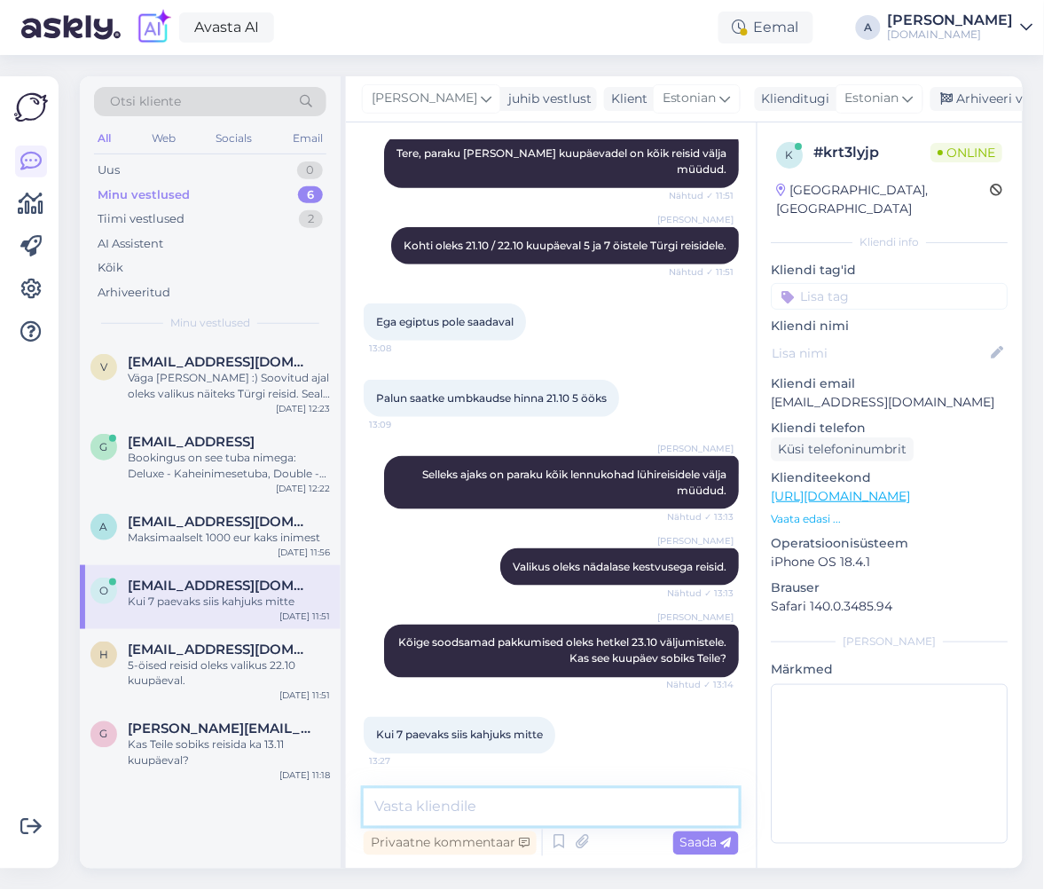
click at [481, 809] on textarea at bounding box center [551, 807] width 375 height 37
type textarea "Need on 7-öised reisid."
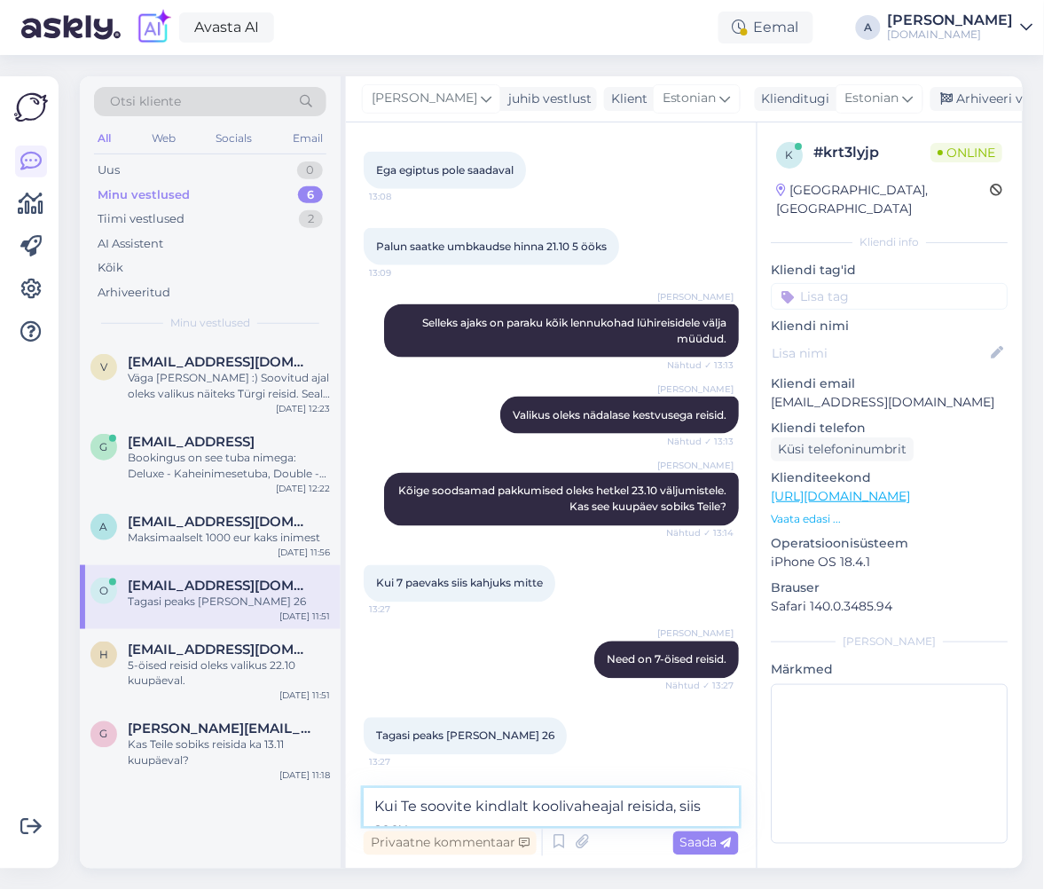
scroll to position [363, 0]
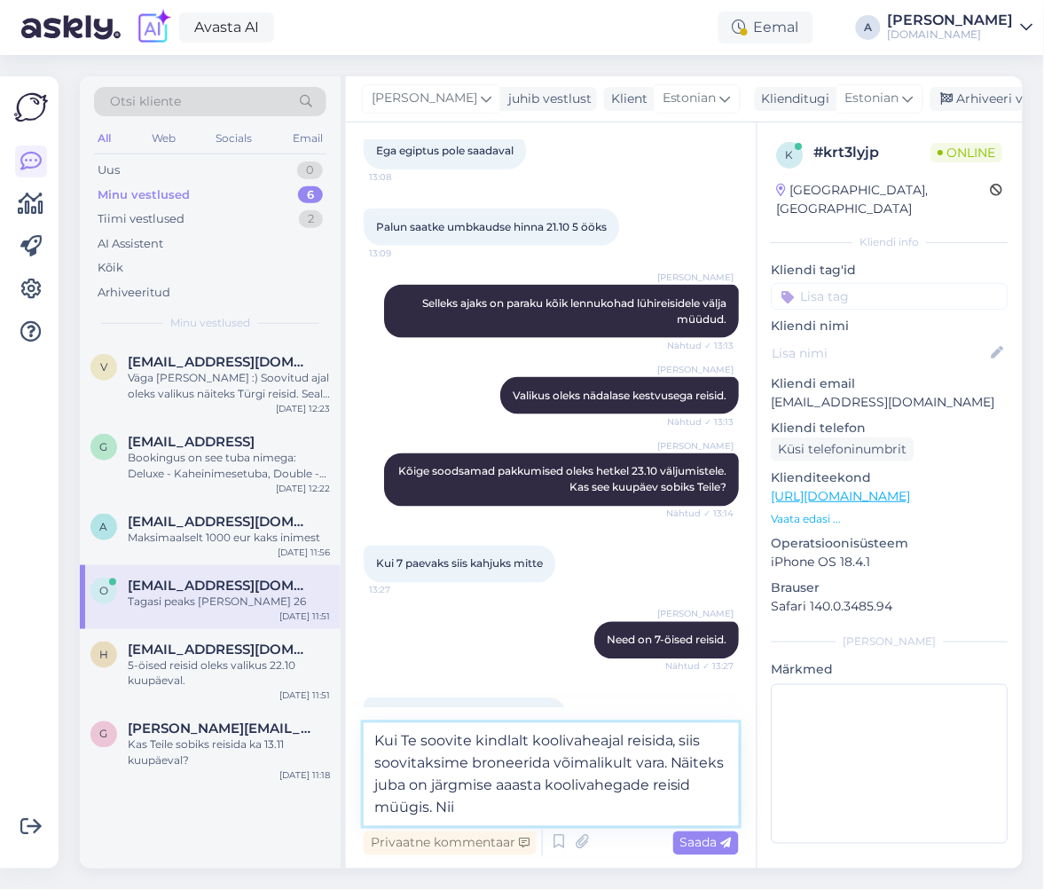
click at [515, 784] on textarea "Kui Te soovite kindlalt koolivaheajal reisida, siis soovitaksime broneerida või…" at bounding box center [551, 774] width 375 height 103
click at [496, 815] on textarea "Kui Te soovite kindlalt koolivaheajal reisida, siis soovitaksime broneerida või…" at bounding box center [551, 774] width 375 height 103
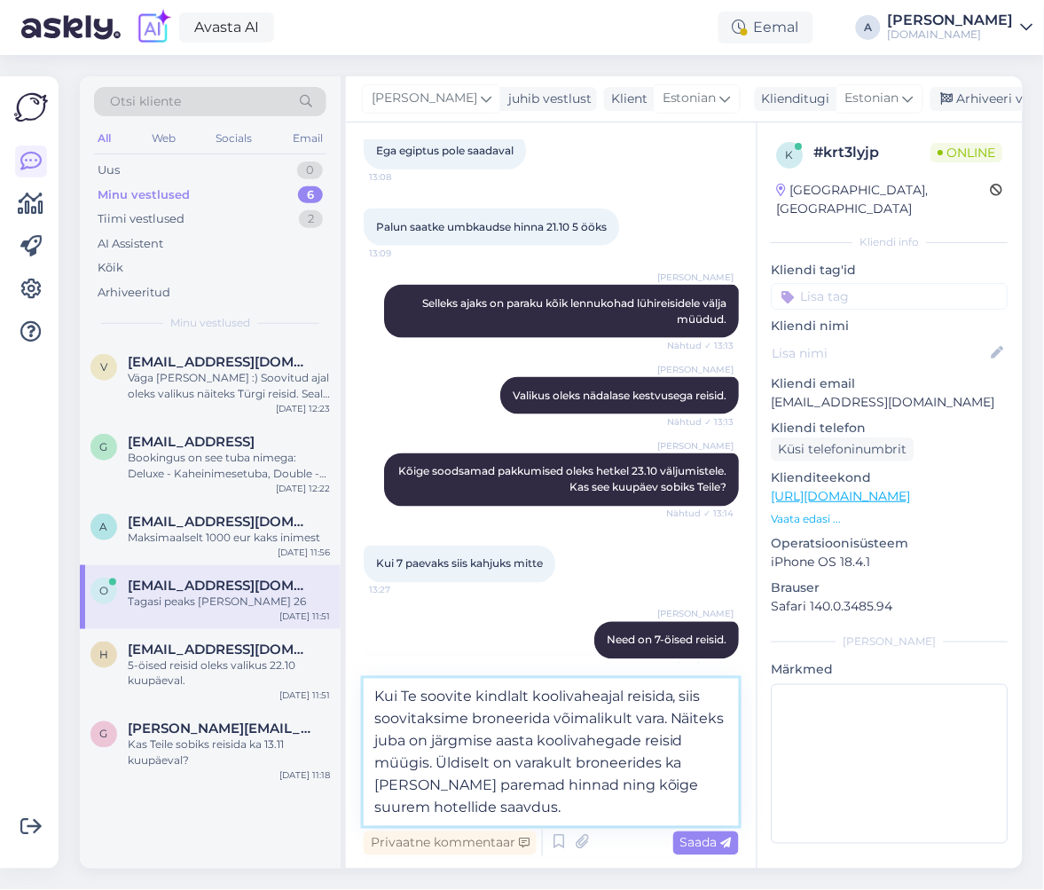
click at [411, 802] on textarea "Kui Te soovite kindlalt koolivaheajal reisida, siis soovitaksime broneerida või…" at bounding box center [551, 752] width 375 height 147
click at [392, 807] on textarea "Kui Te soovite kindlalt koolivaheajal reisida, siis soovitaksime broneerida või…" at bounding box center [551, 752] width 375 height 147
click at [609, 740] on textarea "Kui Te soovite kindlalt koolivaheajal reisida, siis soovitaksime broneerida või…" at bounding box center [551, 752] width 375 height 147
drag, startPoint x: 703, startPoint y: 765, endPoint x: 730, endPoint y: 767, distance: 27.6
click at [730, 767] on textarea "Kui Te soovite kindlalt koolivaheajal reisida, siis soovitaksime broneerida või…" at bounding box center [551, 752] width 375 height 147
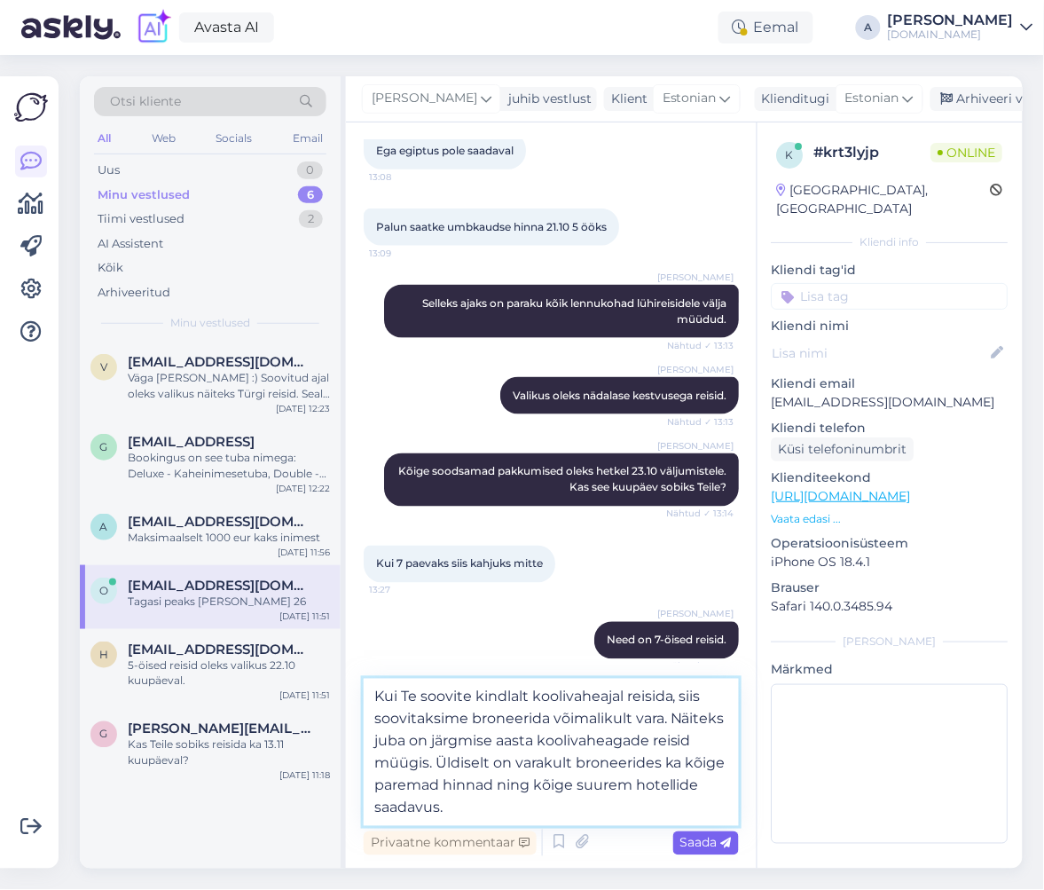
type textarea "Kui Te soovite kindlalt koolivaheajal reisida, siis soovitaksime broneerida või…"
click at [681, 836] on span "Saada" at bounding box center [706, 843] width 51 height 16
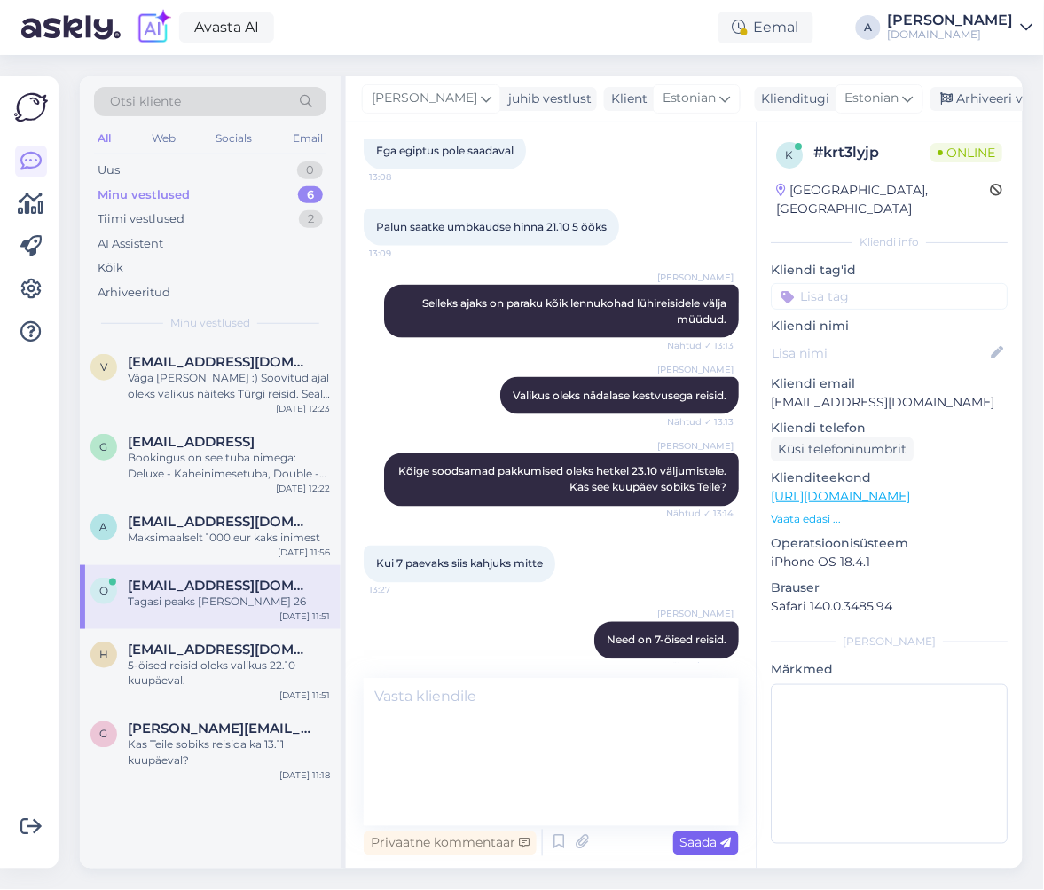
scroll to position [484, 0]
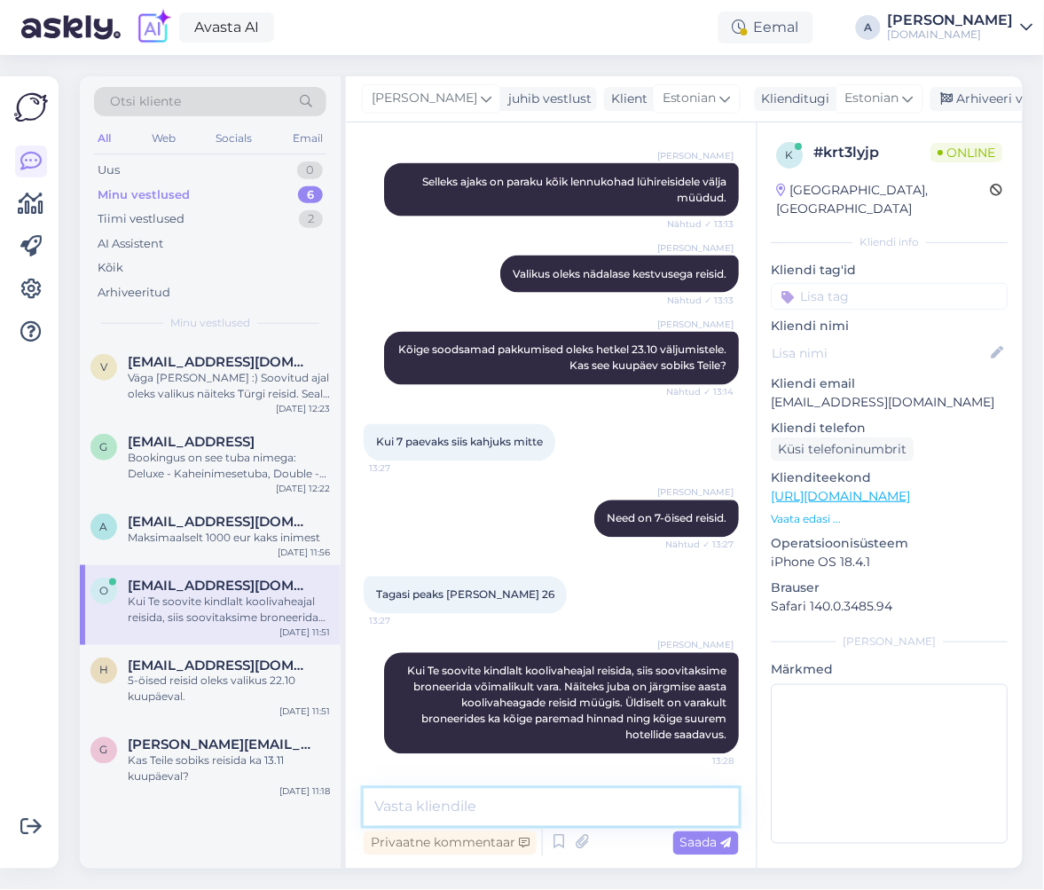
click at [573, 804] on textarea at bounding box center [551, 807] width 375 height 37
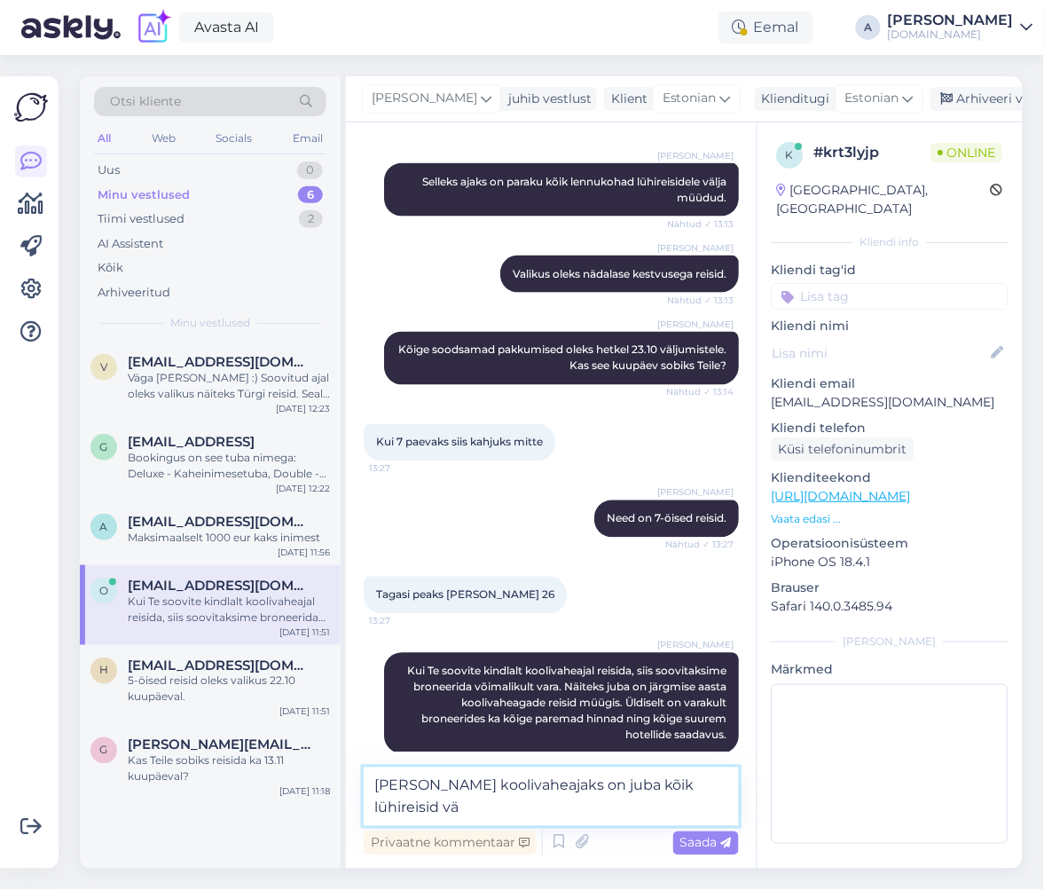
scroll to position [506, 0]
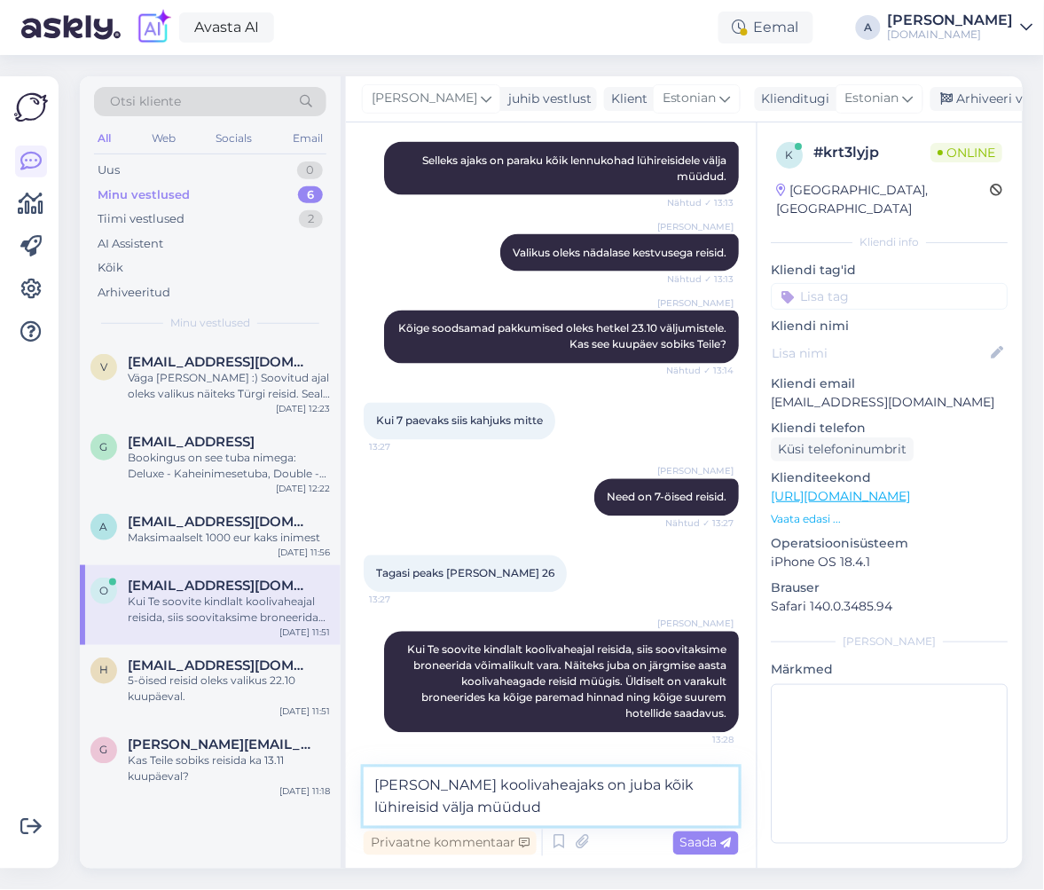
type textarea "Selle aasta koolivaheajaks on juba kõik lühireisid välja müüdud."
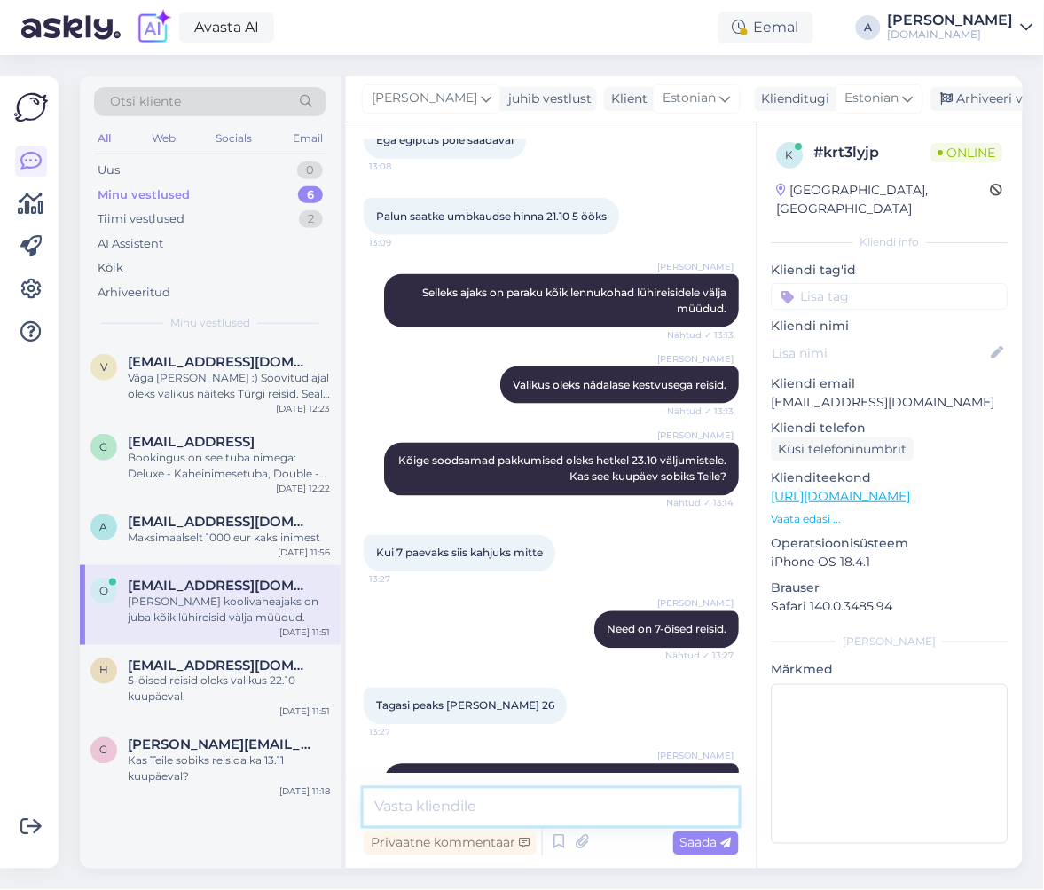
scroll to position [577, 0]
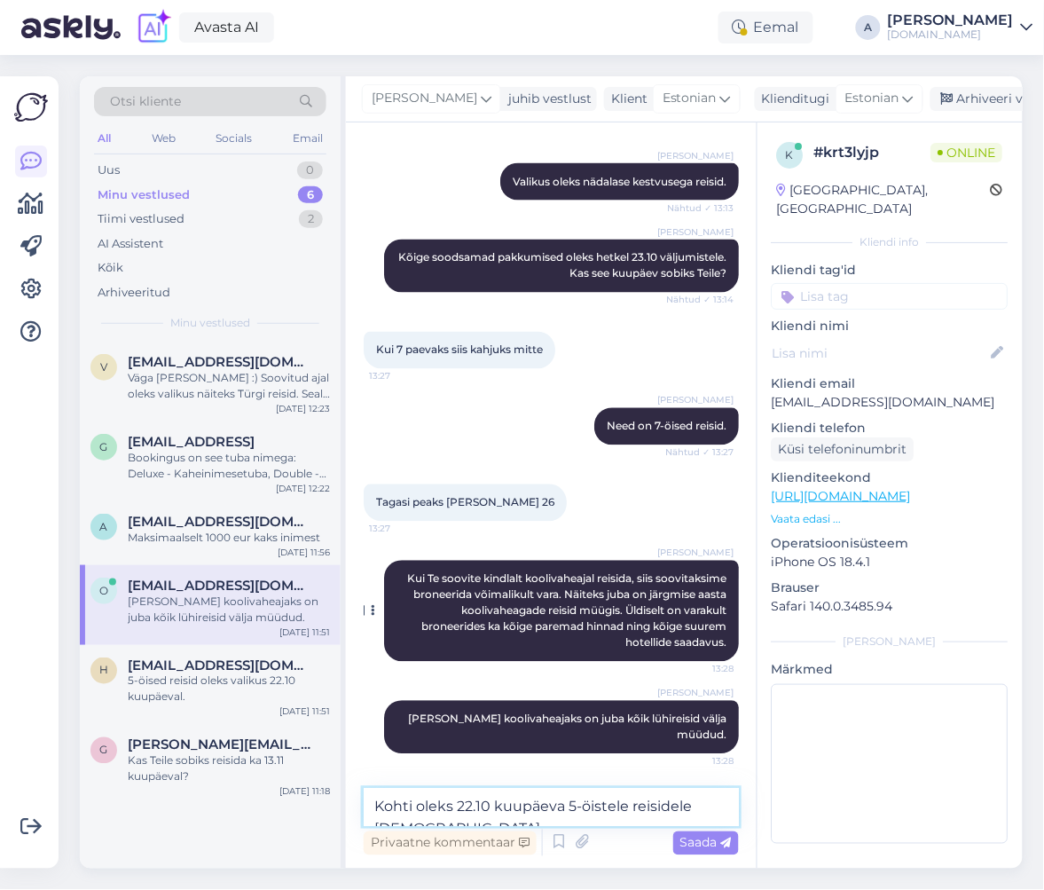
type textarea "Kohti oleks 22.10 kuupäeva 5-öistele reisidele Türki."
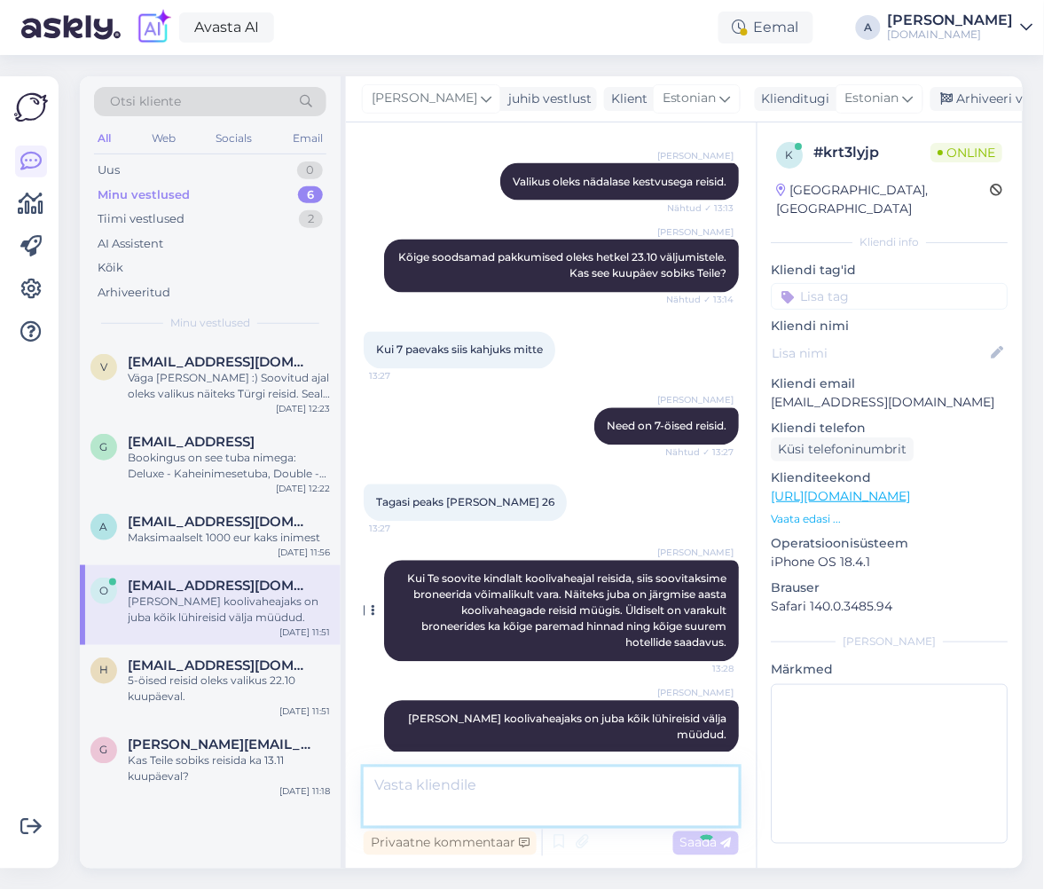
scroll to position [653, 0]
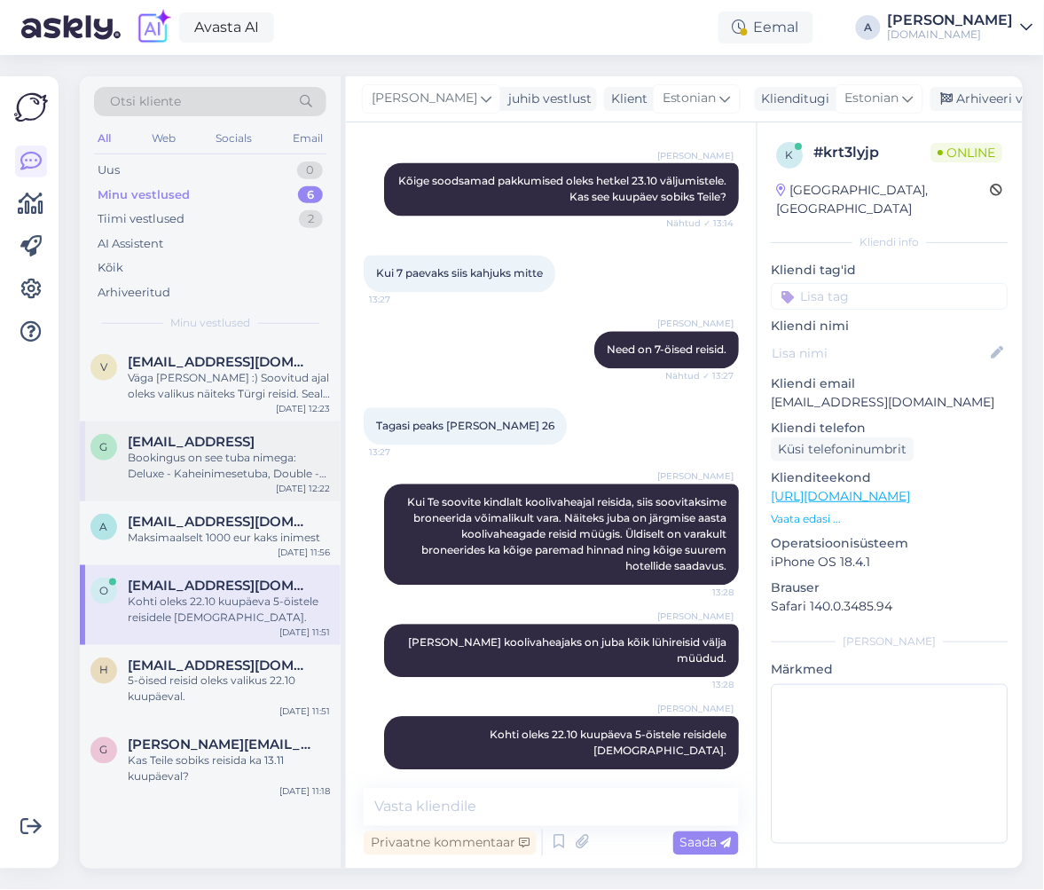
click at [229, 456] on div "Bookingus on see tuba nimega: Deluxe - Kaheinimesetuba, Double - Aiavaatega" at bounding box center [229, 466] width 202 height 32
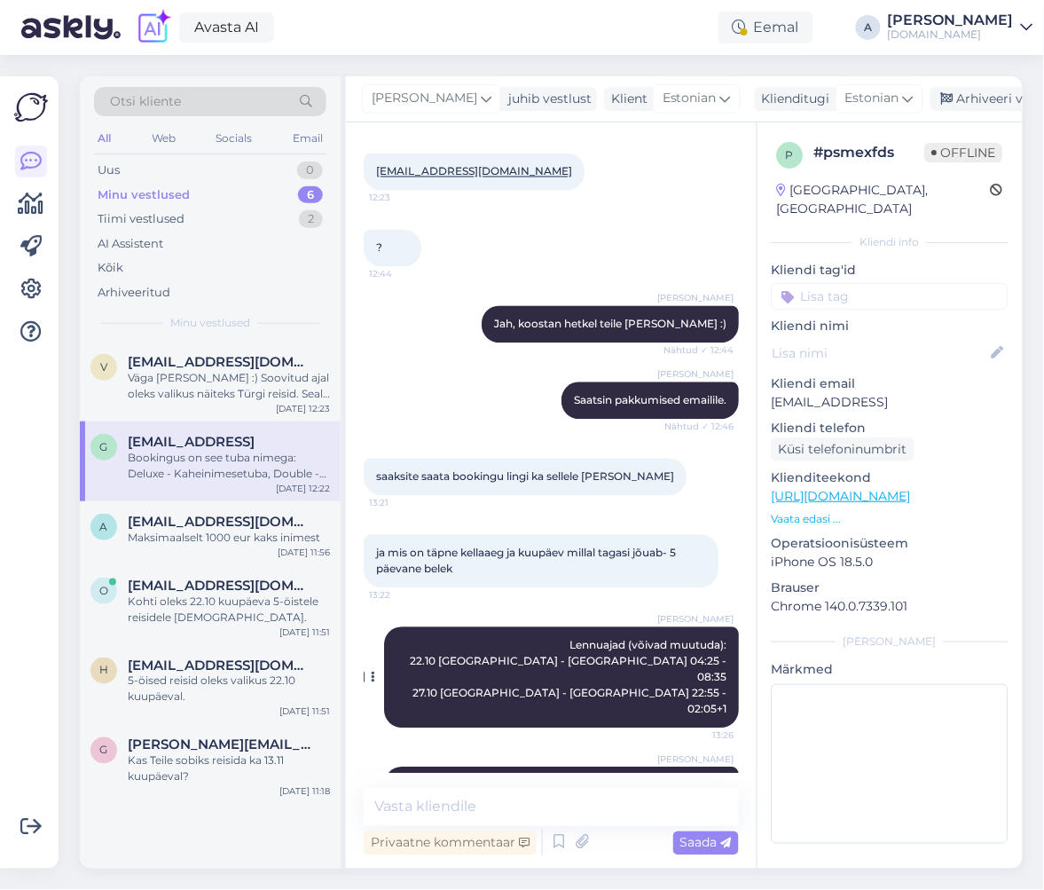
scroll to position [3358, 0]
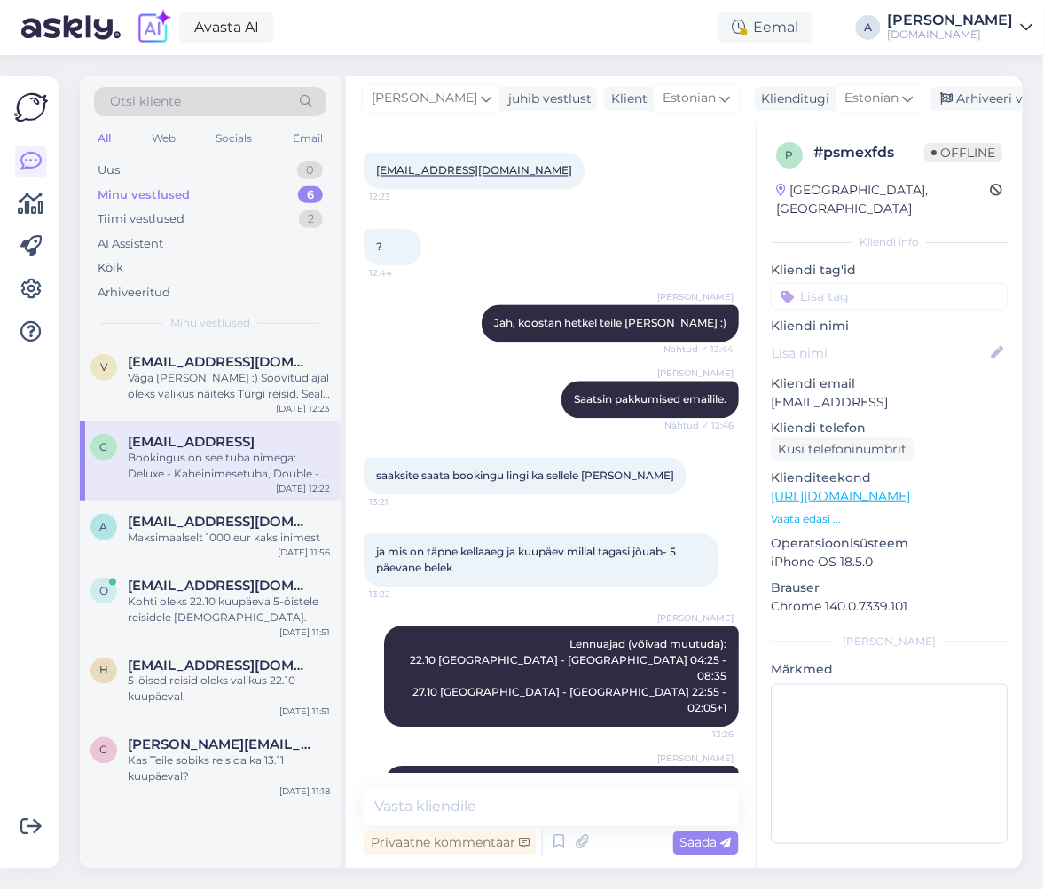
drag, startPoint x: 393, startPoint y: 717, endPoint x: 734, endPoint y: 730, distance: 341.0
click at [734, 730] on div "Vestlus algas Oct 10 2025 tere 11:26 kas rixose hotelli tyrgis- belek premium o…" at bounding box center [559, 456] width 391 height 633
copy span "Bookingus on see tuba nimega: Deluxe - Kaheinimesetuba, Double - Aiavaatega"
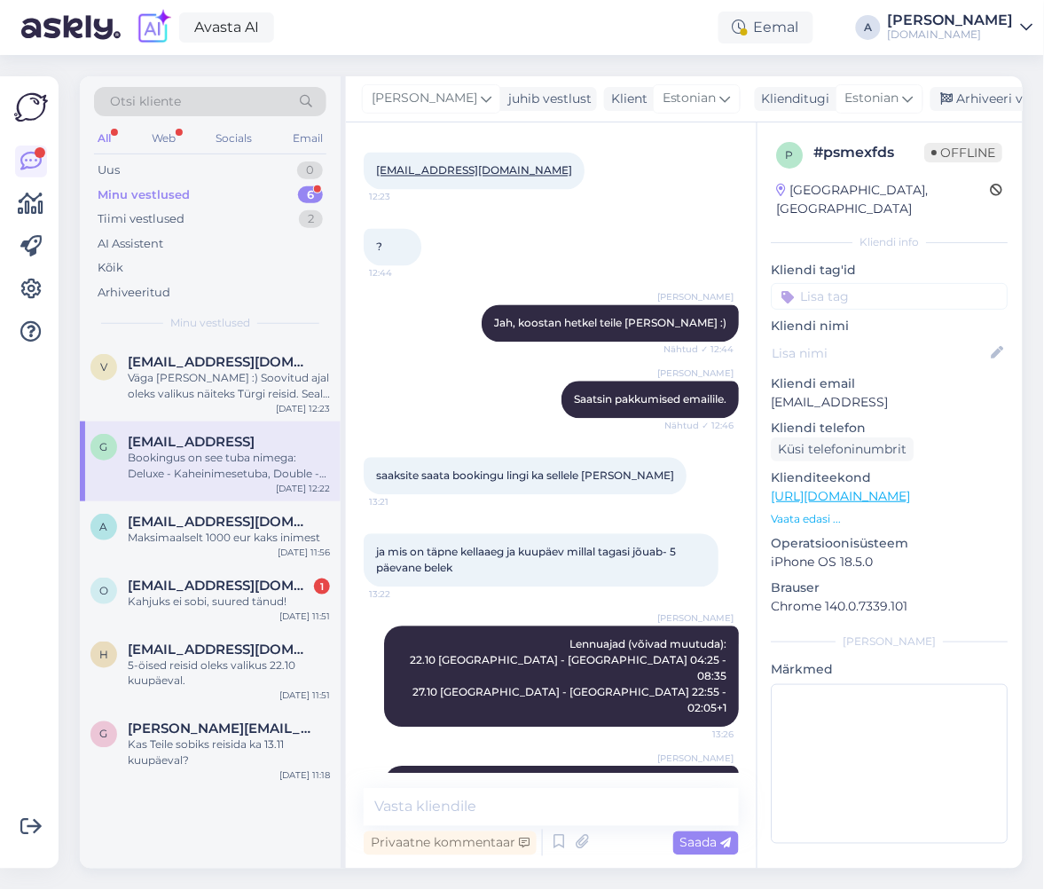
click at [461, 607] on div "Agnes Lennuajad (võivad muutuda): 22.10 Tallinn - Antalya 04:25 - 08:35 27.10 A…" at bounding box center [551, 677] width 375 height 140
click at [283, 600] on div "Kahjuks ei sobi, suured tänud!" at bounding box center [229, 602] width 202 height 16
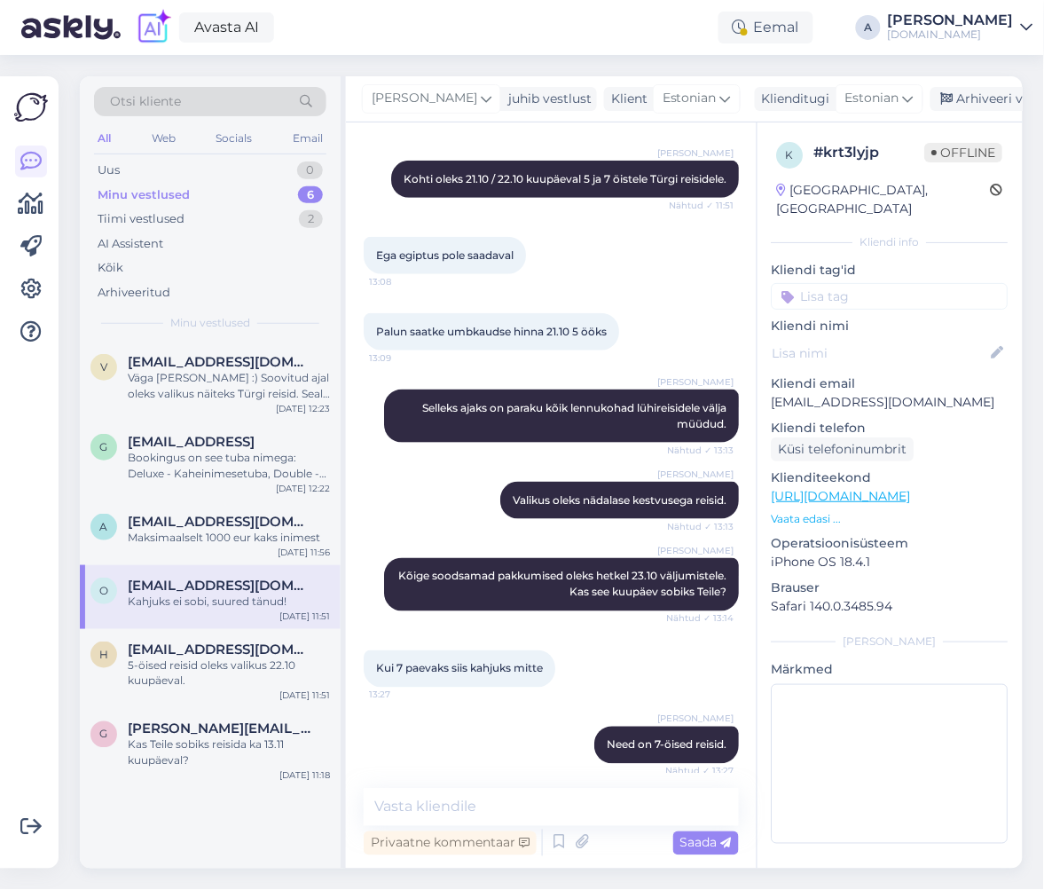
click at [536, 789] on div "Vestlus algas Oct 10 2025 Tere, otsin reisi väljumisega 18.10 3-5 päeva, mis si…" at bounding box center [551, 495] width 411 height 746
click at [536, 796] on textarea at bounding box center [551, 807] width 375 height 37
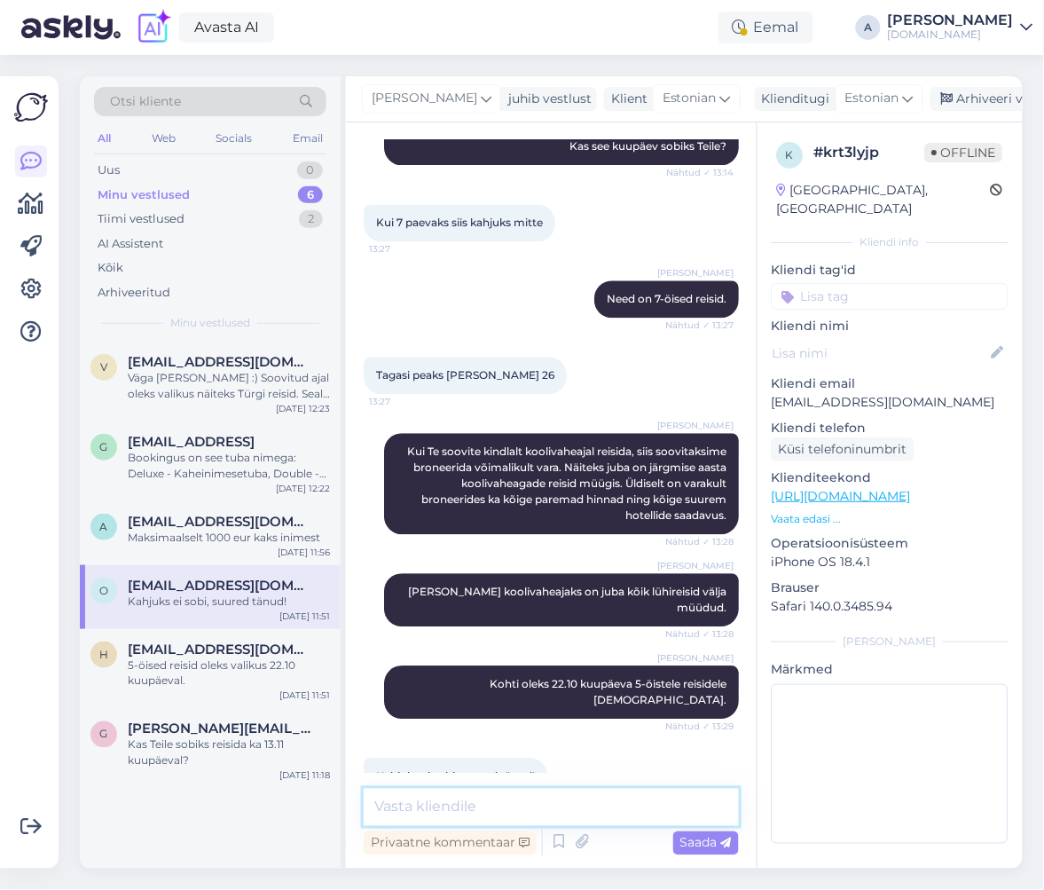
scroll to position [729, 0]
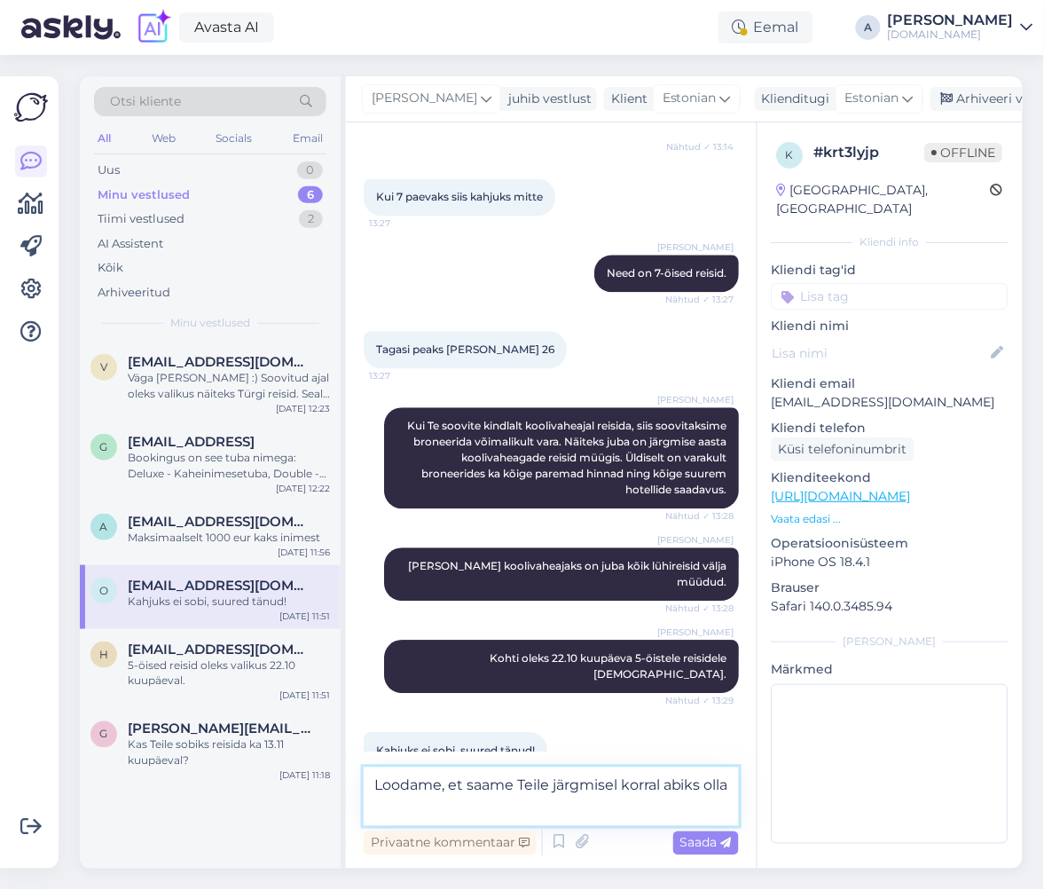
type textarea "Loodame, et saame Teile järgmisel korral abiks olla!"
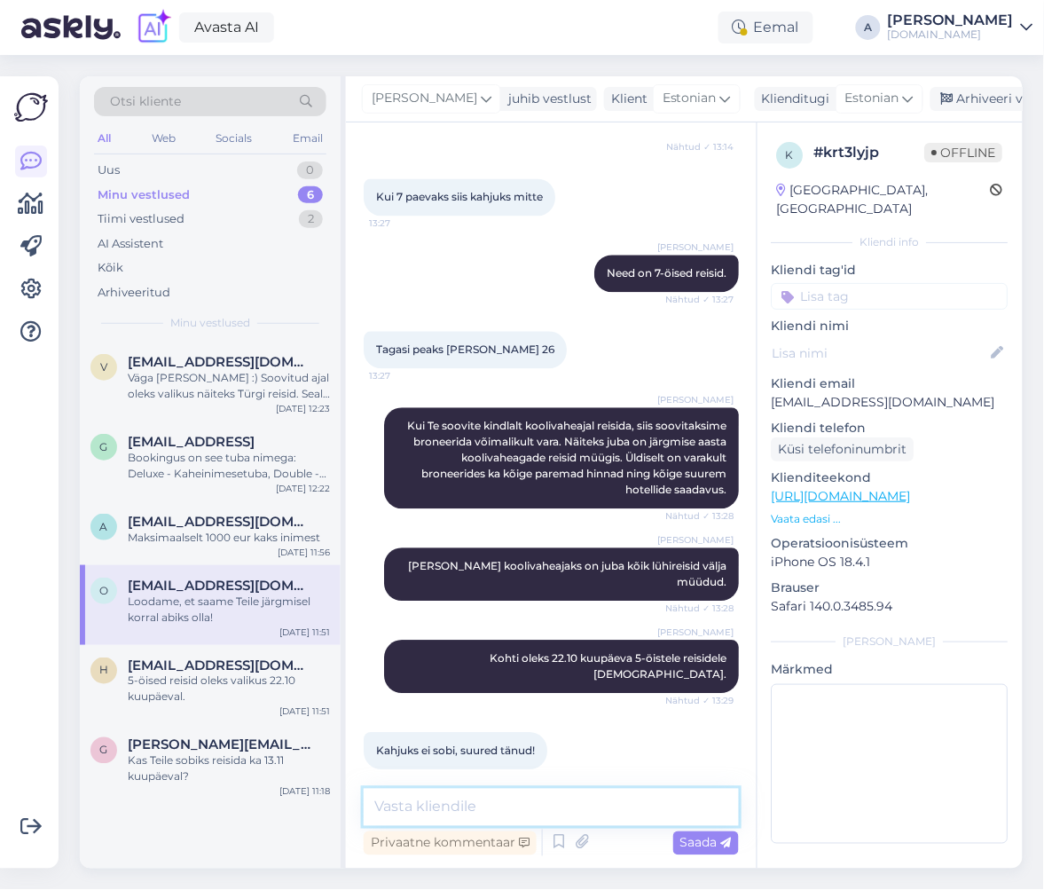
scroll to position [806, 0]
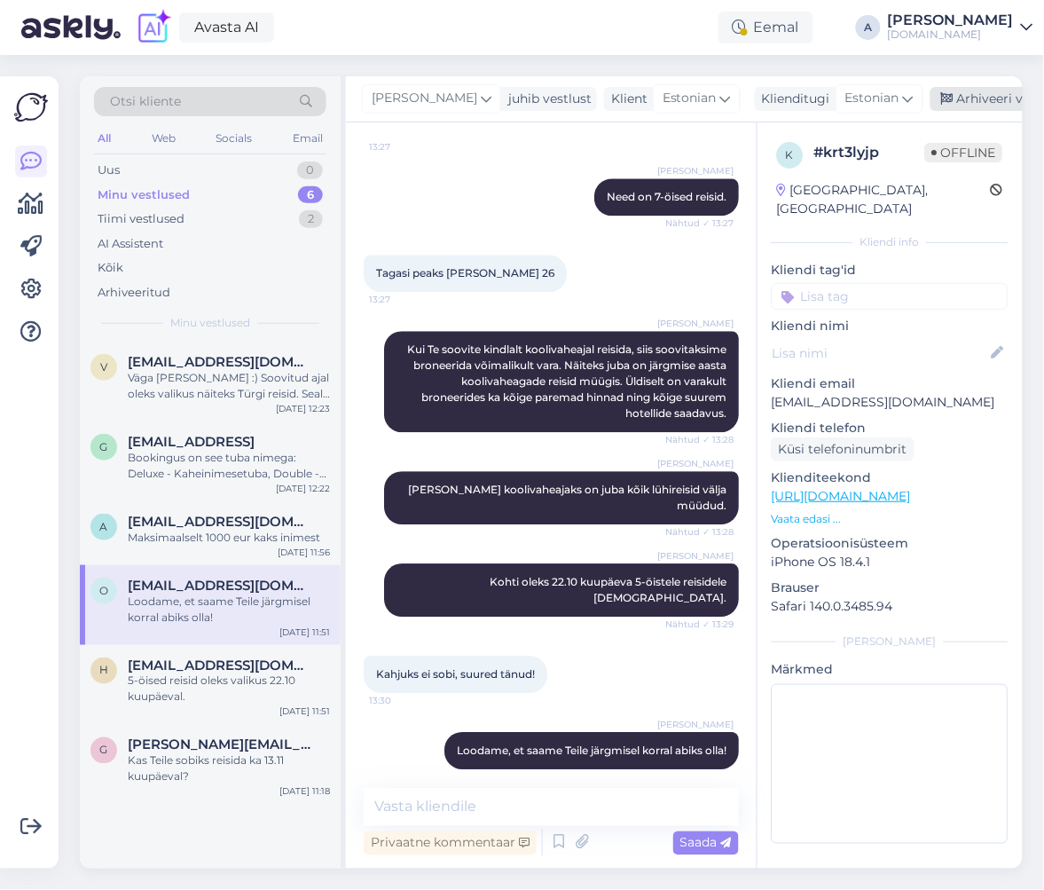
click at [965, 97] on div "Arhiveeri vestlus" at bounding box center [999, 99] width 137 height 24
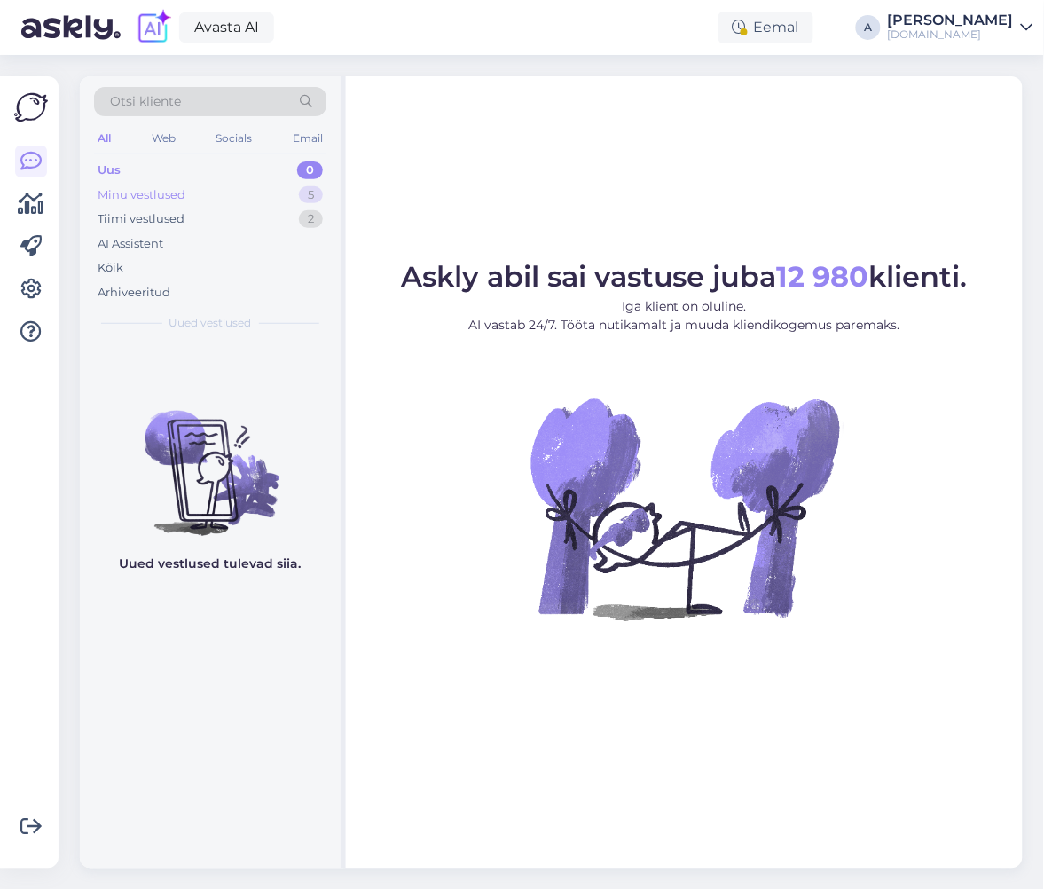
click at [299, 192] on div "5" at bounding box center [311, 195] width 24 height 18
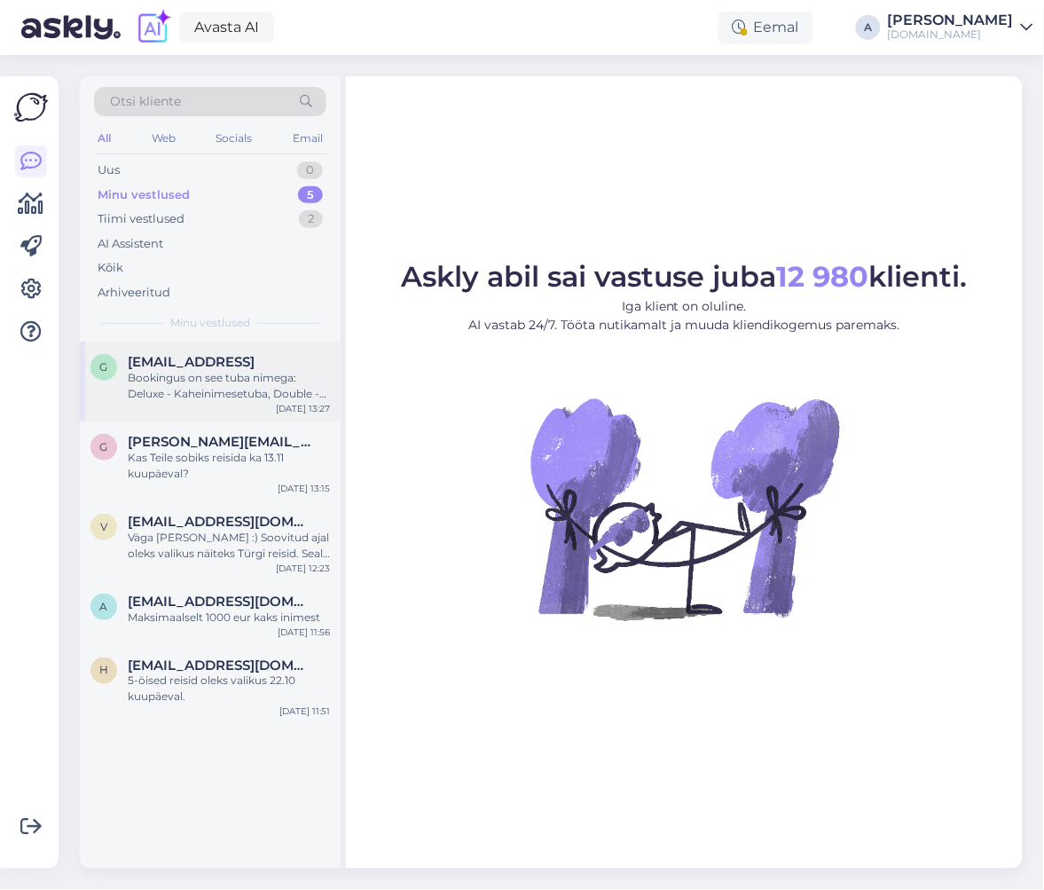
click at [284, 413] on div "[DATE] 13:27" at bounding box center [303, 408] width 54 height 13
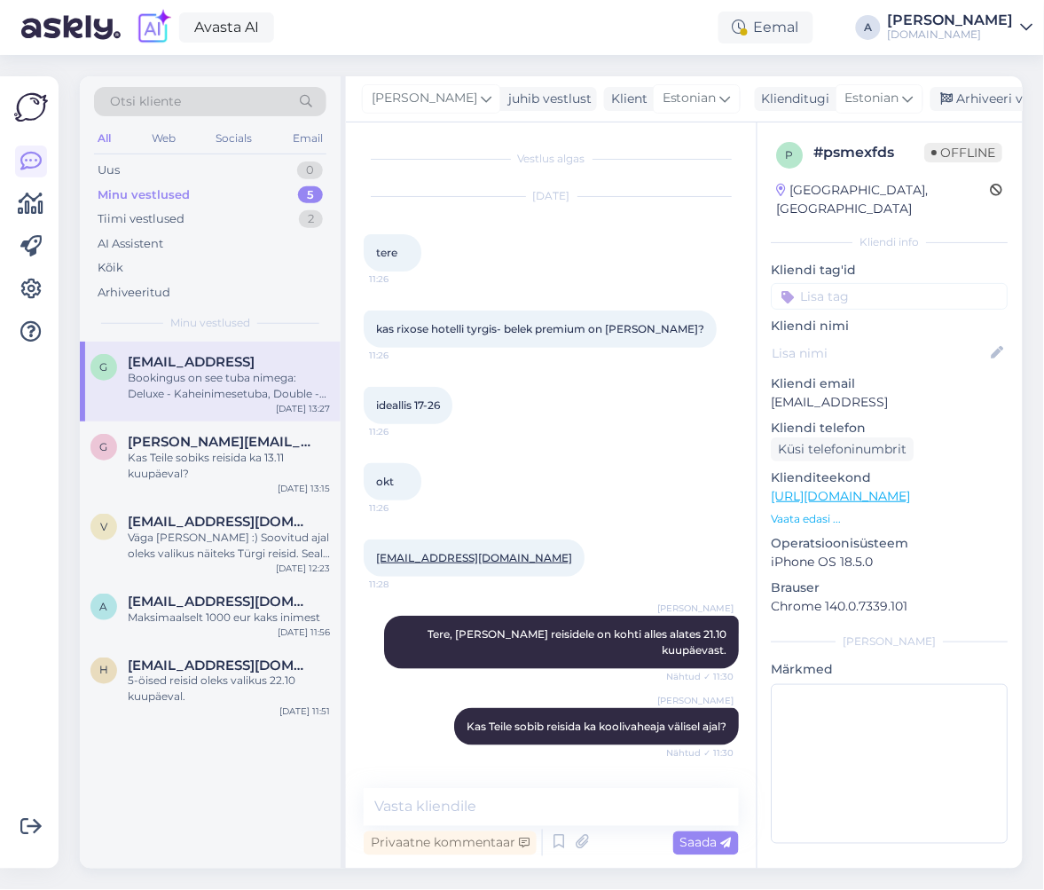
scroll to position [3358, 0]
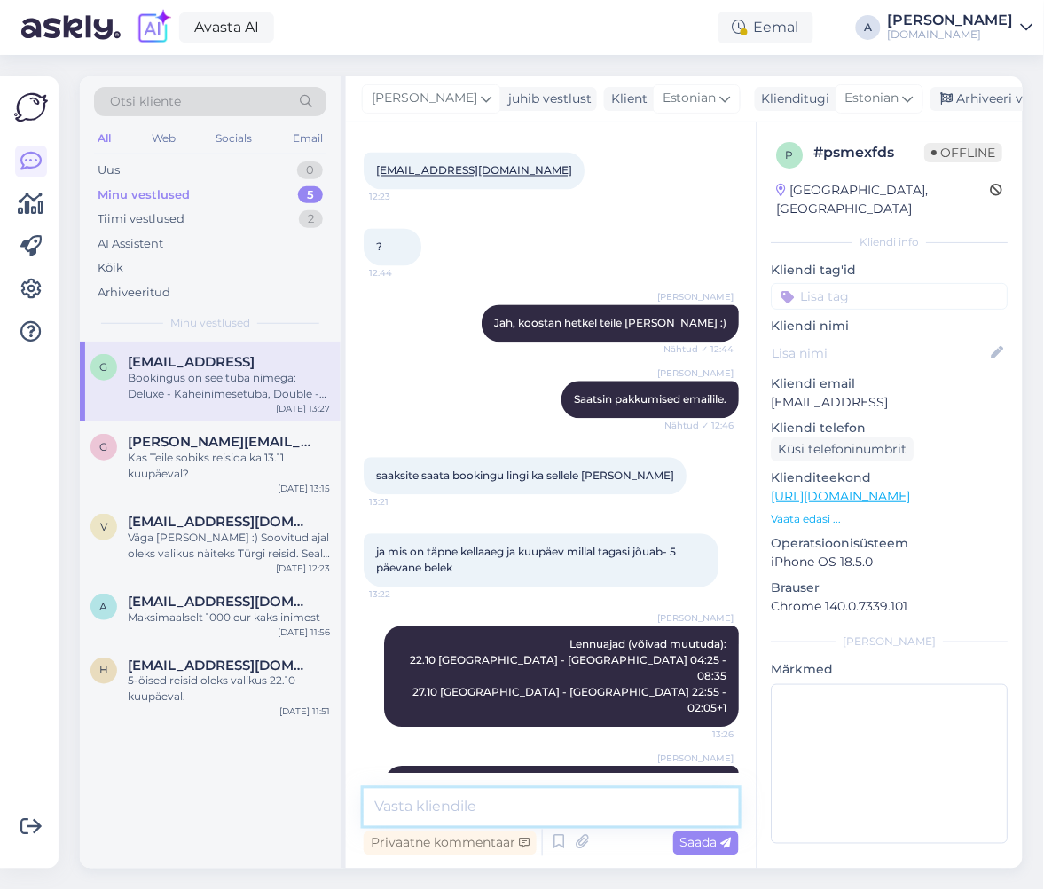
click at [558, 809] on textarea at bounding box center [551, 807] width 375 height 37
type textarea "Kas see [PERSON_NAME] sobiks Teile?"
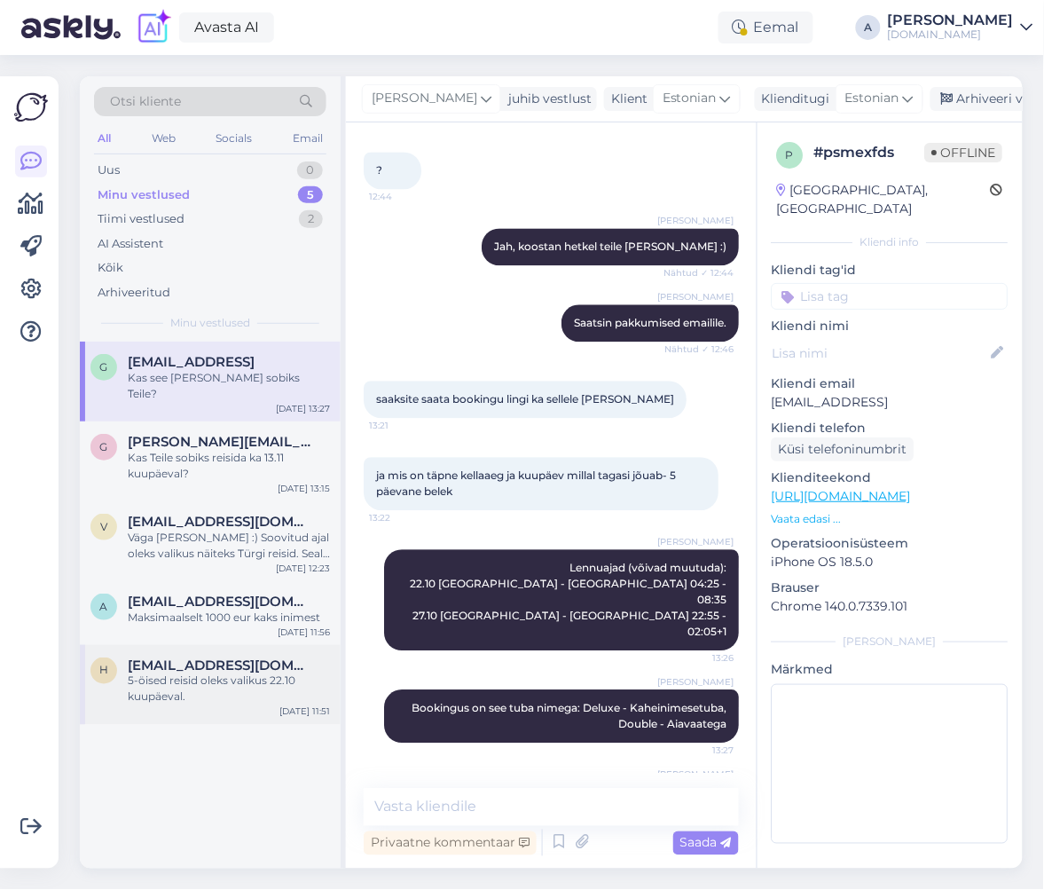
click at [233, 673] on div "5-öised reisid oleks valikus 22.10 kuupäeval." at bounding box center [229, 689] width 202 height 32
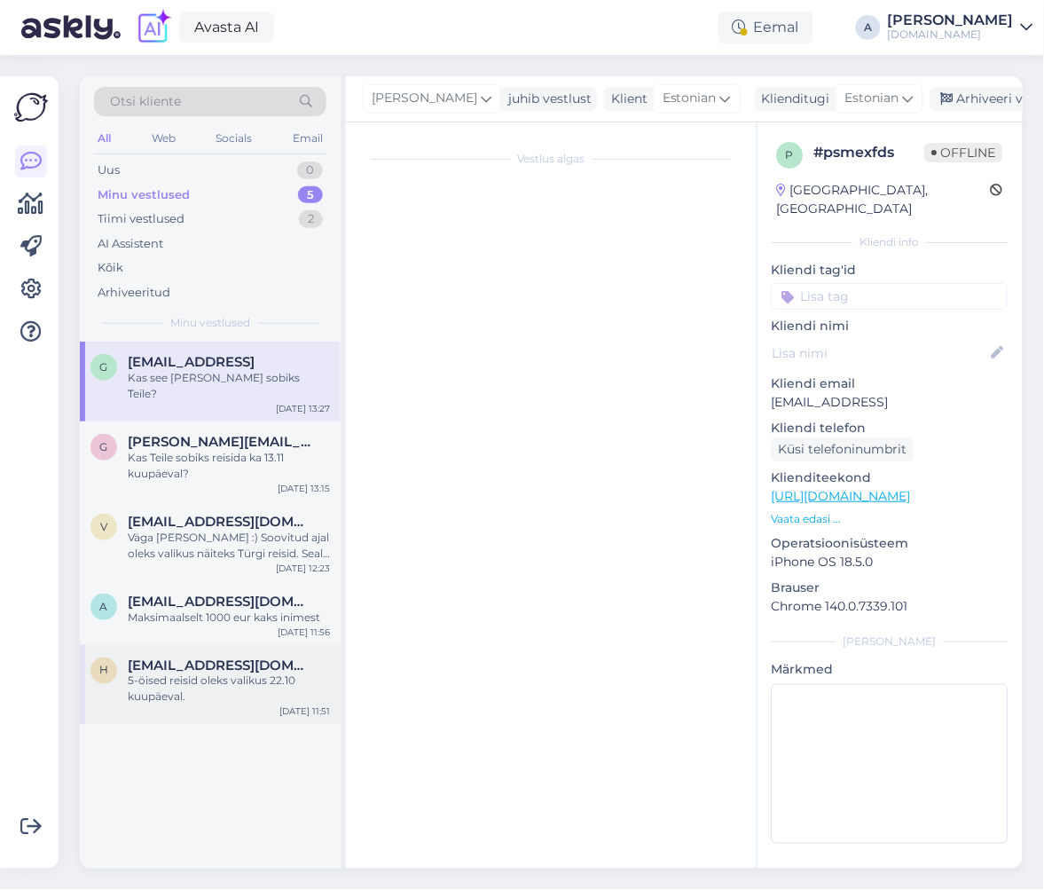
scroll to position [461, 0]
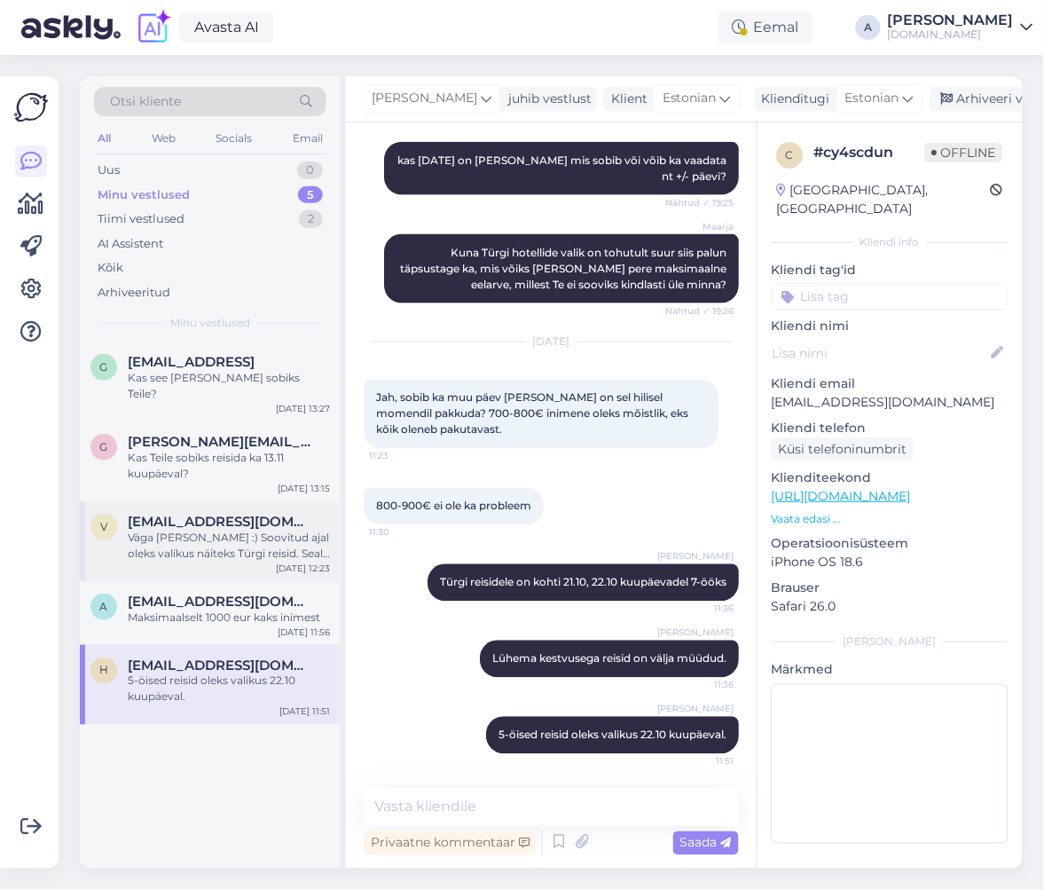
click at [210, 530] on div "Väga [PERSON_NAME] :) Soovitud ajal oleks valikus näiteks Türgi reisid. Seal on…" at bounding box center [229, 546] width 202 height 32
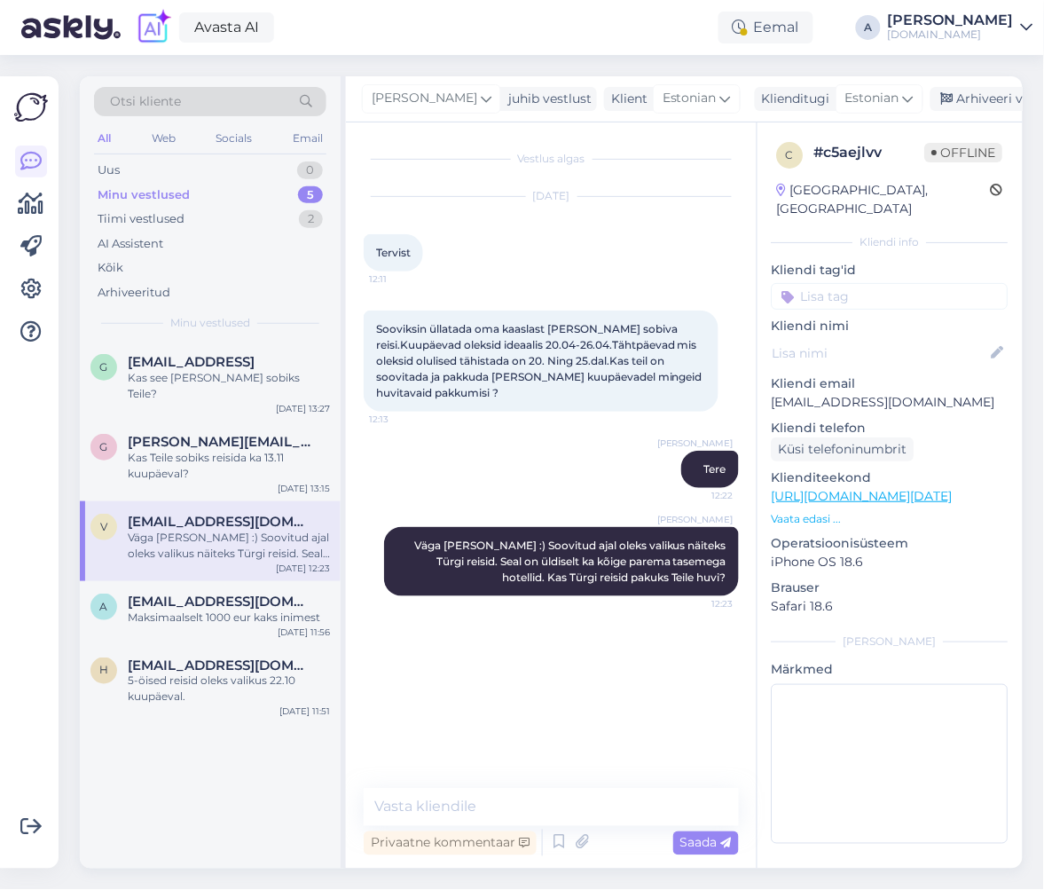
scroll to position [0, 0]
click at [230, 450] on div "Kas Teile sobiks reisida ka 13.11 kuupäeval?" at bounding box center [229, 466] width 202 height 32
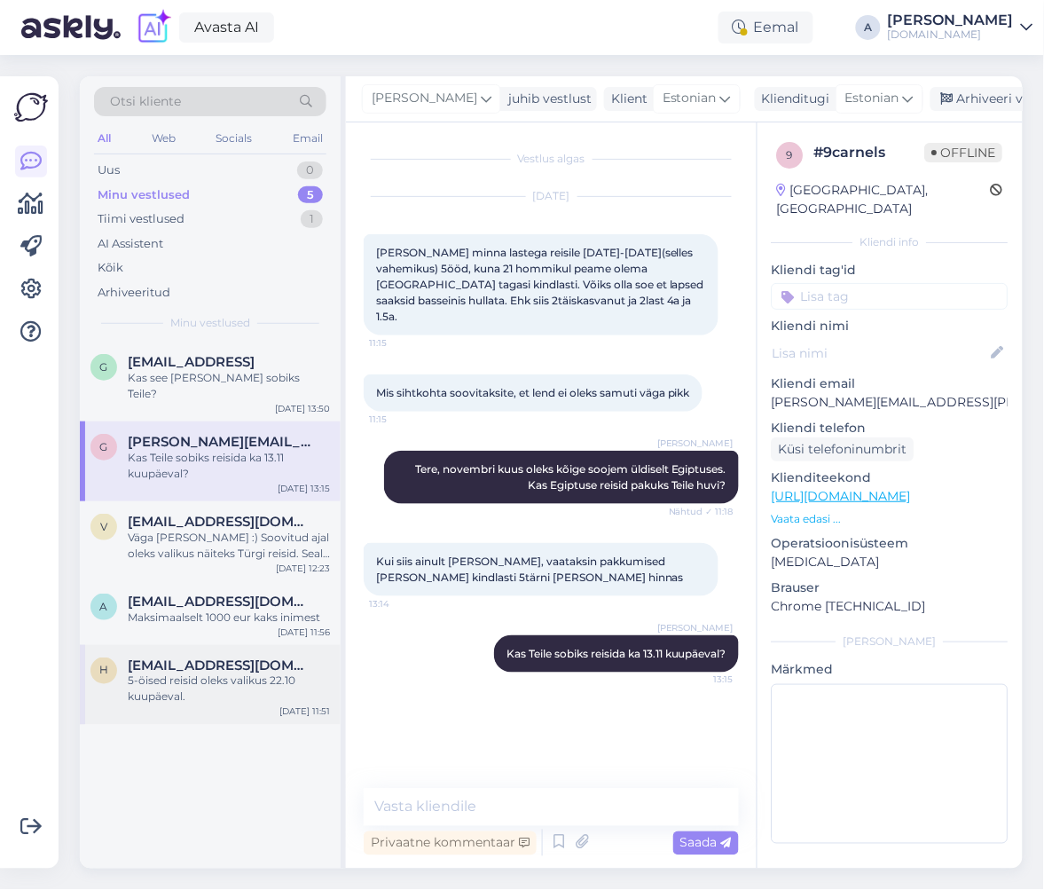
click at [263, 673] on div "5-öised reisid oleks valikus 22.10 kuupäeval." at bounding box center [229, 689] width 202 height 32
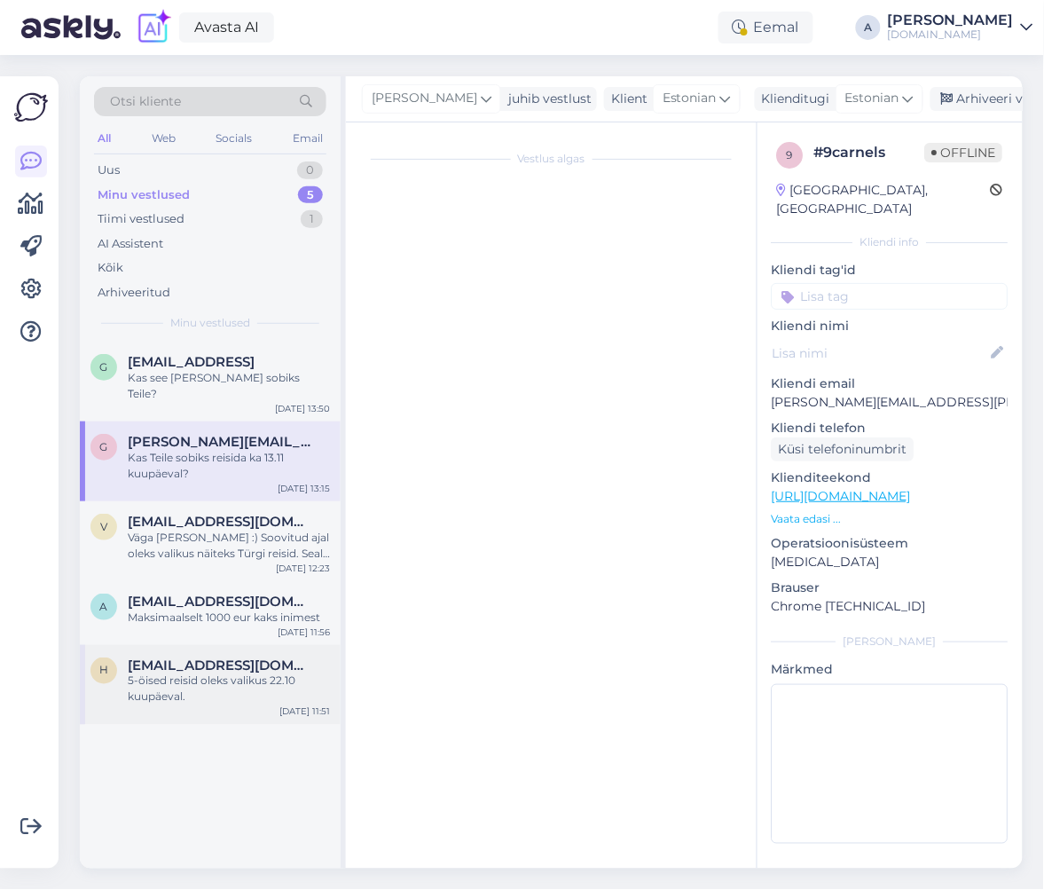
scroll to position [461, 0]
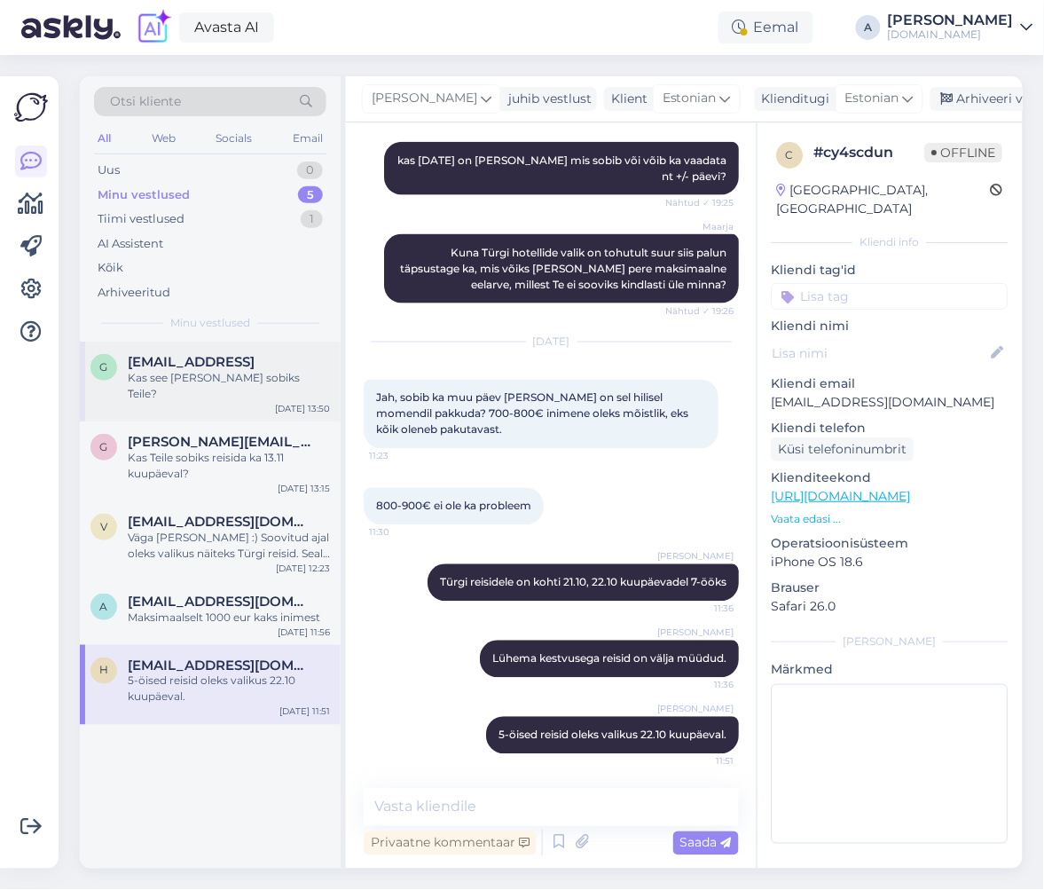
click at [258, 387] on div "g [EMAIL_ADDRESS] Kas see [PERSON_NAME] sobiks Teile? [DATE] 13:50" at bounding box center [210, 382] width 261 height 80
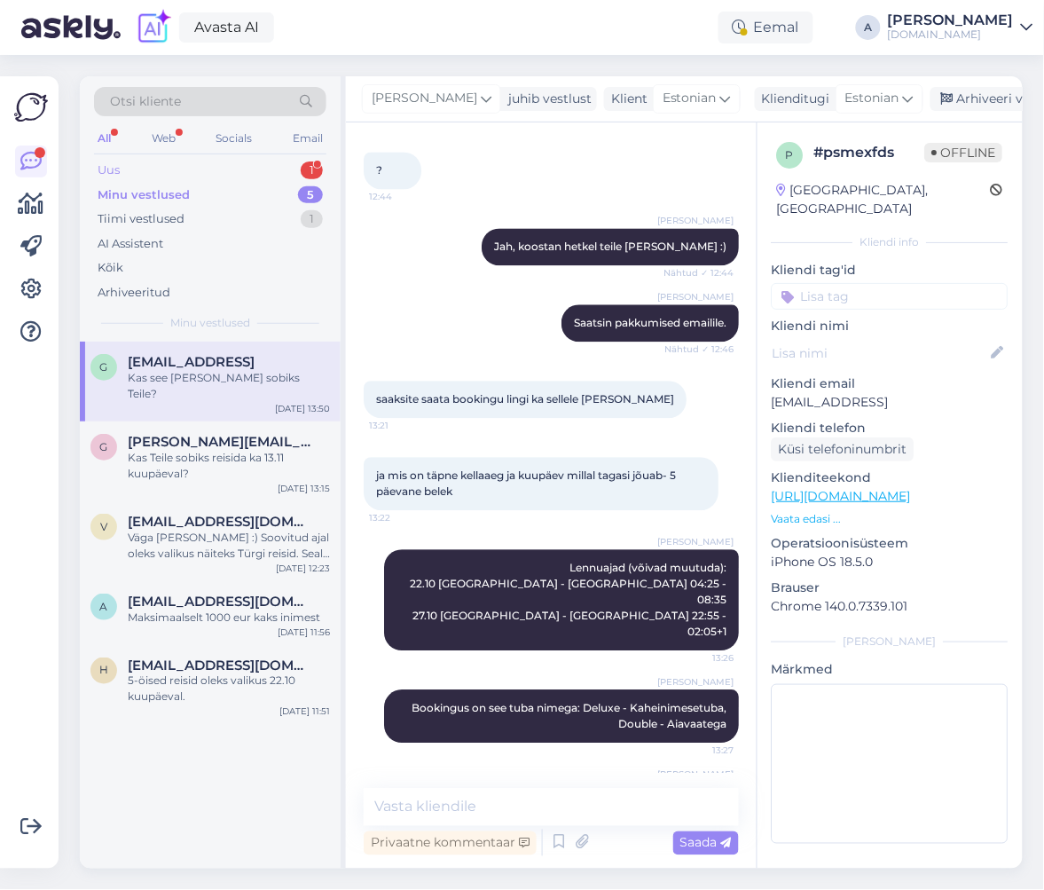
click at [304, 167] on div "1" at bounding box center [312, 170] width 22 height 18
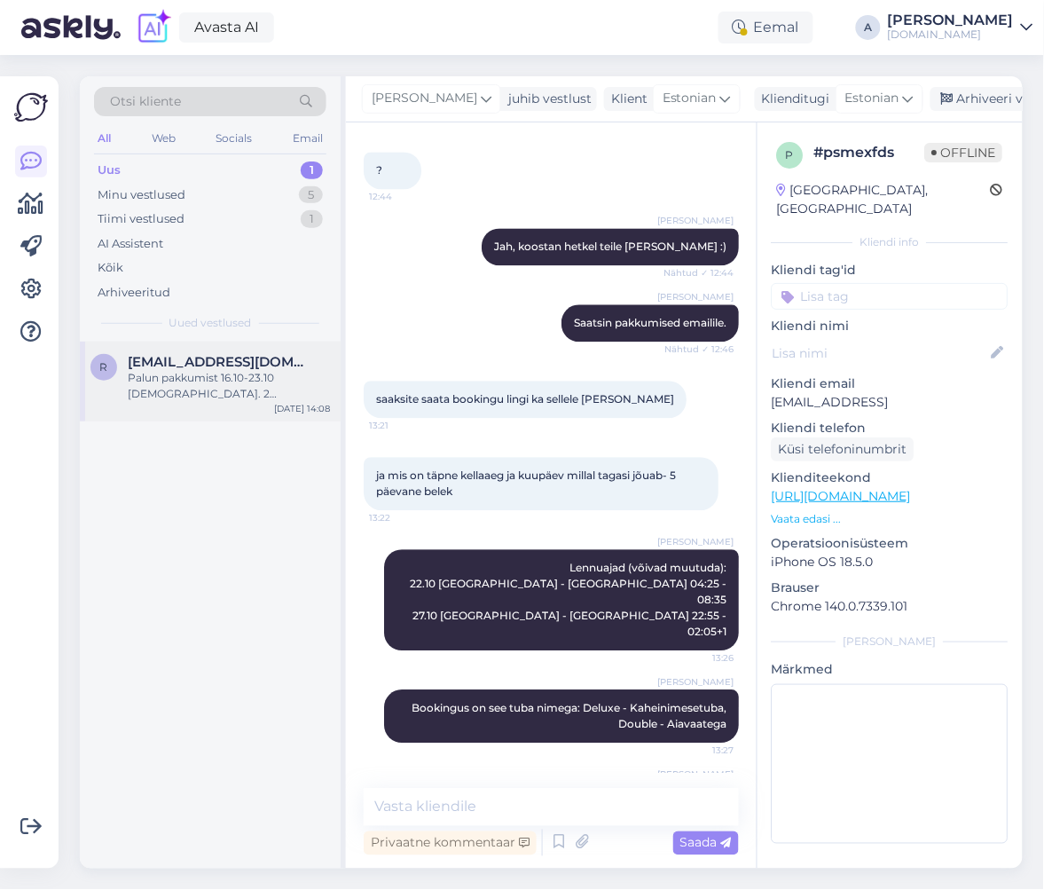
click at [252, 411] on div "r [EMAIL_ADDRESS][DOMAIN_NAME] Palun pakkumist 16.10-23.10 Türki. 2 täiskasvanu…" at bounding box center [210, 382] width 261 height 80
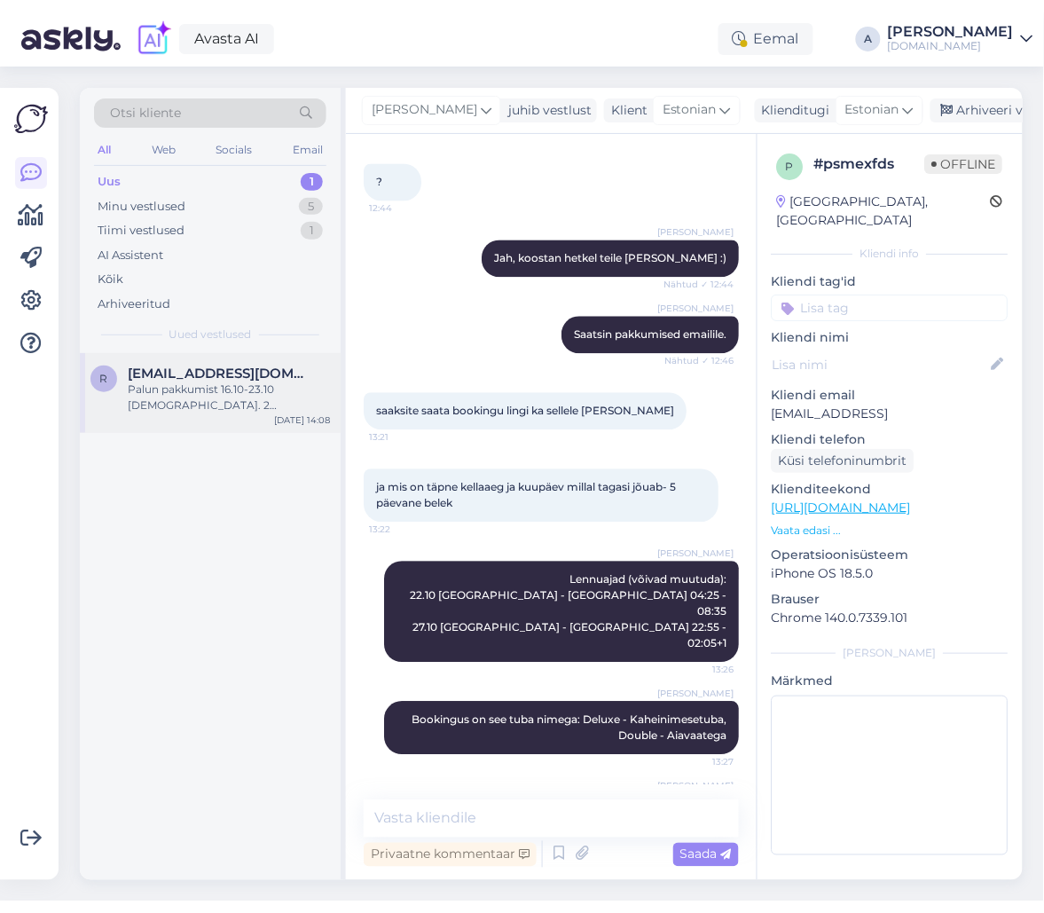
scroll to position [0, 0]
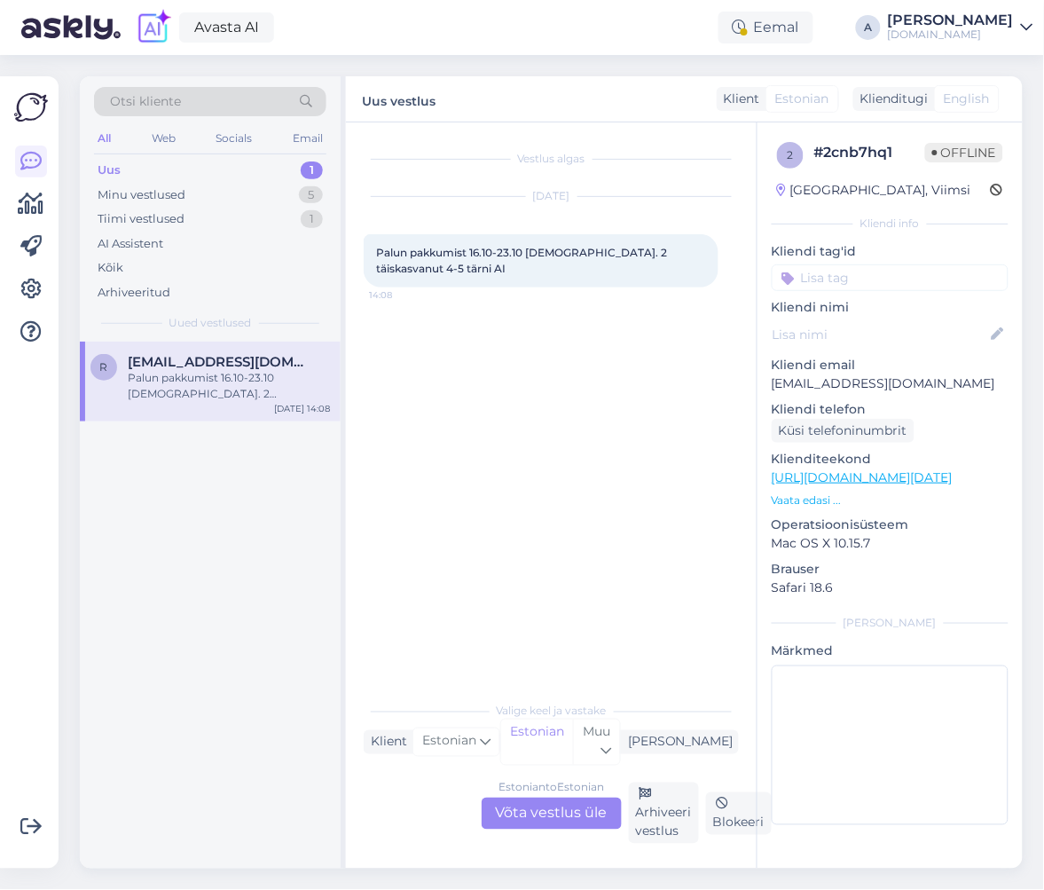
click at [581, 814] on div "Estonian to Estonian Võta vestlus üle" at bounding box center [552, 814] width 140 height 32
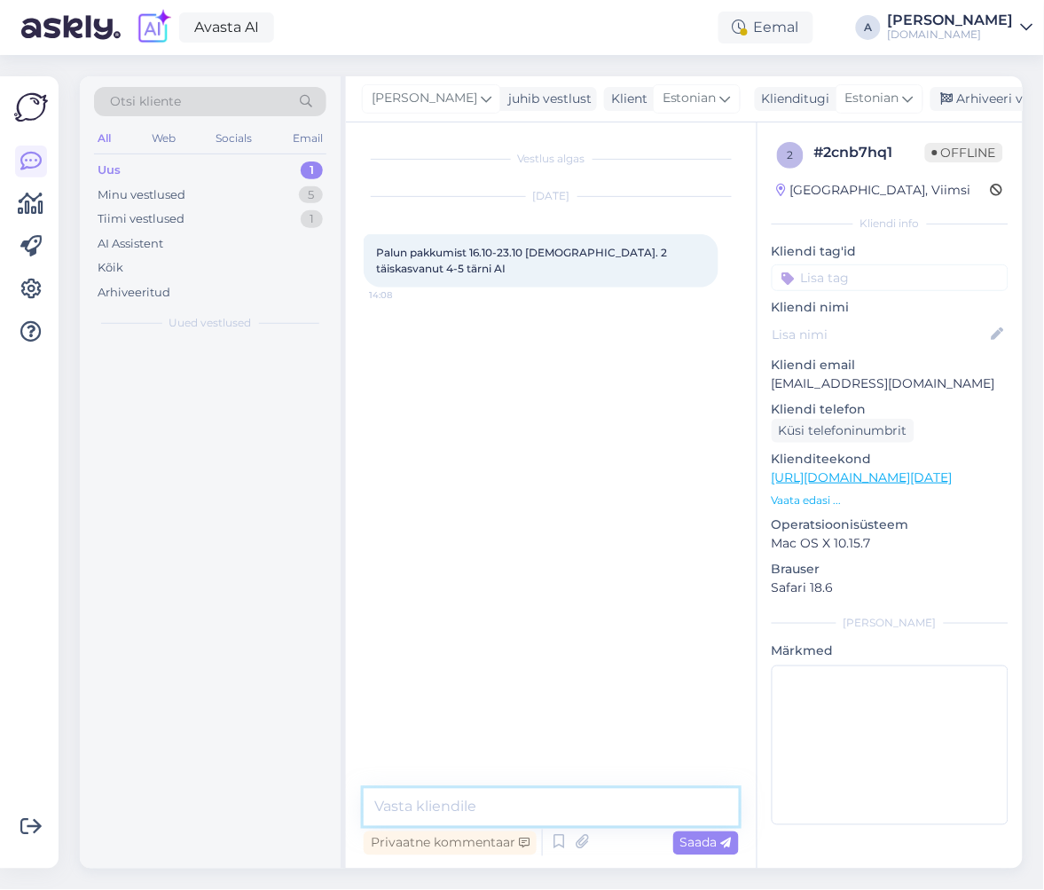
click at [531, 789] on textarea at bounding box center [551, 807] width 375 height 37
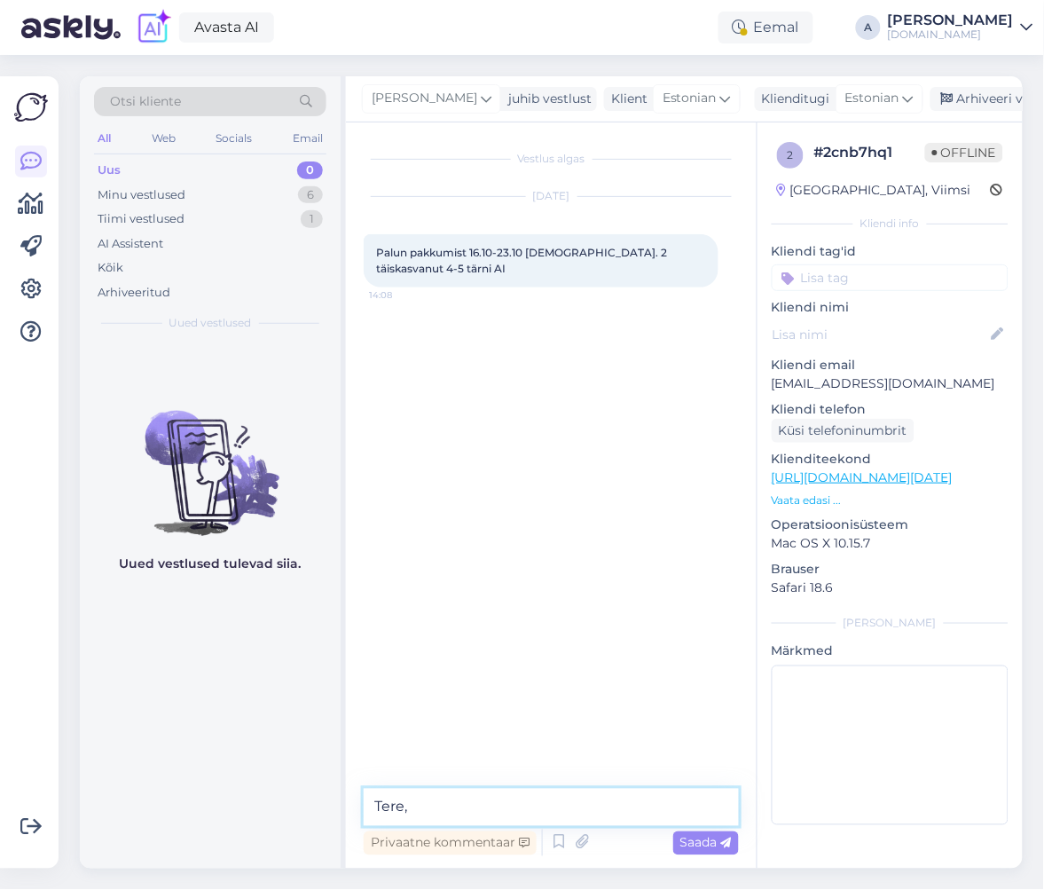
type textarea "Tere,"
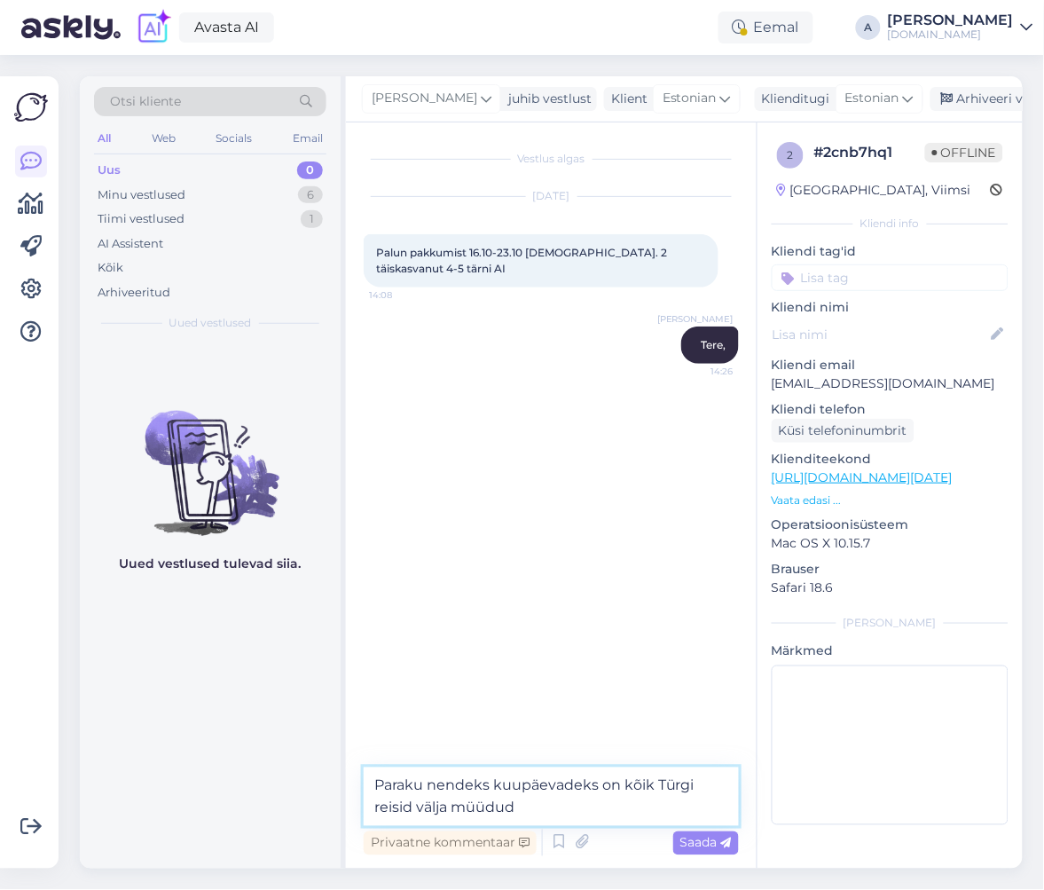
type textarea "Paraku nendeks kuupäevadeks on kõik Türgi reisid välja müüdud."
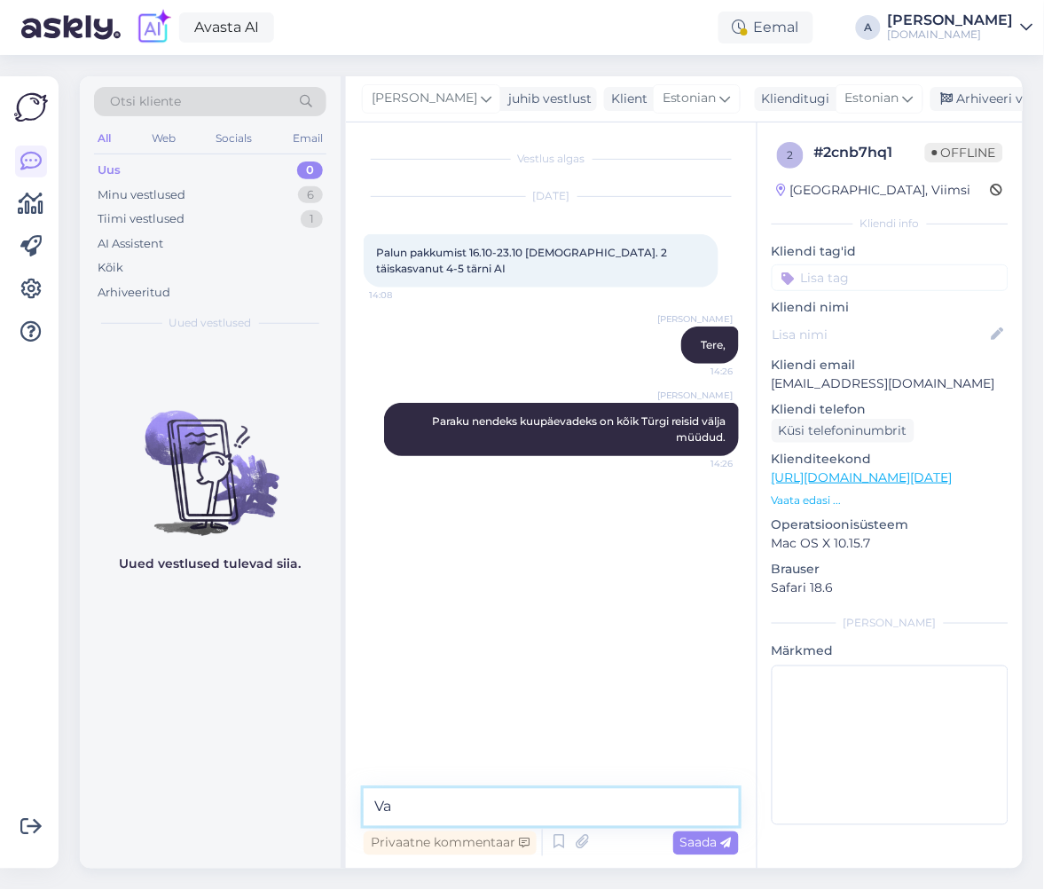
type textarea "V"
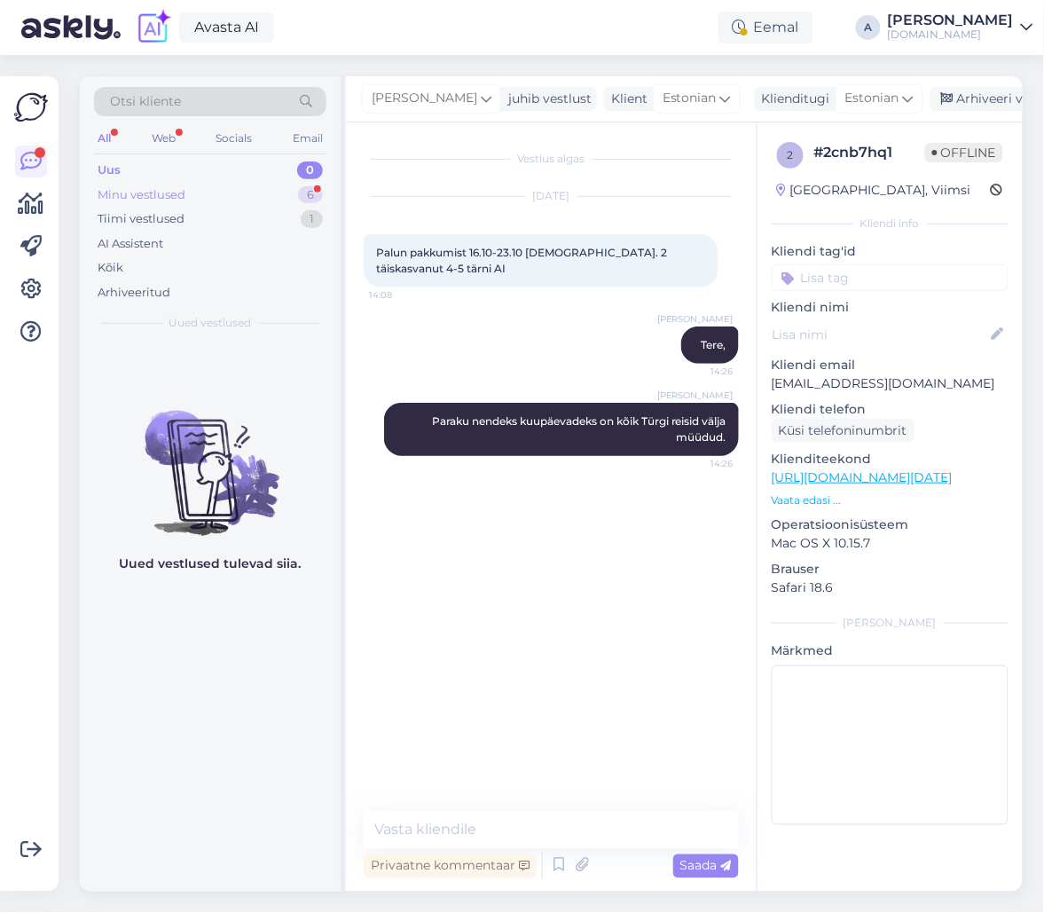
click at [318, 186] on div "6" at bounding box center [310, 195] width 25 height 18
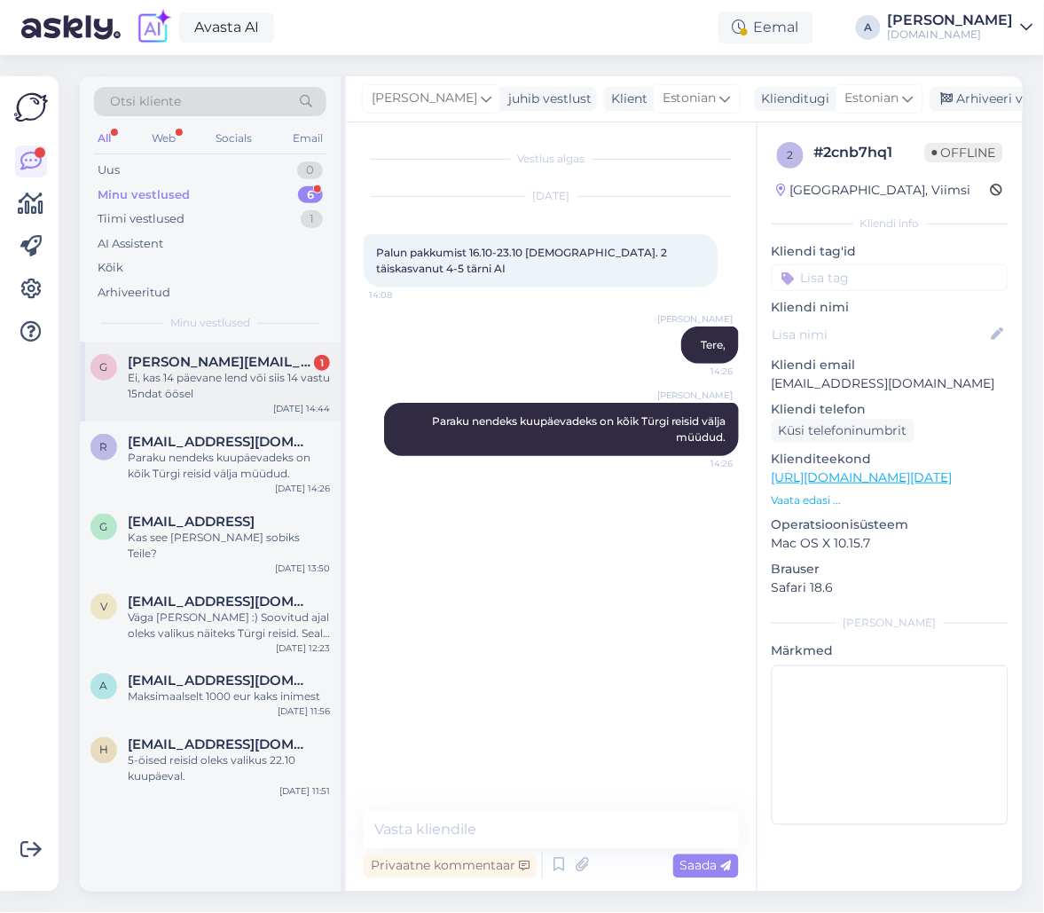
click at [301, 377] on div "Ei, kas 14 päevane lend või siis 14 vastu 15ndat öösel" at bounding box center [229, 386] width 202 height 32
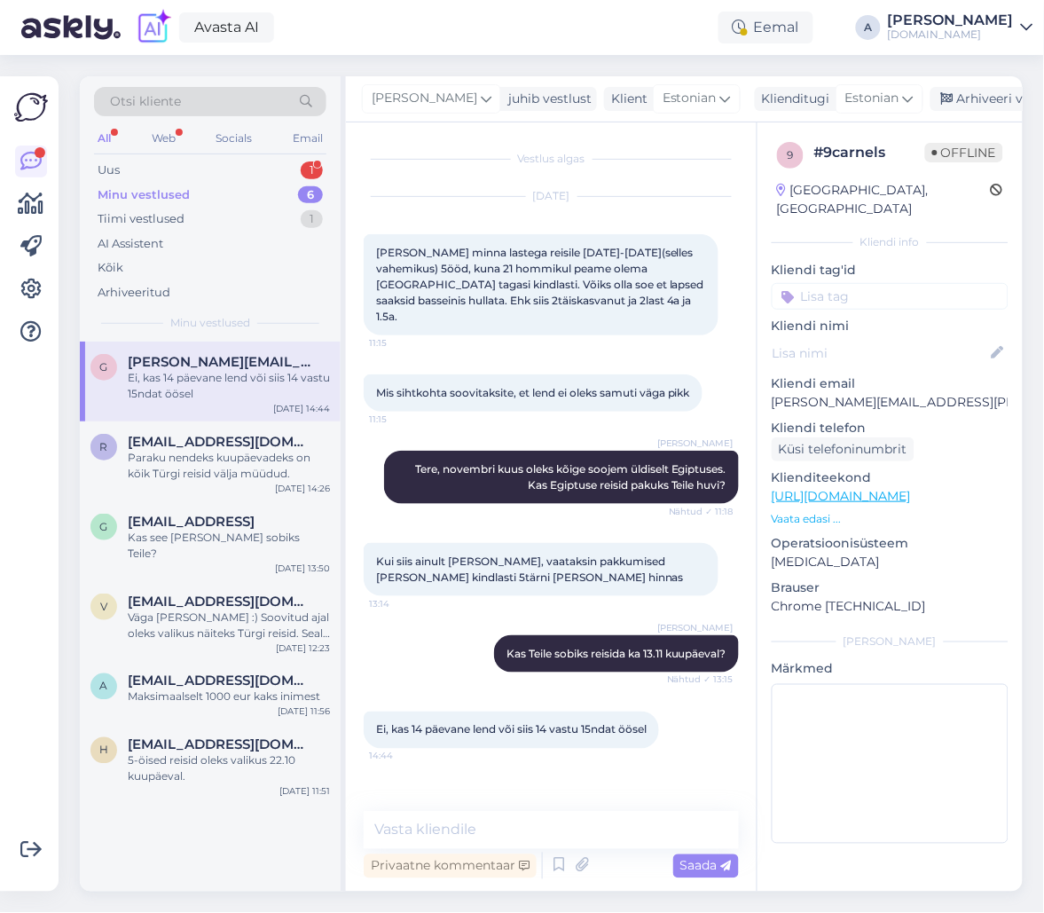
click at [304, 150] on div "All Web Socials Email" at bounding box center [210, 141] width 232 height 28
click at [308, 164] on div "1" at bounding box center [312, 170] width 22 height 18
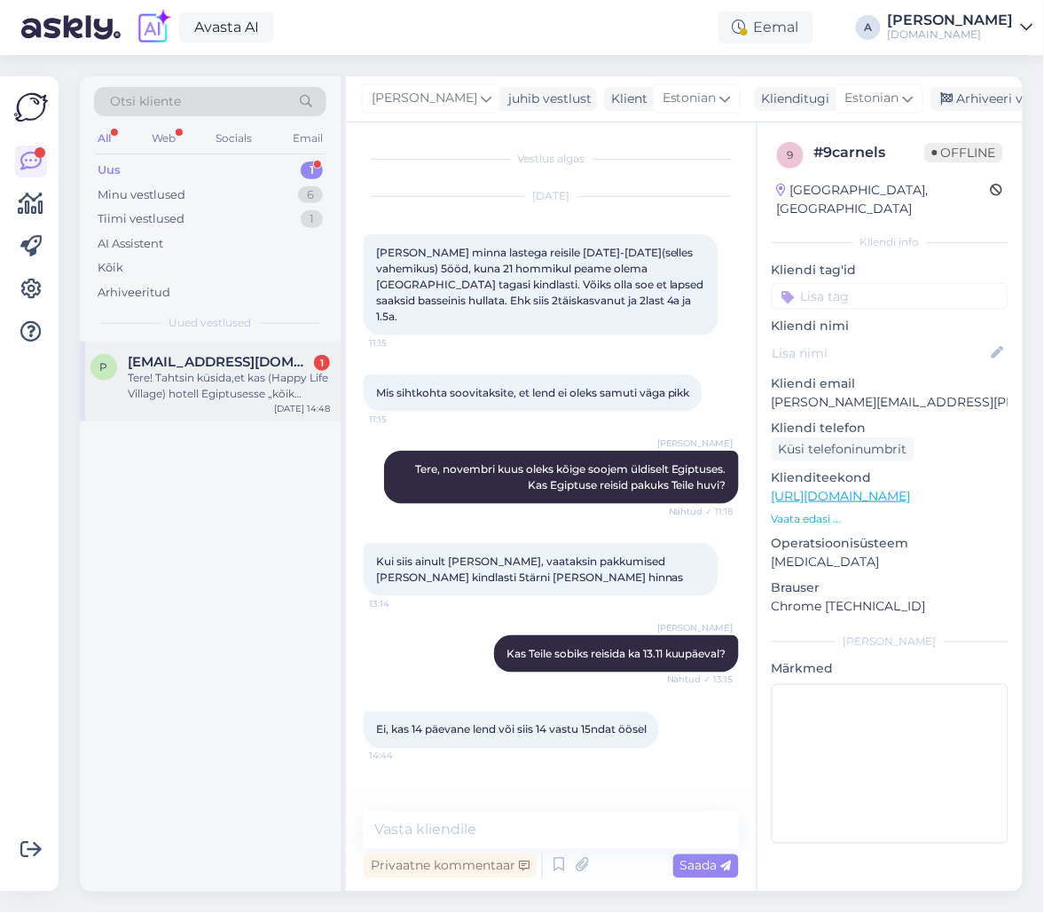
click at [268, 357] on span "[EMAIL_ADDRESS][DOMAIN_NAME]" at bounding box center [220, 362] width 185 height 16
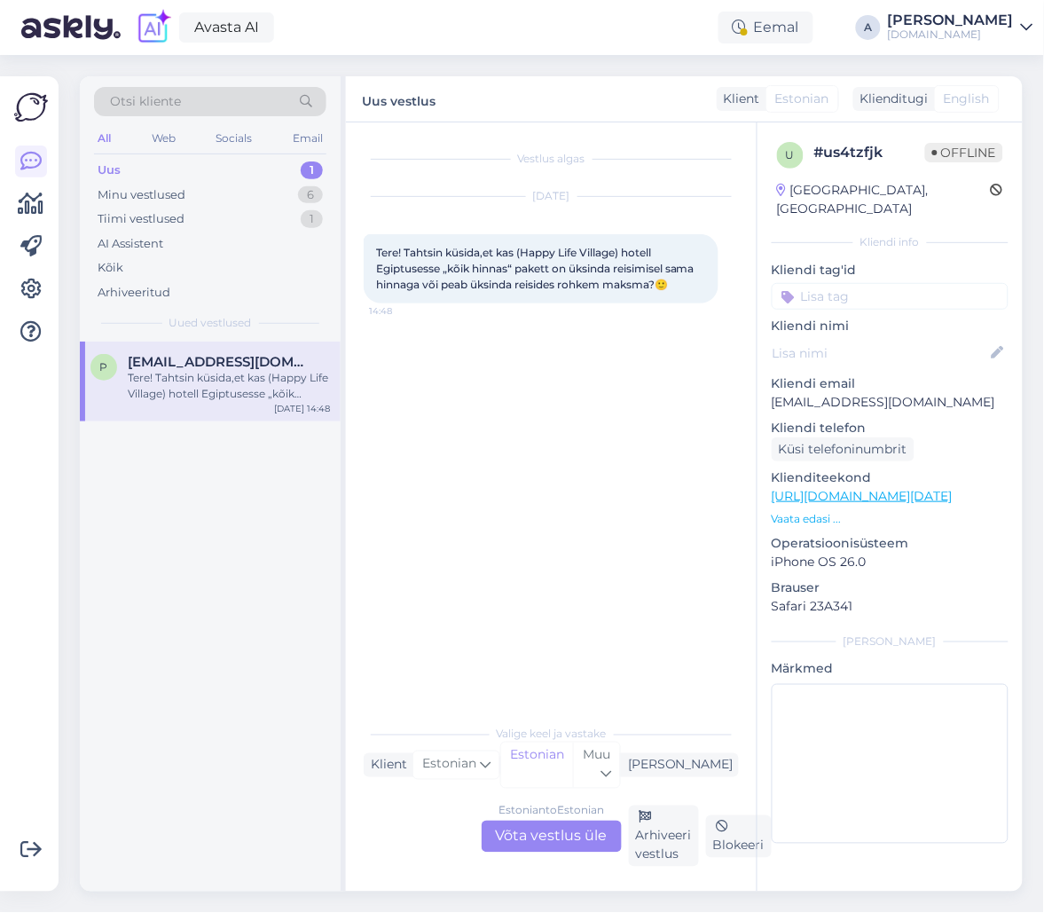
click at [558, 851] on div "Estonian to Estonian Võta vestlus üle" at bounding box center [552, 837] width 140 height 32
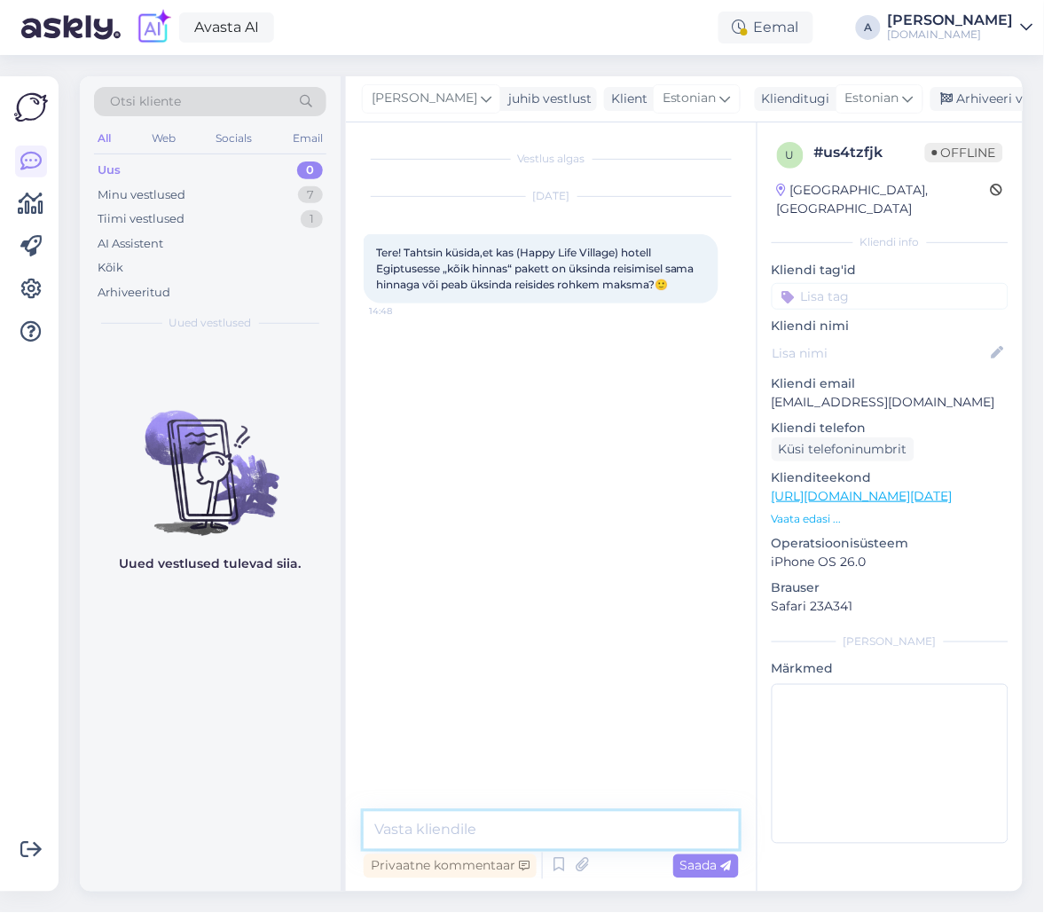
click at [541, 825] on textarea at bounding box center [551, 830] width 375 height 37
type textarea "Tere, üksinda reisides on hinnad kõrgemad. Millal Te soovite reisida?"
